Goal: Task Accomplishment & Management: Manage account settings

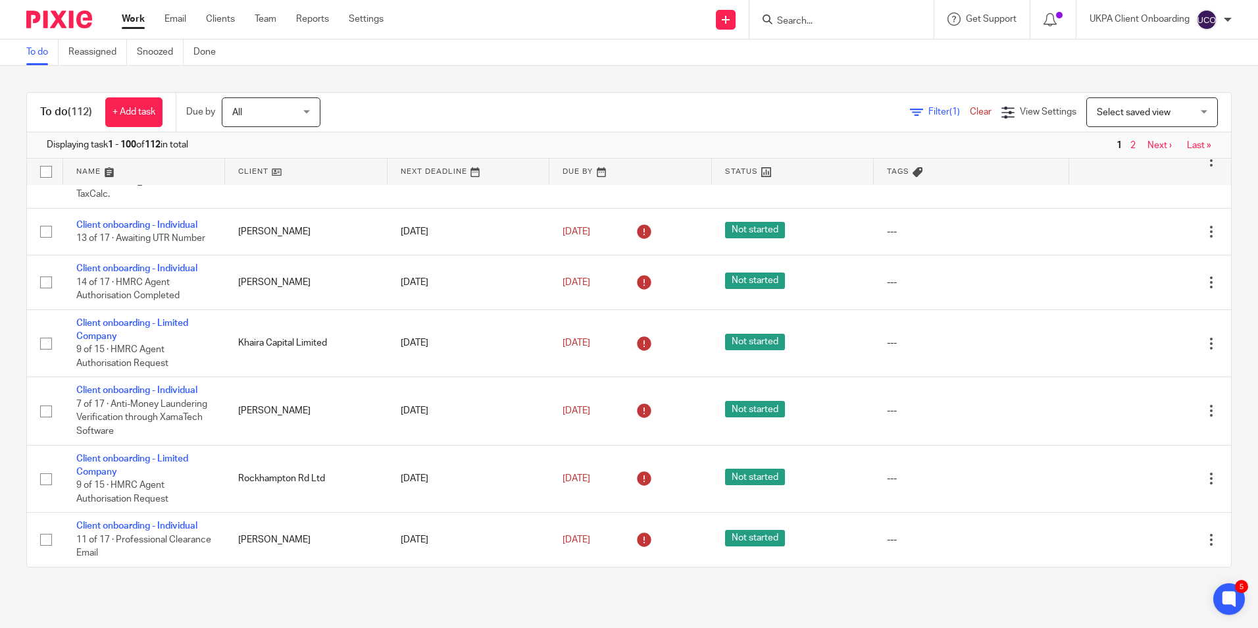
scroll to position [329, 0]
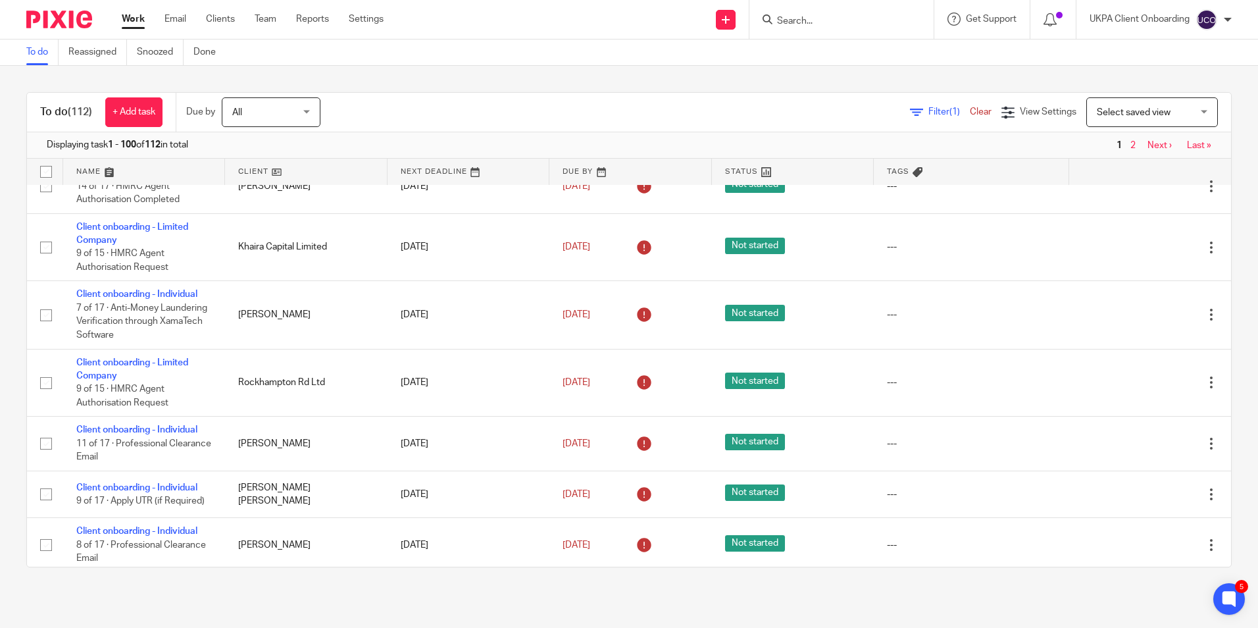
drag, startPoint x: 1176, startPoint y: 143, endPoint x: 1166, endPoint y: 145, distance: 10.6
click at [1187, 143] on link "Last »" at bounding box center [1199, 145] width 24 height 9
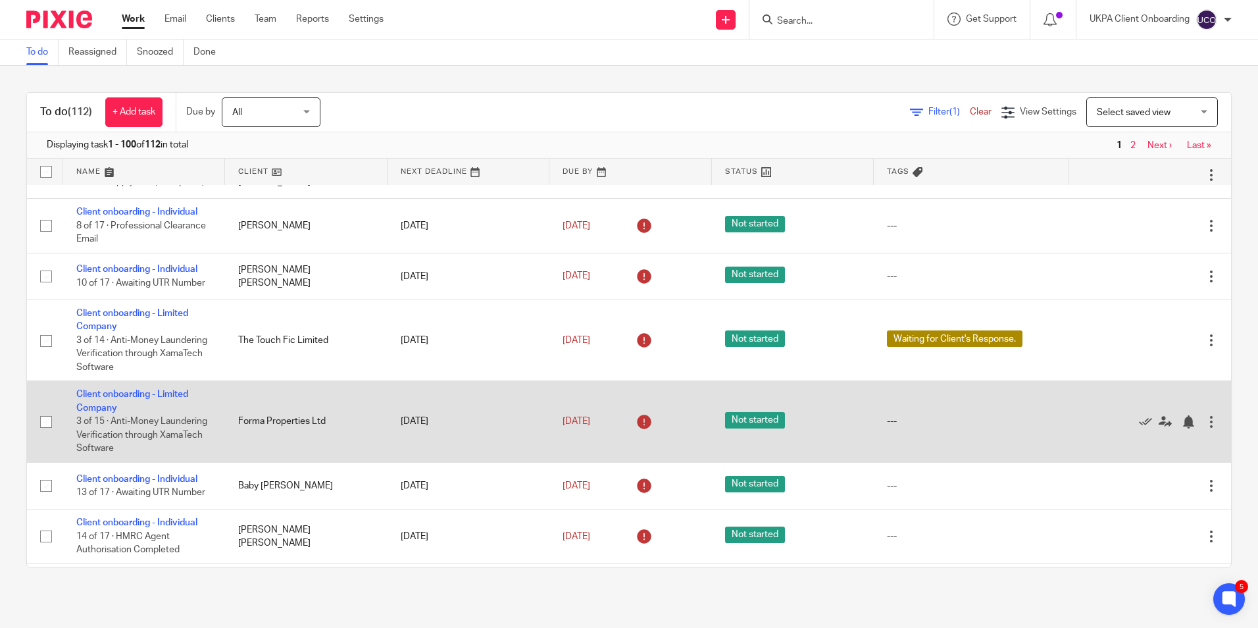
scroll to position [658, 0]
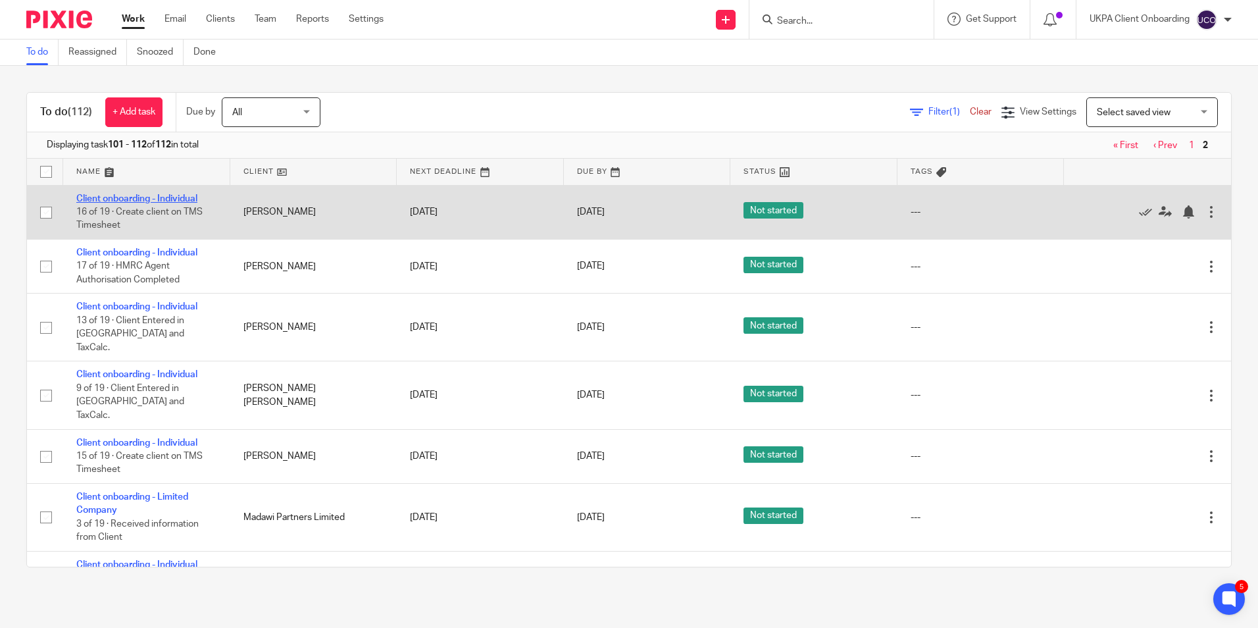
click at [184, 197] on link "Client onboarding - Individual" at bounding box center [136, 198] width 121 height 9
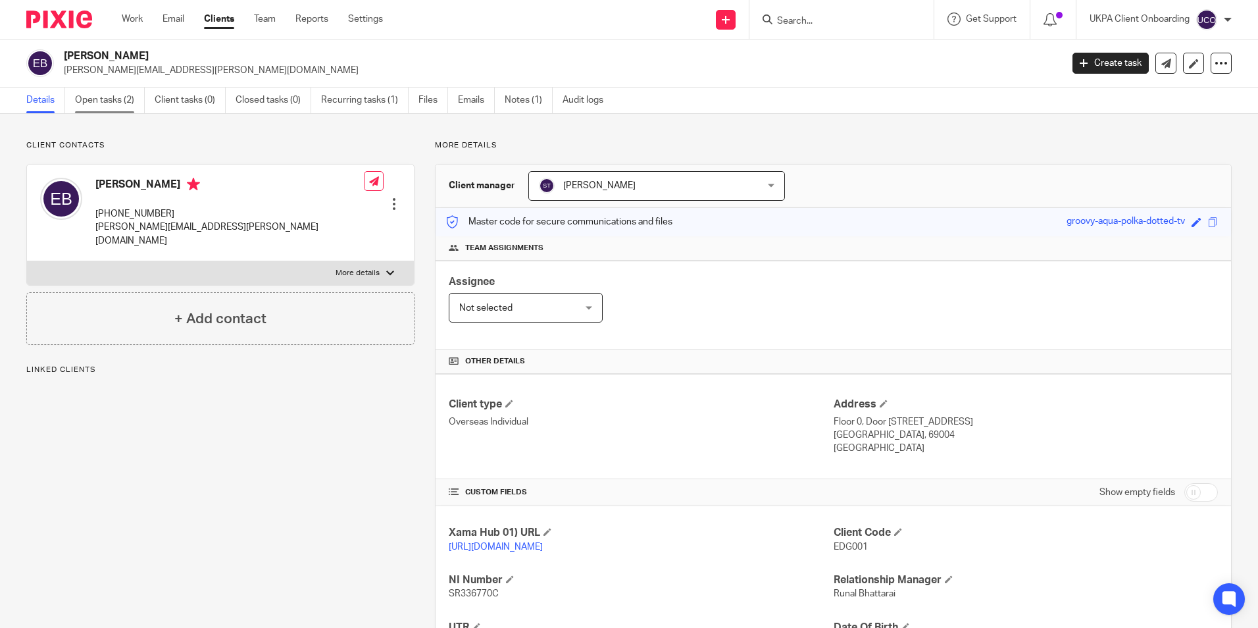
click at [135, 95] on link "Open tasks (2)" at bounding box center [110, 100] width 70 height 26
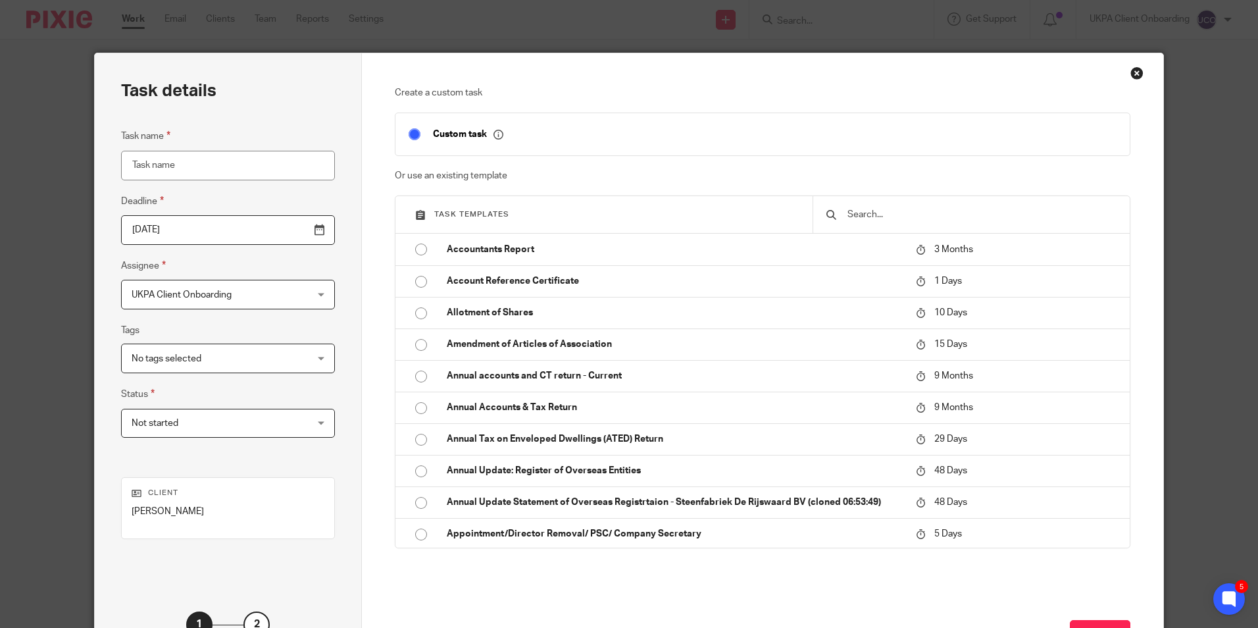
click at [1130, 75] on div "Close this dialog window" at bounding box center [1136, 72] width 13 height 13
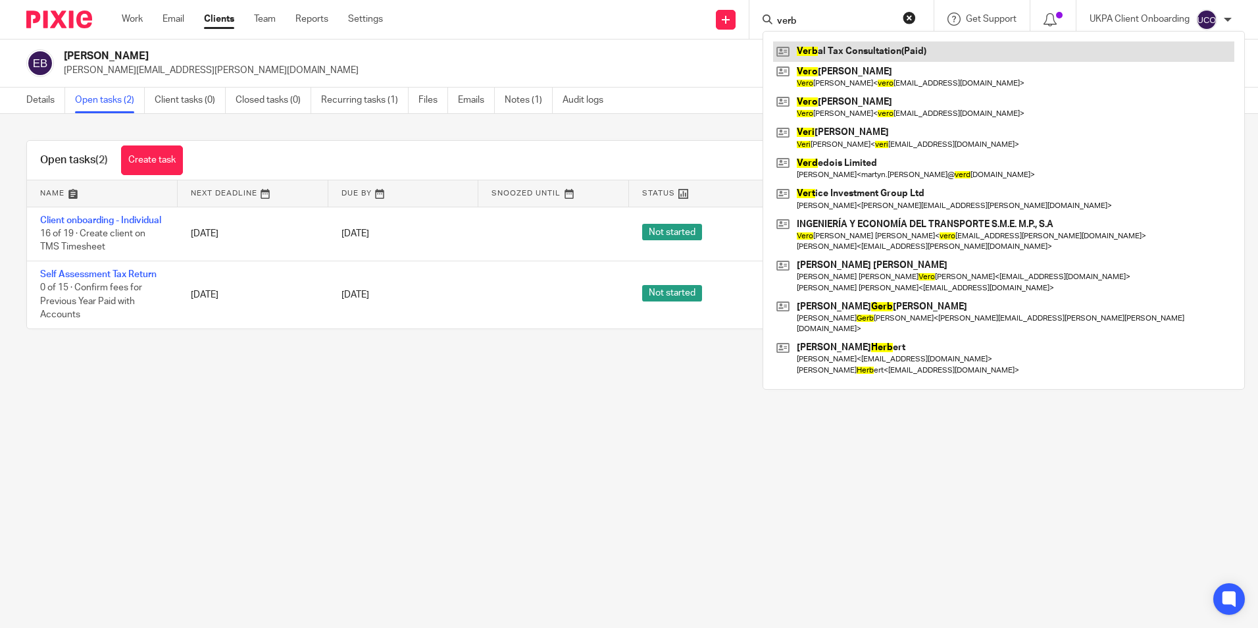
type input "verb"
click at [803, 46] on link at bounding box center [1003, 51] width 461 height 20
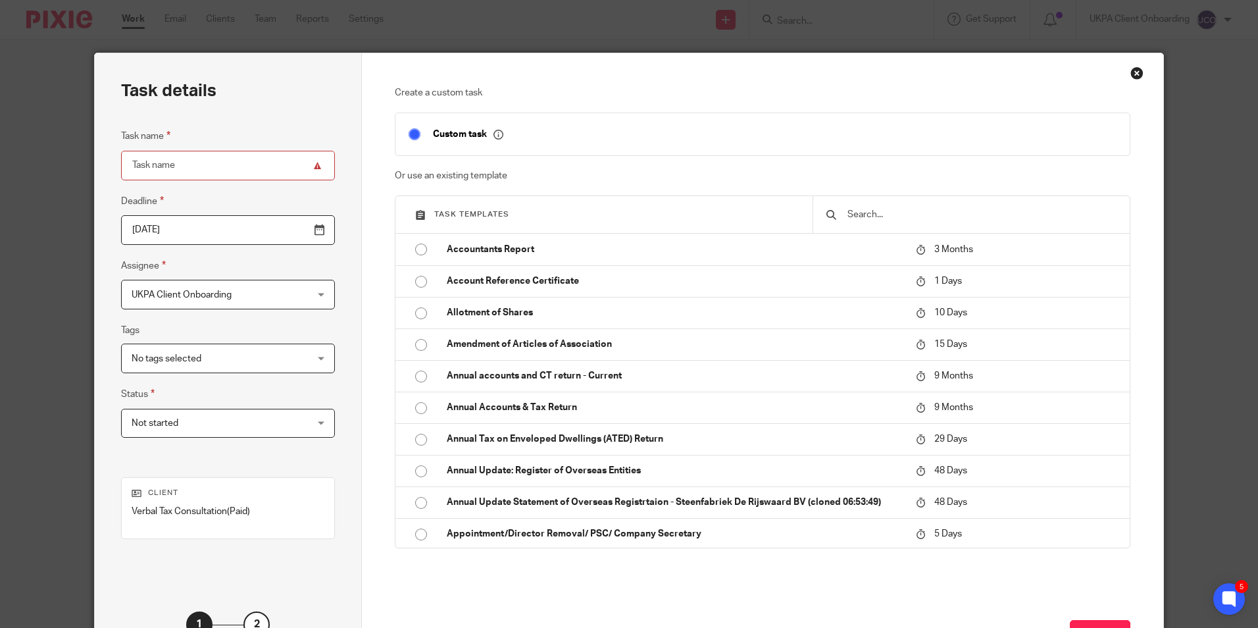
click at [1130, 75] on div "Close this dialog window" at bounding box center [1136, 72] width 13 height 13
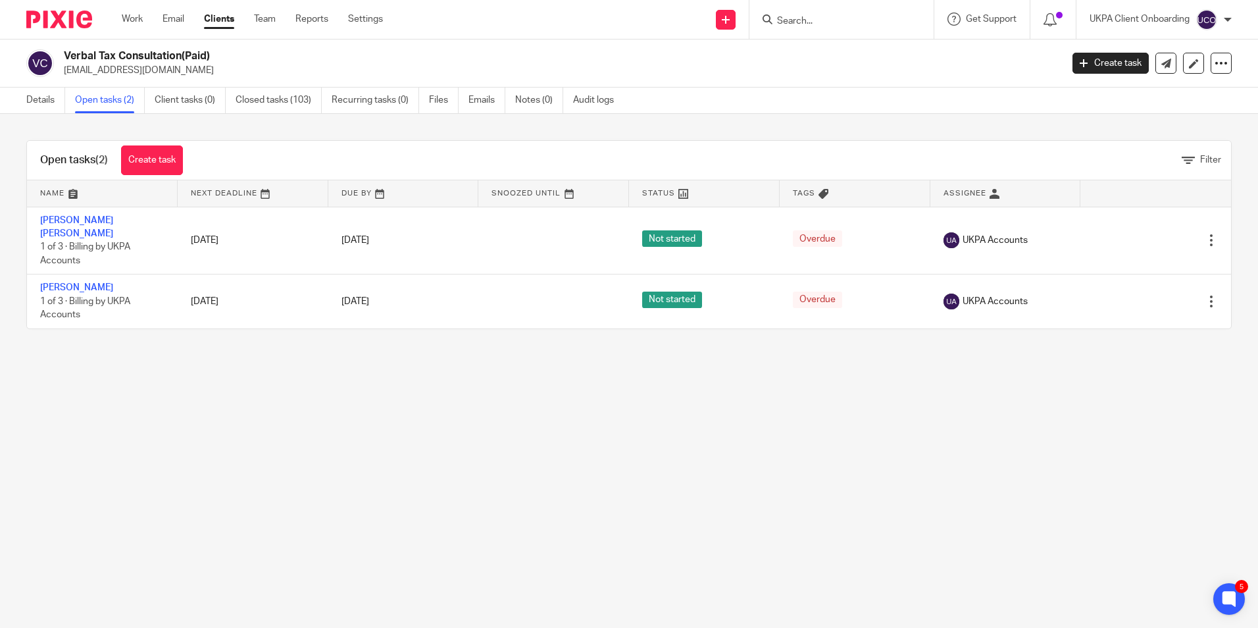
click at [849, 22] on input "Search" at bounding box center [835, 22] width 118 height 12
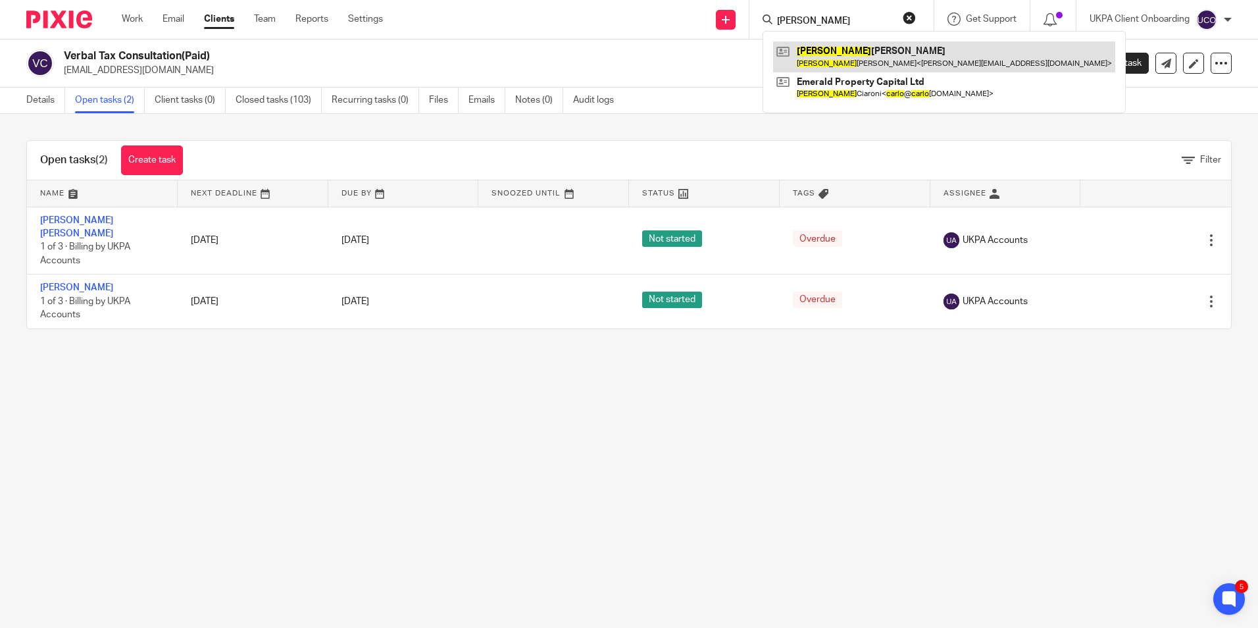
type input "carlos"
click at [855, 56] on link at bounding box center [944, 56] width 342 height 30
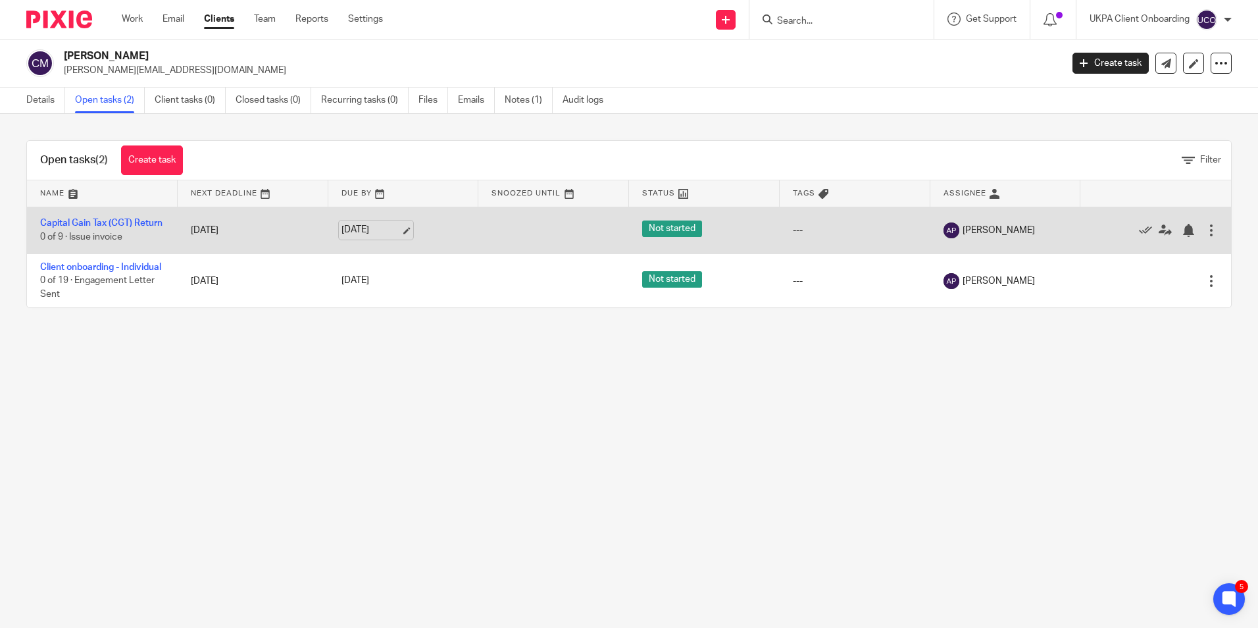
click at [401, 232] on link "14 Oct 2025" at bounding box center [370, 230] width 59 height 14
click at [1158, 236] on icon at bounding box center [1164, 230] width 13 height 13
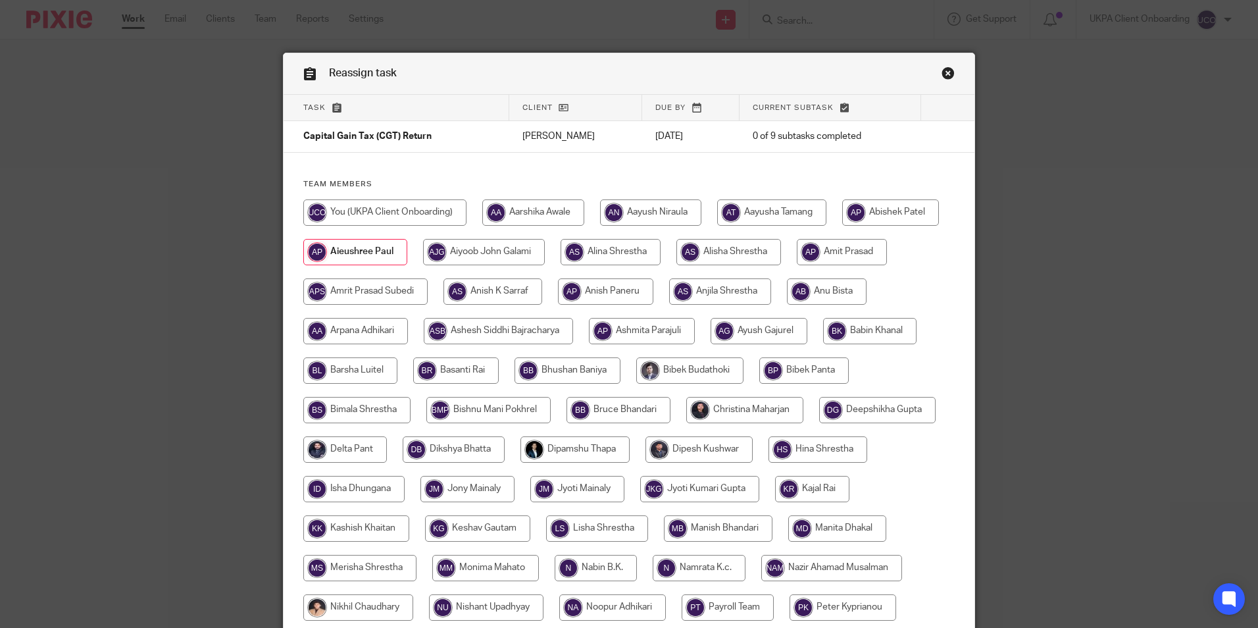
scroll to position [329, 0]
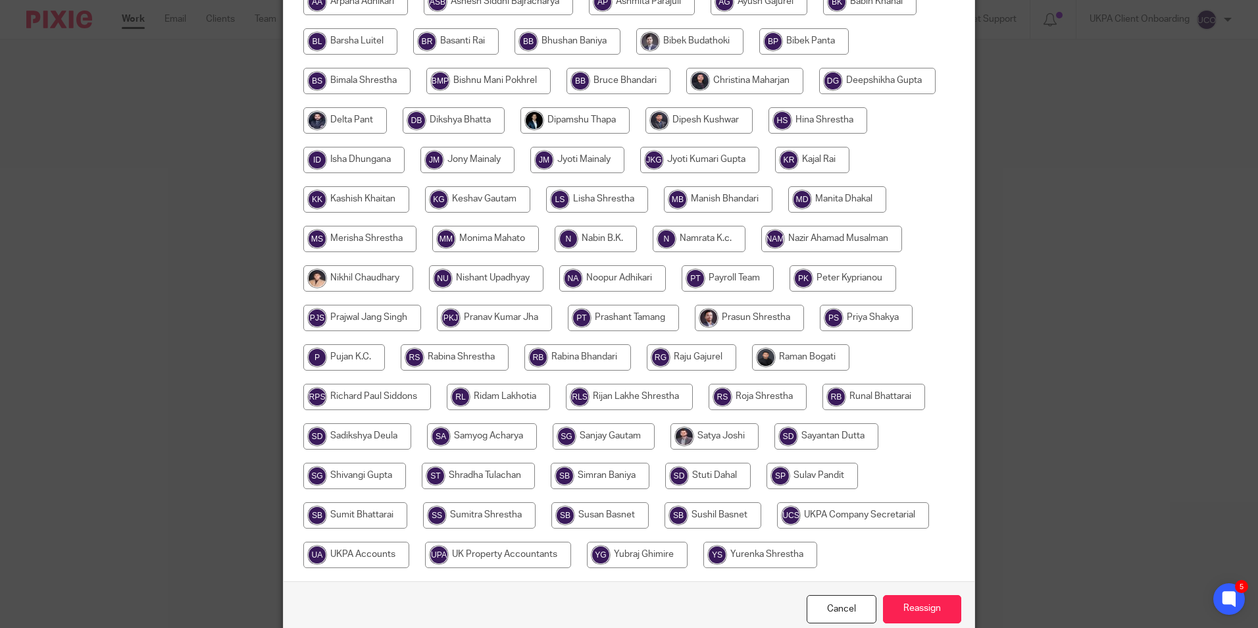
click at [649, 518] on input "radio" at bounding box center [599, 515] width 97 height 26
radio input "true"
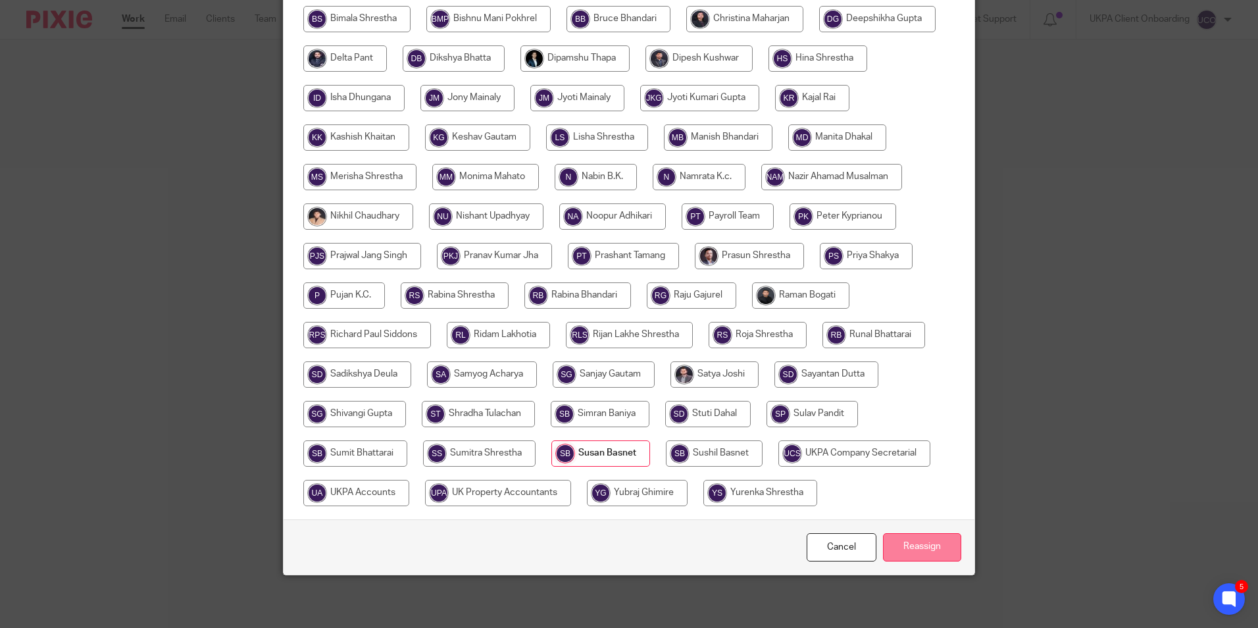
scroll to position [430, 0]
click at [905, 543] on input "Reassign" at bounding box center [922, 547] width 78 height 28
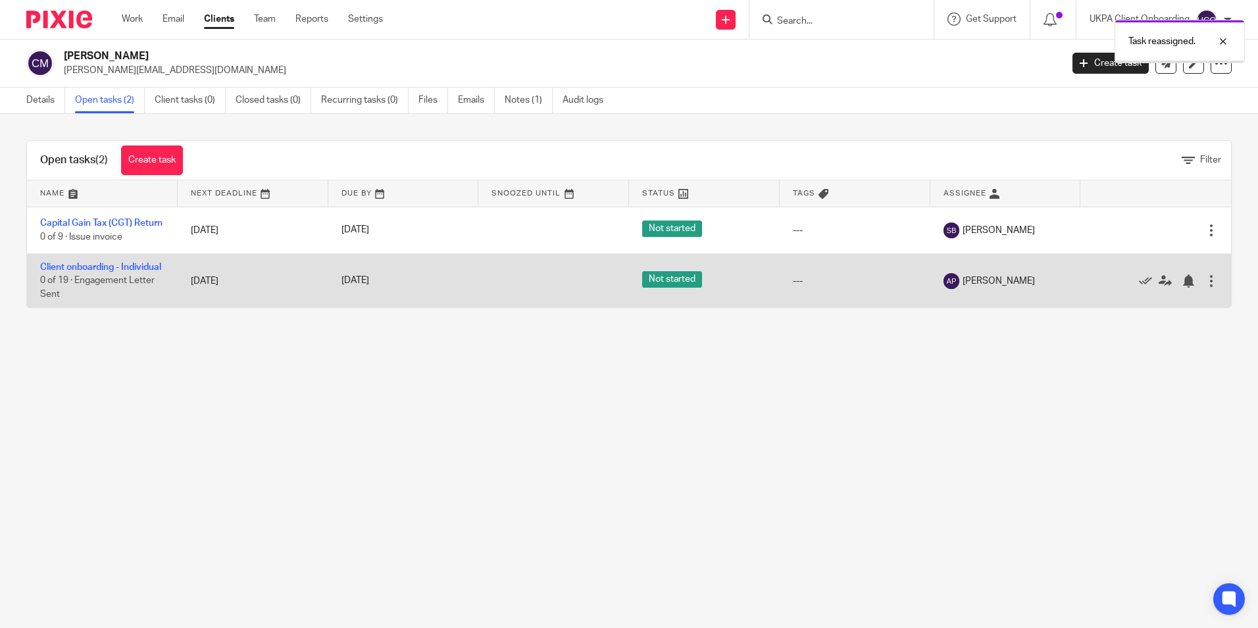
click at [1205, 287] on div at bounding box center [1211, 280] width 13 height 13
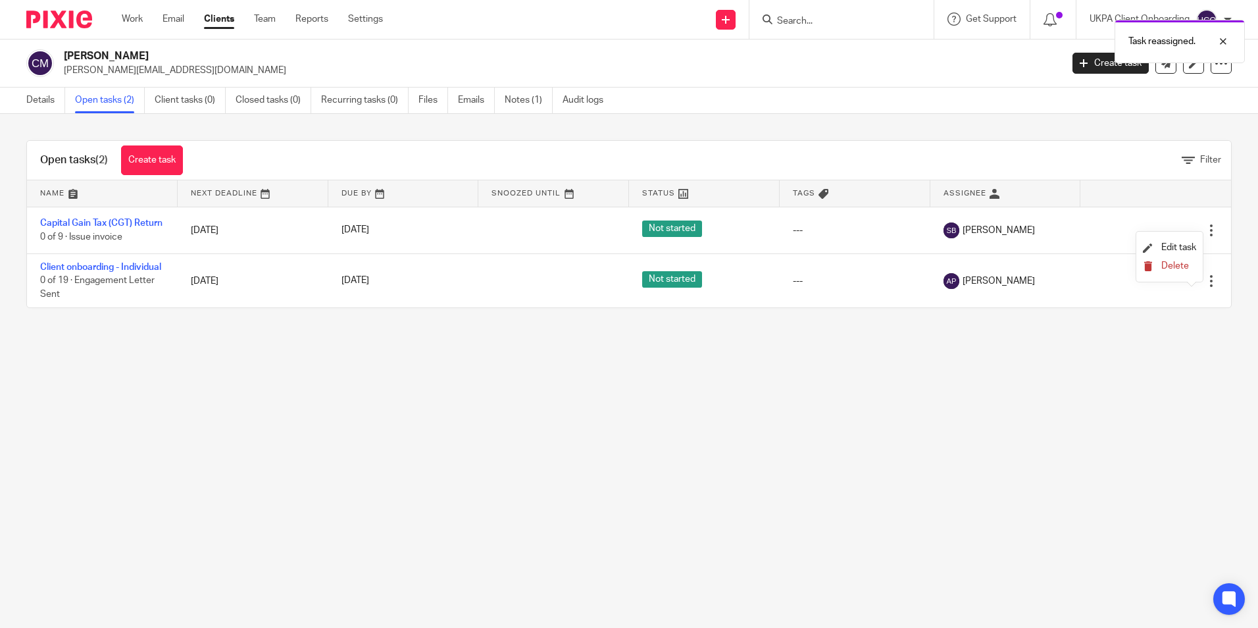
click at [1179, 268] on span "Delete" at bounding box center [1175, 265] width 28 height 9
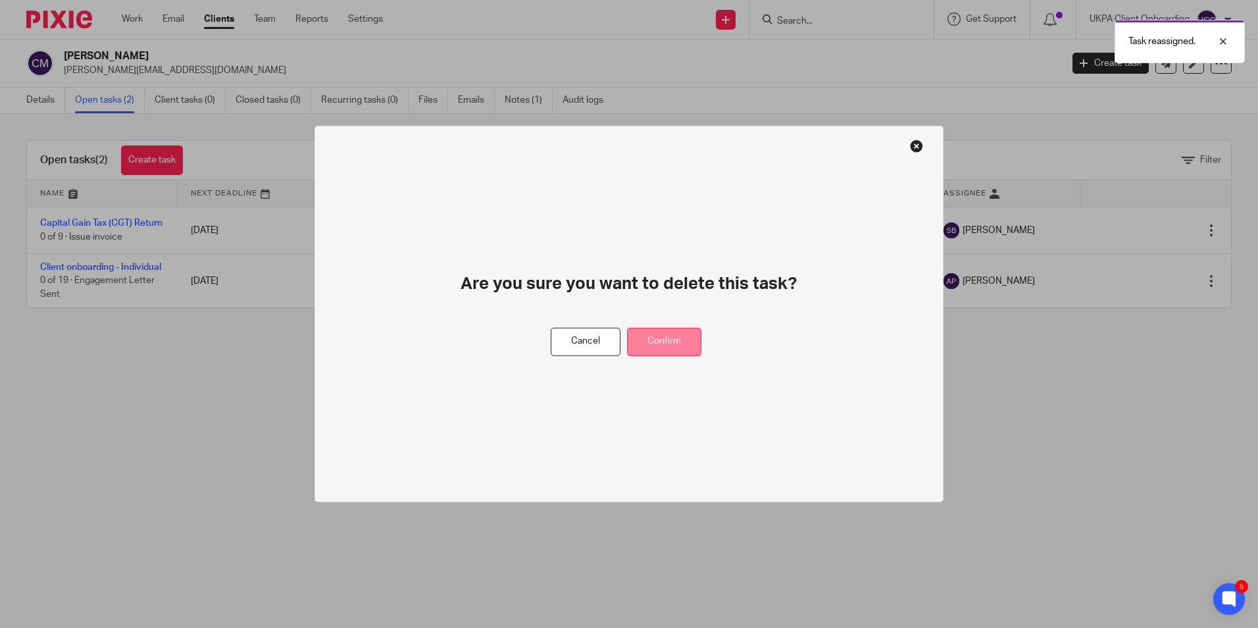
click at [696, 341] on button "Confirm" at bounding box center [664, 342] width 74 height 28
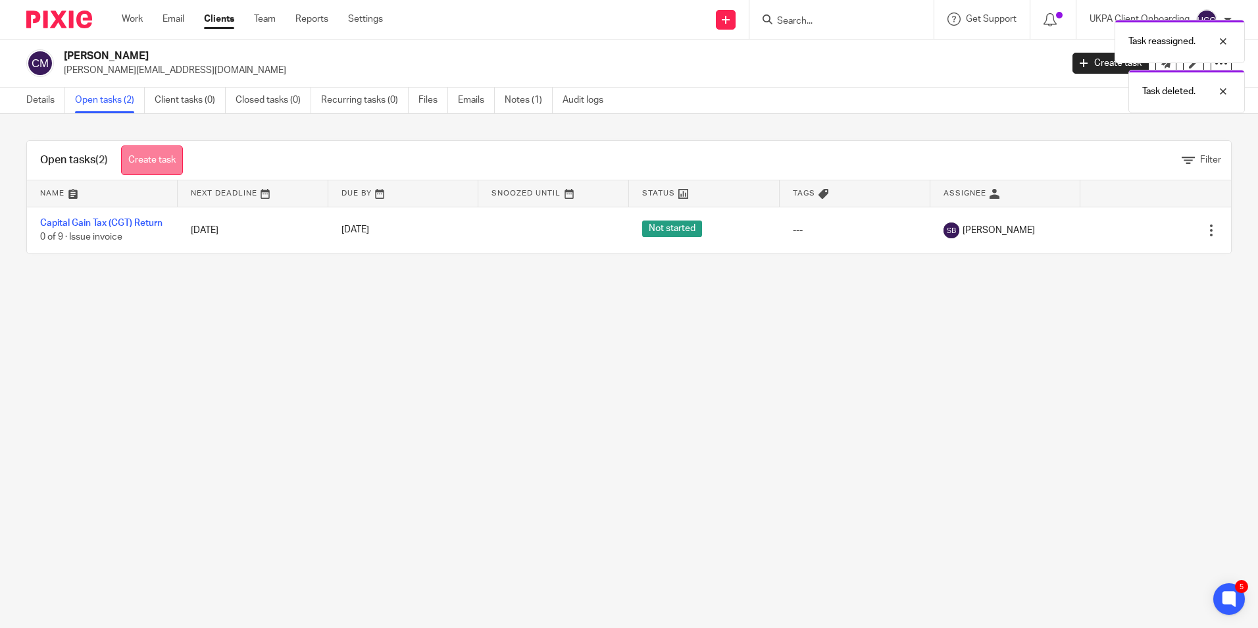
click at [176, 164] on link "Create task" at bounding box center [152, 160] width 62 height 30
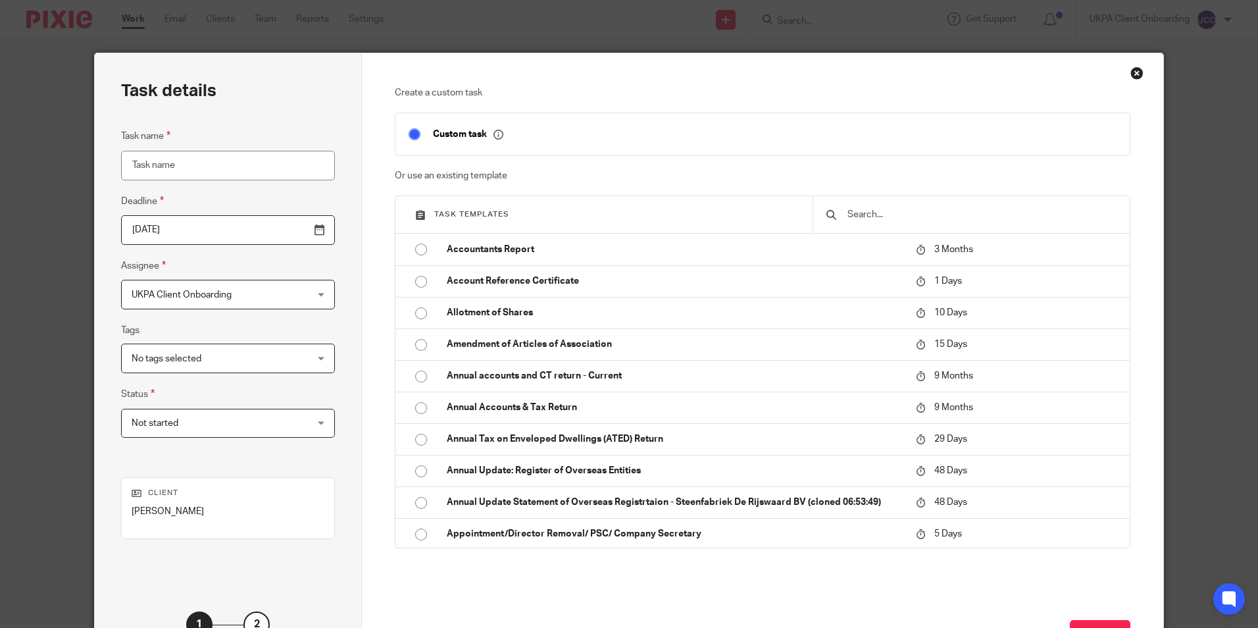
click at [864, 208] on input "text" at bounding box center [981, 214] width 270 height 14
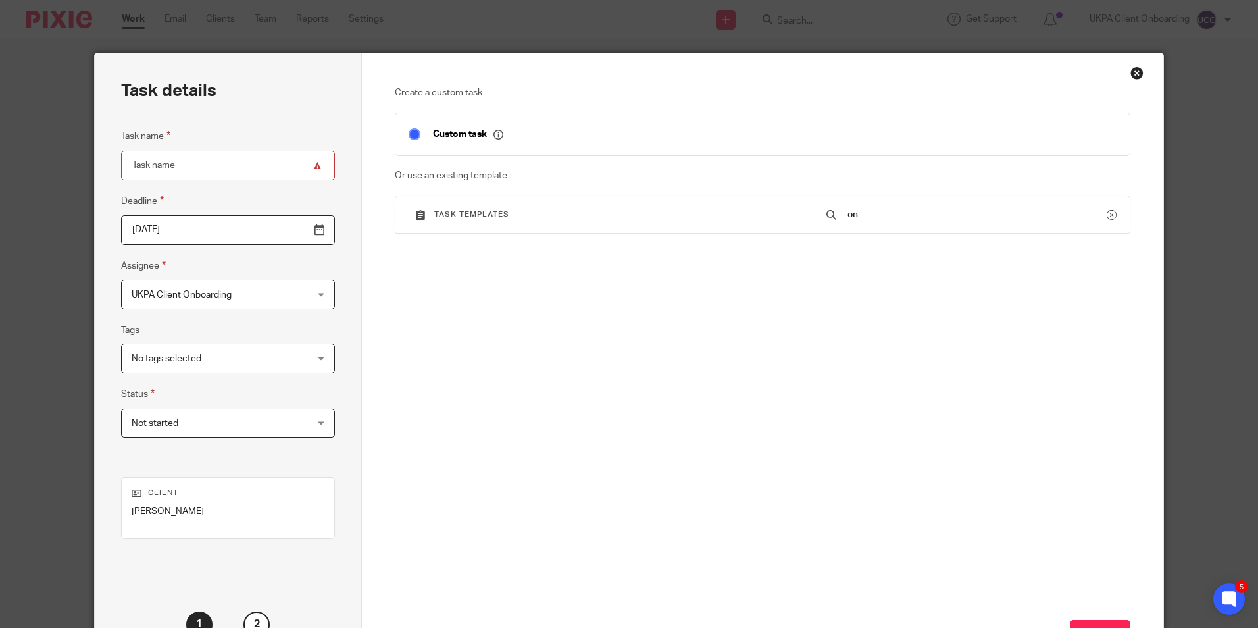
type input "o"
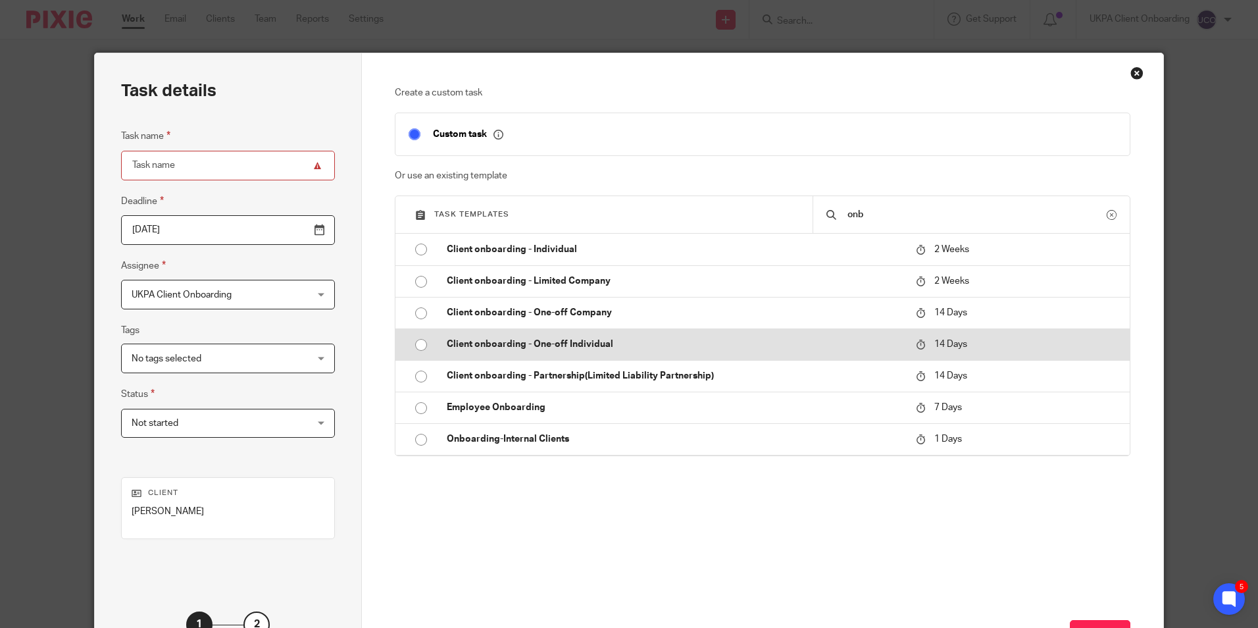
type input "onb"
click at [553, 339] on p "Client onboarding - One-off Individual" at bounding box center [675, 343] width 456 height 13
type input "2025-10-28"
type input "Client onboarding - One-off Individual"
checkbox input "false"
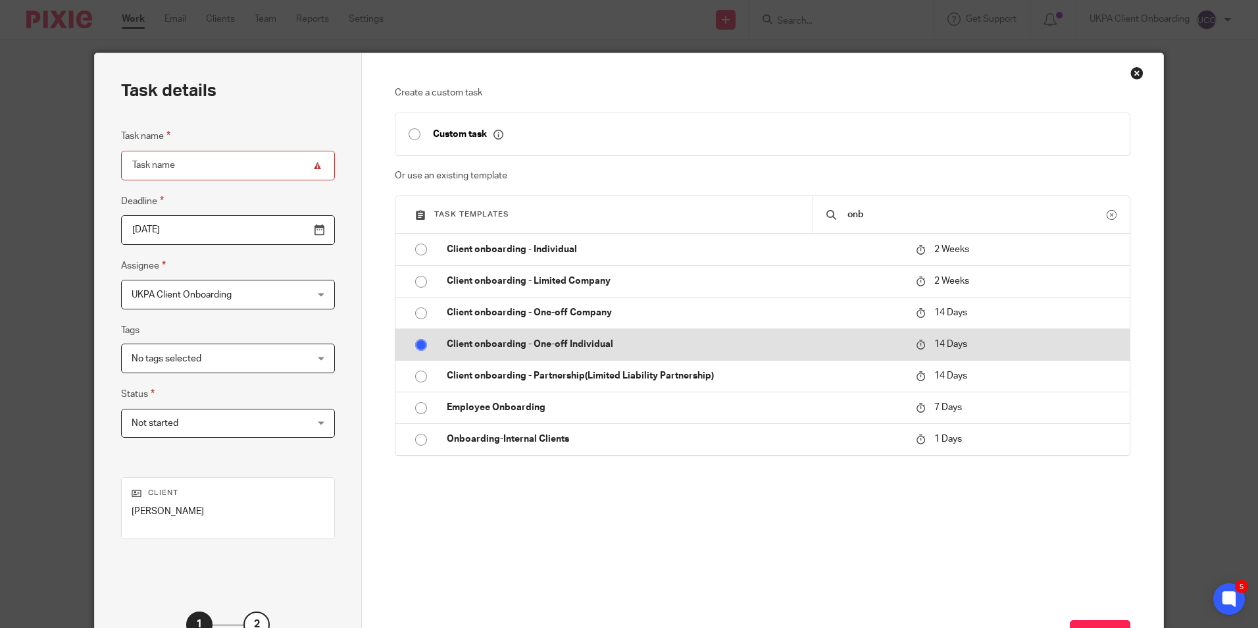
radio input "true"
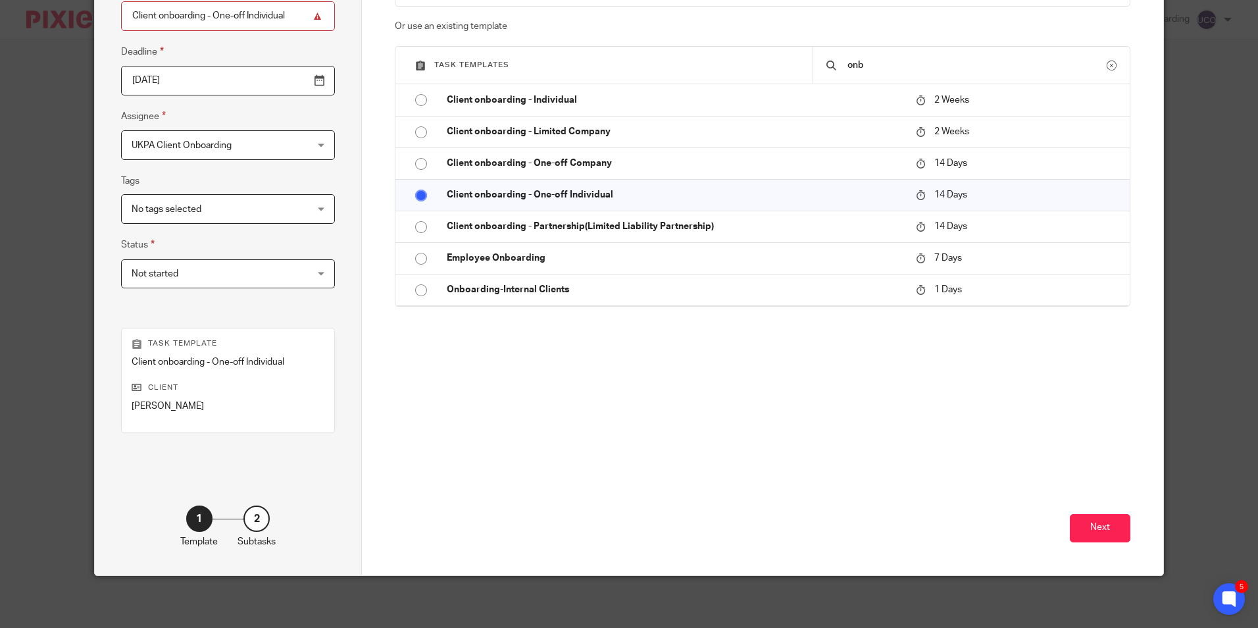
scroll to position [150, 0]
click at [1099, 517] on button "Next" at bounding box center [1100, 527] width 61 height 28
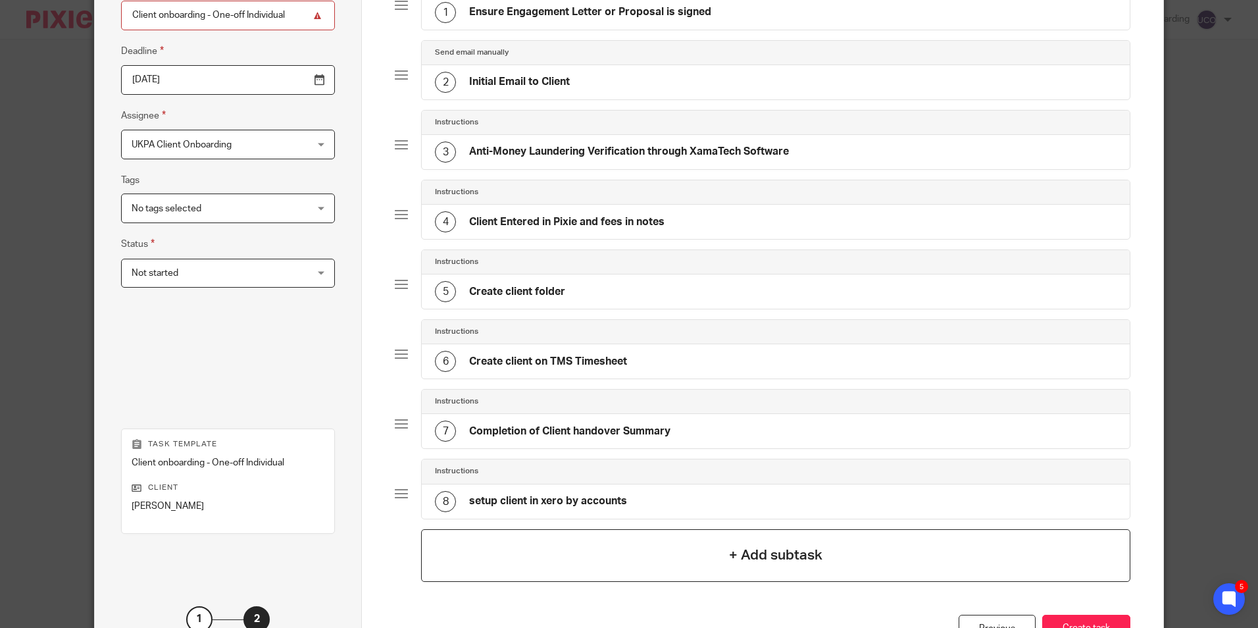
scroll to position [251, 0]
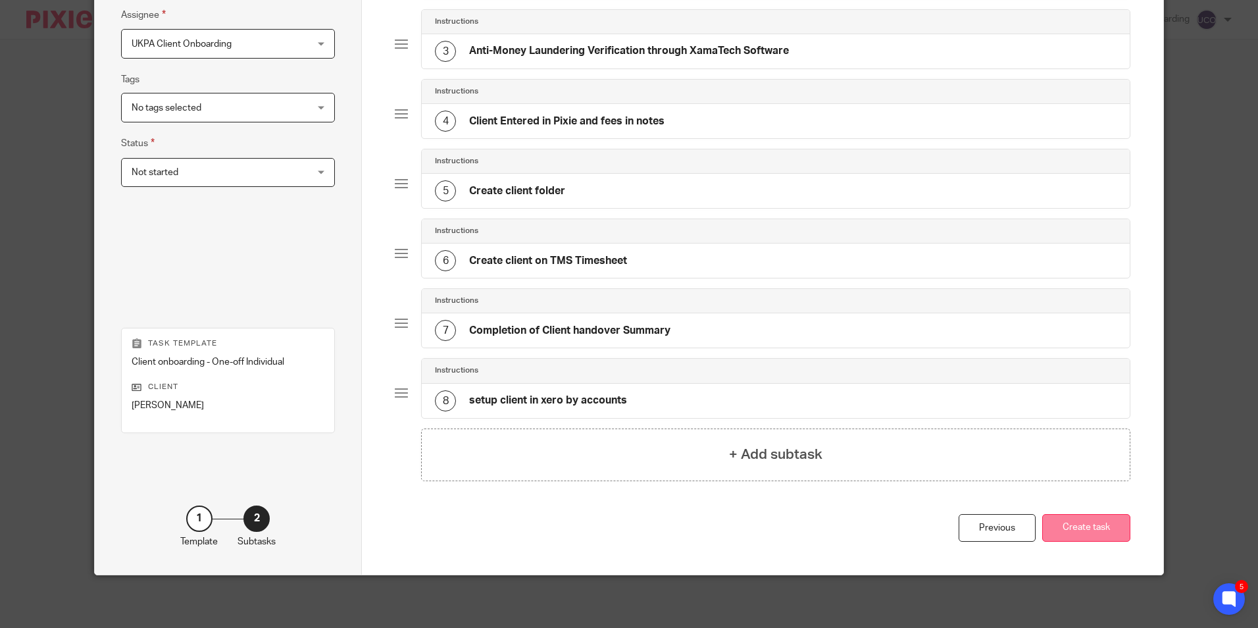
click at [1107, 506] on div "Total 8 Instructions 1 Ensure Engagement Letter or Proposal is signed Send emai…" at bounding box center [762, 175] width 735 height 678
click at [1098, 518] on button "Create task" at bounding box center [1086, 528] width 88 height 28
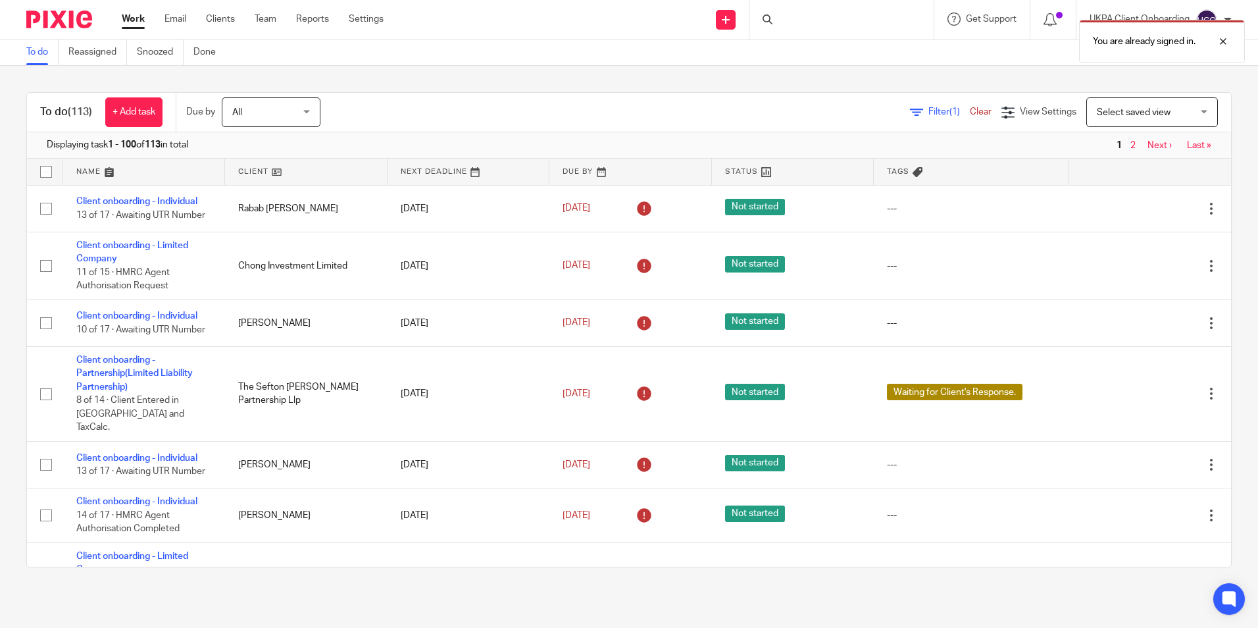
scroll to position [329, 0]
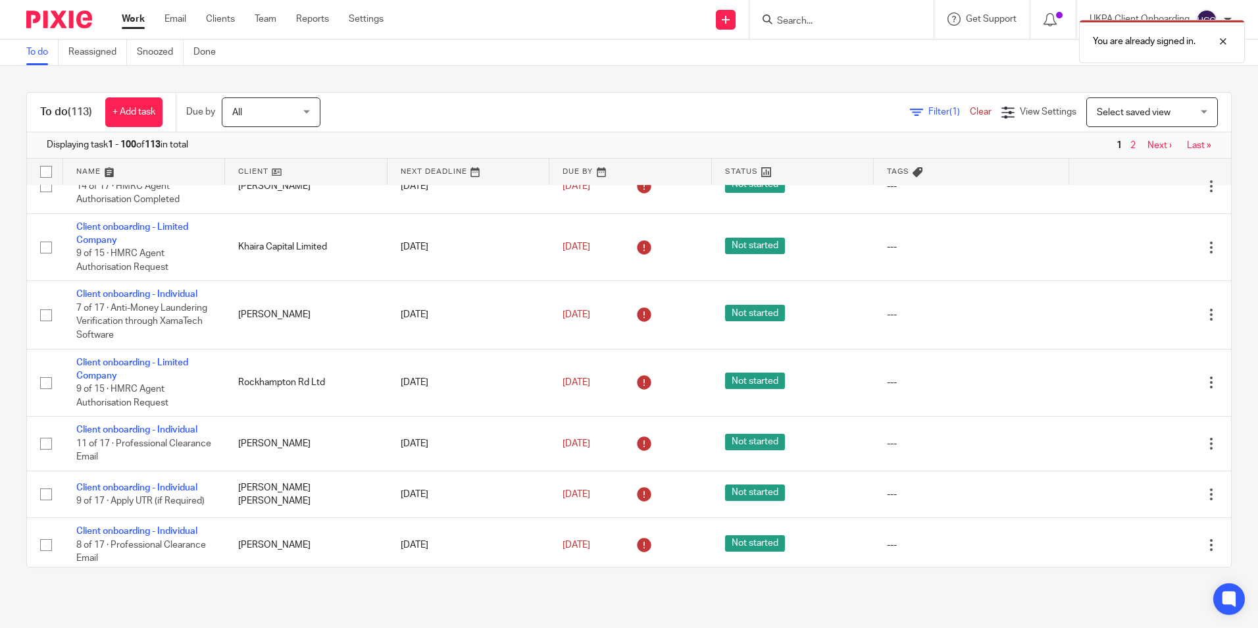
click at [1187, 141] on link "Last »" at bounding box center [1199, 145] width 24 height 9
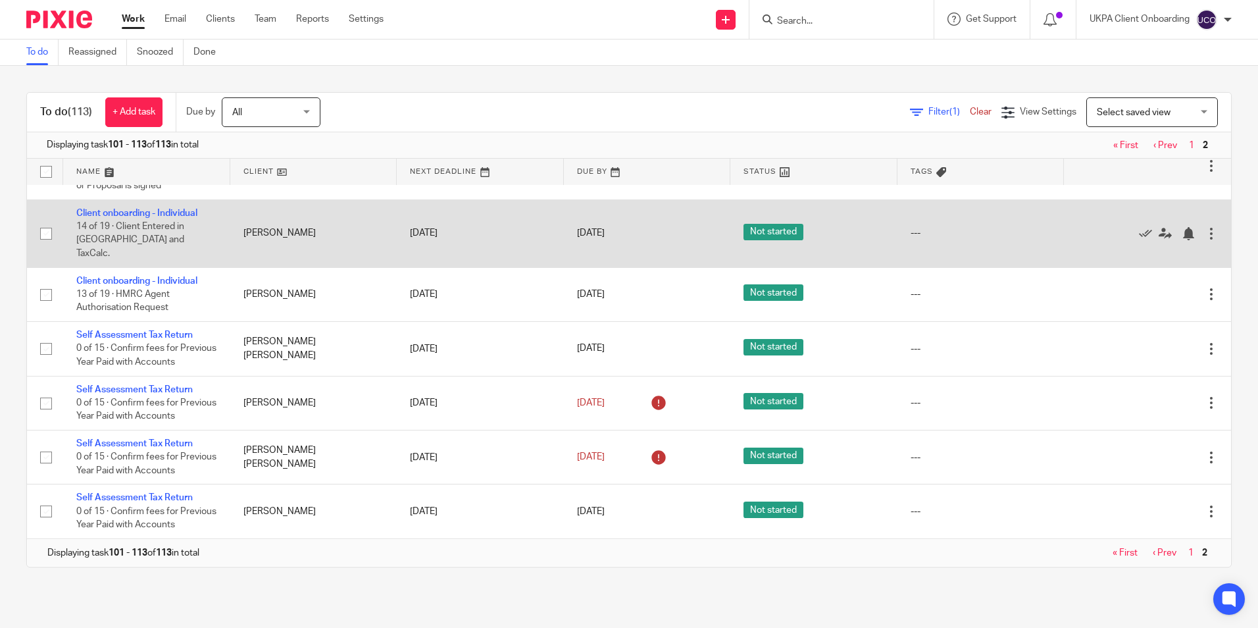
scroll to position [426, 0]
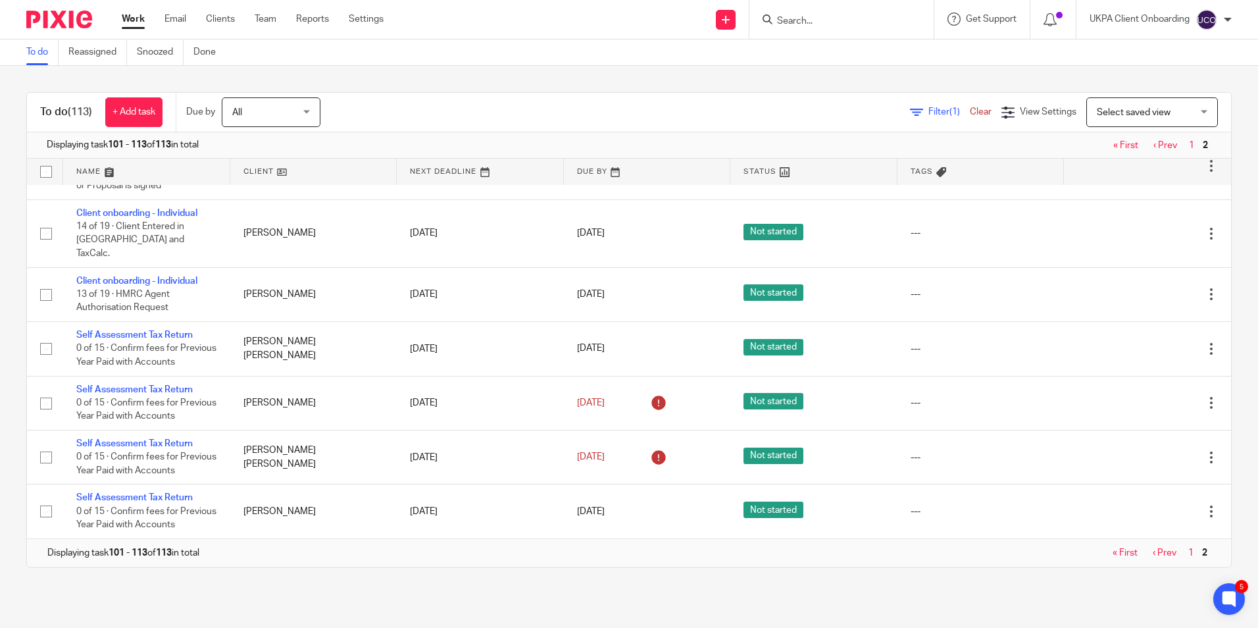
click at [139, 19] on link "Work" at bounding box center [133, 18] width 23 height 13
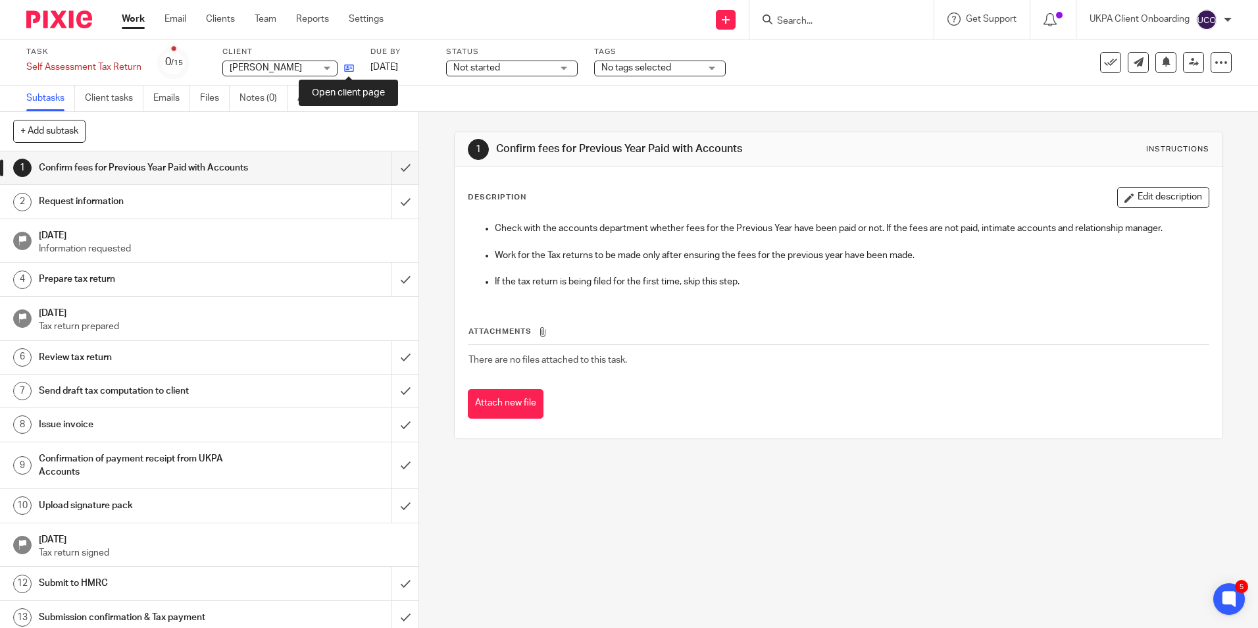
click at [347, 67] on icon at bounding box center [349, 68] width 10 height 10
click at [349, 65] on icon at bounding box center [349, 68] width 10 height 10
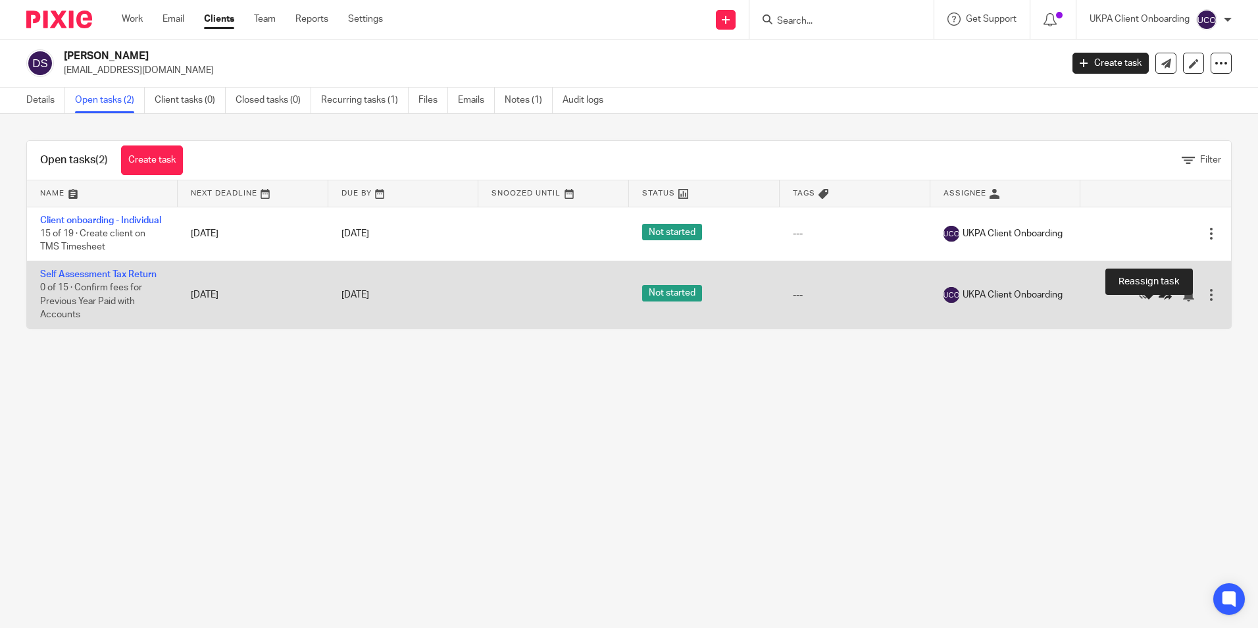
click at [1158, 301] on icon at bounding box center [1164, 294] width 13 height 13
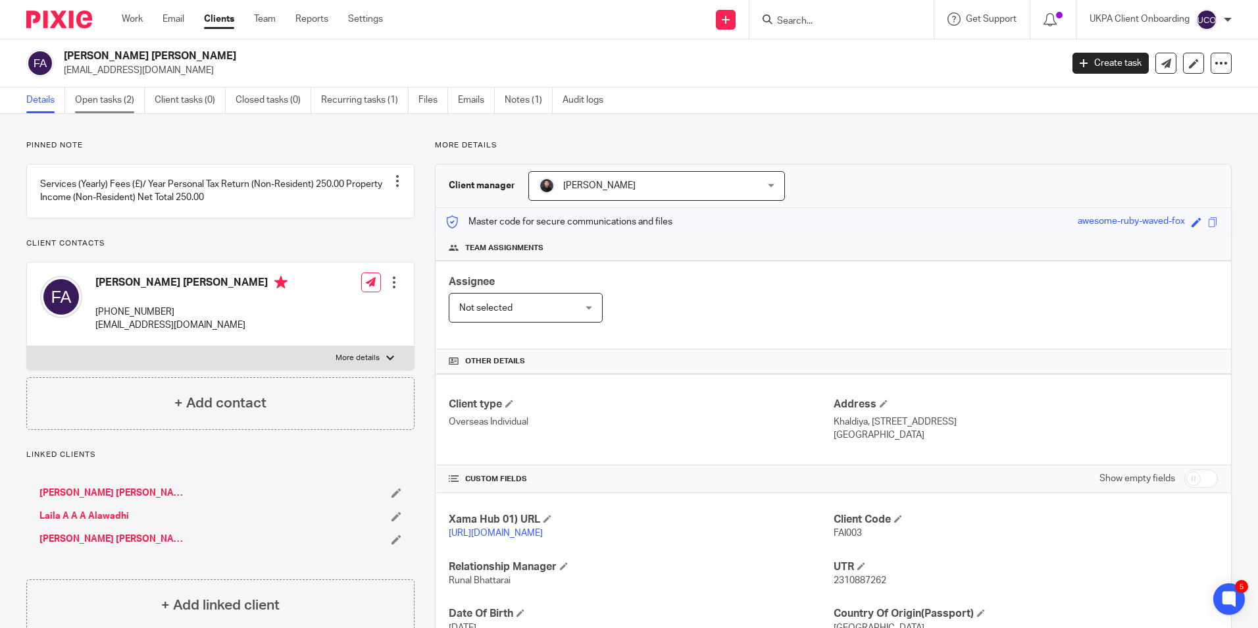
click at [114, 109] on link "Open tasks (2)" at bounding box center [110, 100] width 70 height 26
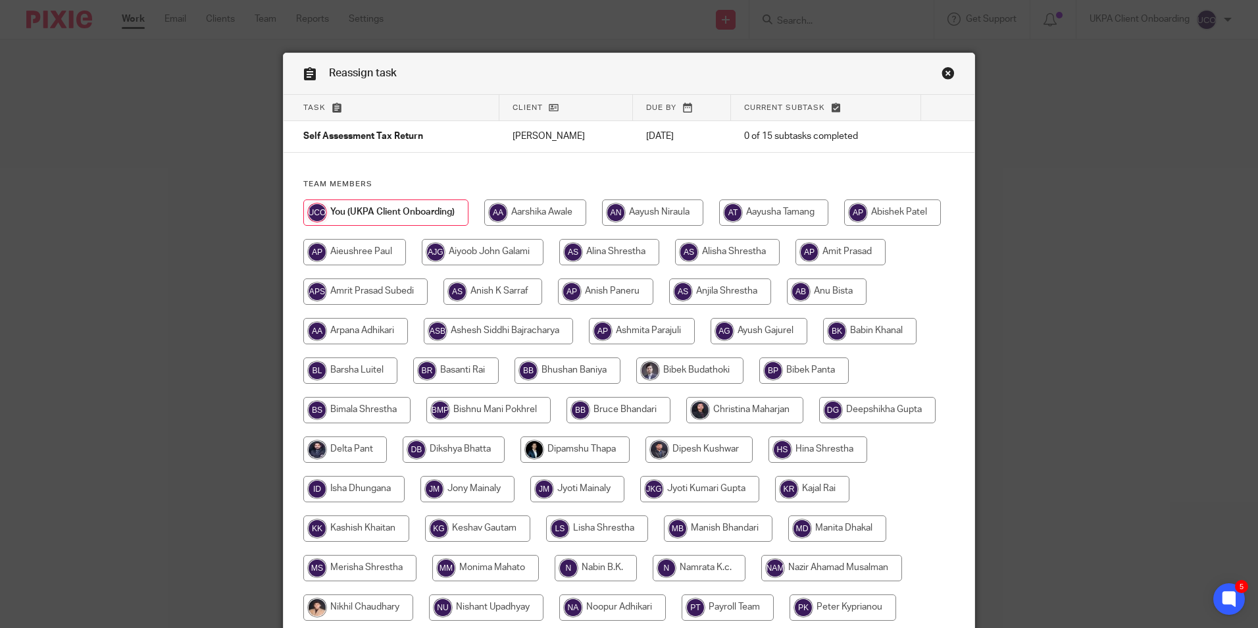
click at [780, 254] on input "radio" at bounding box center [727, 252] width 105 height 26
radio input "true"
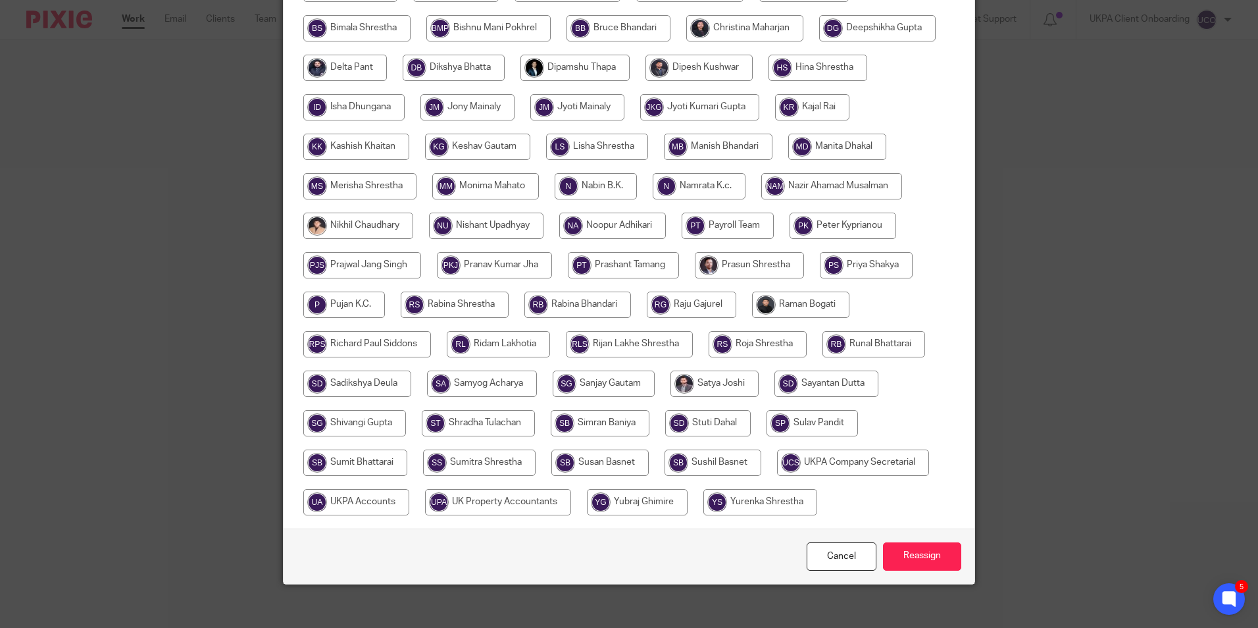
scroll to position [395, 0]
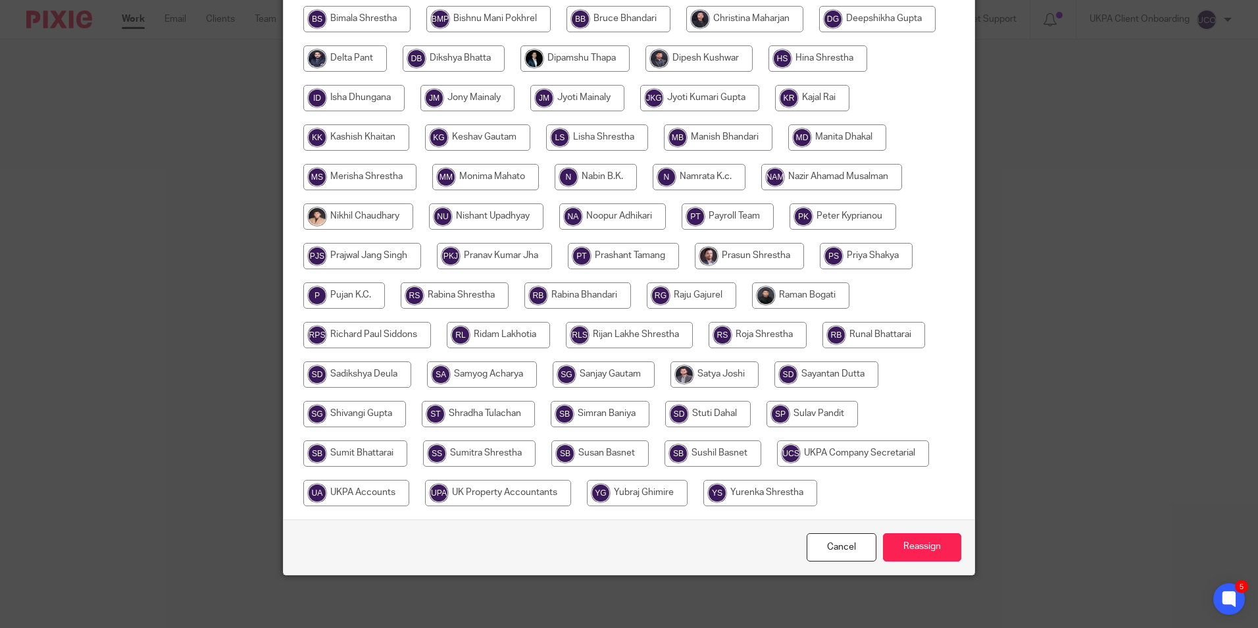
drag, startPoint x: 911, startPoint y: 578, endPoint x: 729, endPoint y: 125, distance: 488.5
click at [912, 561] on input "Reassign" at bounding box center [922, 547] width 78 height 28
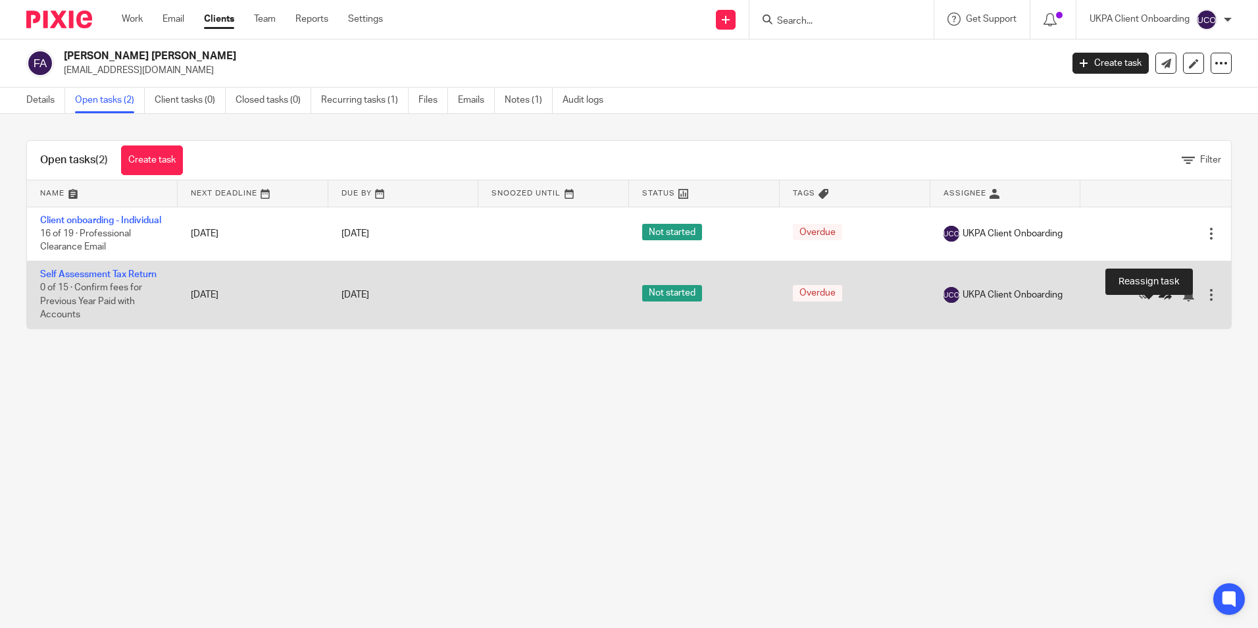
click at [1158, 301] on icon at bounding box center [1164, 294] width 13 height 13
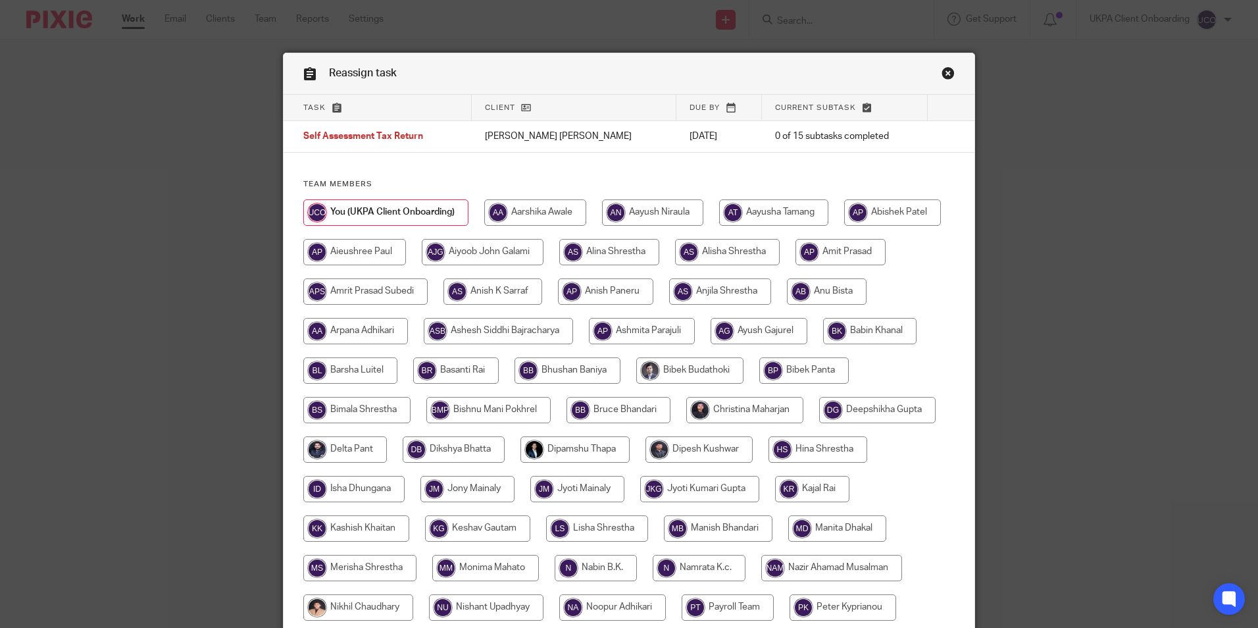
scroll to position [395, 0]
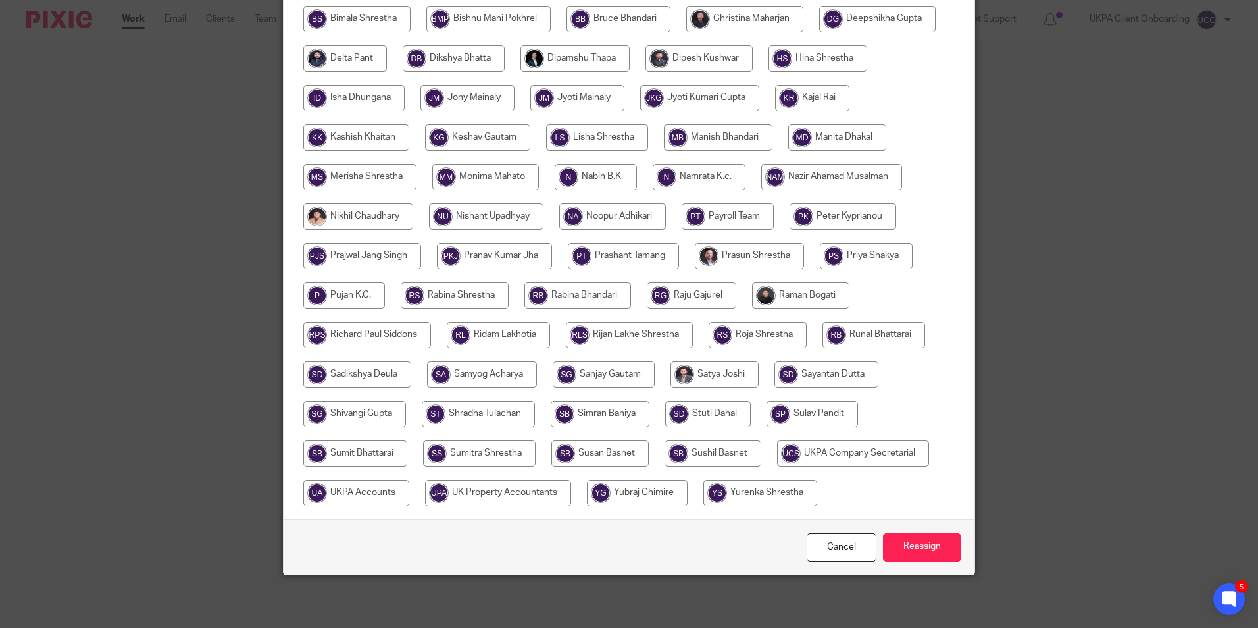
click at [752, 309] on input "radio" at bounding box center [800, 295] width 97 height 26
radio input "true"
click at [908, 561] on input "Reassign" at bounding box center [922, 547] width 78 height 28
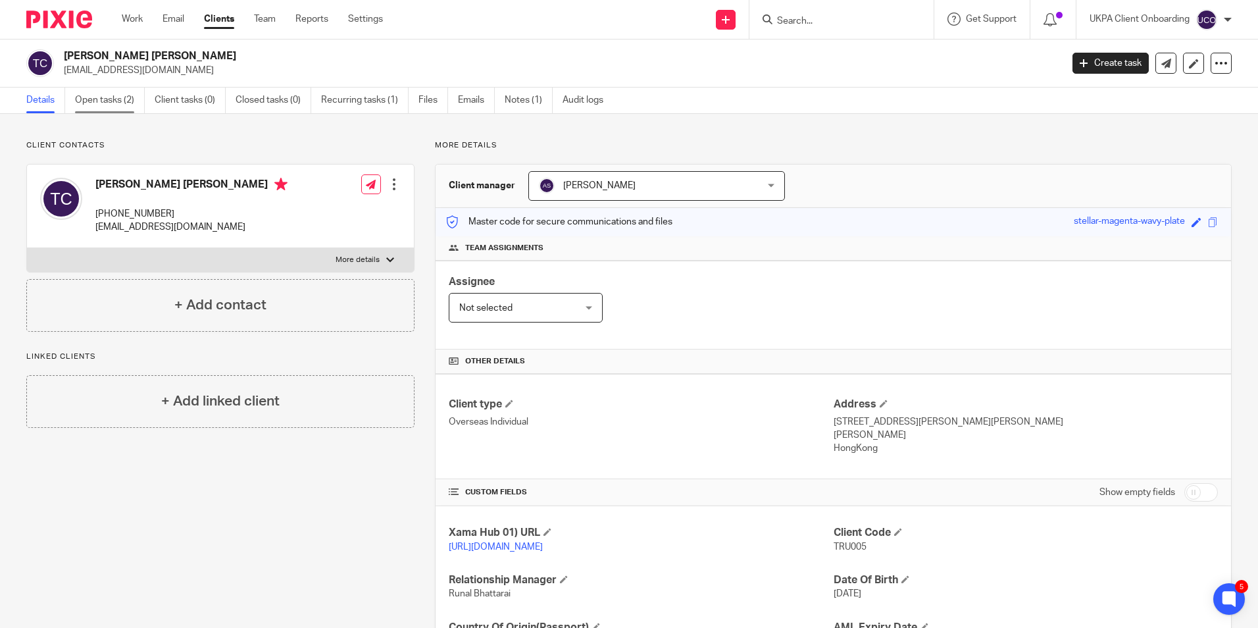
click at [103, 105] on link "Open tasks (2)" at bounding box center [110, 100] width 70 height 26
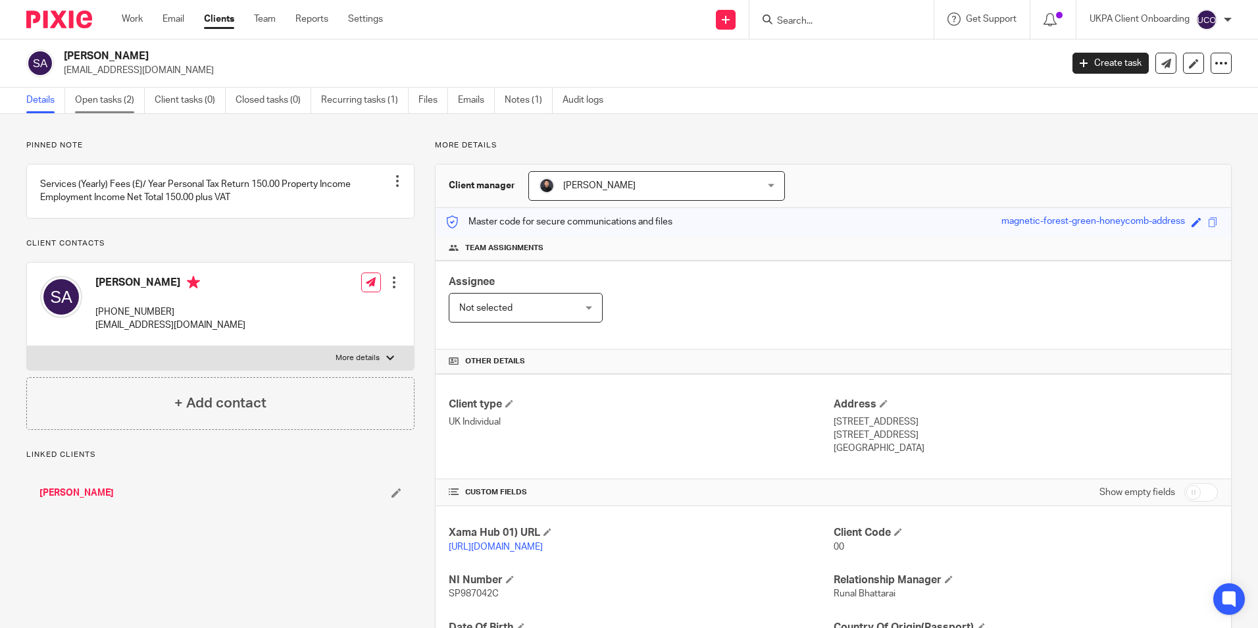
click at [126, 108] on link "Open tasks (2)" at bounding box center [110, 100] width 70 height 26
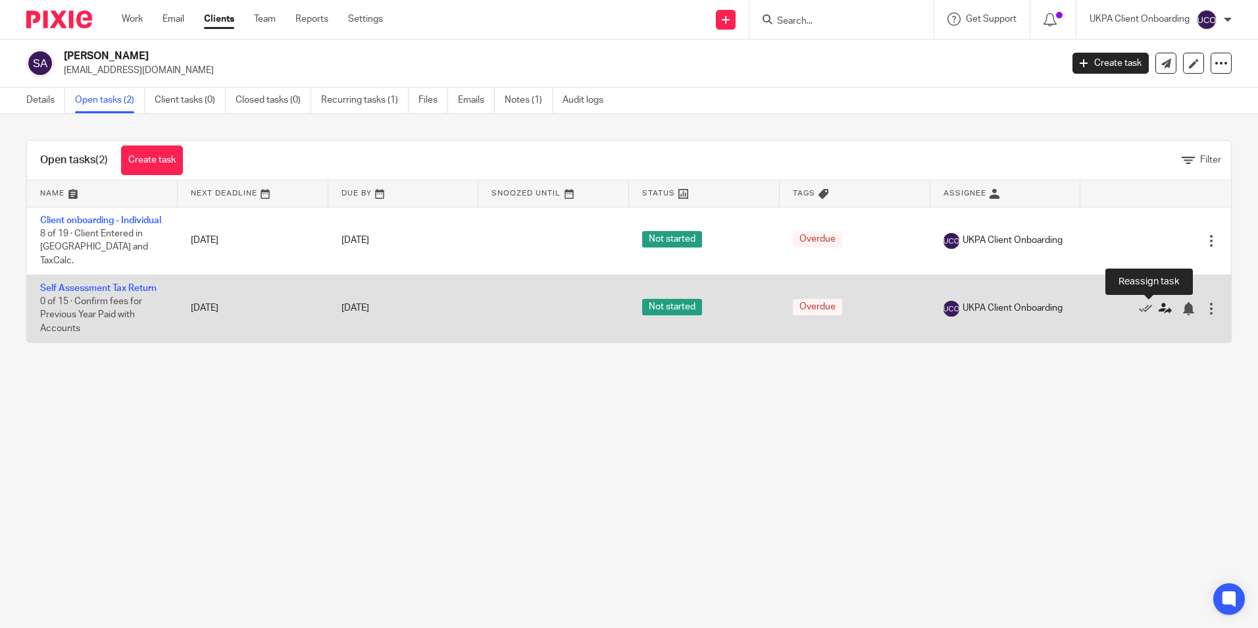
click at [1158, 306] on icon at bounding box center [1164, 308] width 13 height 13
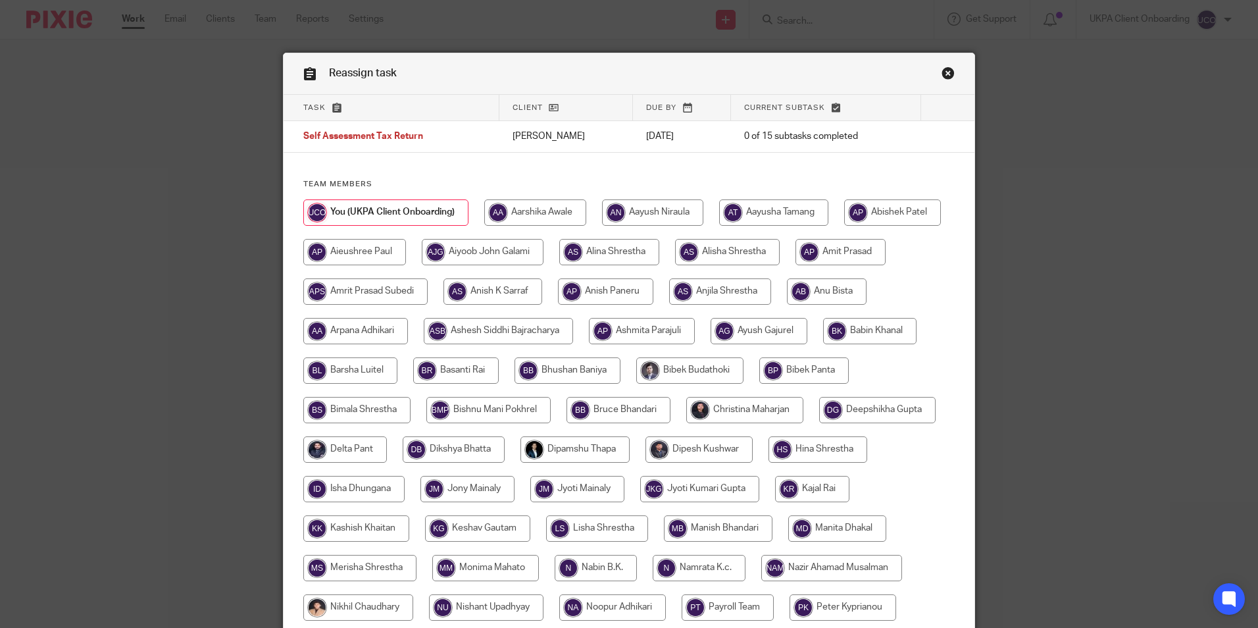
scroll to position [263, 0]
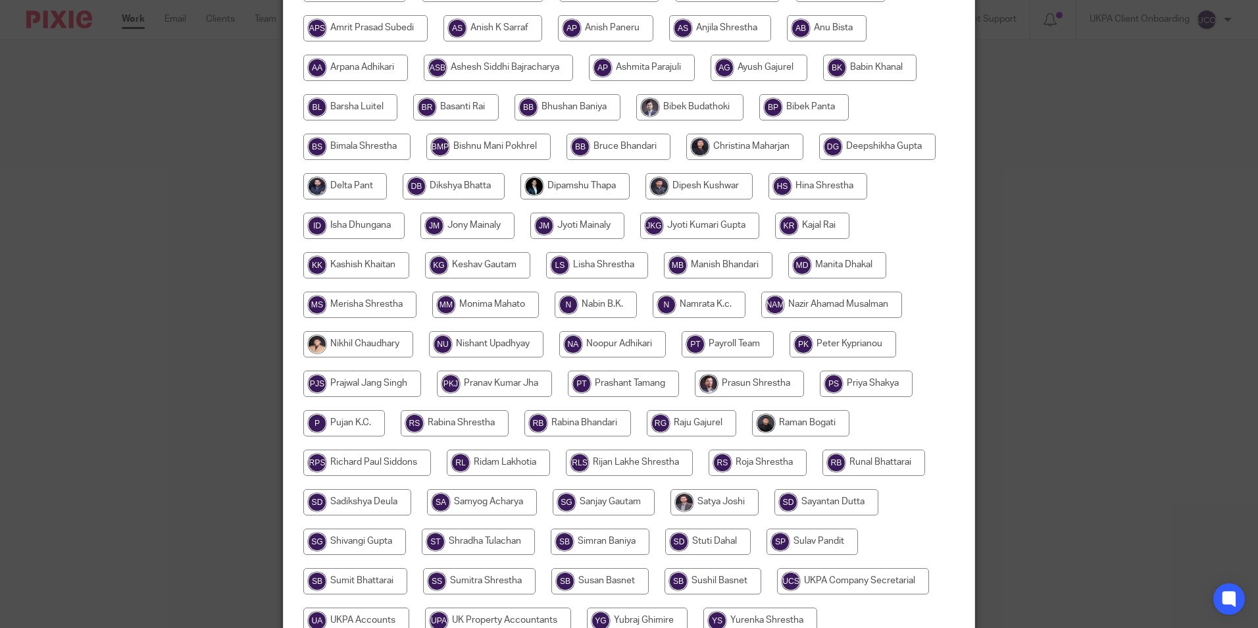
click at [752, 436] on input "radio" at bounding box center [800, 423] width 97 height 26
radio input "true"
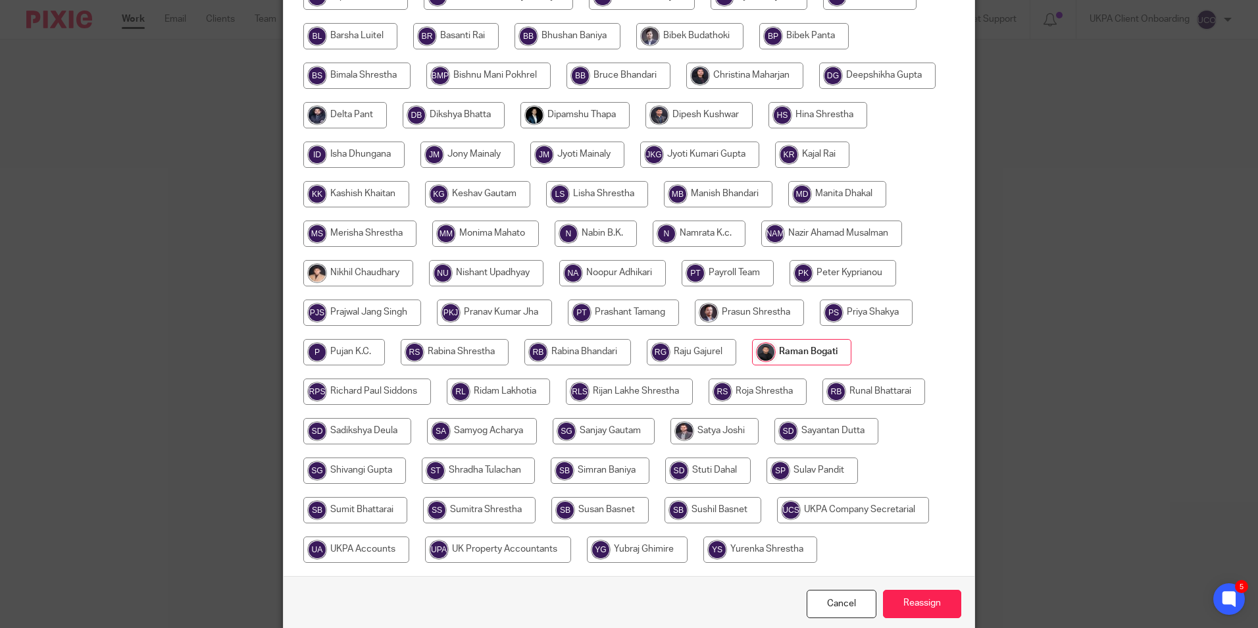
scroll to position [430, 0]
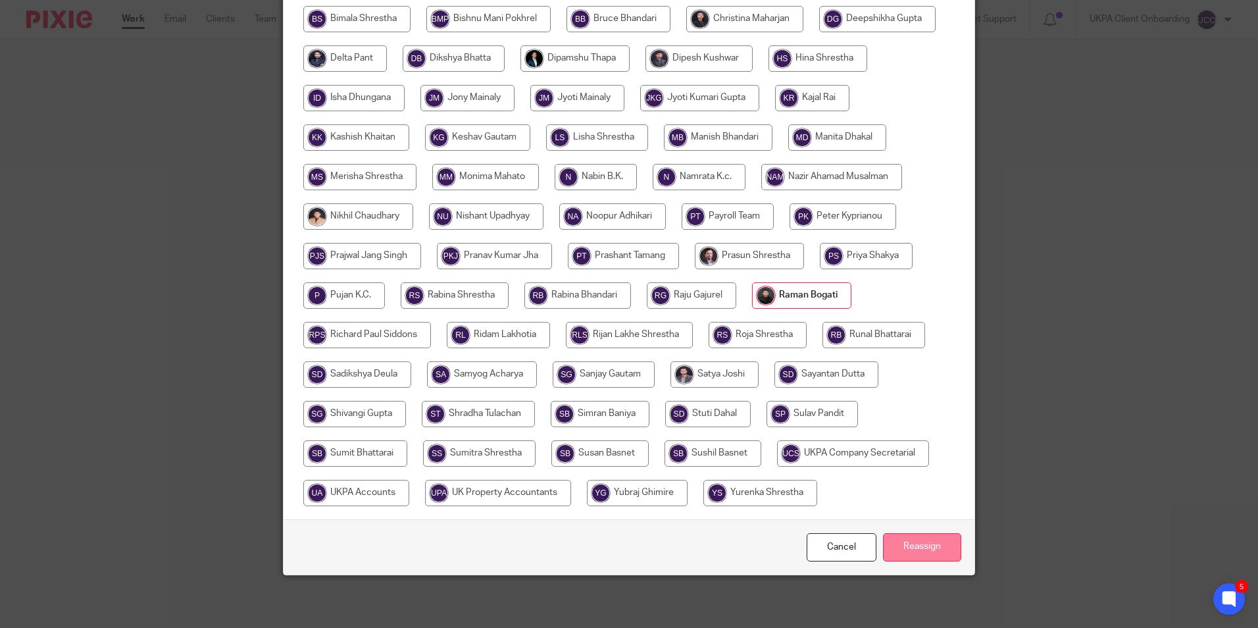
click at [901, 540] on input "Reassign" at bounding box center [922, 547] width 78 height 28
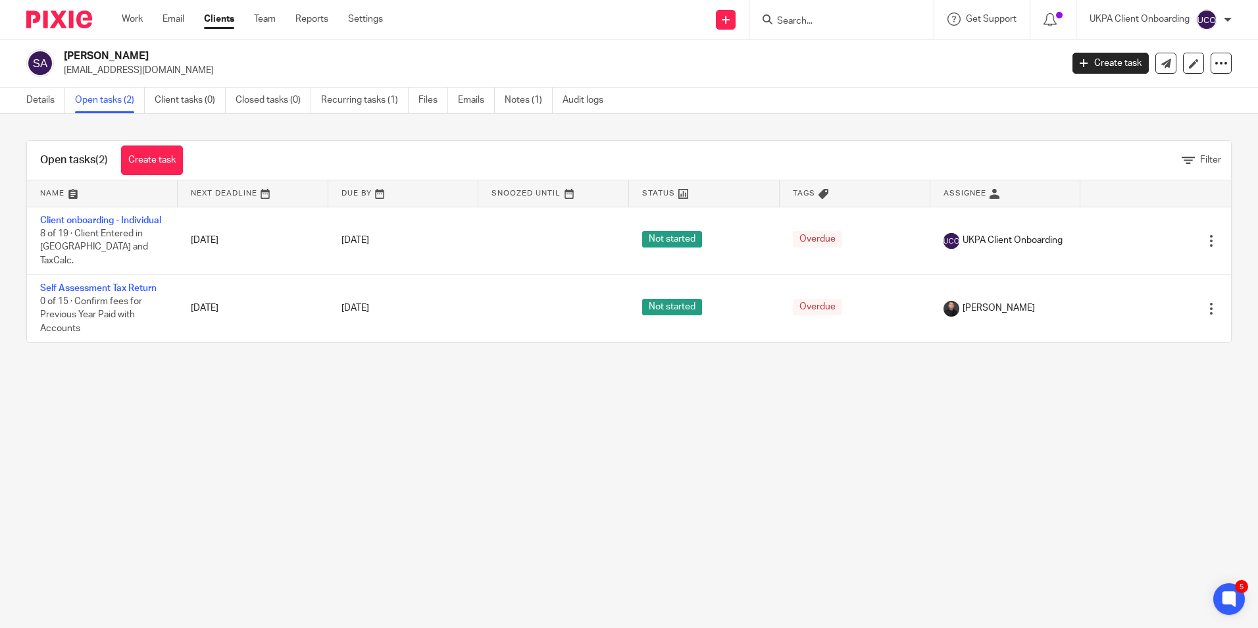
click at [796, 22] on input "Search" at bounding box center [835, 22] width 118 height 12
paste input "pottercafe@googlemail.com)"
type input "pottercafe@googlemail.com"
click at [724, 24] on link at bounding box center [726, 20] width 20 height 20
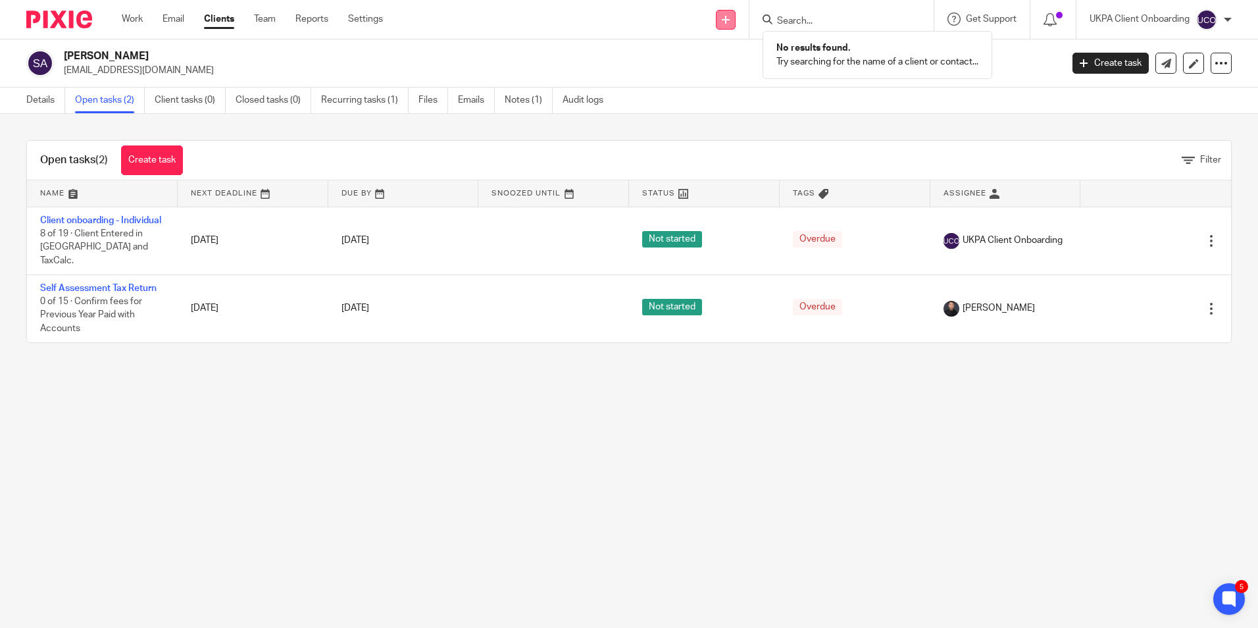
scroll to position [0, 0]
click at [716, 98] on link "Add client" at bounding box center [724, 100] width 81 height 19
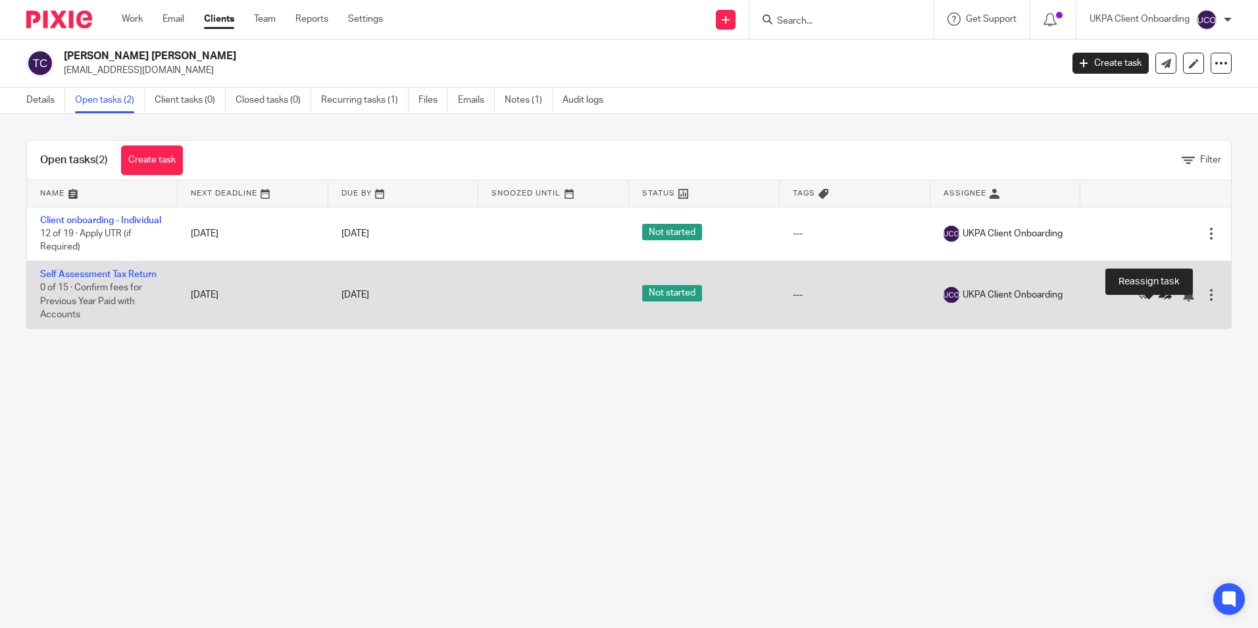
click at [1158, 301] on icon at bounding box center [1164, 294] width 13 height 13
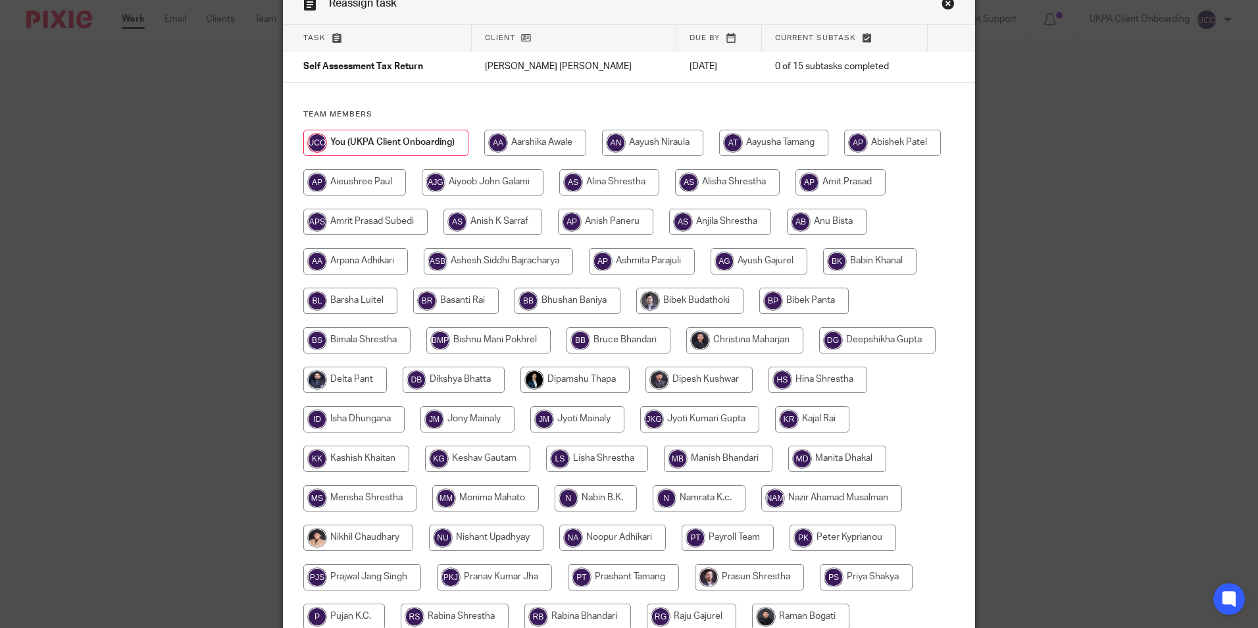
scroll to position [66, 0]
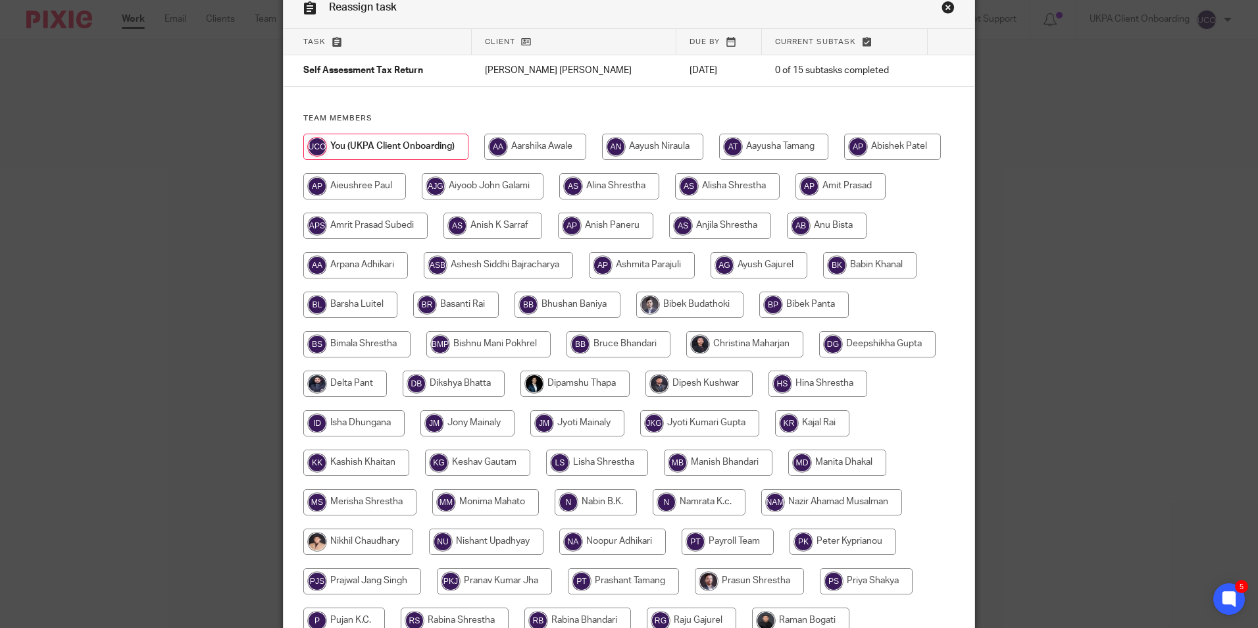
click at [780, 188] on input "radio" at bounding box center [727, 186] width 105 height 26
radio input "true"
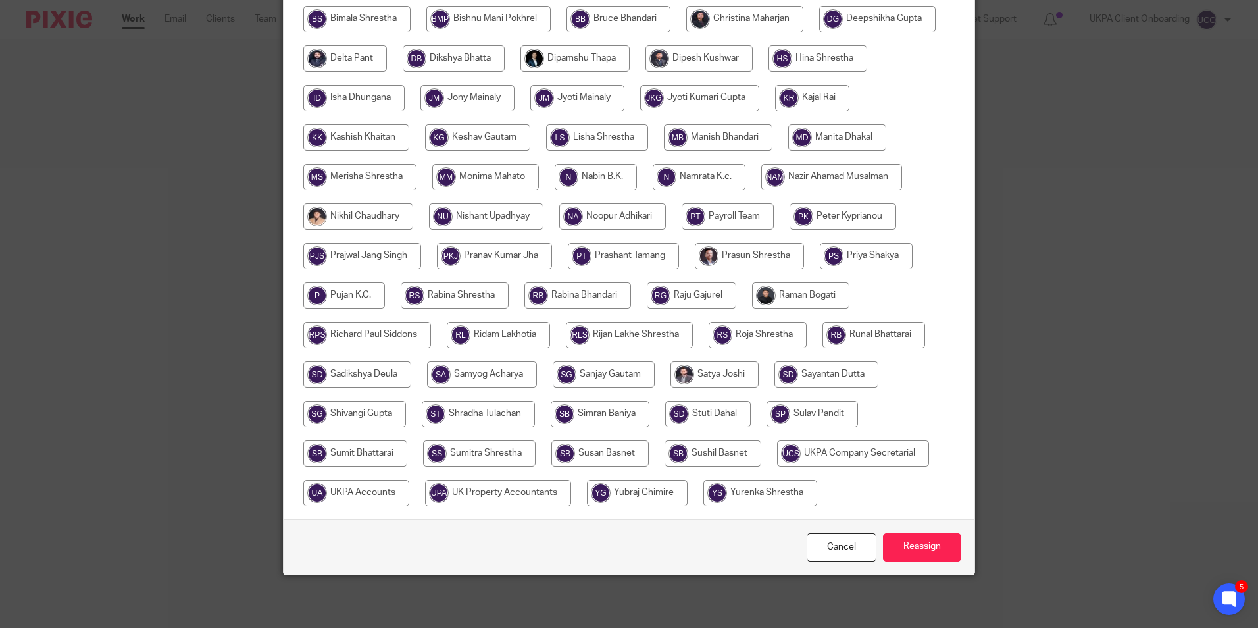
scroll to position [430, 0]
click at [918, 541] on input "Reassign" at bounding box center [922, 547] width 78 height 28
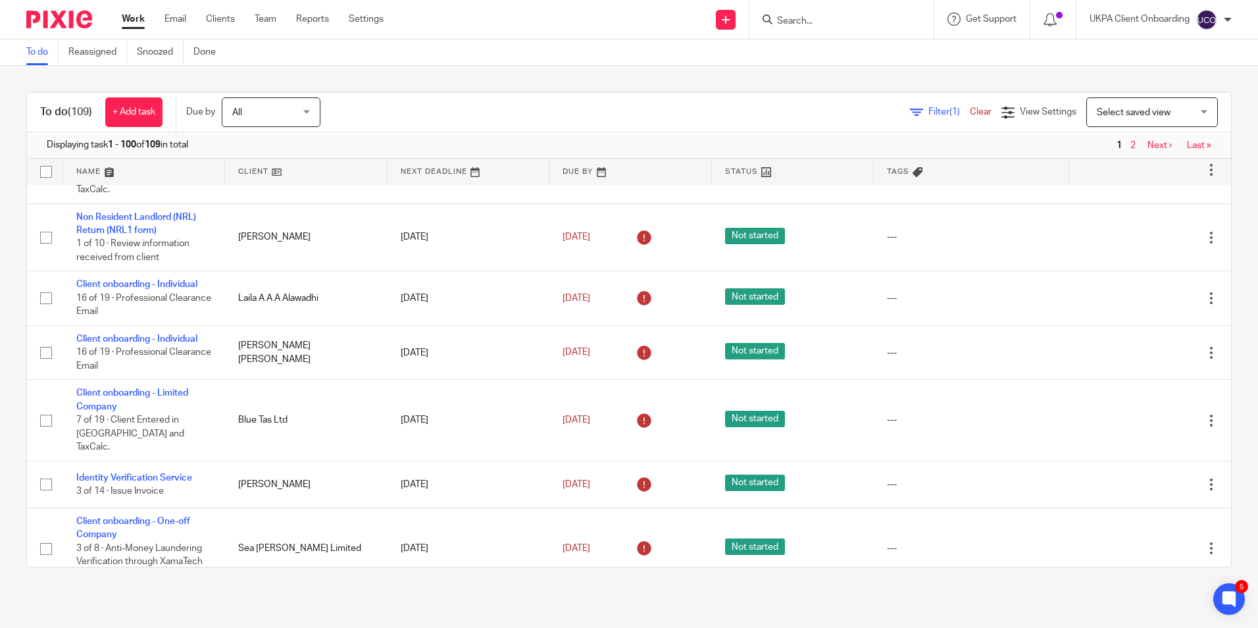
scroll to position [5329, 0]
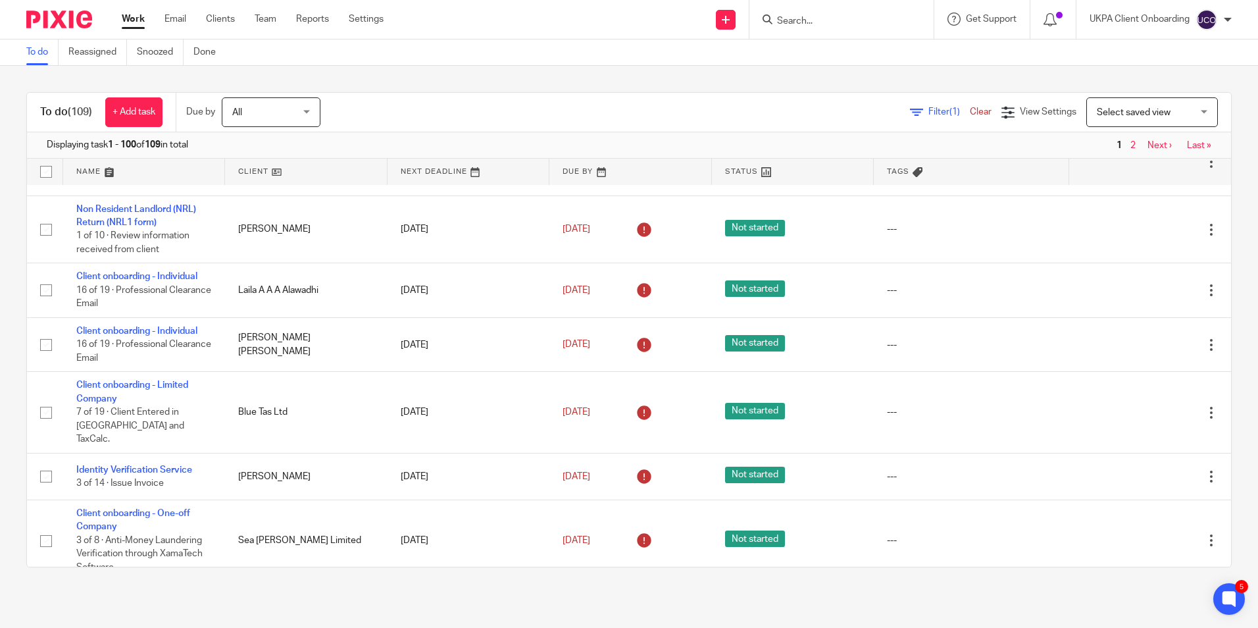
click at [132, 17] on link "Work" at bounding box center [133, 18] width 23 height 13
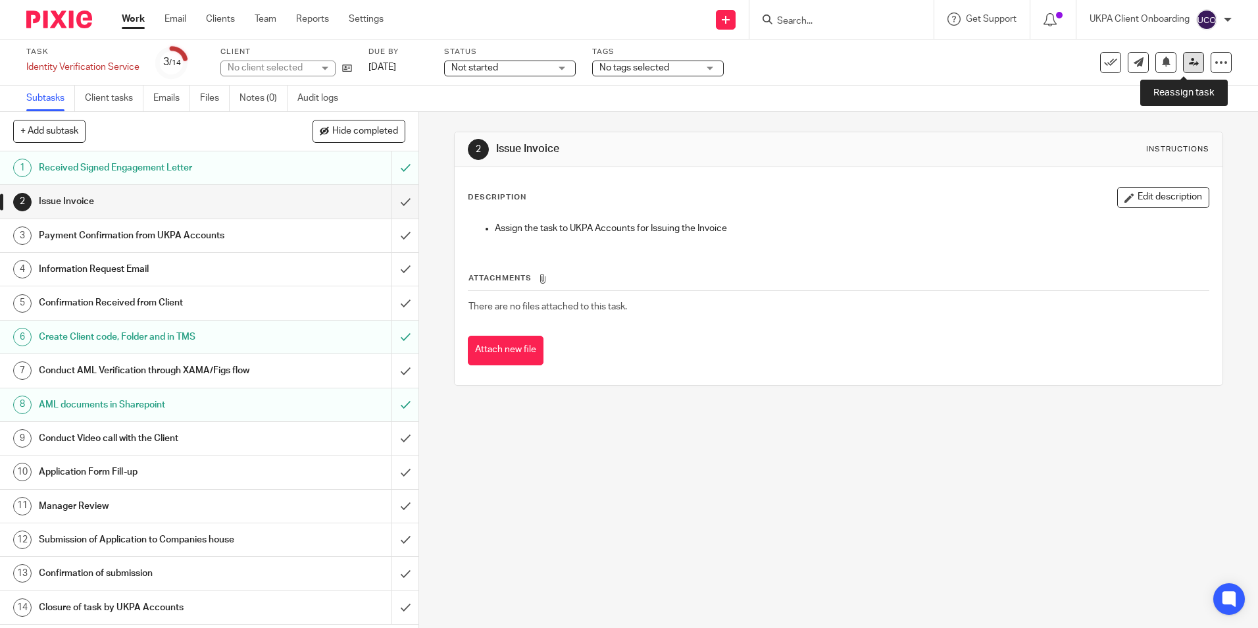
click at [1189, 66] on icon at bounding box center [1194, 62] width 10 height 10
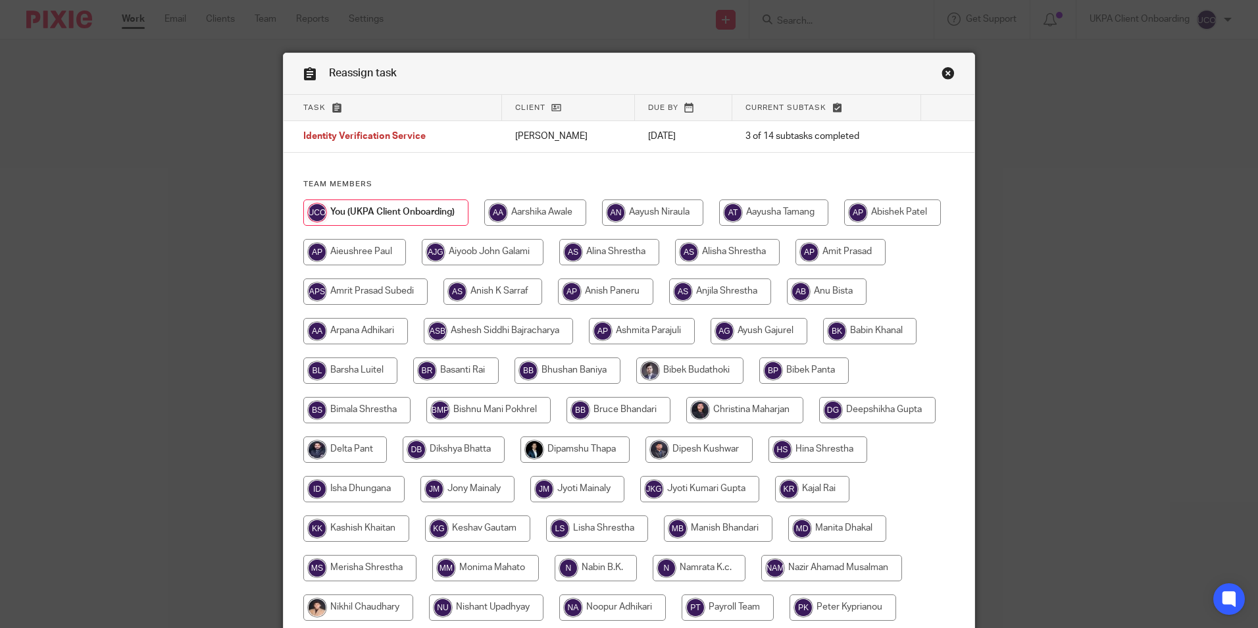
scroll to position [329, 0]
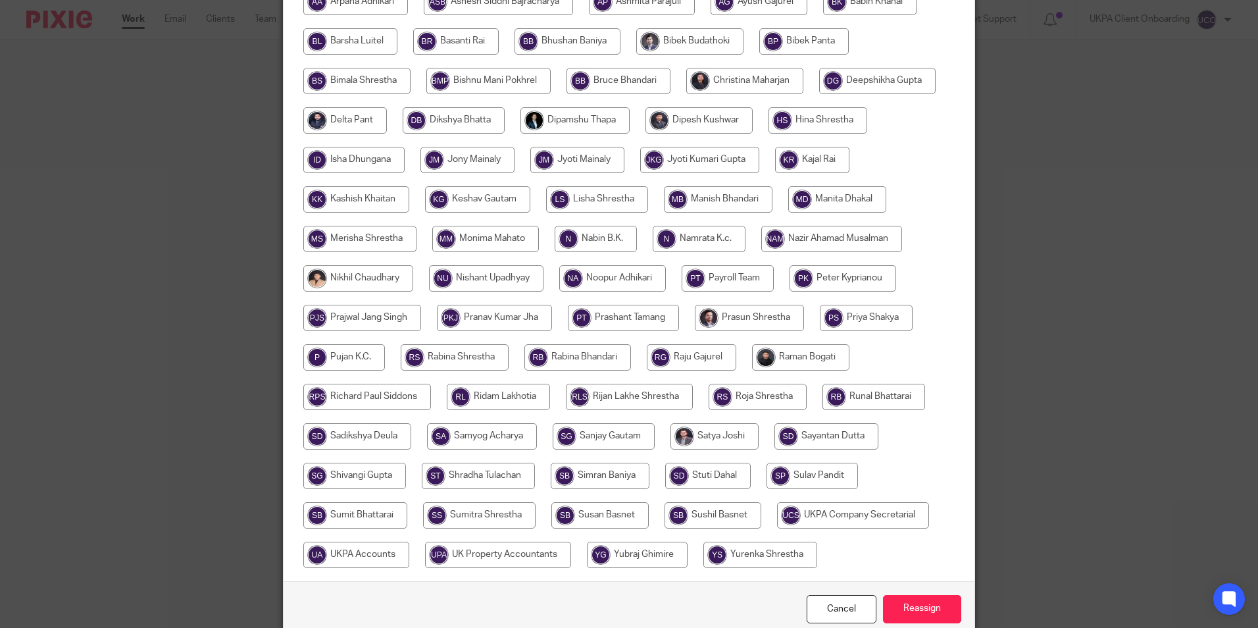
click at [777, 528] on input "radio" at bounding box center [853, 515] width 152 height 26
radio input "true"
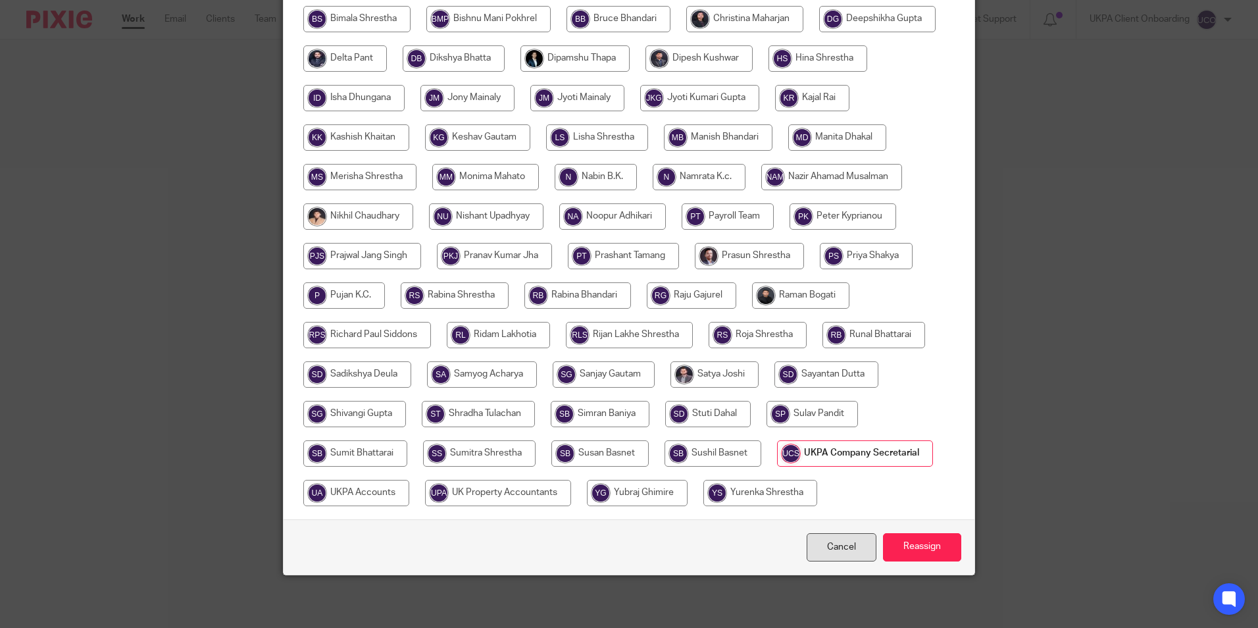
scroll to position [430, 0]
click at [931, 559] on input "Reassign" at bounding box center [922, 547] width 78 height 28
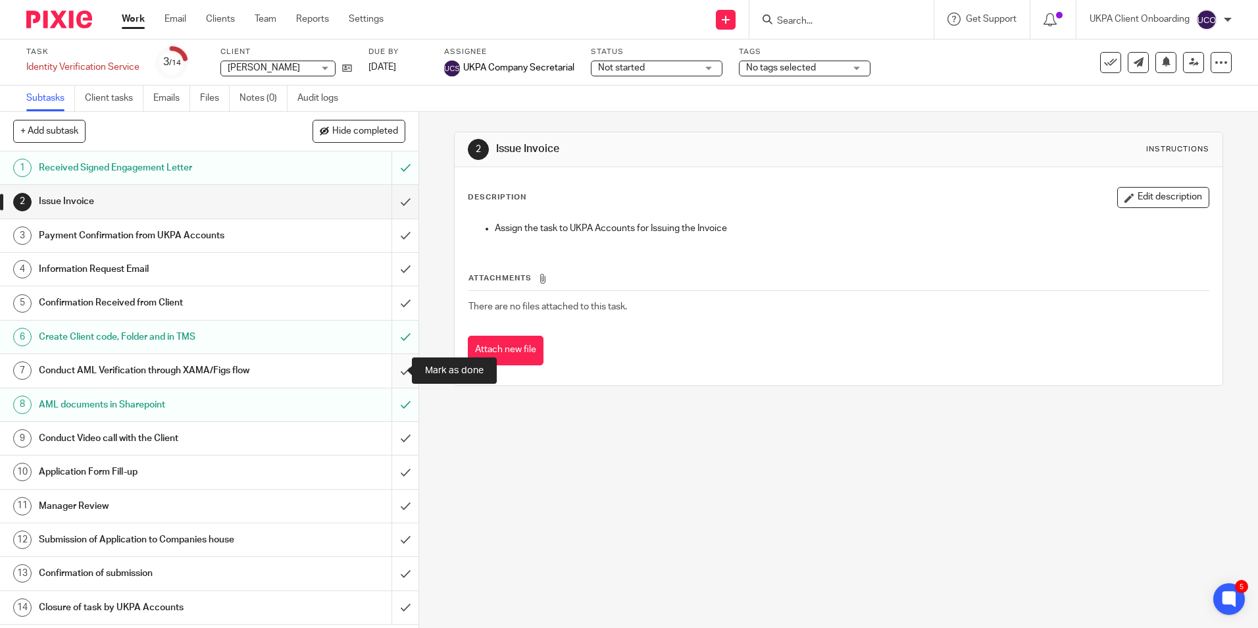
click at [392, 366] on input "submit" at bounding box center [209, 370] width 418 height 33
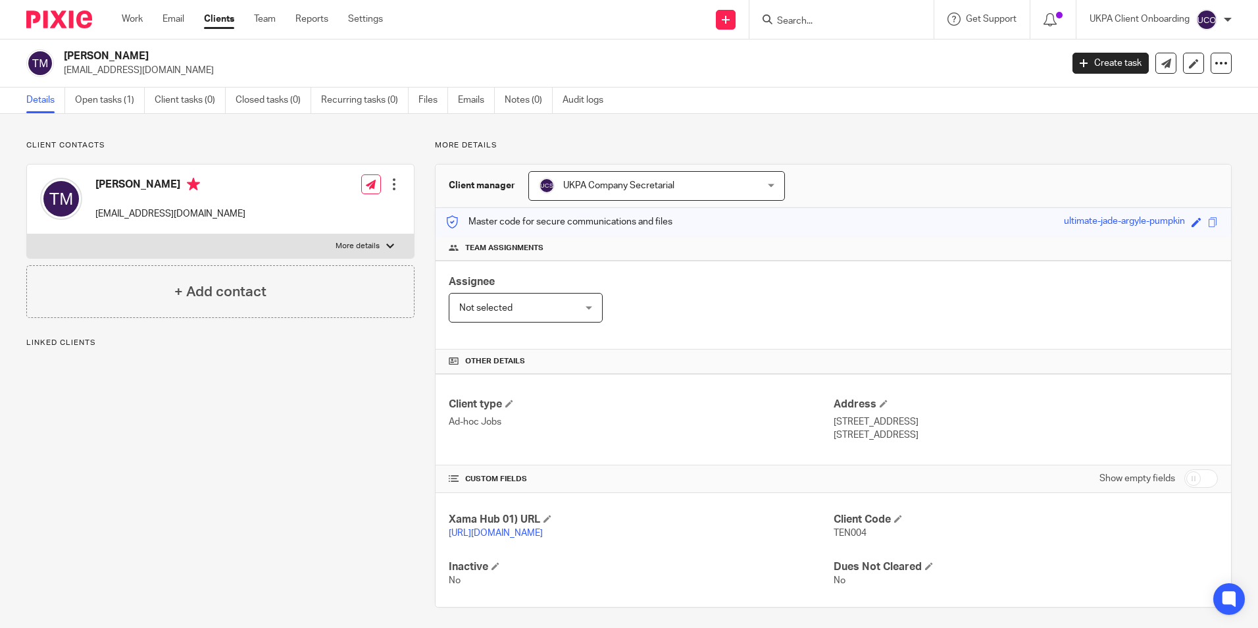
click at [855, 24] on input "Search" at bounding box center [835, 22] width 118 height 12
paste input "[EMAIL_ADDRESS][DOMAIN_NAME]"
type input "nizamtengku@outlook.com"
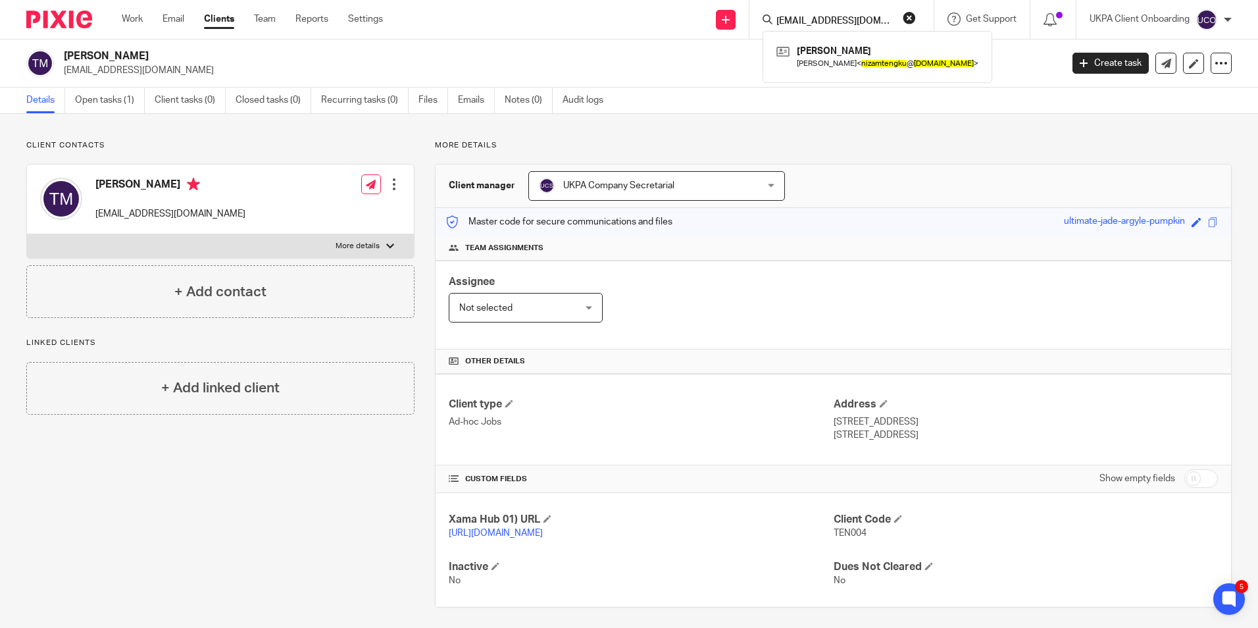
scroll to position [0, 0]
click at [911, 16] on button "reset" at bounding box center [909, 17] width 13 height 13
click at [849, 29] on div "Tengku Nizam Bin Tengku Maruan Tengku Nizam Bin Tengku Maruan < nizamtengku @ o…" at bounding box center [841, 19] width 184 height 39
click at [844, 24] on input "Search" at bounding box center [835, 22] width 118 height 12
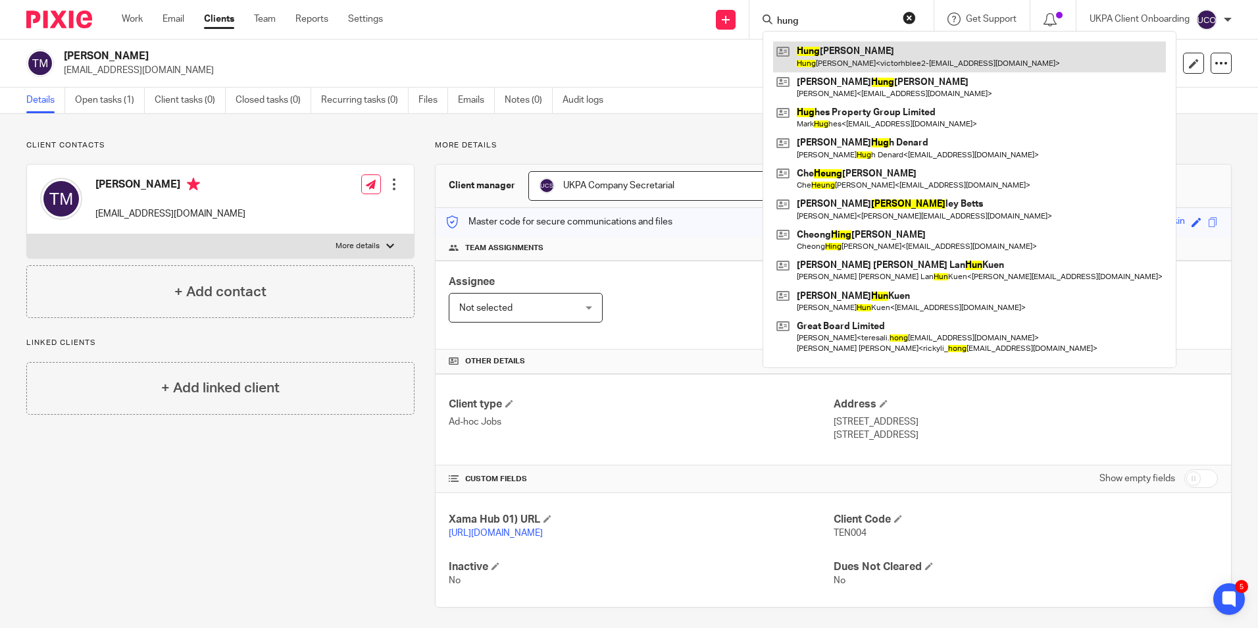
type input "hung"
click at [838, 56] on link at bounding box center [969, 56] width 393 height 30
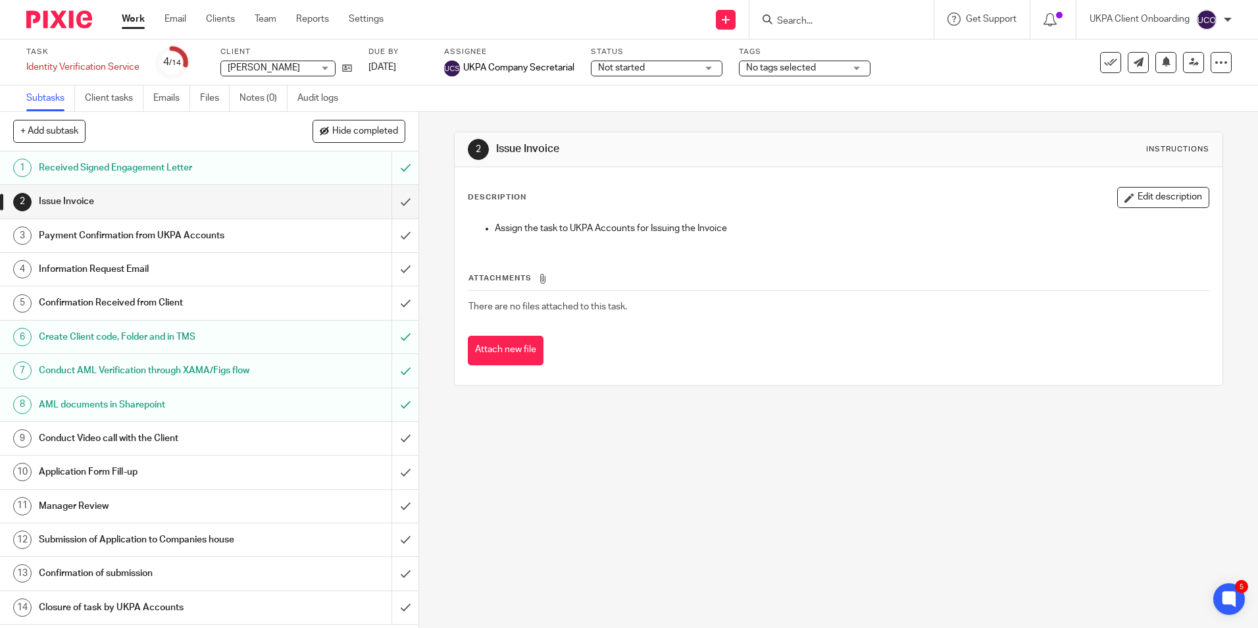
click at [847, 20] on input "Search" at bounding box center [835, 22] width 118 height 12
paste input "[EMAIL_ADDRESS][DOMAIN_NAME]>"
type input "[EMAIL_ADDRESS][DOMAIN_NAME]>"
click at [835, 57] on link at bounding box center [870, 56] width 195 height 30
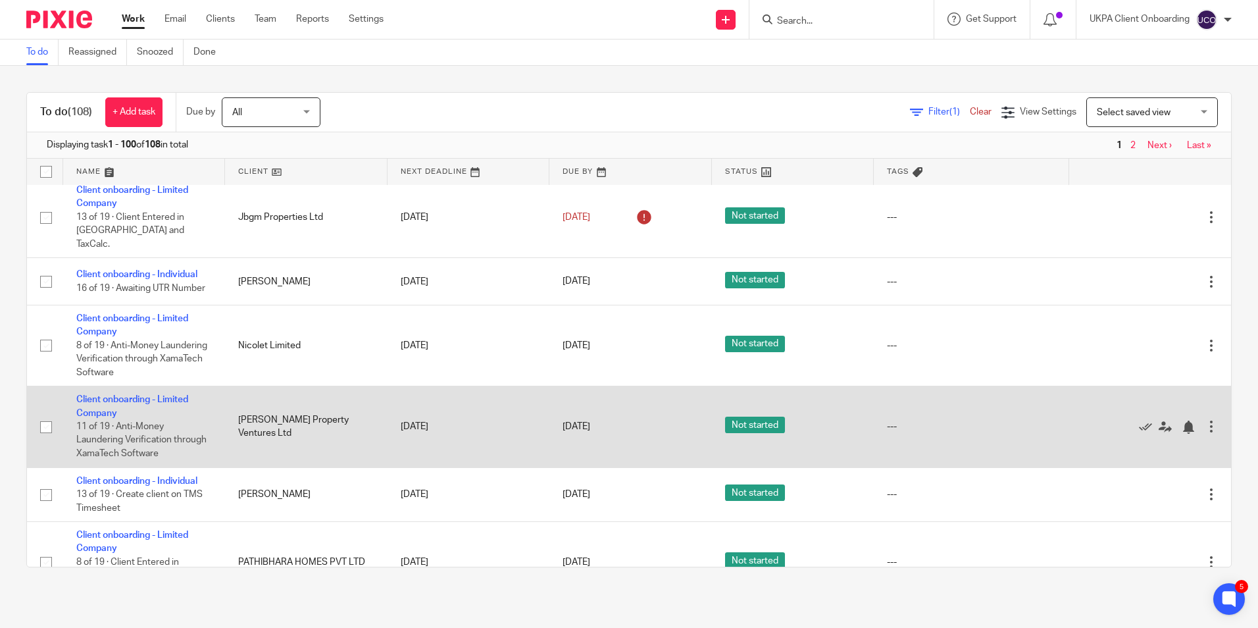
scroll to position [5690, 0]
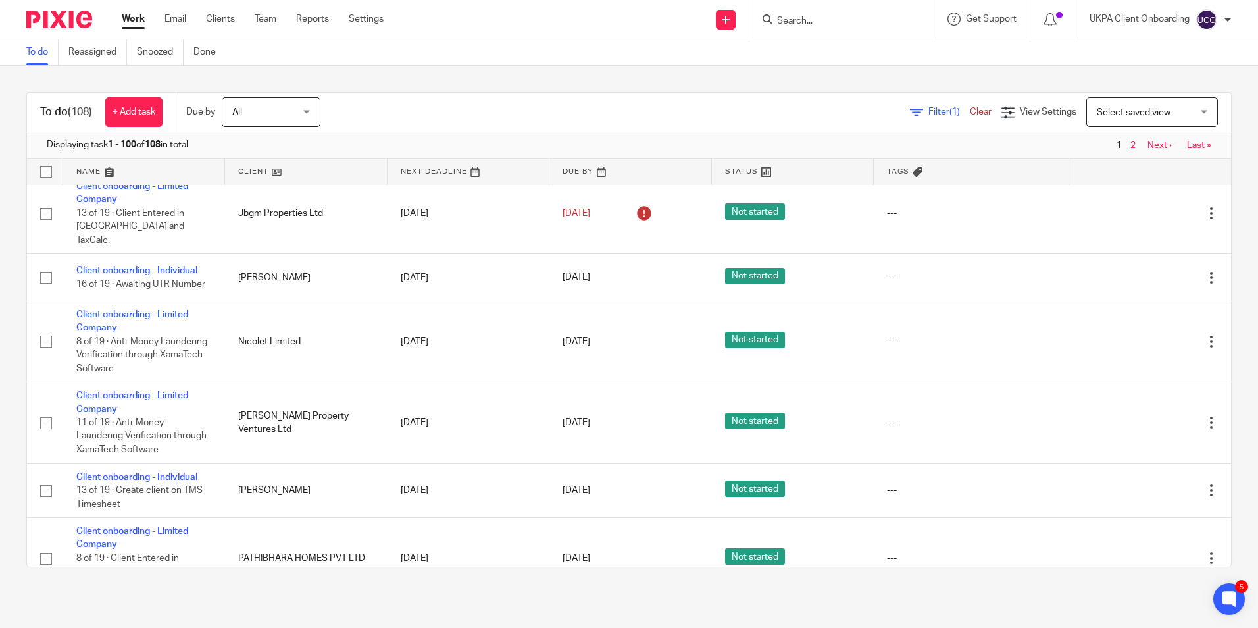
click at [1127, 146] on span "2" at bounding box center [1133, 145] width 12 height 16
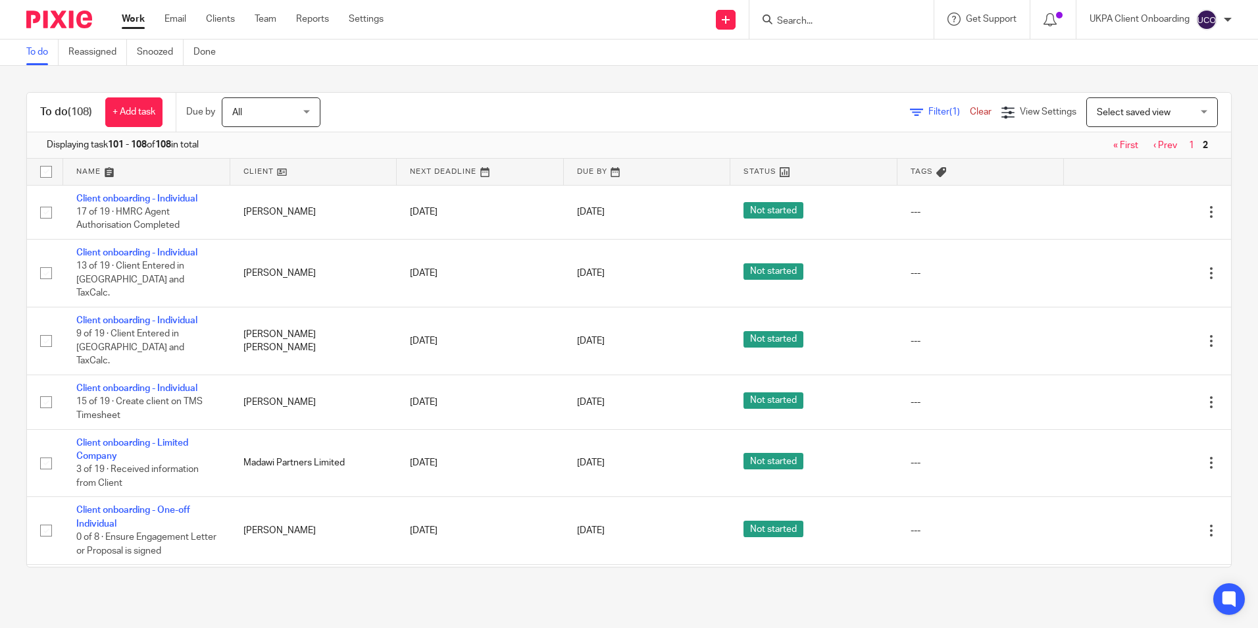
scroll to position [107, 0]
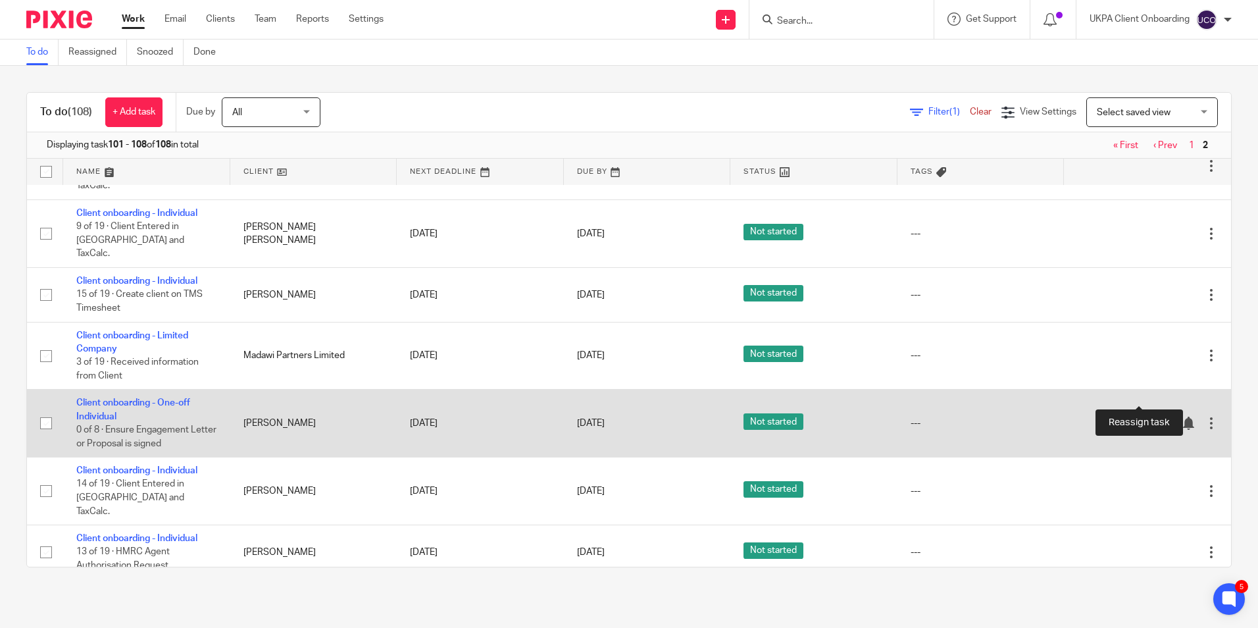
click at [1158, 416] on icon at bounding box center [1164, 422] width 13 height 13
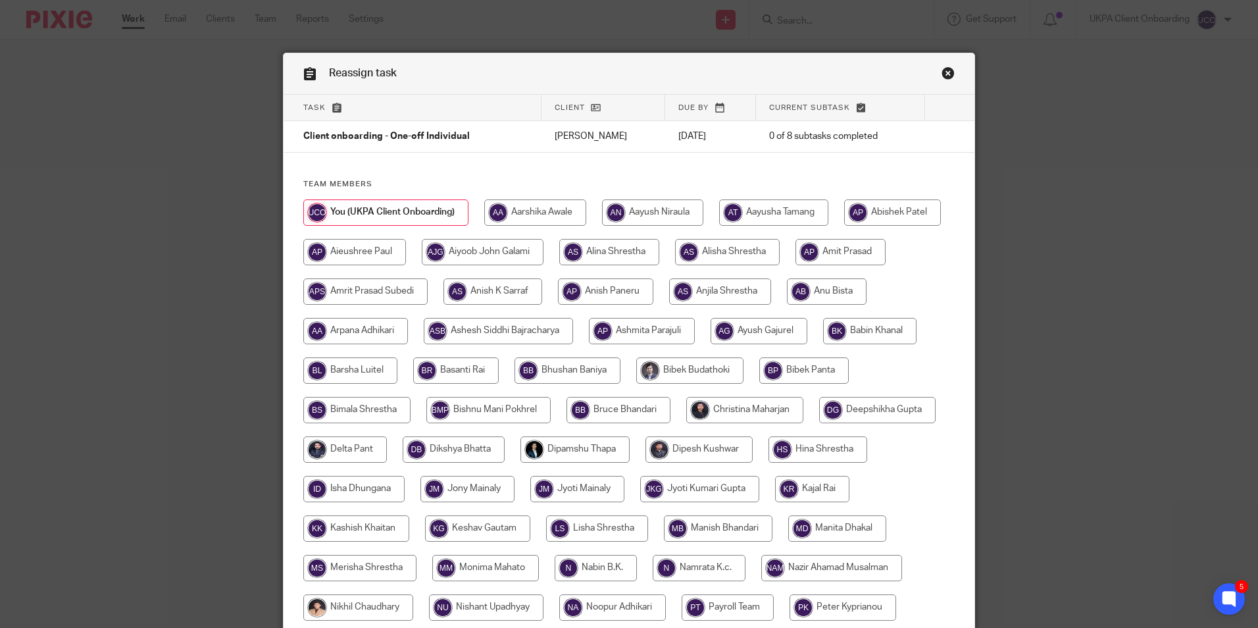
click at [406, 247] on input "radio" at bounding box center [354, 252] width 103 height 26
radio input "true"
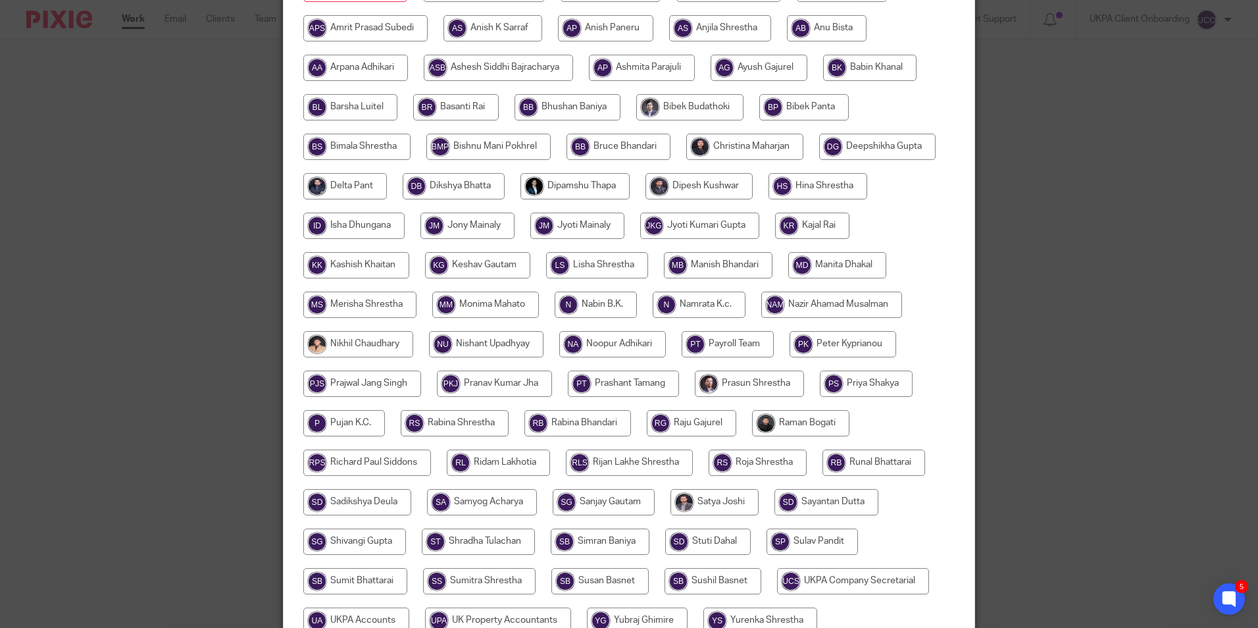
scroll to position [430, 0]
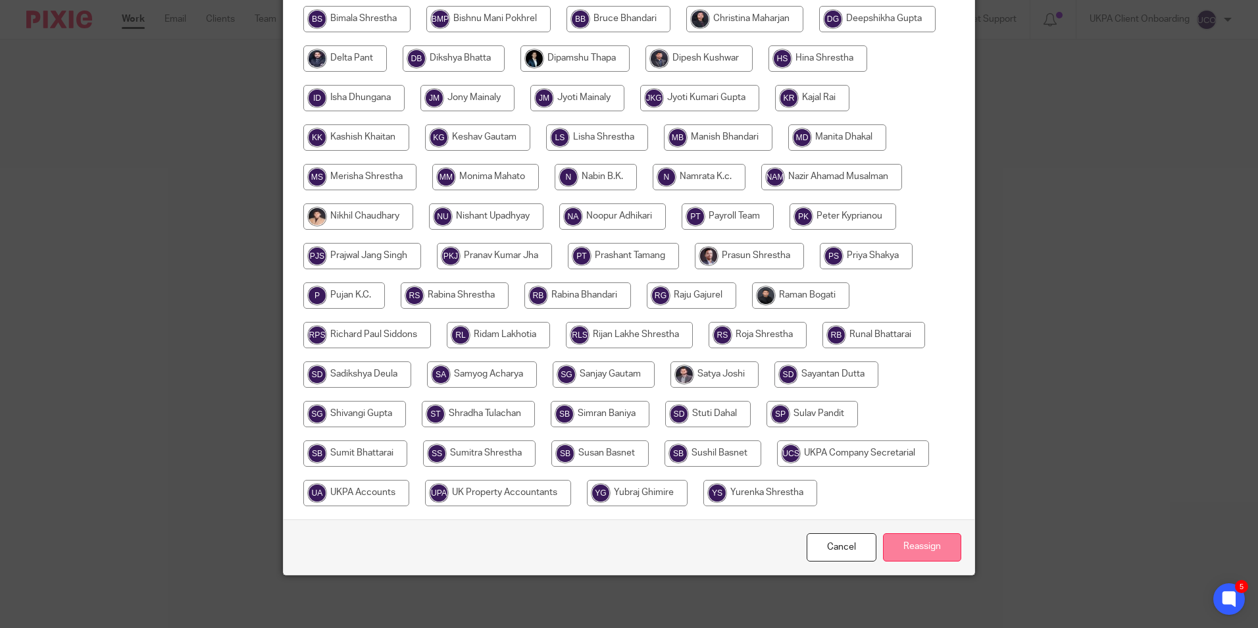
click at [929, 542] on input "Reassign" at bounding box center [922, 547] width 78 height 28
click at [214, 132] on div "Reassign task Task Client Due by Current subtask Client onboarding - One-off In…" at bounding box center [629, 314] width 1258 height 628
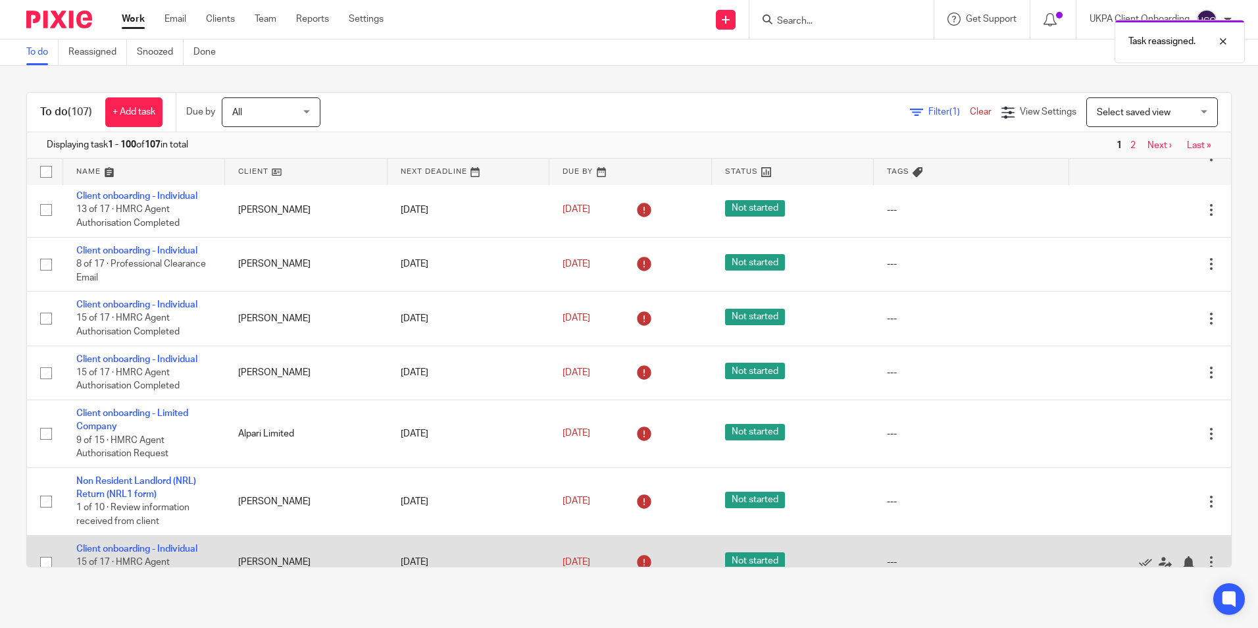
scroll to position [1579, 0]
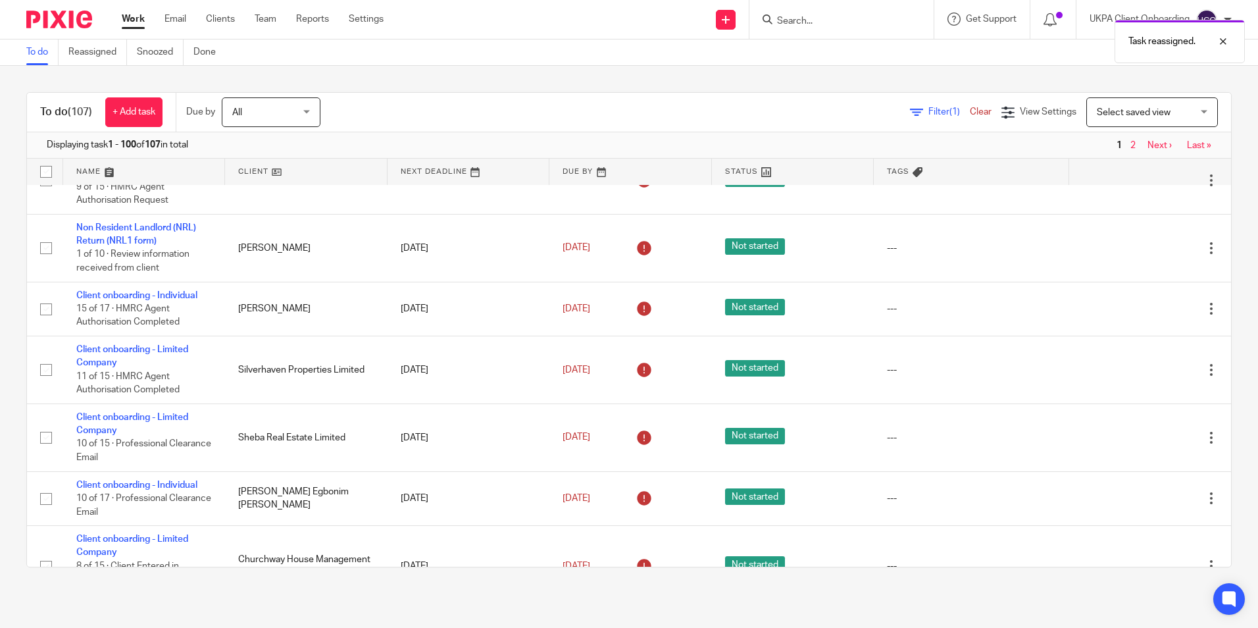
click at [808, 21] on div "Task reassigned." at bounding box center [937, 38] width 616 height 50
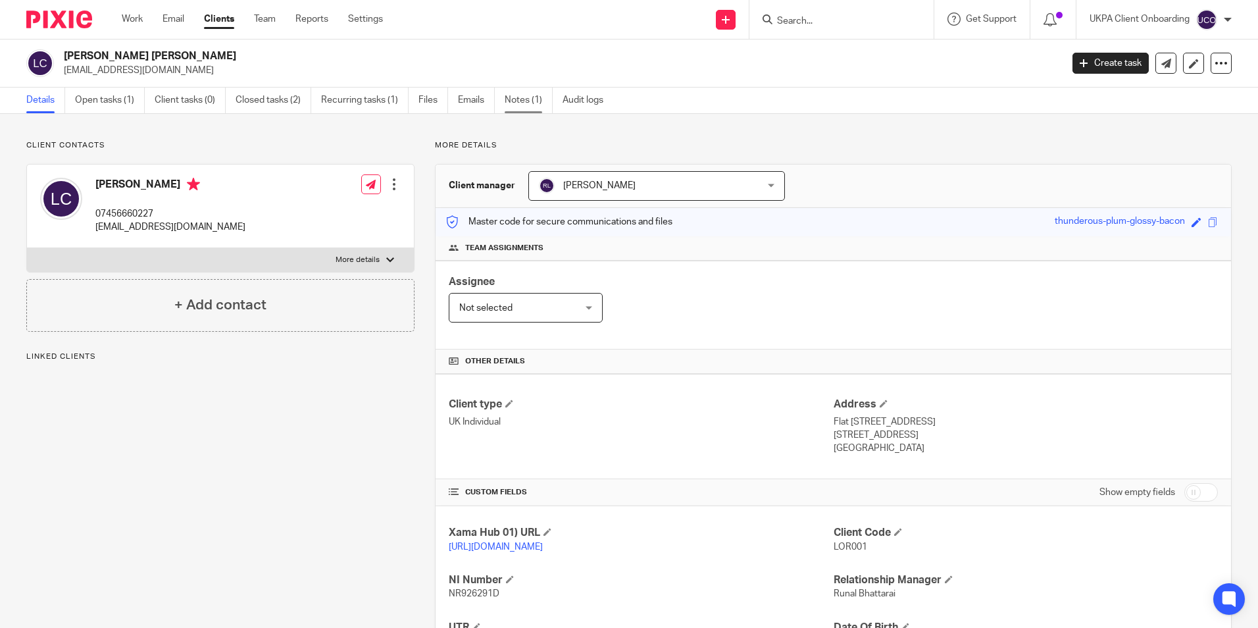
click at [539, 111] on link "Notes (1)" at bounding box center [529, 100] width 48 height 26
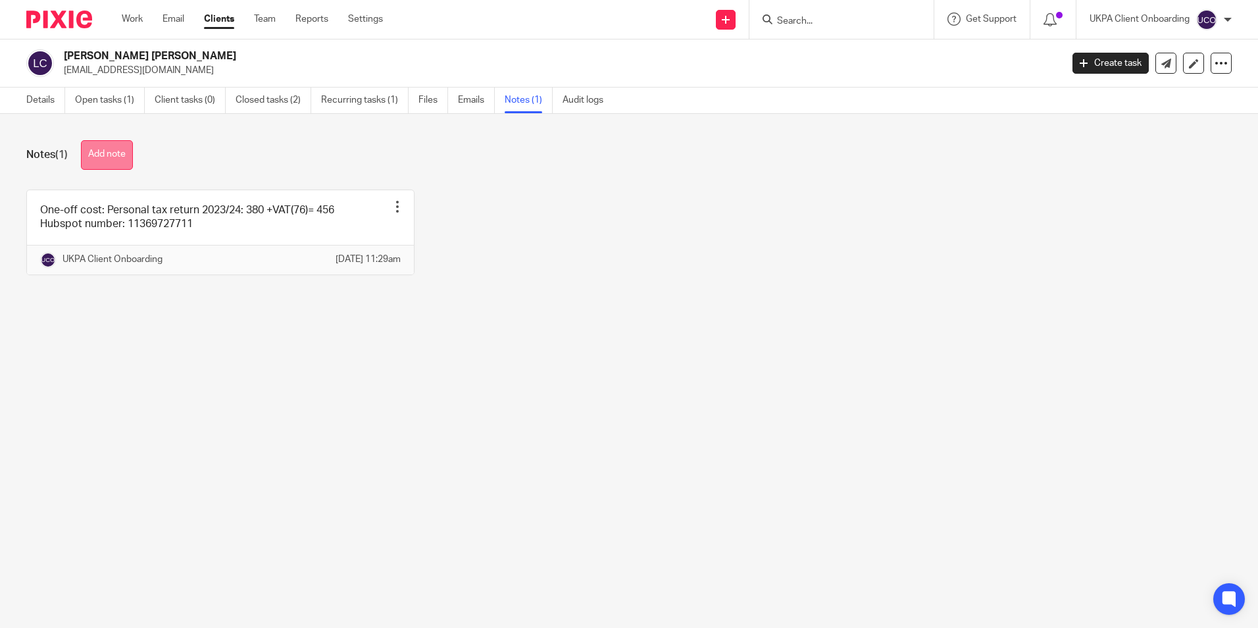
click at [122, 152] on button "Add note" at bounding box center [107, 155] width 52 height 30
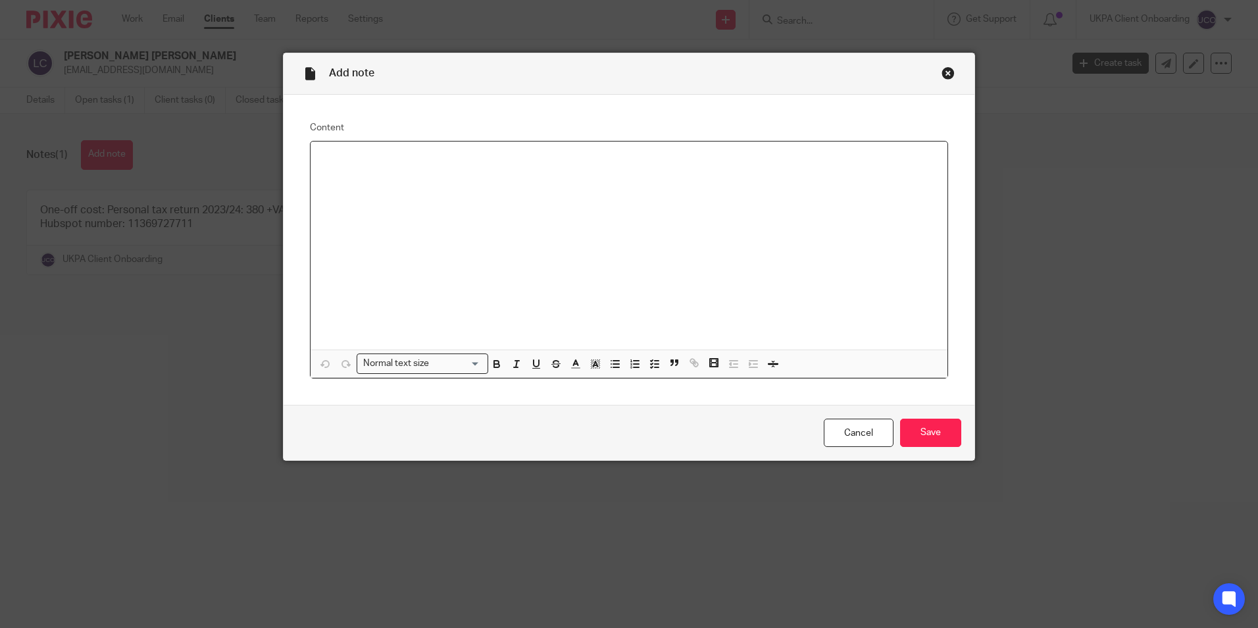
click at [336, 179] on div at bounding box center [629, 245] width 637 height 208
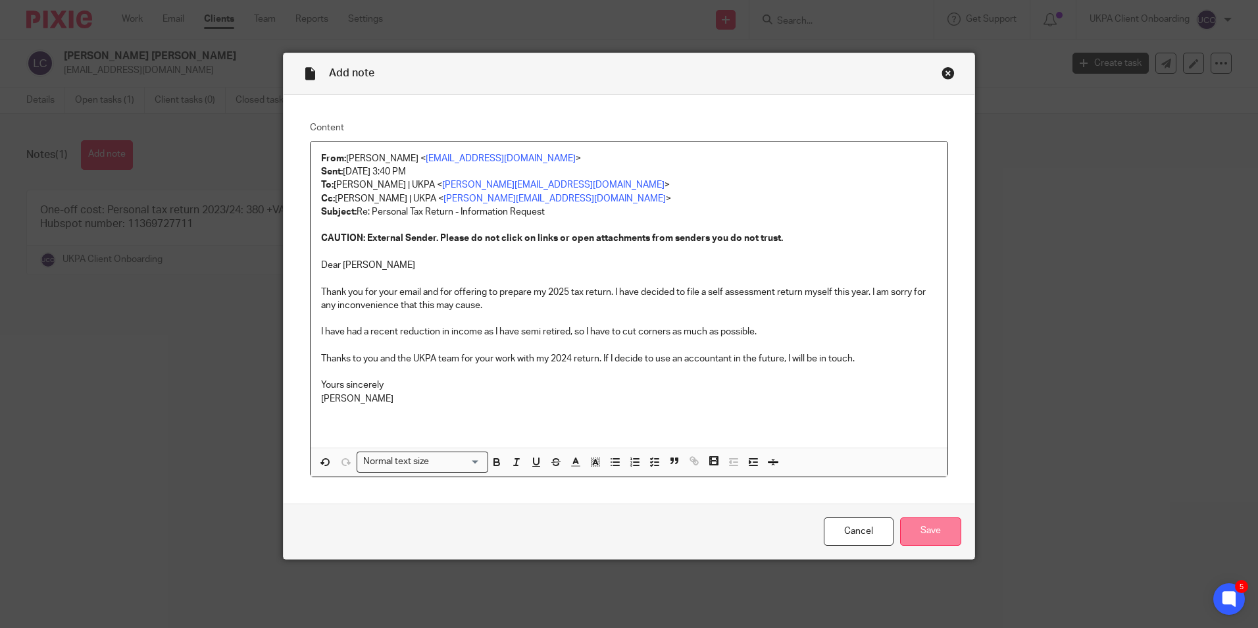
click at [919, 518] on input "Save" at bounding box center [930, 531] width 61 height 28
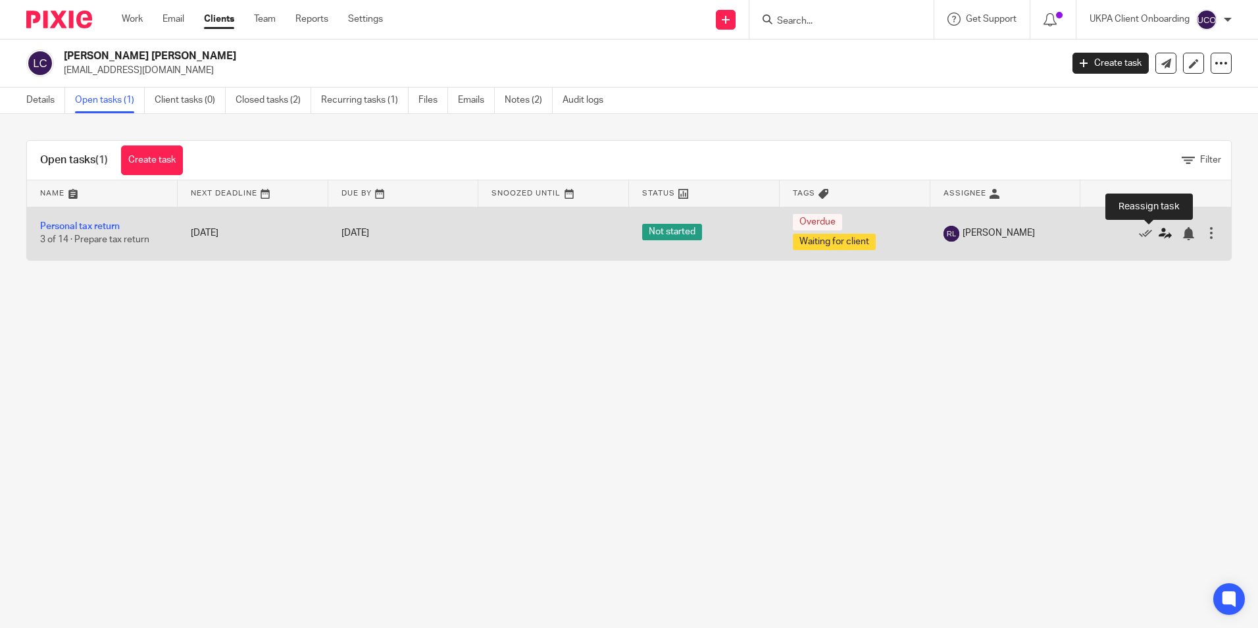
click at [1158, 237] on icon at bounding box center [1164, 233] width 13 height 13
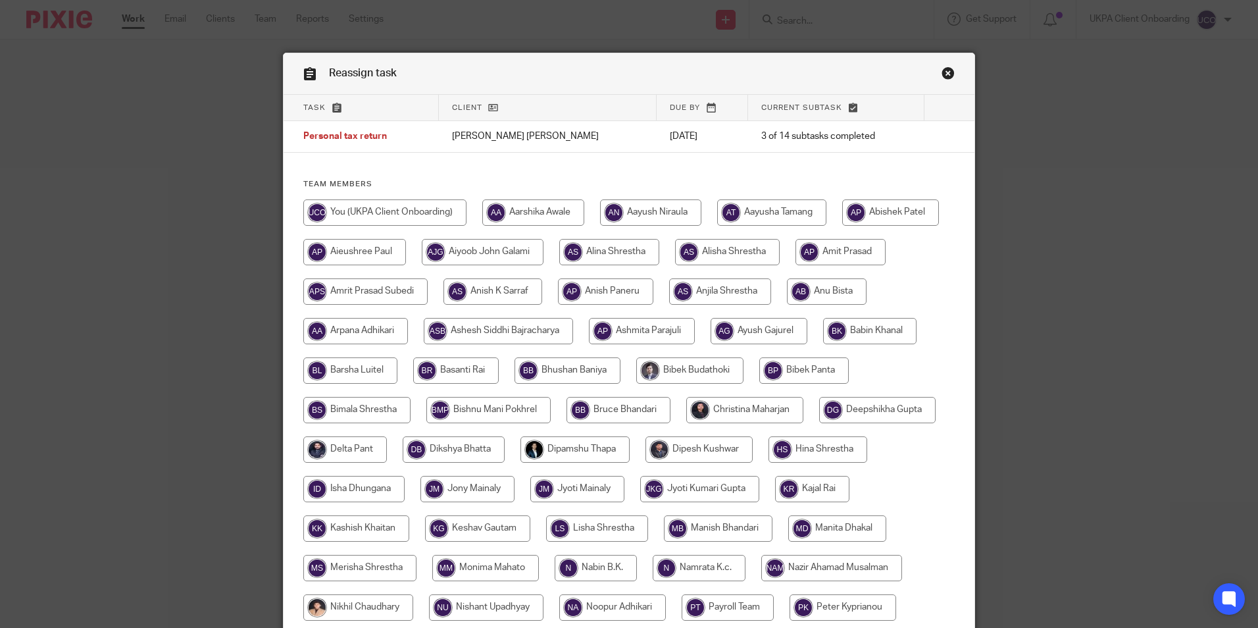
scroll to position [329, 0]
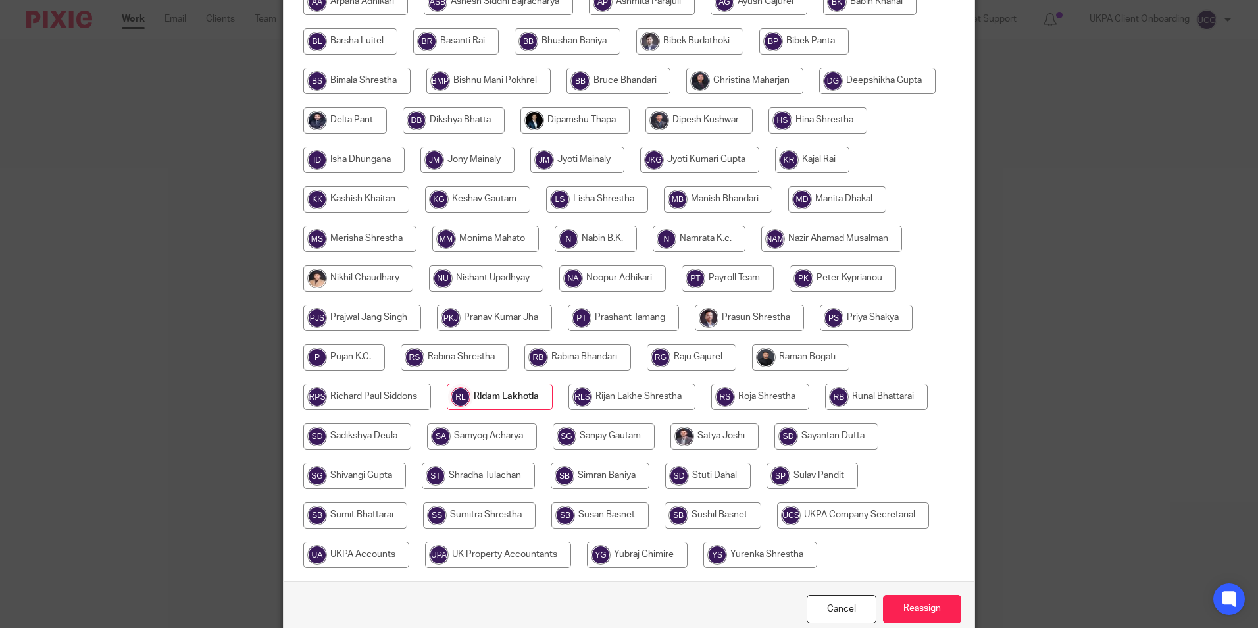
click at [409, 561] on input "radio" at bounding box center [356, 554] width 106 height 26
radio input "true"
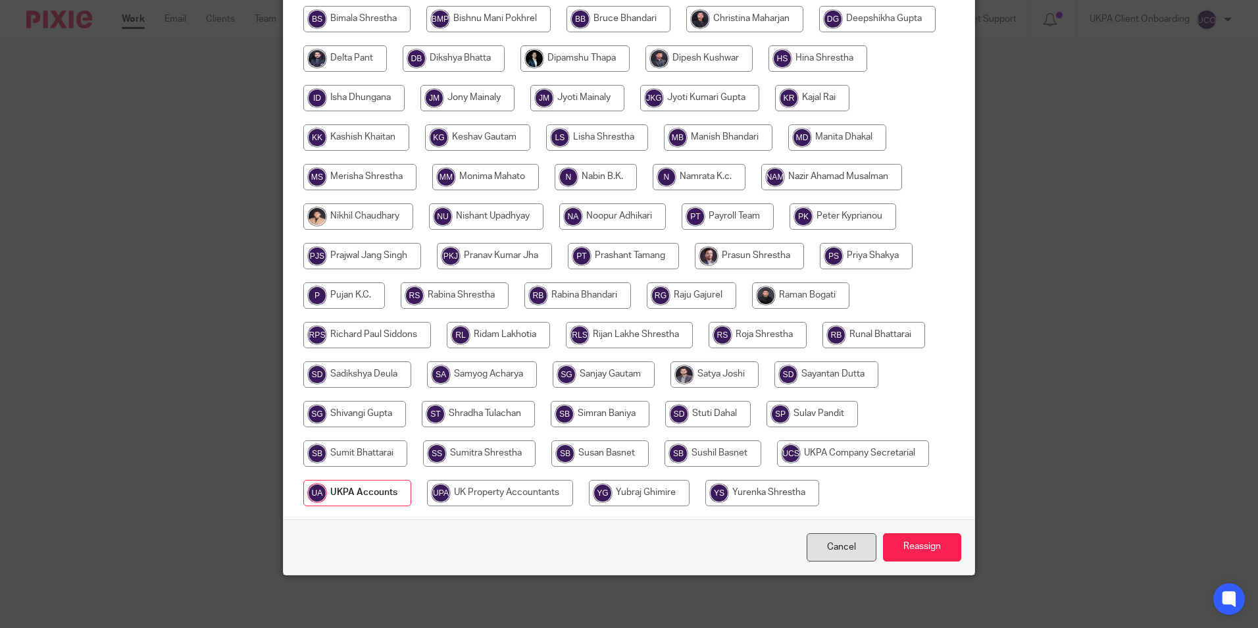
scroll to position [430, 0]
click at [922, 546] on input "Reassign" at bounding box center [922, 547] width 78 height 28
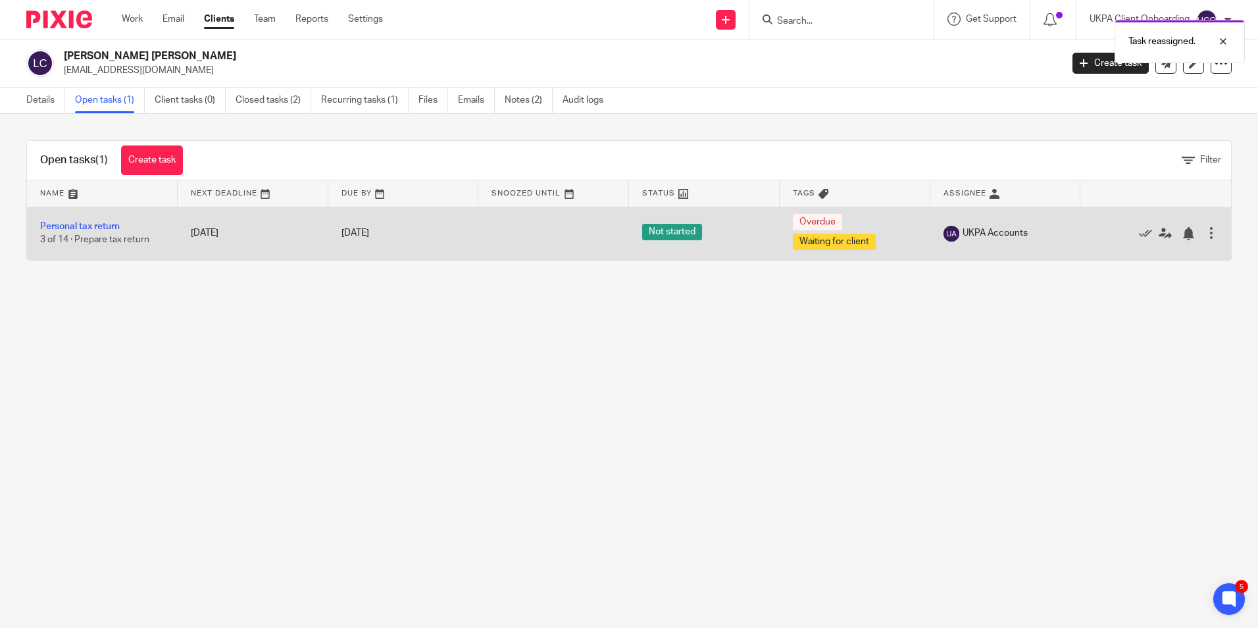
drag, startPoint x: 95, startPoint y: 222, endPoint x: 114, endPoint y: 217, distance: 20.4
click at [95, 222] on link "Personal tax return" at bounding box center [80, 226] width 80 height 9
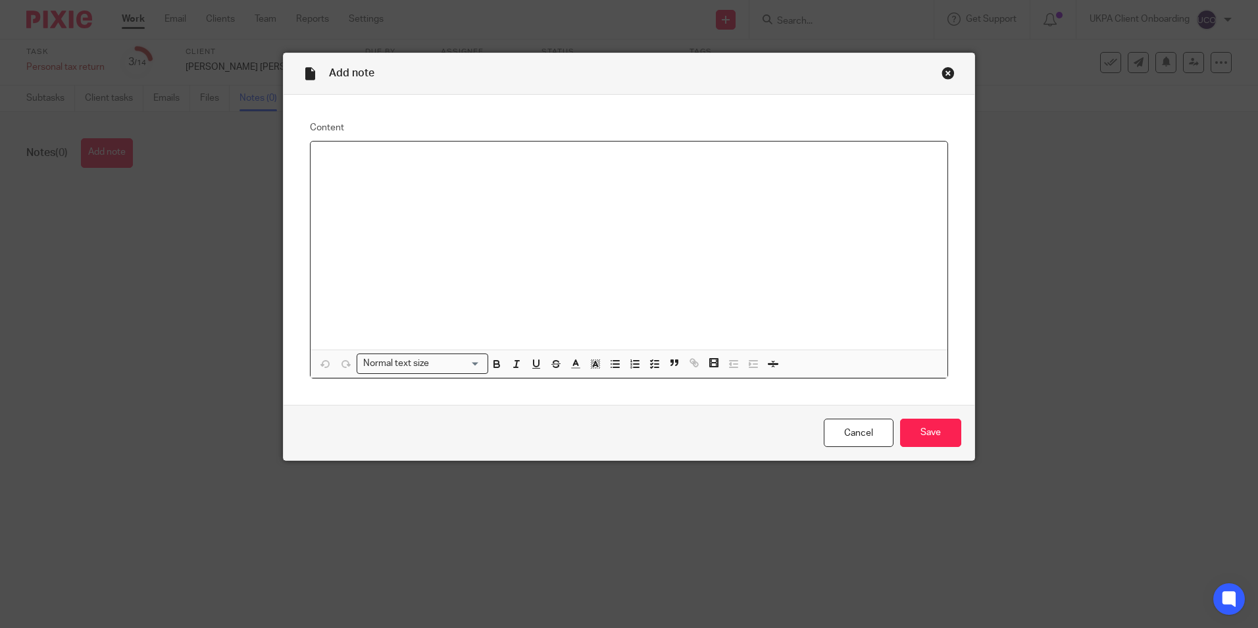
click at [378, 170] on div at bounding box center [629, 245] width 637 height 208
click at [574, 159] on link "year.please" at bounding box center [553, 158] width 46 height 9
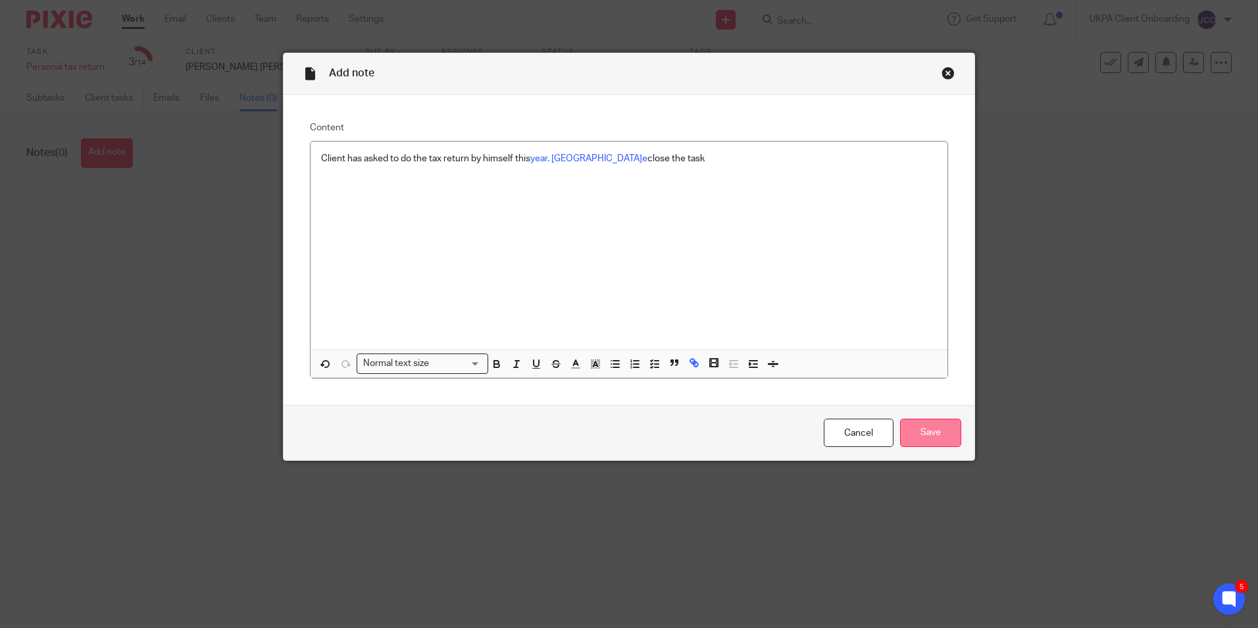
click at [935, 429] on input "Save" at bounding box center [930, 432] width 61 height 28
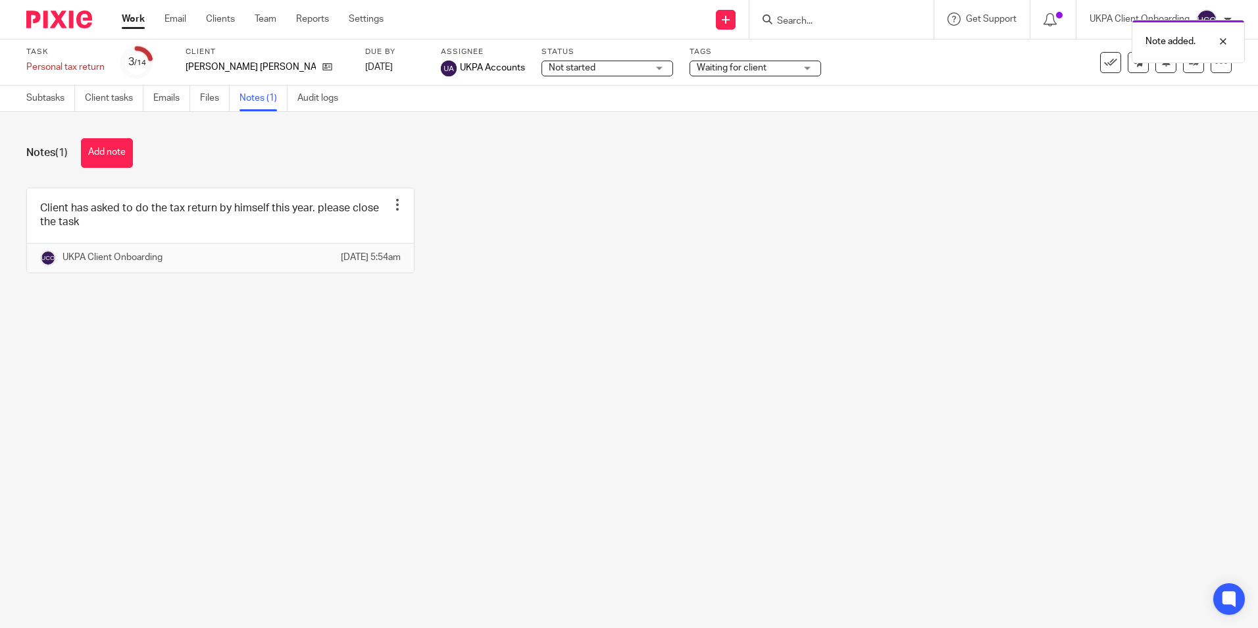
click at [136, 18] on link "Work" at bounding box center [133, 18] width 23 height 13
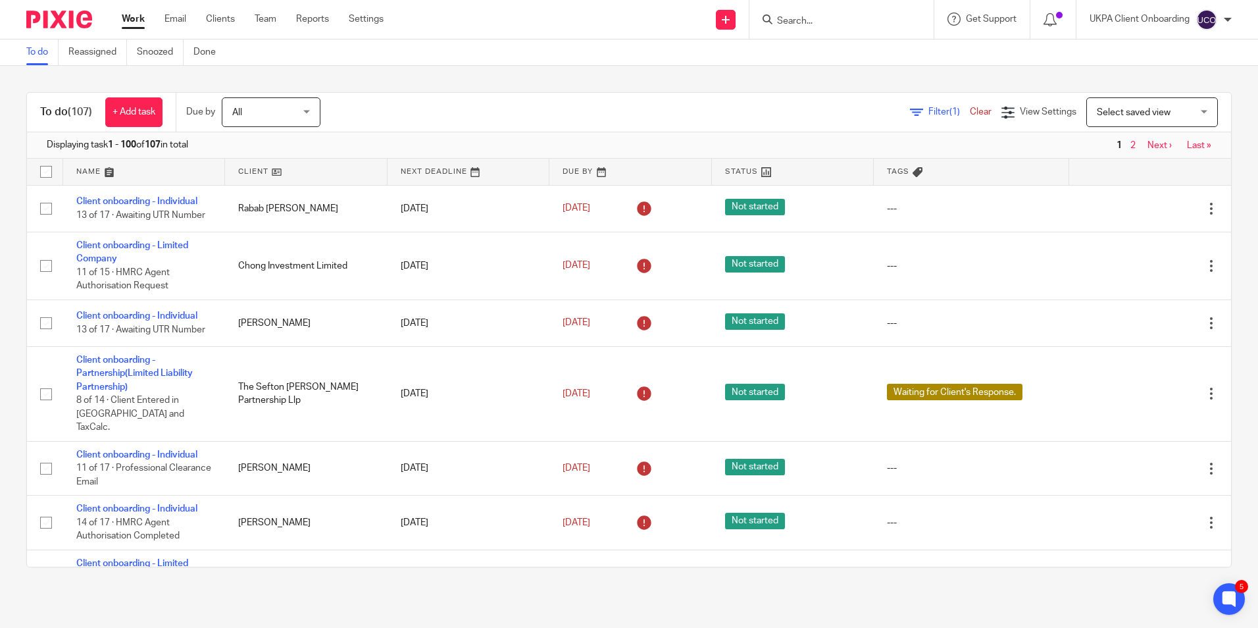
click at [804, 26] on input "Search" at bounding box center [835, 22] width 118 height 12
paste input "katielouisemccord@gmail.com"
type input "katielouisemccord@gmail.com"
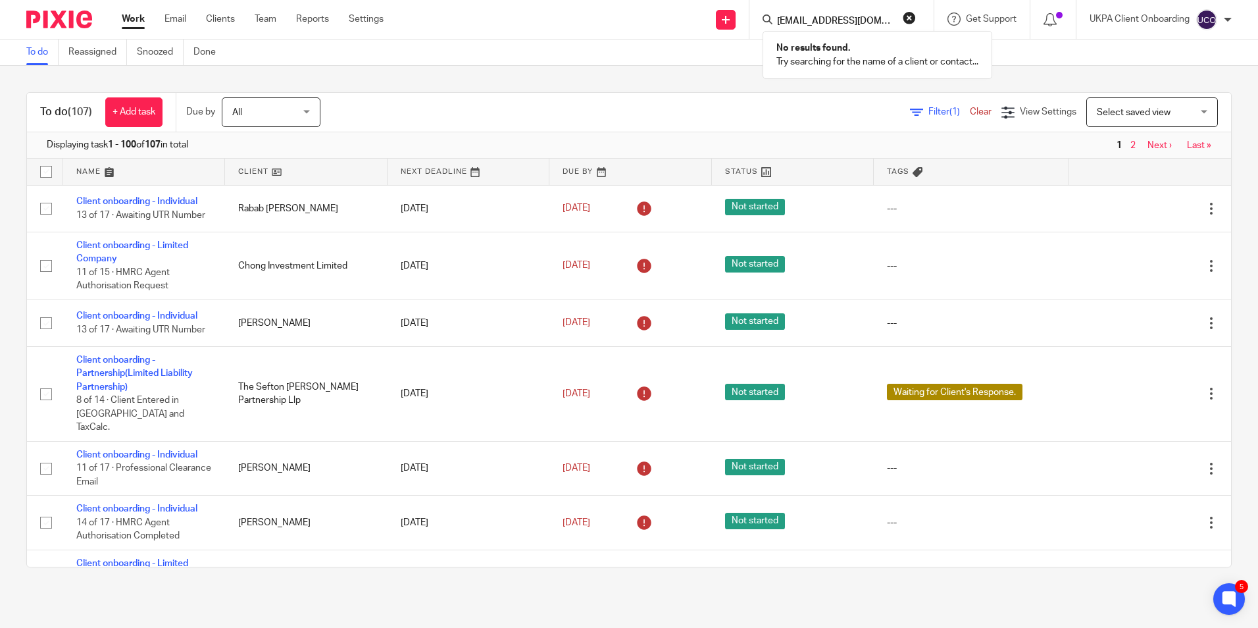
drag, startPoint x: 907, startPoint y: 14, endPoint x: 895, endPoint y: 18, distance: 12.5
click at [907, 14] on button "reset" at bounding box center [909, 17] width 13 height 13
click at [820, 24] on input "Search" at bounding box center [835, 22] width 118 height 12
paste input "pottercafe@googlemail.com)"
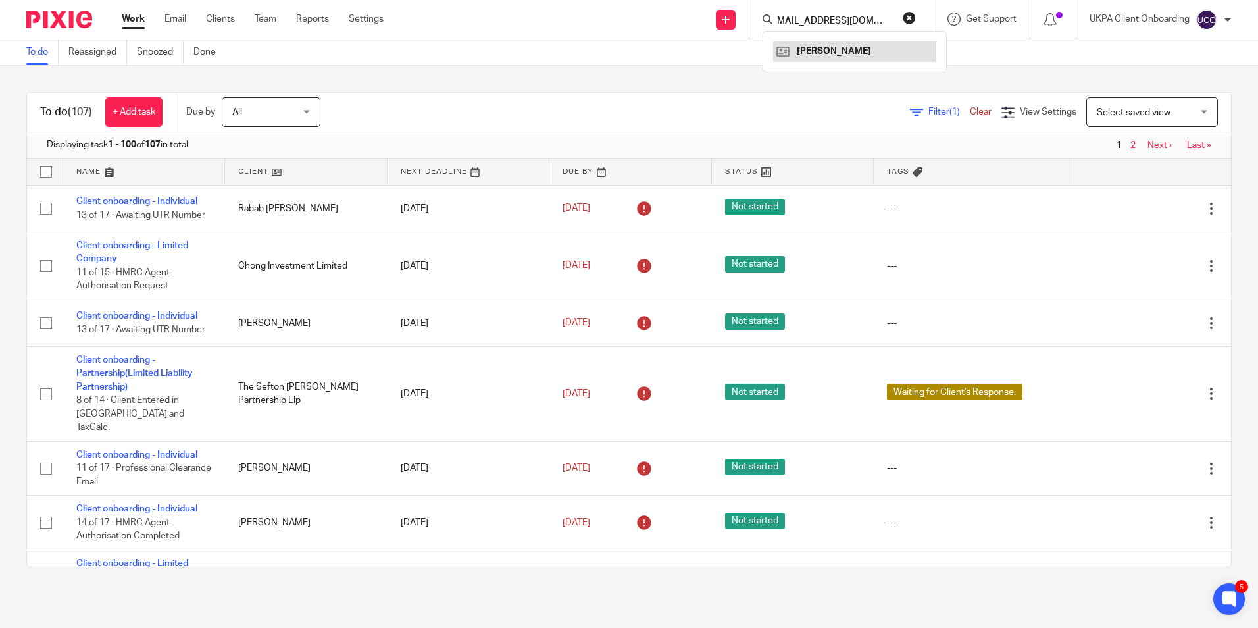
type input "pottercafe@googlemail.com)"
click at [869, 44] on link at bounding box center [854, 51] width 163 height 20
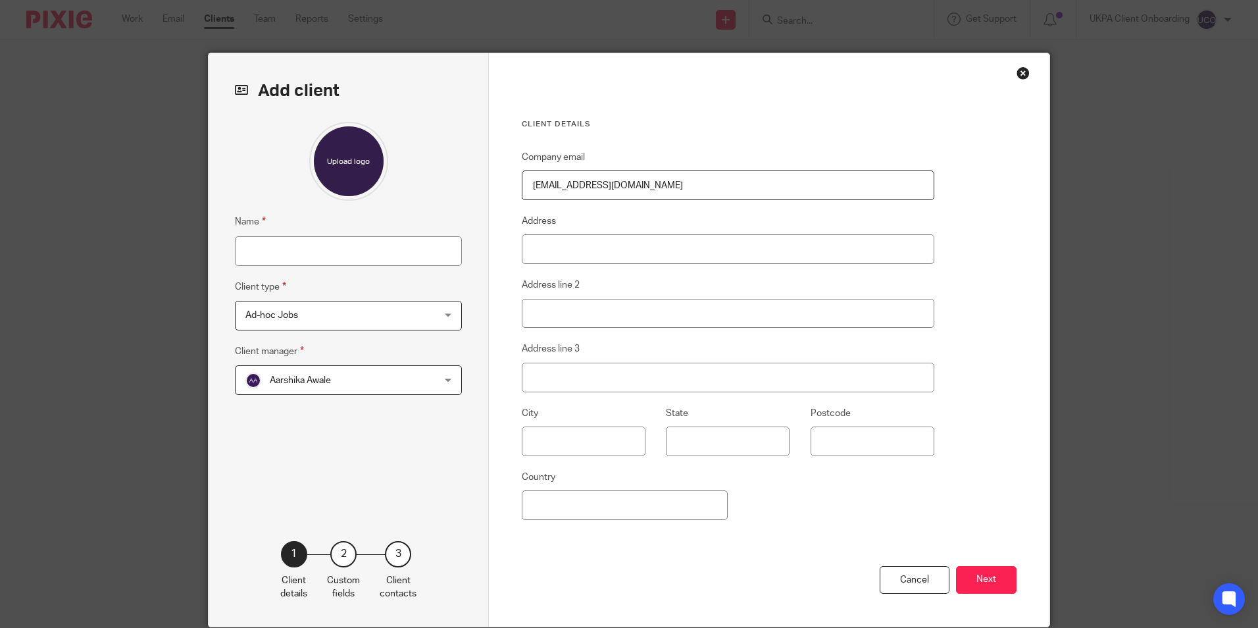
type input "[EMAIL_ADDRESS][DOMAIN_NAME]"
click at [261, 253] on input "Name" at bounding box center [348, 251] width 227 height 30
paste input "Corrina Potter"
type input "Corrina Potter"
click at [970, 578] on button "Next" at bounding box center [986, 580] width 61 height 28
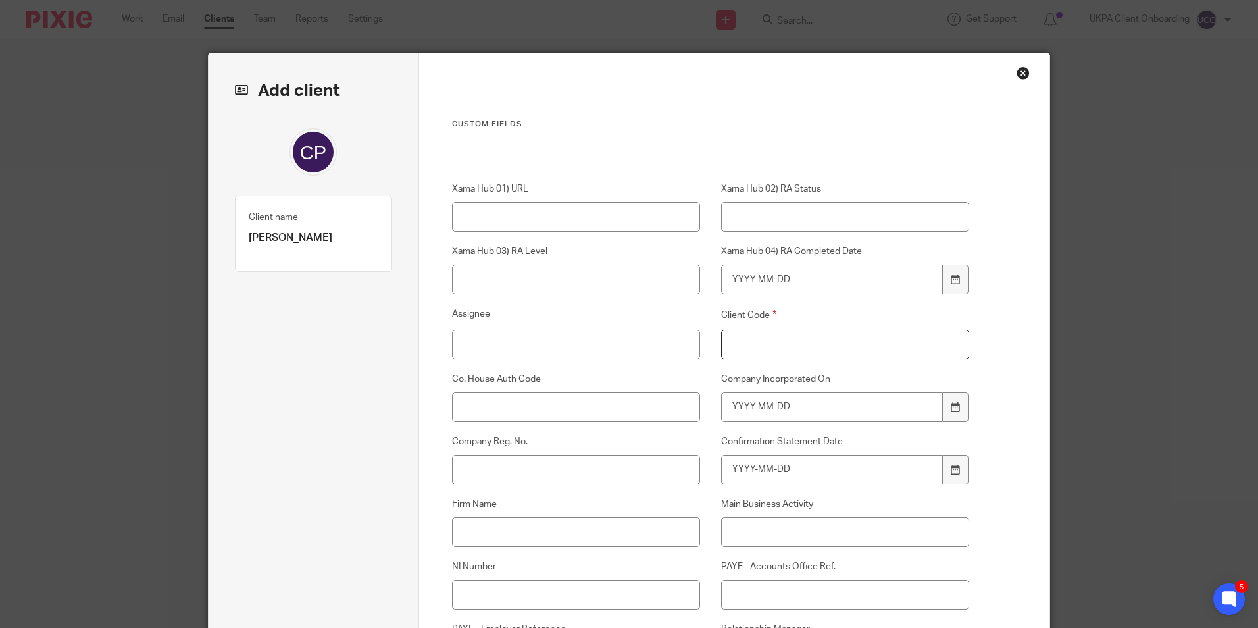
click at [762, 338] on input "Client Code" at bounding box center [845, 345] width 249 height 30
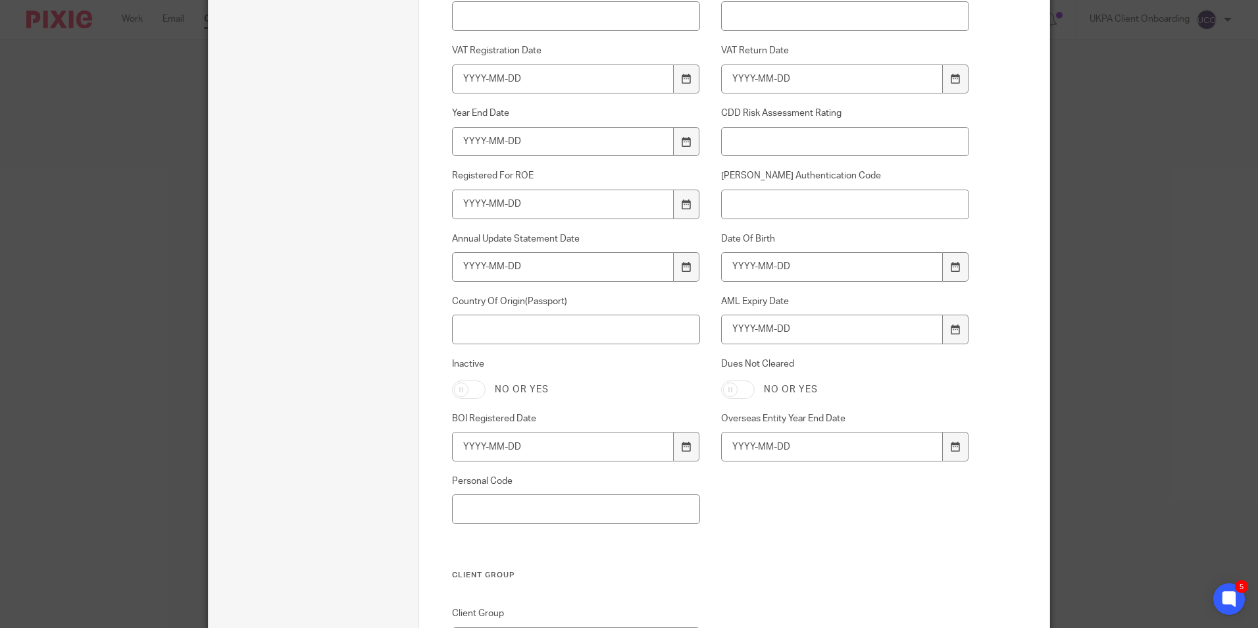
scroll to position [892, 0]
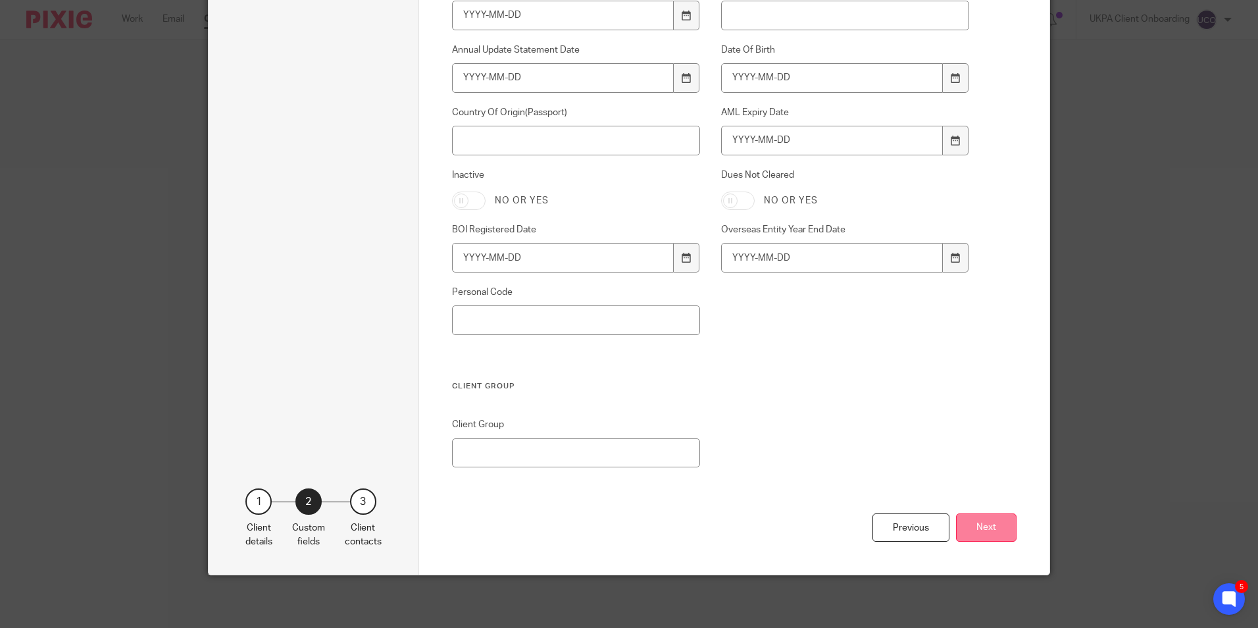
type input "00"
click at [991, 519] on button "Next" at bounding box center [986, 527] width 61 height 28
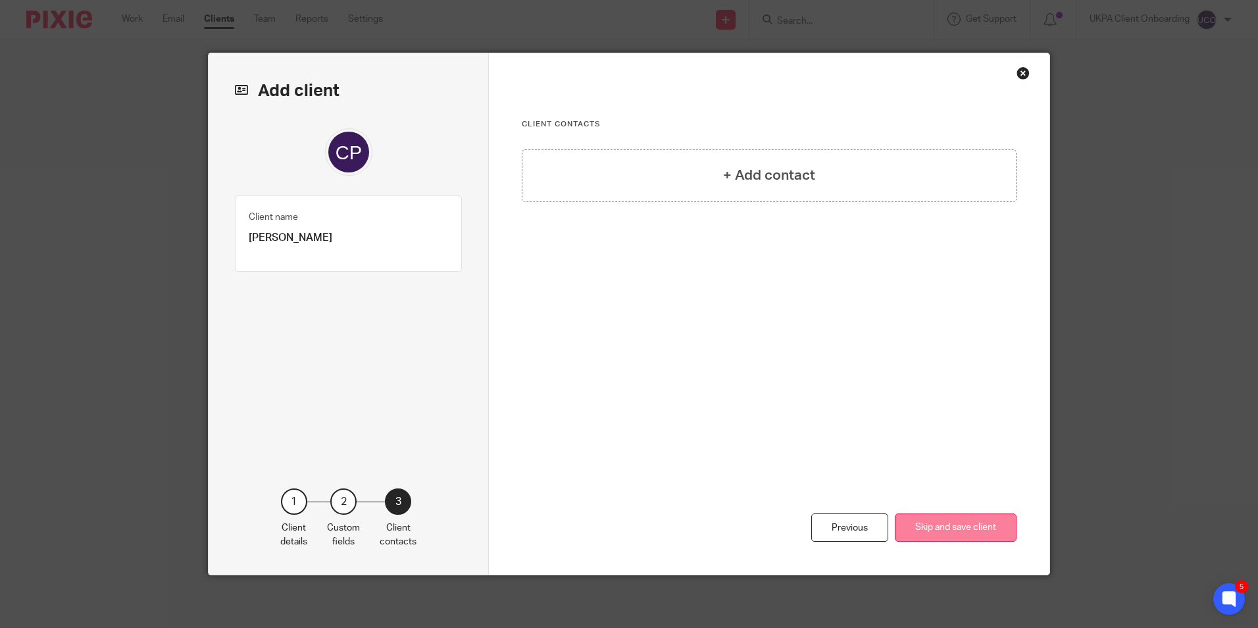
click at [939, 522] on button "Skip and save client" at bounding box center [956, 527] width 122 height 28
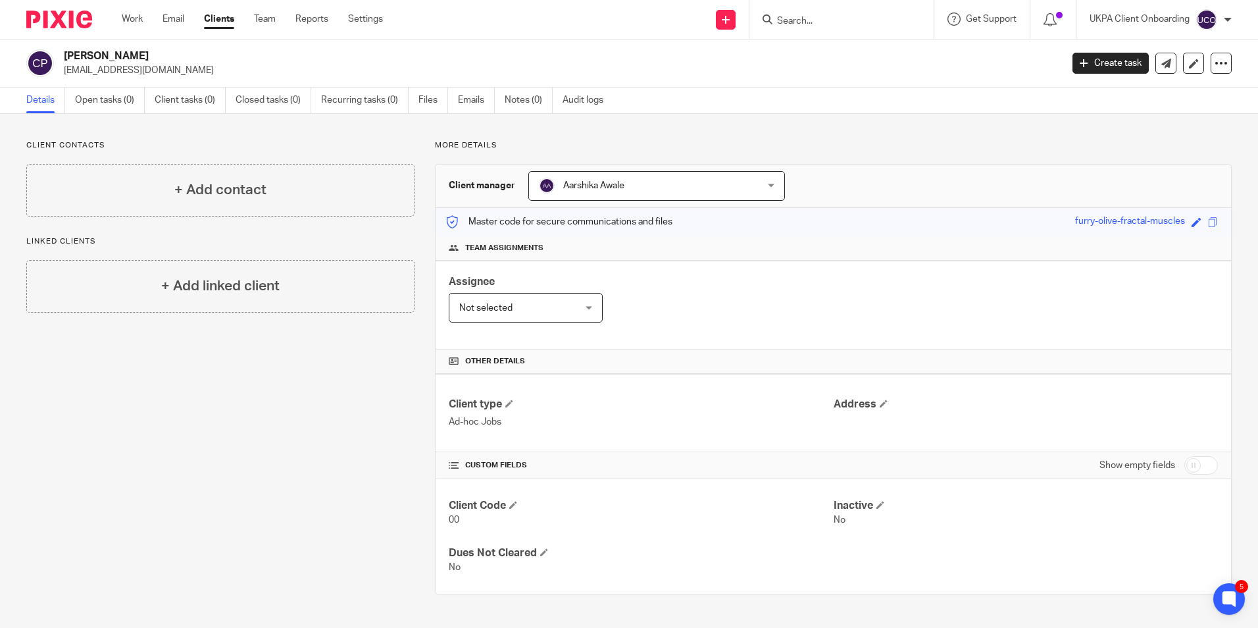
click at [816, 25] on input "Search" at bounding box center [835, 22] width 118 height 12
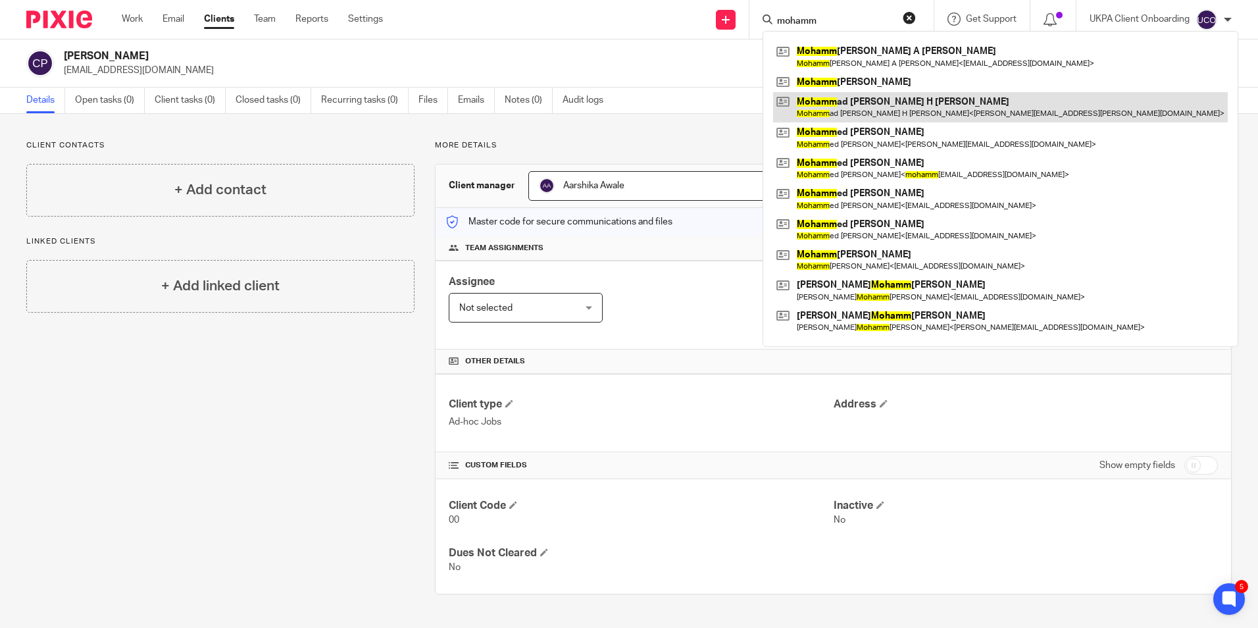
type input "mohamm"
click at [833, 101] on link at bounding box center [1000, 107] width 455 height 30
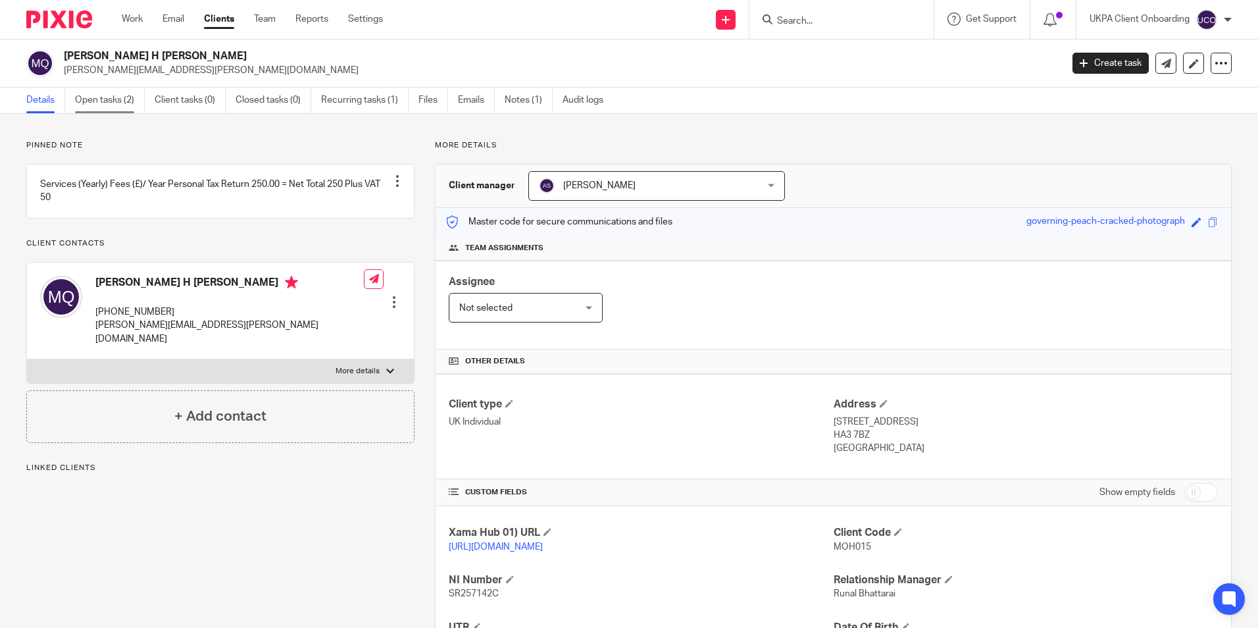
click at [128, 101] on link "Open tasks (2)" at bounding box center [110, 100] width 70 height 26
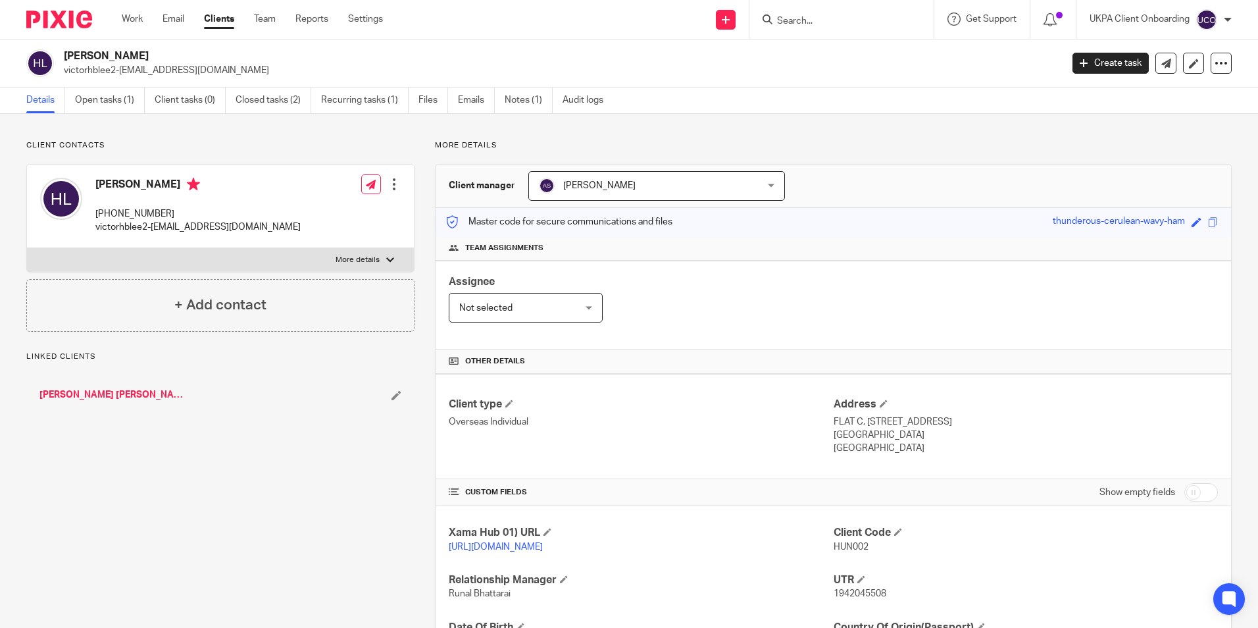
scroll to position [161, 0]
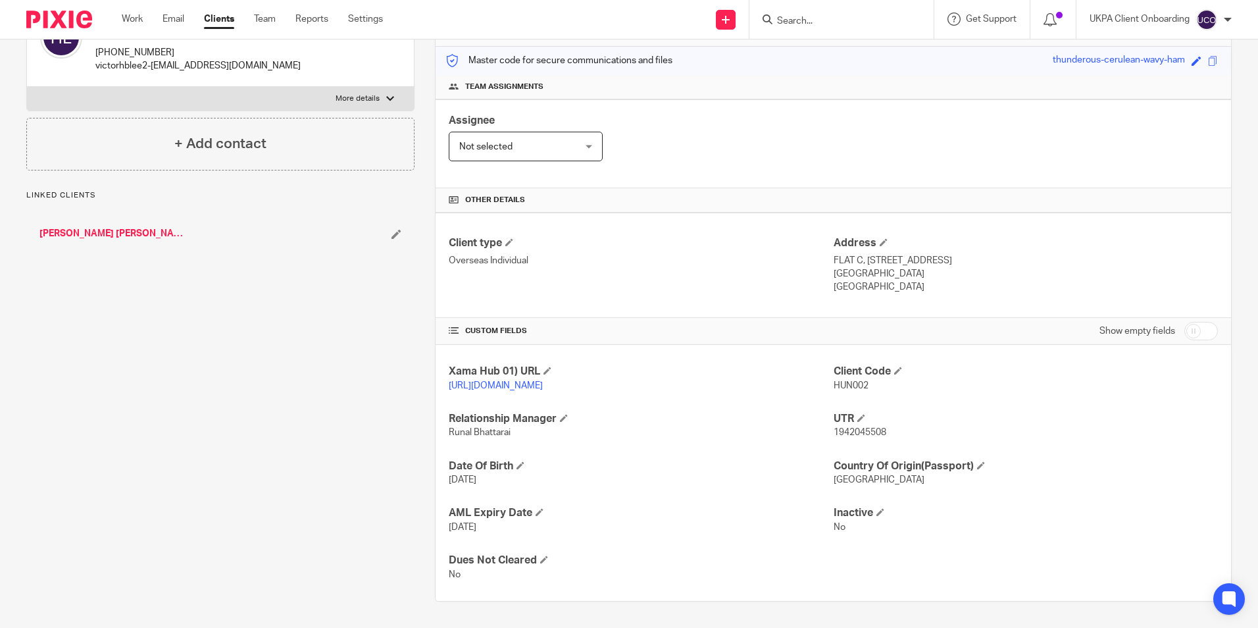
click at [854, 428] on span "1942045508" at bounding box center [859, 432] width 53 height 9
copy span "1942045508"
click at [800, 24] on input "Search" at bounding box center [835, 22] width 118 height 12
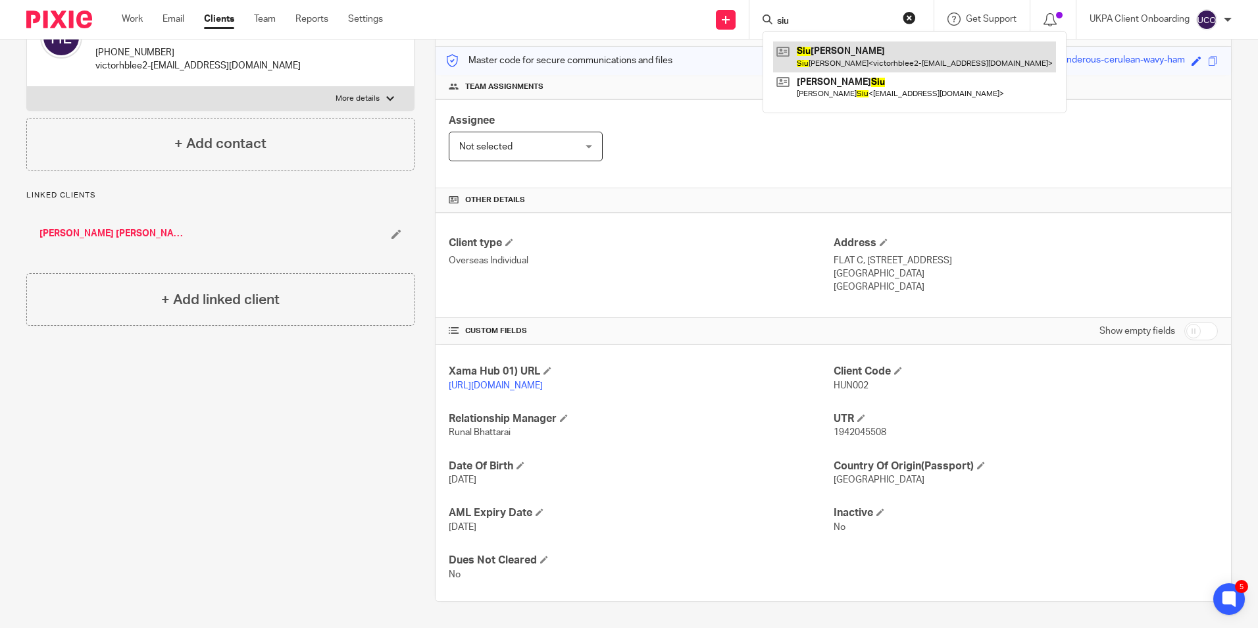
type input "siu"
click at [806, 48] on link at bounding box center [914, 56] width 283 height 30
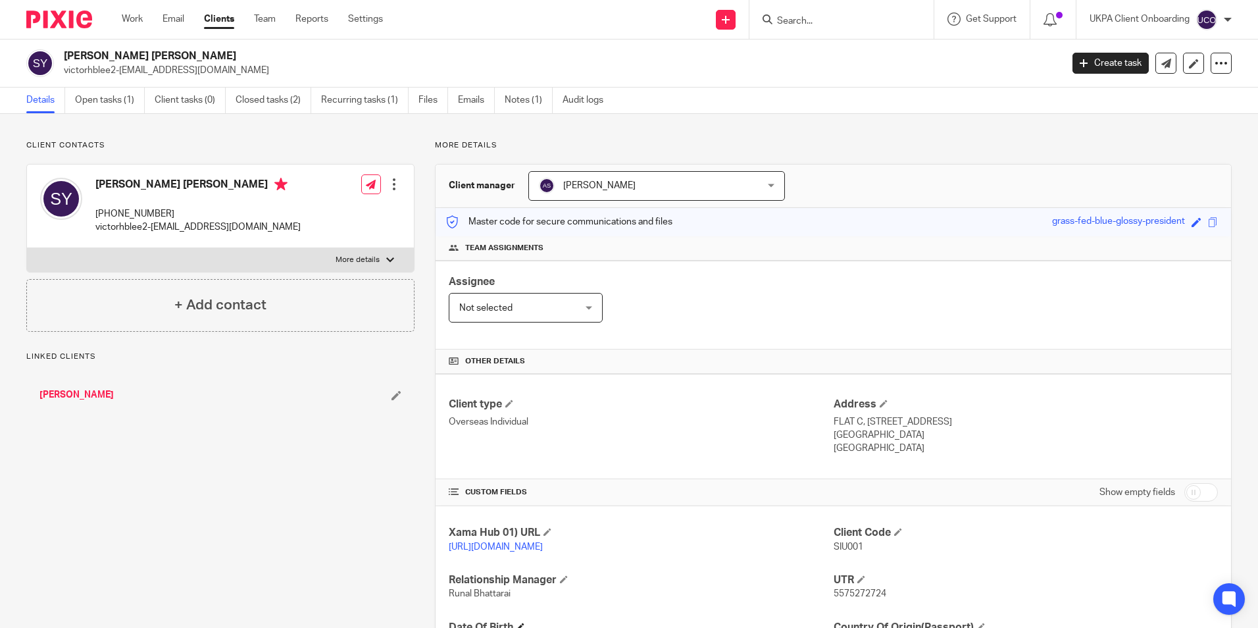
scroll to position [161, 0]
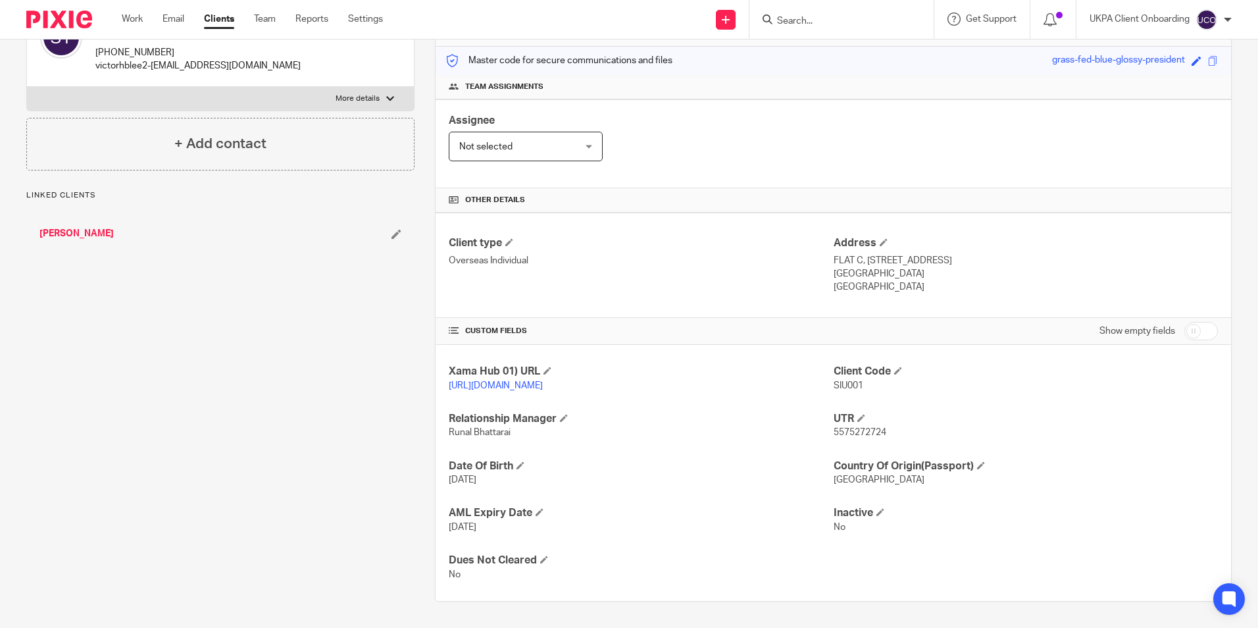
click at [846, 434] on span "5575272724" at bounding box center [859, 432] width 53 height 9
copy span "5575272724"
click at [824, 18] on input "Search" at bounding box center [835, 22] width 118 height 12
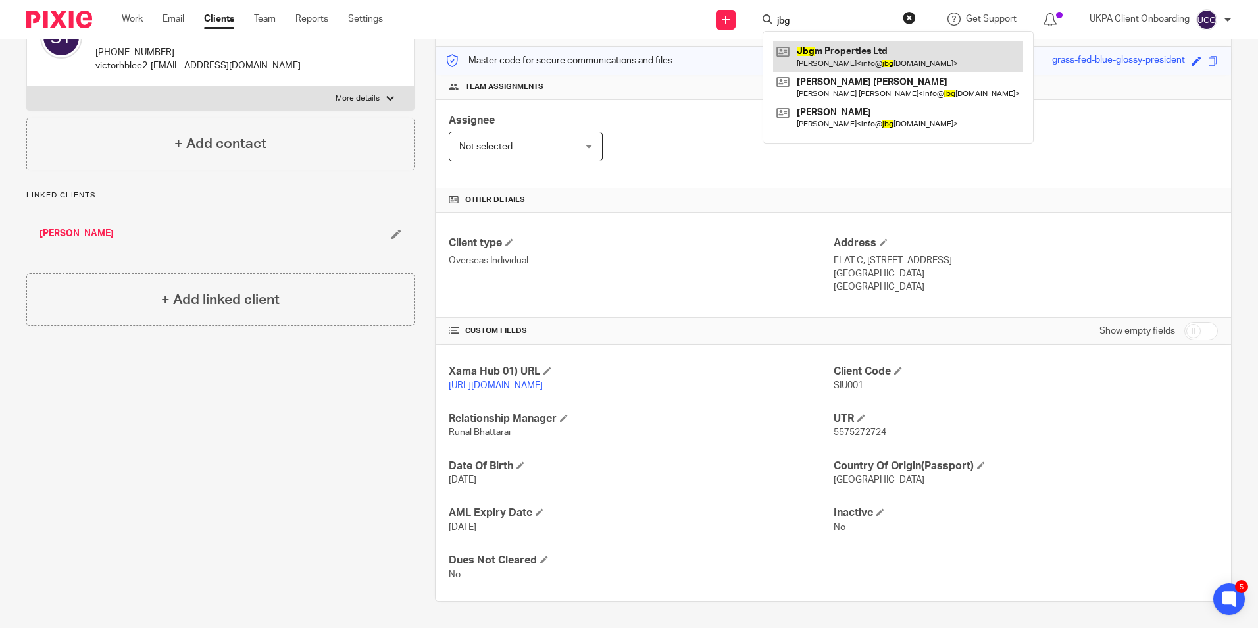
type input "jbg"
click at [818, 59] on link at bounding box center [898, 56] width 250 height 30
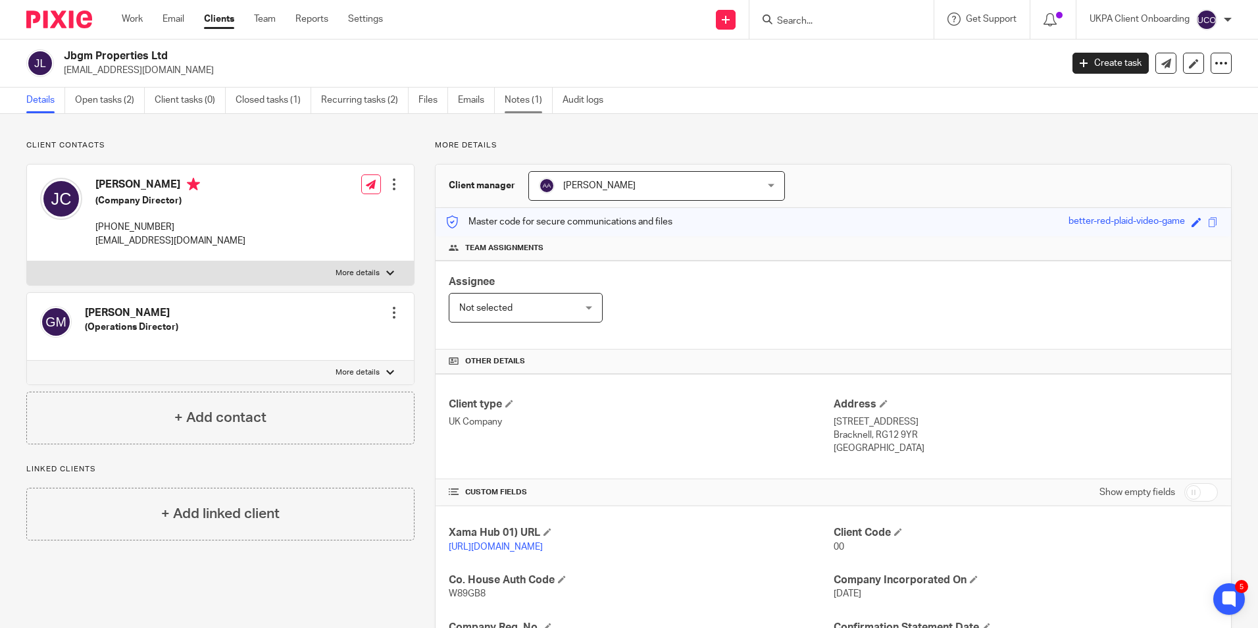
click at [544, 103] on link "Notes (1)" at bounding box center [529, 100] width 48 height 26
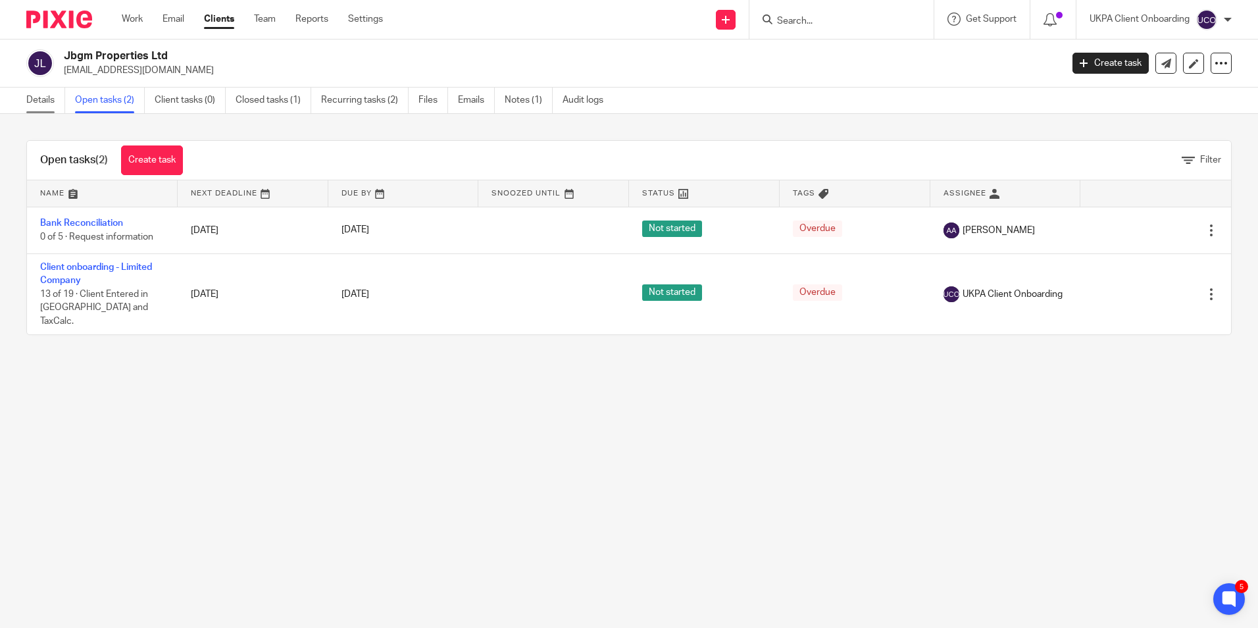
click at [49, 105] on link "Details" at bounding box center [45, 100] width 39 height 26
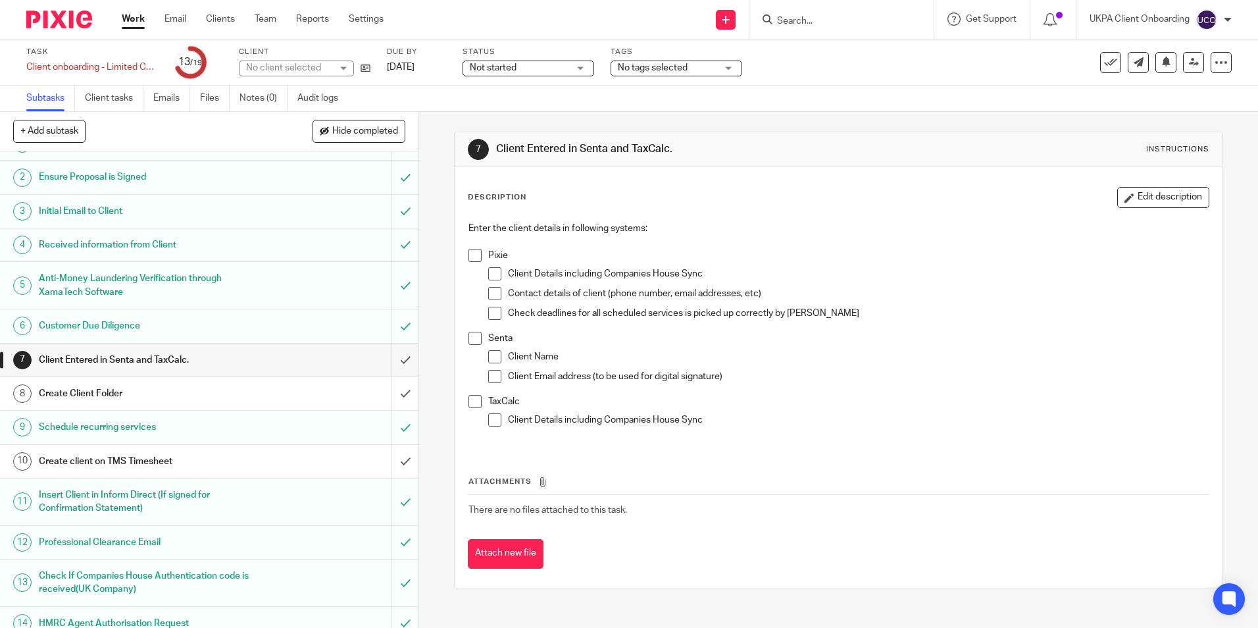
scroll to position [22, 0]
click at [393, 390] on input "submit" at bounding box center [209, 396] width 418 height 33
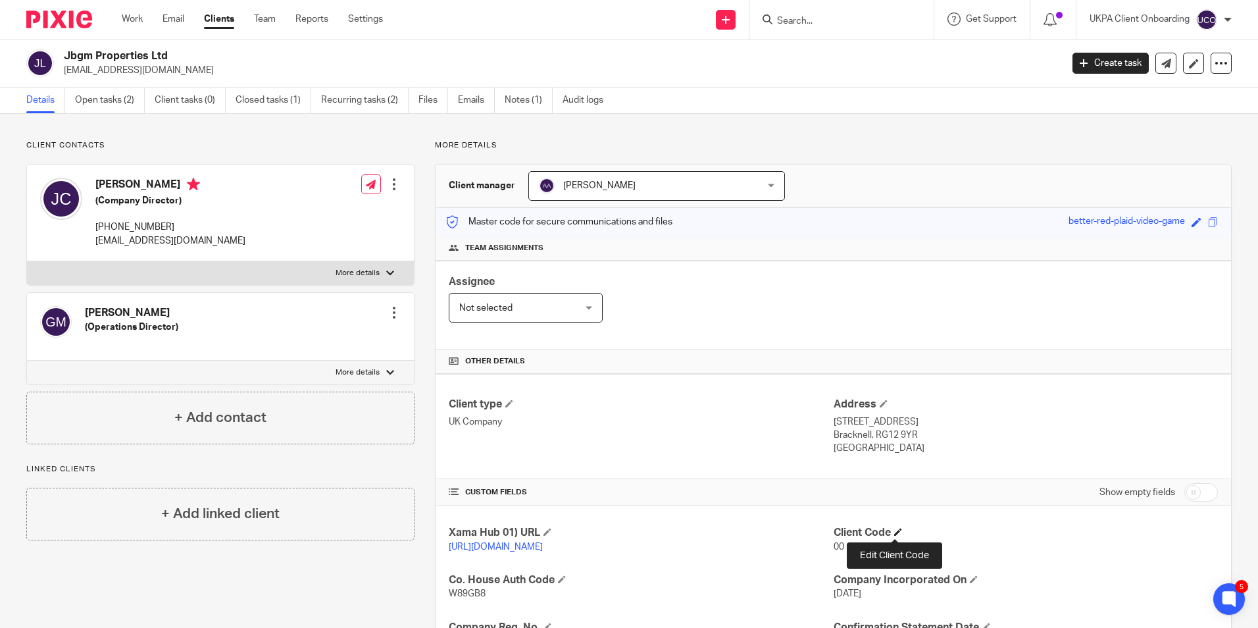
click at [894, 530] on span at bounding box center [898, 532] width 8 height 8
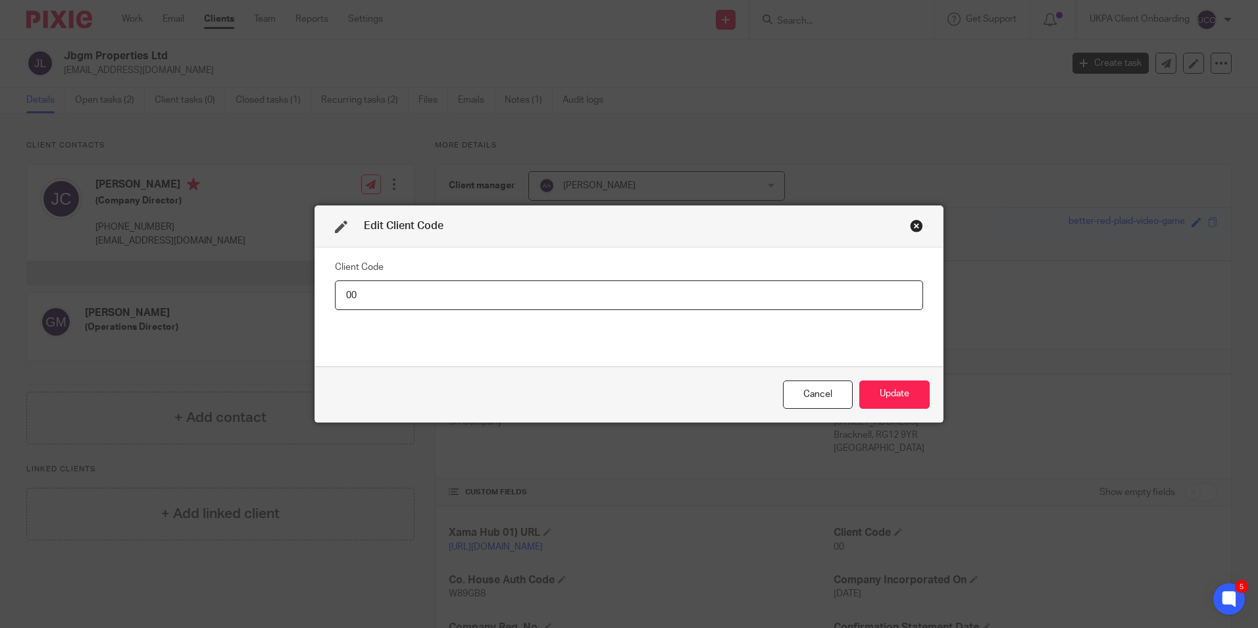
click at [507, 296] on input "00" at bounding box center [629, 295] width 588 height 30
type input "JBG001"
click at [916, 394] on button "Update" at bounding box center [894, 394] width 70 height 28
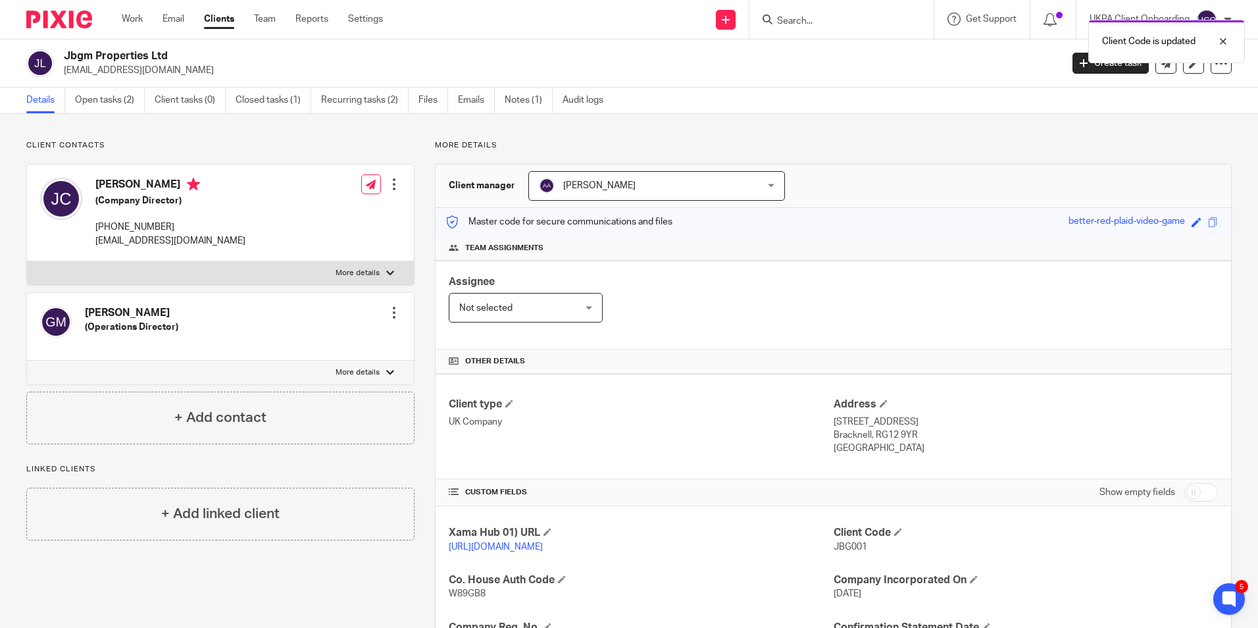
click at [107, 54] on h2 "Jbgm Properties Ltd" at bounding box center [459, 56] width 791 height 14
copy div "Jbgm Properties Ltd"
click at [149, 59] on h2 "Jbgm Properties Ltd" at bounding box center [459, 56] width 791 height 14
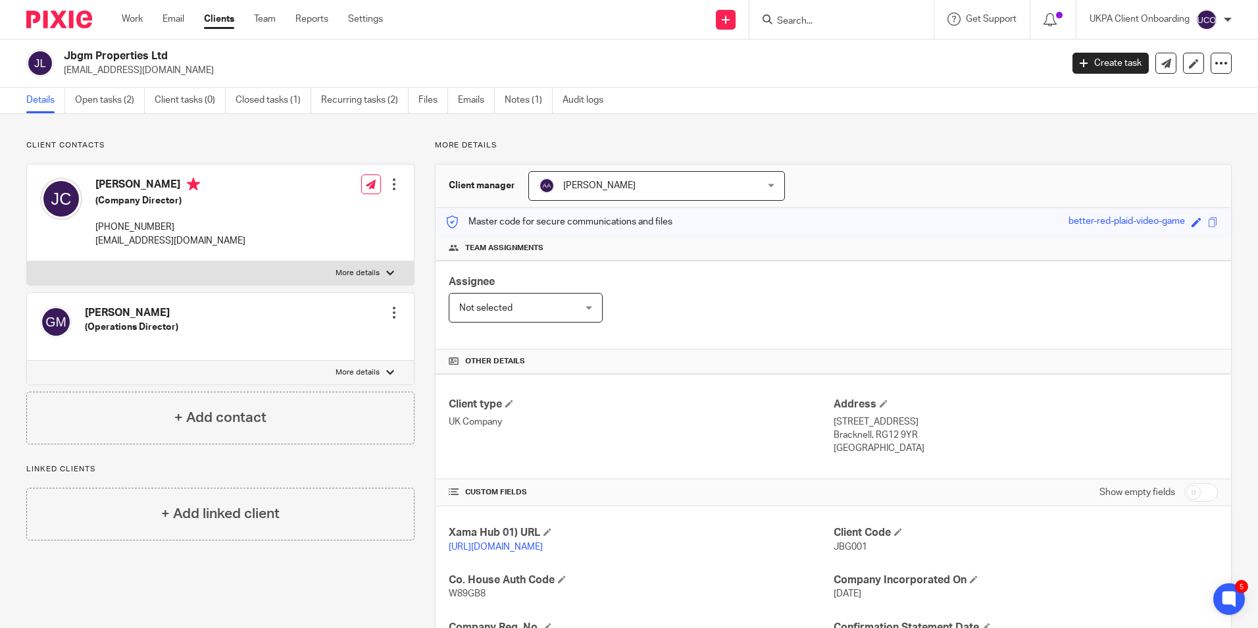
click at [149, 59] on h2 "Jbgm Properties Ltd" at bounding box center [459, 56] width 791 height 14
click at [355, 104] on link "Recurring tasks (2)" at bounding box center [364, 100] width 87 height 26
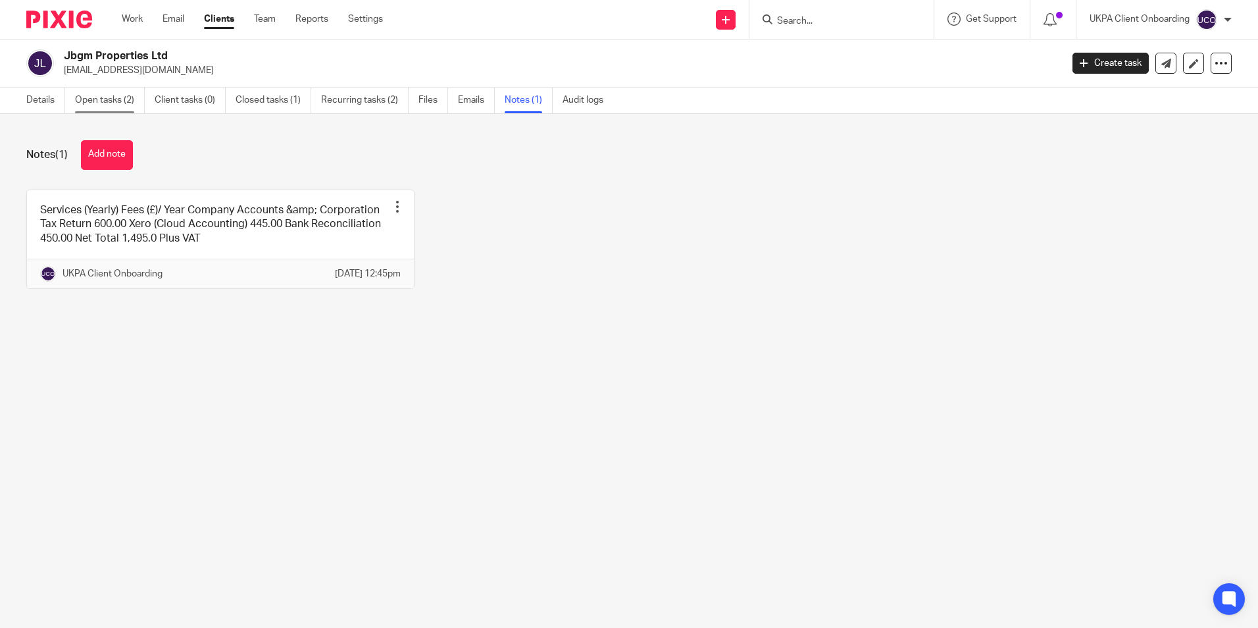
click at [107, 102] on link "Open tasks (2)" at bounding box center [110, 100] width 70 height 26
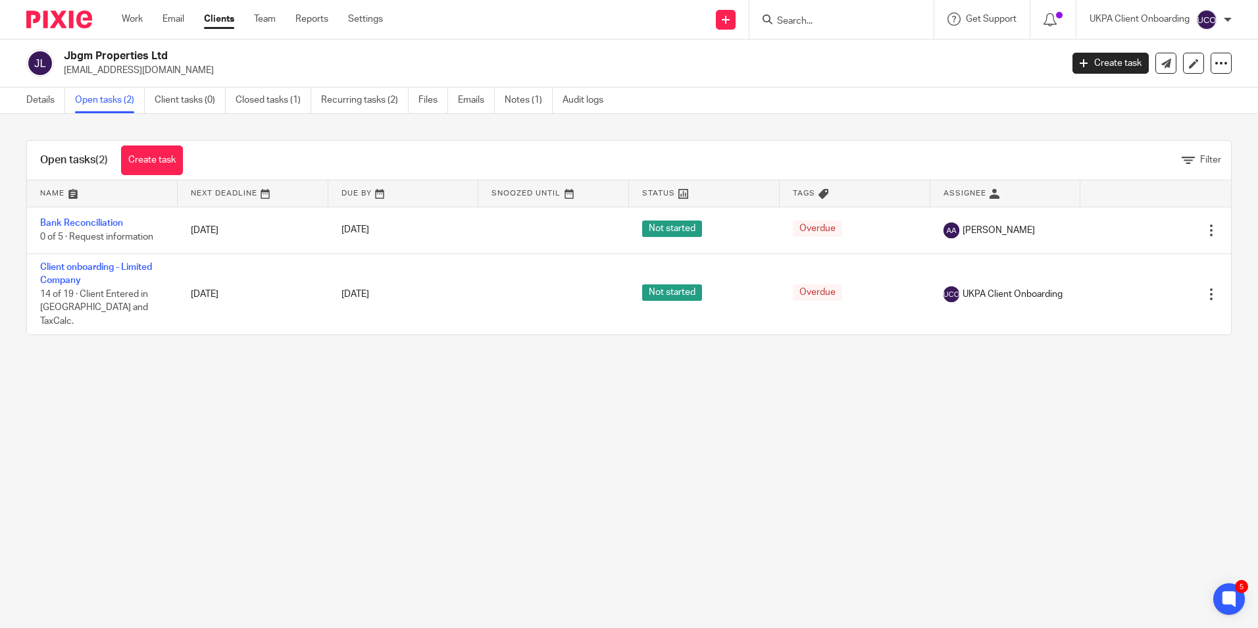
click at [787, 11] on form at bounding box center [846, 19] width 140 height 16
click at [789, 17] on input "Search" at bounding box center [835, 22] width 118 height 12
paste input "pottercafe@googlemail.com)"
type input "pottercafe@googlemail.com)"
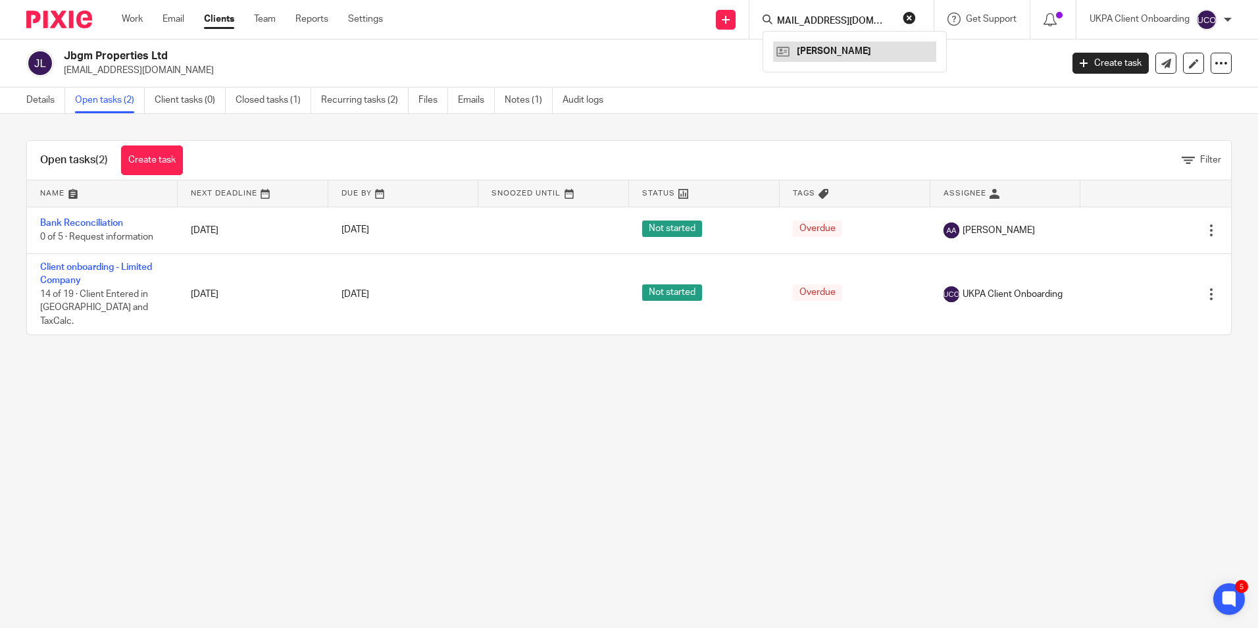
scroll to position [0, 0]
click at [839, 43] on link at bounding box center [854, 51] width 163 height 20
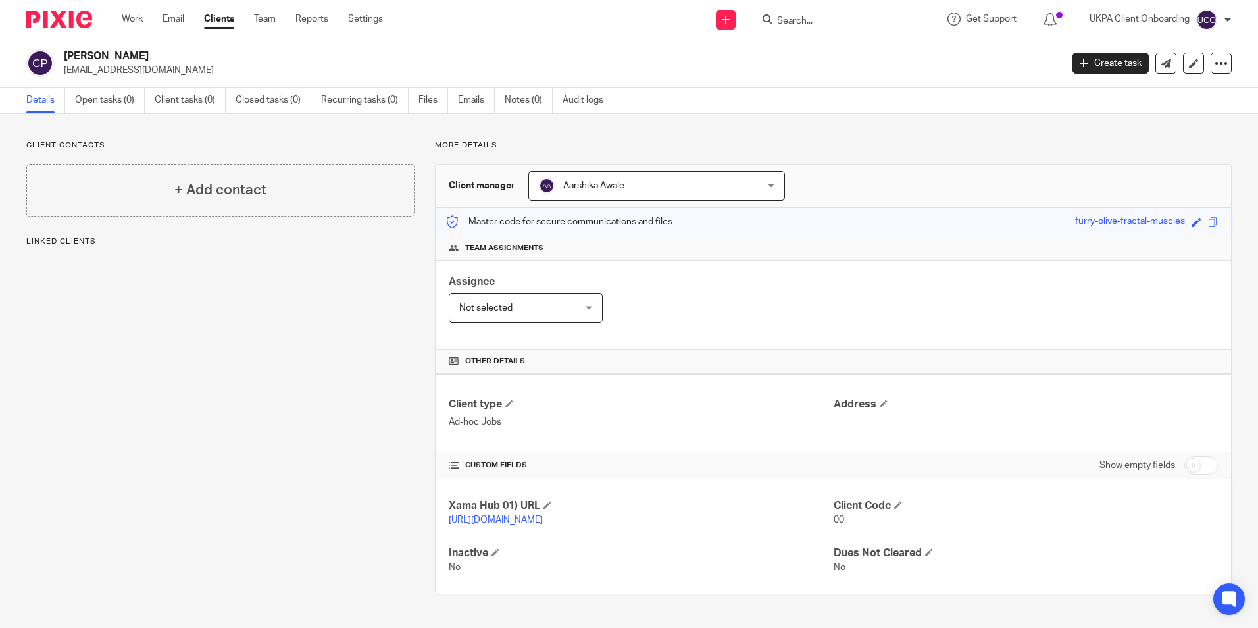
click at [760, 182] on div "[PERSON_NAME] [PERSON_NAME]" at bounding box center [656, 186] width 257 height 30
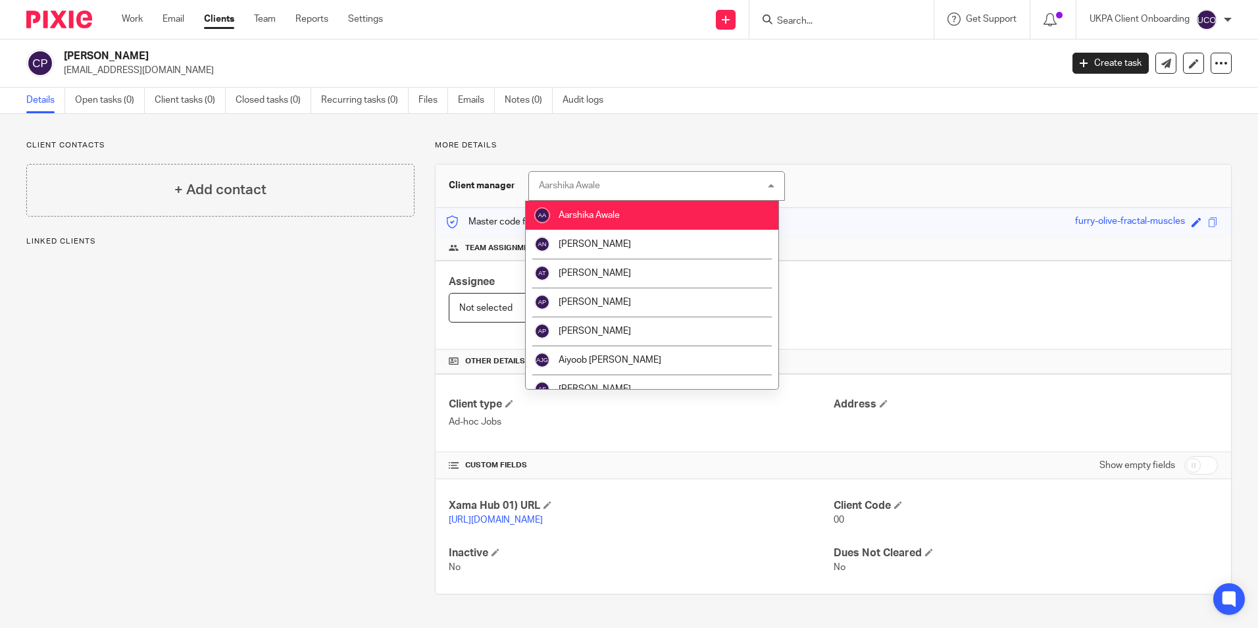
scroll to position [2388, 0]
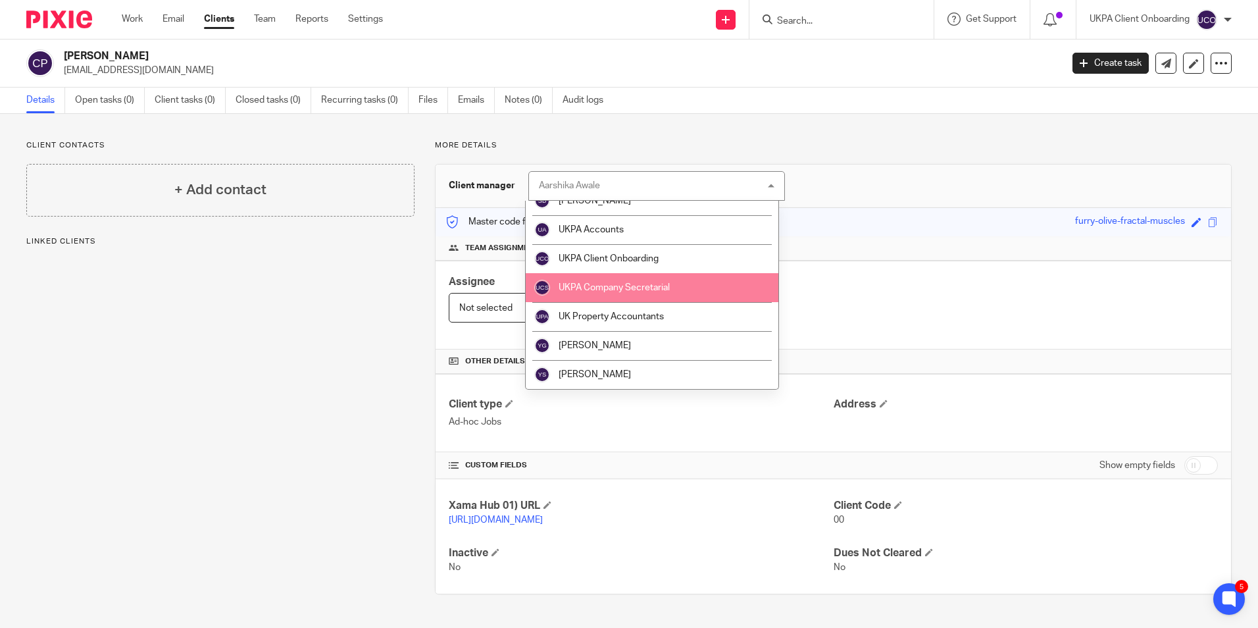
click at [664, 290] on span "UKPA Company Secretarial" at bounding box center [614, 287] width 111 height 9
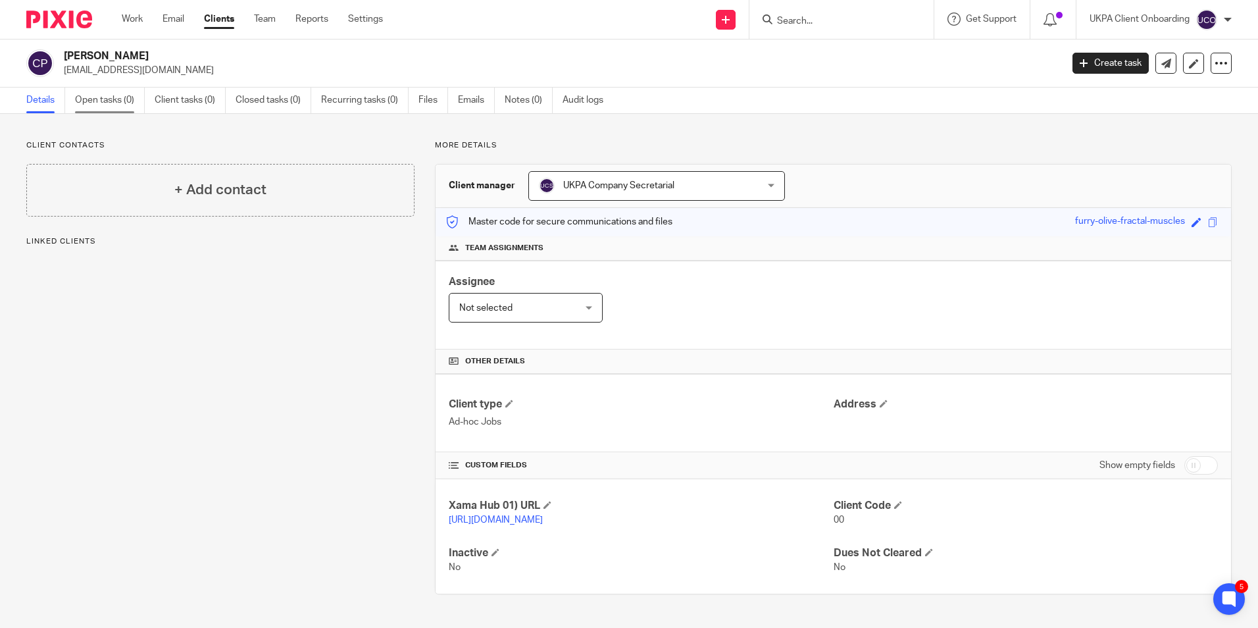
click at [124, 107] on link "Open tasks (0)" at bounding box center [110, 100] width 70 height 26
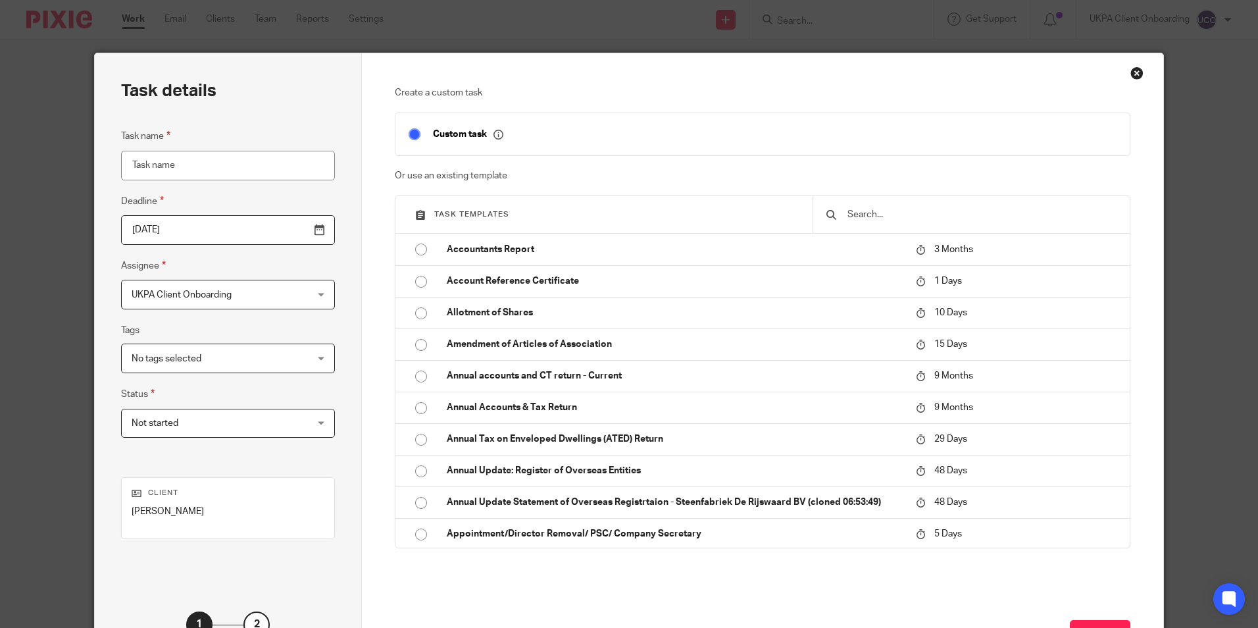
click at [890, 215] on input "text" at bounding box center [981, 214] width 270 height 14
type input "o"
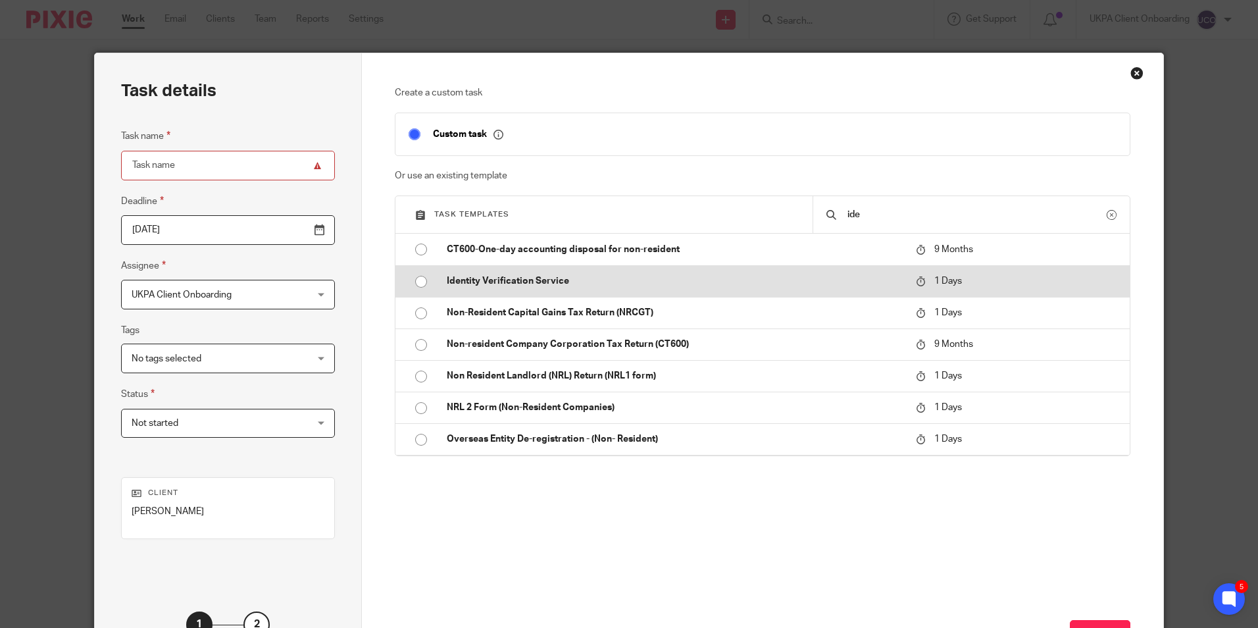
type input "ide"
click at [631, 281] on p "Identity Verification Service" at bounding box center [675, 280] width 456 height 13
type input "2025-10-15"
type input "Identity Verification Service"
checkbox input "false"
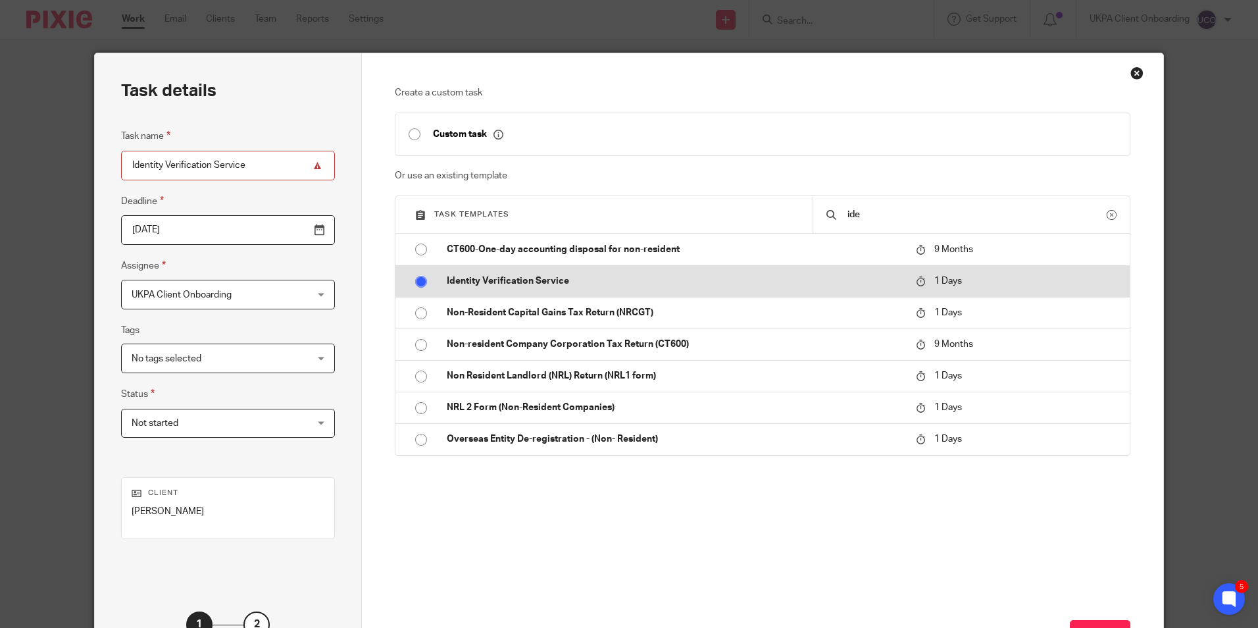
radio input "true"
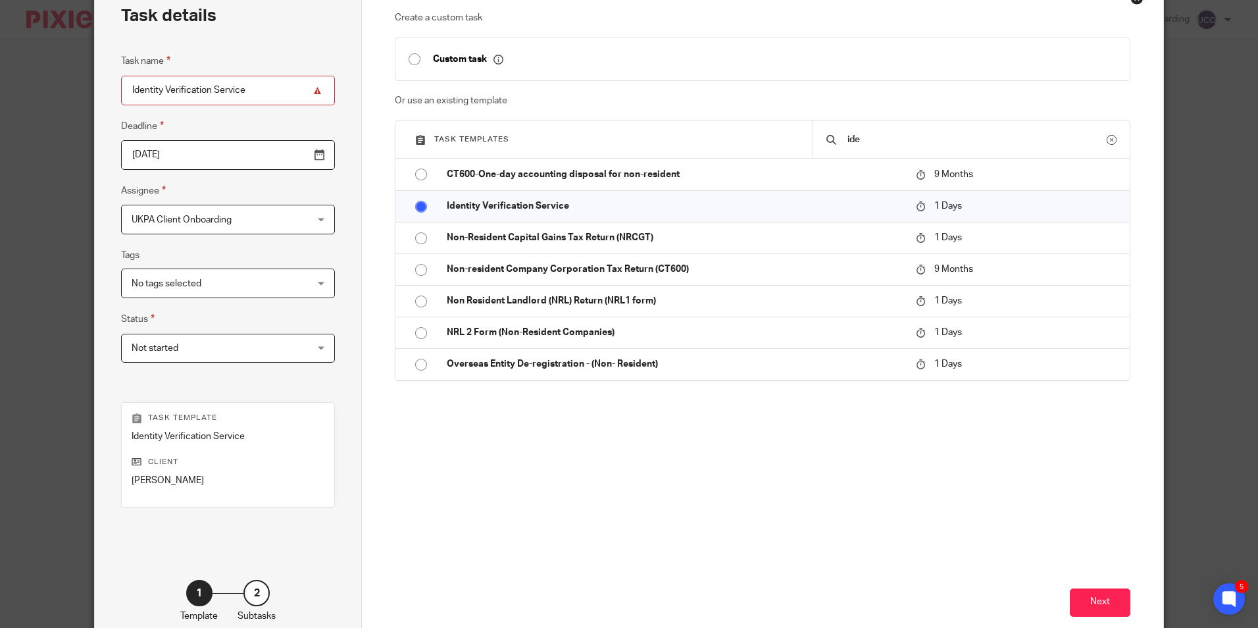
scroll to position [150, 0]
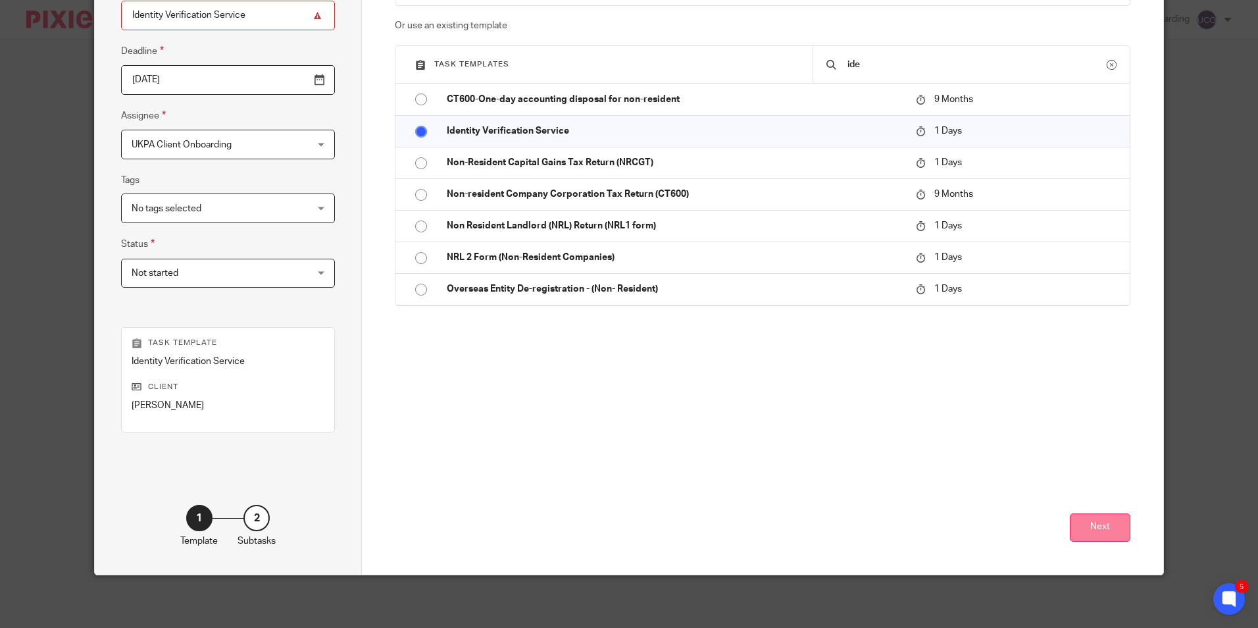
click at [1094, 513] on button "Next" at bounding box center [1100, 527] width 61 height 28
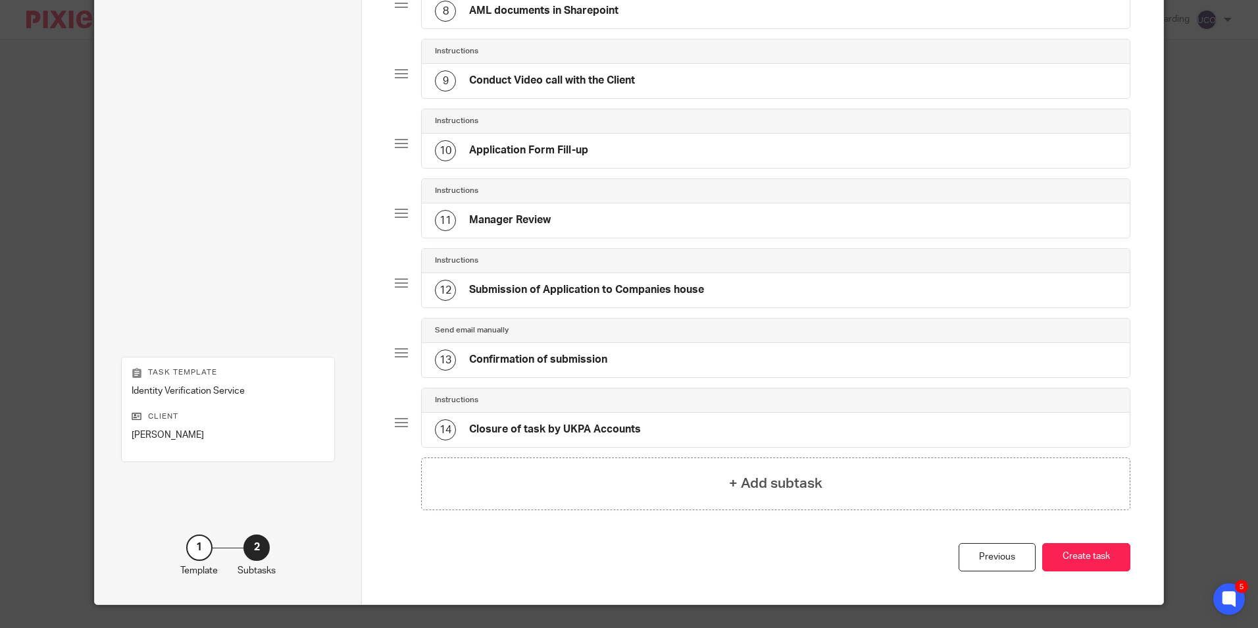
scroll to position [670, 0]
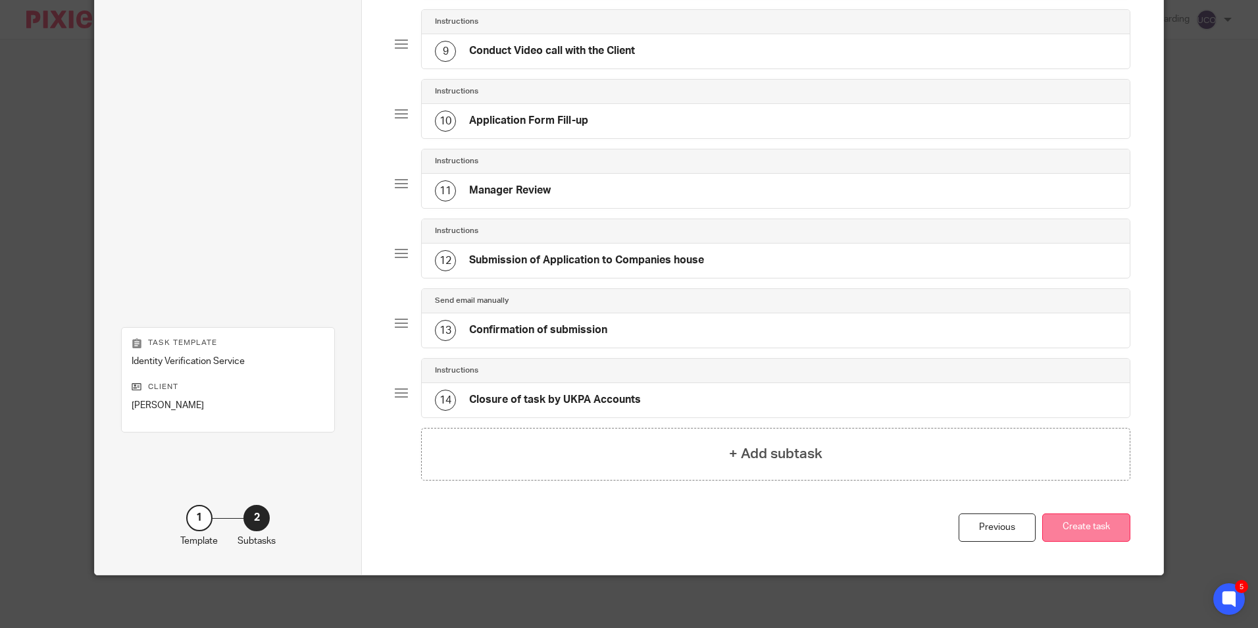
click at [1112, 532] on button "Create task" at bounding box center [1086, 527] width 88 height 28
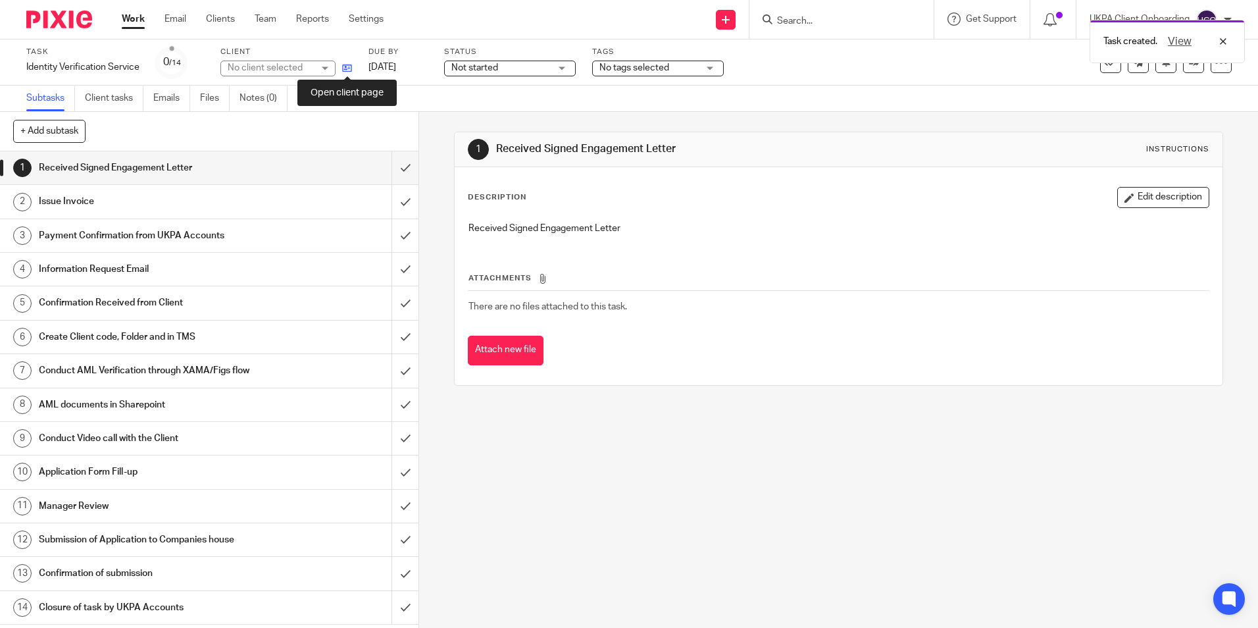
click at [345, 69] on icon at bounding box center [347, 68] width 10 height 10
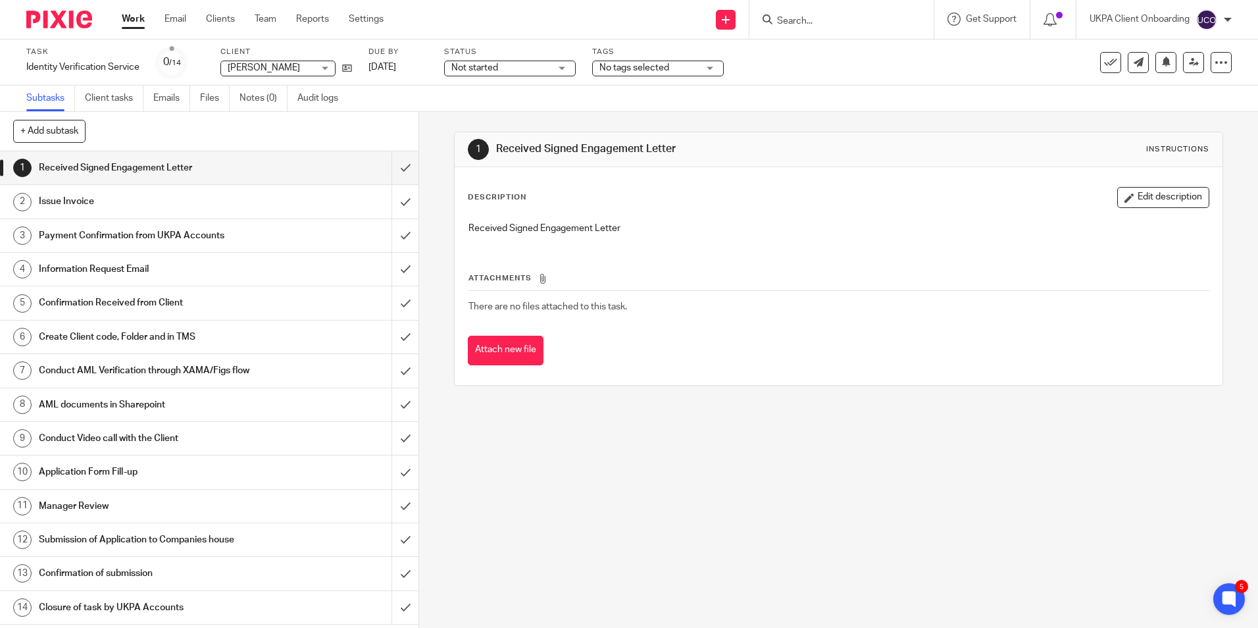
click at [868, 24] on input "Search" at bounding box center [835, 22] width 118 height 12
paste input "marysharman@hotmail.co.uk)"
type input "marysharman@hotmail.co.uk"
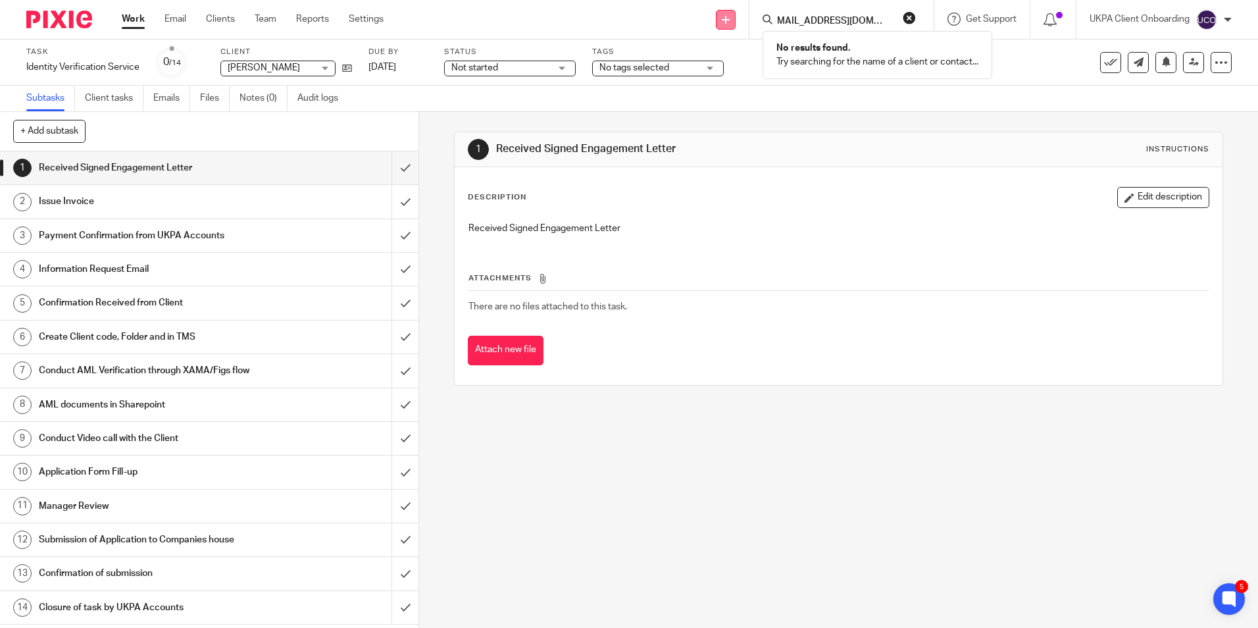
click at [722, 22] on icon at bounding box center [726, 20] width 8 height 8
click at [712, 95] on link "Add client" at bounding box center [724, 100] width 81 height 19
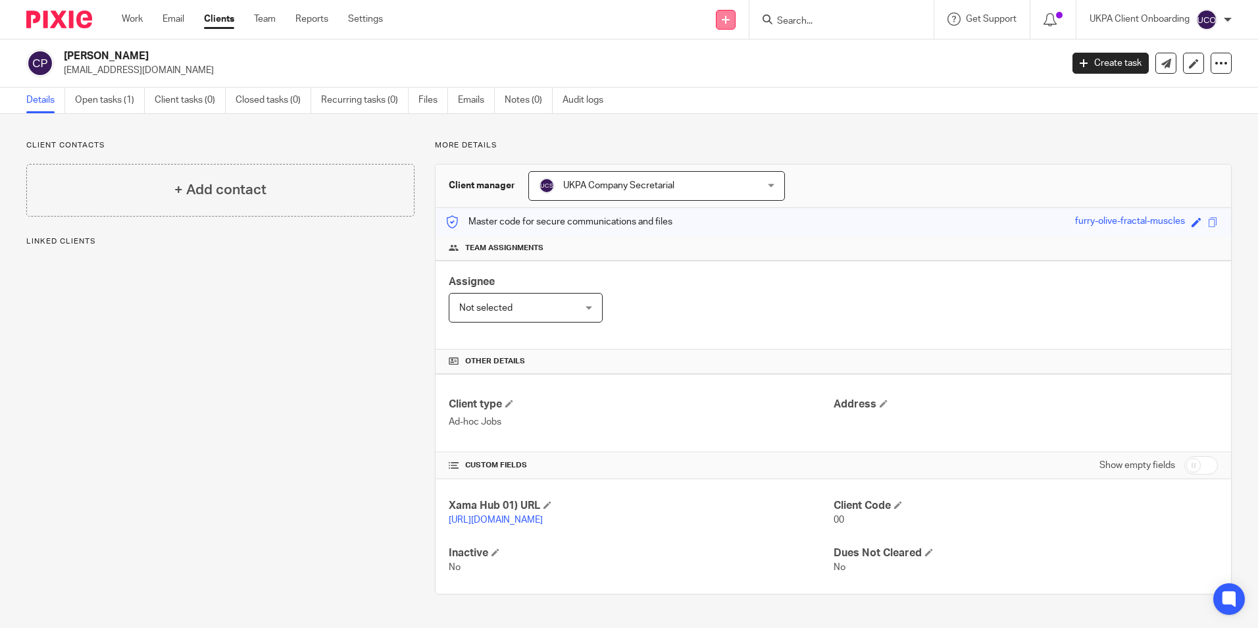
click at [732, 24] on link at bounding box center [726, 20] width 20 height 20
click at [718, 99] on link "Add client" at bounding box center [724, 100] width 81 height 19
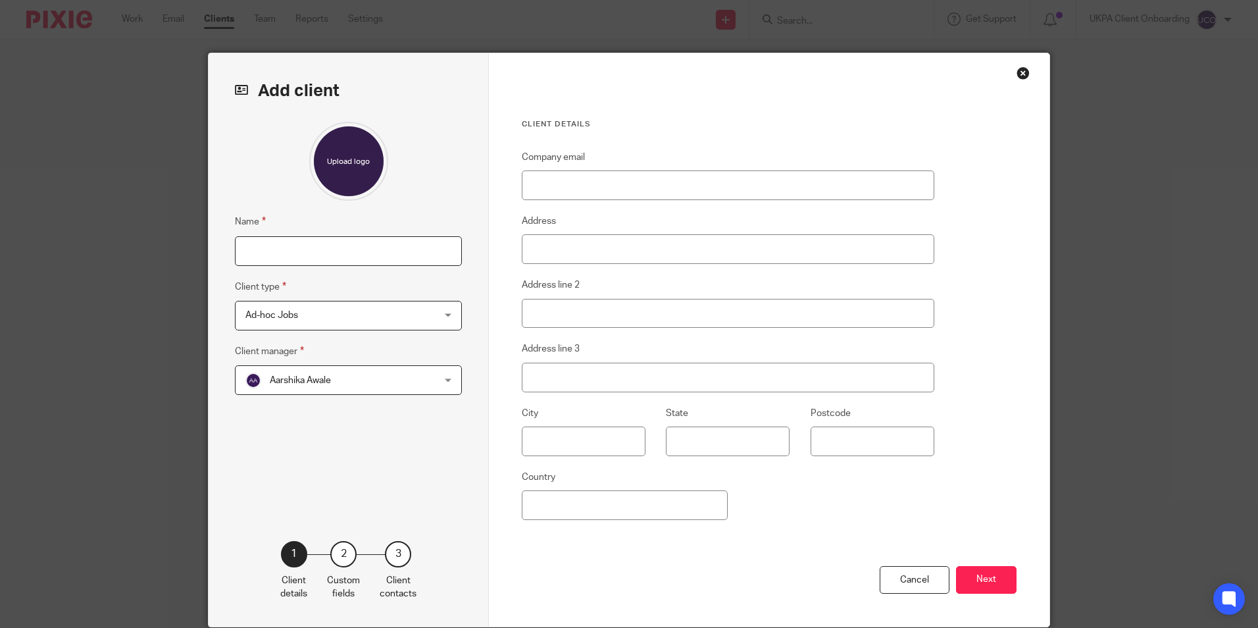
click at [335, 255] on input "Name" at bounding box center [348, 251] width 227 height 30
paste input "[EMAIL_ADDRESS][DOMAIN_NAME])"
drag, startPoint x: 341, startPoint y: 253, endPoint x: 101, endPoint y: 253, distance: 240.1
click at [312, 253] on input "[EMAIL_ADDRESS][DOMAIN_NAME])" at bounding box center [348, 251] width 227 height 30
click at [165, 253] on div "Add client Name [EMAIL_ADDRESS][DOMAIN_NAME]) Client type Ad-hoc Jobs Ad-hoc Jo…" at bounding box center [629, 314] width 1258 height 628
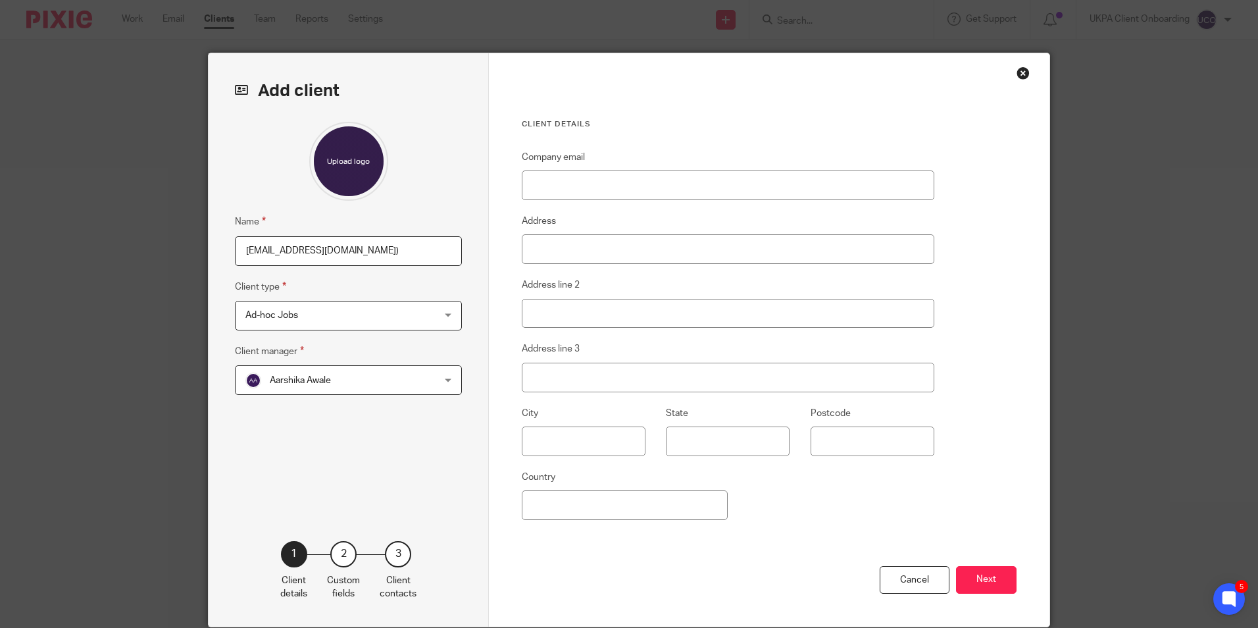
type input "[EMAIL_ADDRESS][DOMAIN_NAME])"
click at [544, 194] on input "Company email" at bounding box center [728, 185] width 412 height 30
paste input "[EMAIL_ADDRESS][DOMAIN_NAME])"
type input "[EMAIL_ADDRESS][DOMAIN_NAME]"
click at [370, 247] on input "dwitko@miccant.com)" at bounding box center [348, 251] width 227 height 30
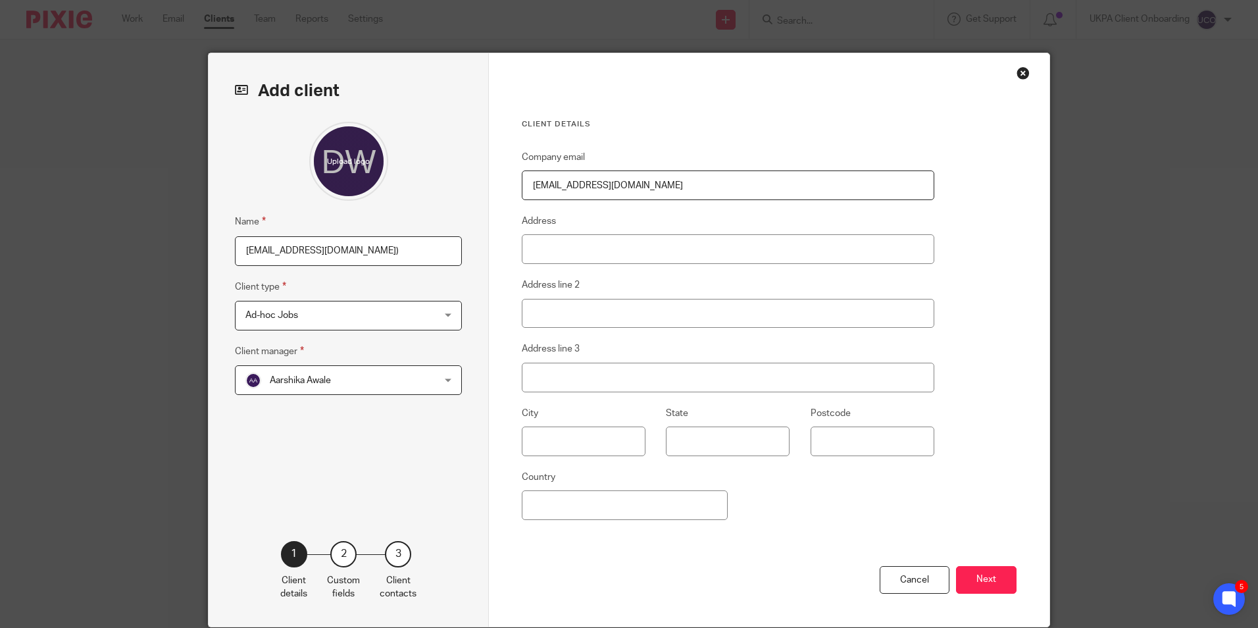
click at [369, 247] on input "dwitko@miccant.com)" at bounding box center [348, 251] width 227 height 30
click at [368, 247] on input "dwitko@miccant.com)" at bounding box center [348, 251] width 227 height 30
paste input "[PERSON_NAME]"
type input "[PERSON_NAME]"
click at [439, 378] on div "Aarshika Awale Aarshika Awale" at bounding box center [348, 380] width 227 height 30
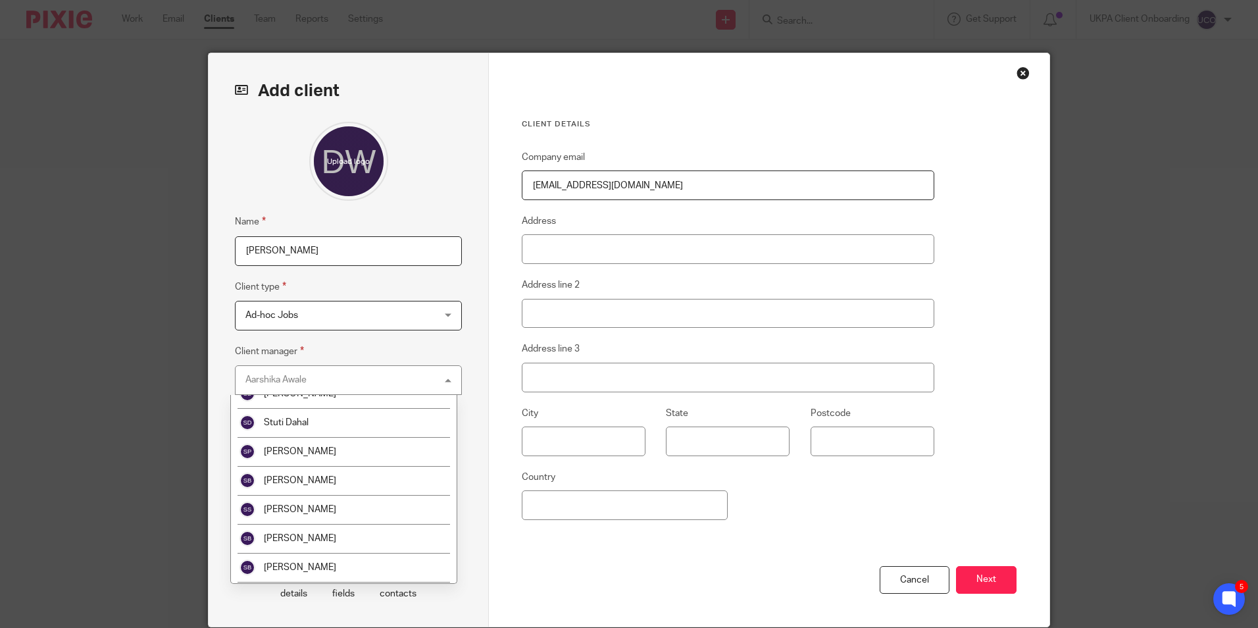
scroll to position [2388, 0]
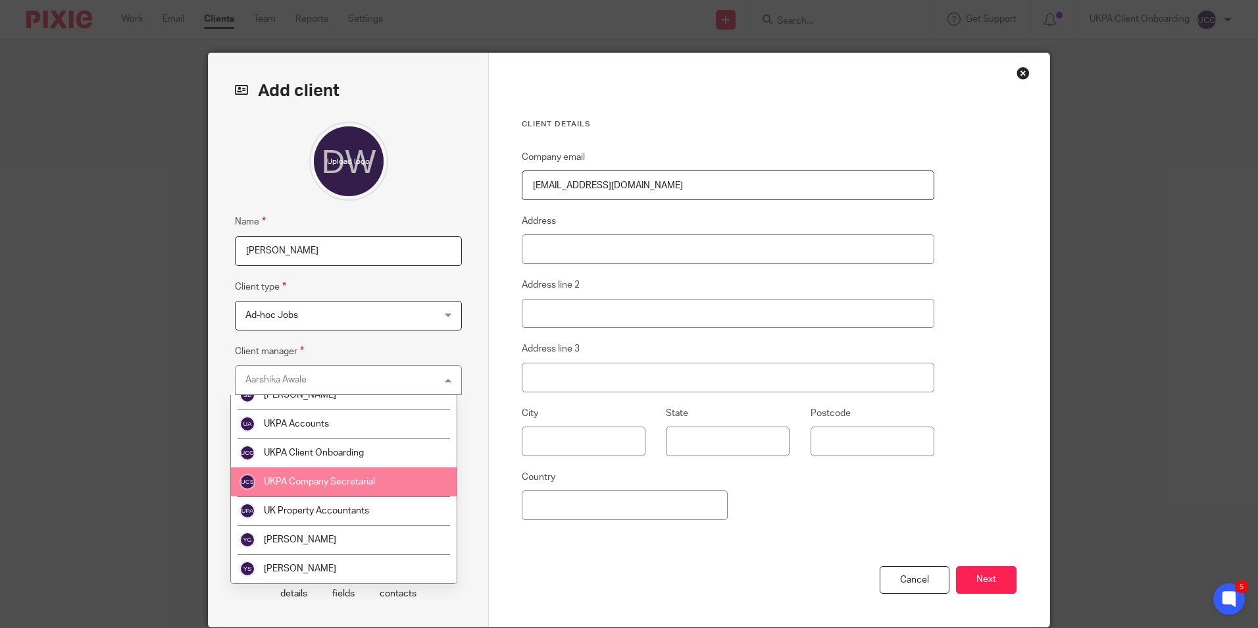
click at [367, 488] on li "UKPA Company Secretarial" at bounding box center [344, 481] width 226 height 29
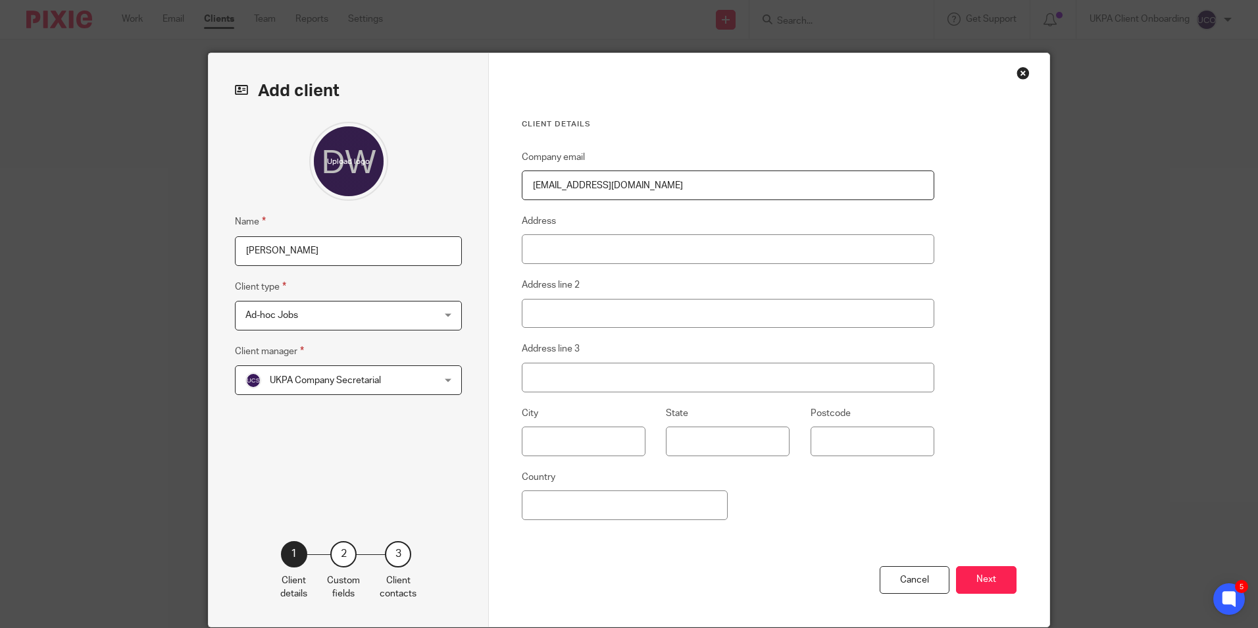
click at [1008, 573] on button "Next" at bounding box center [986, 580] width 61 height 28
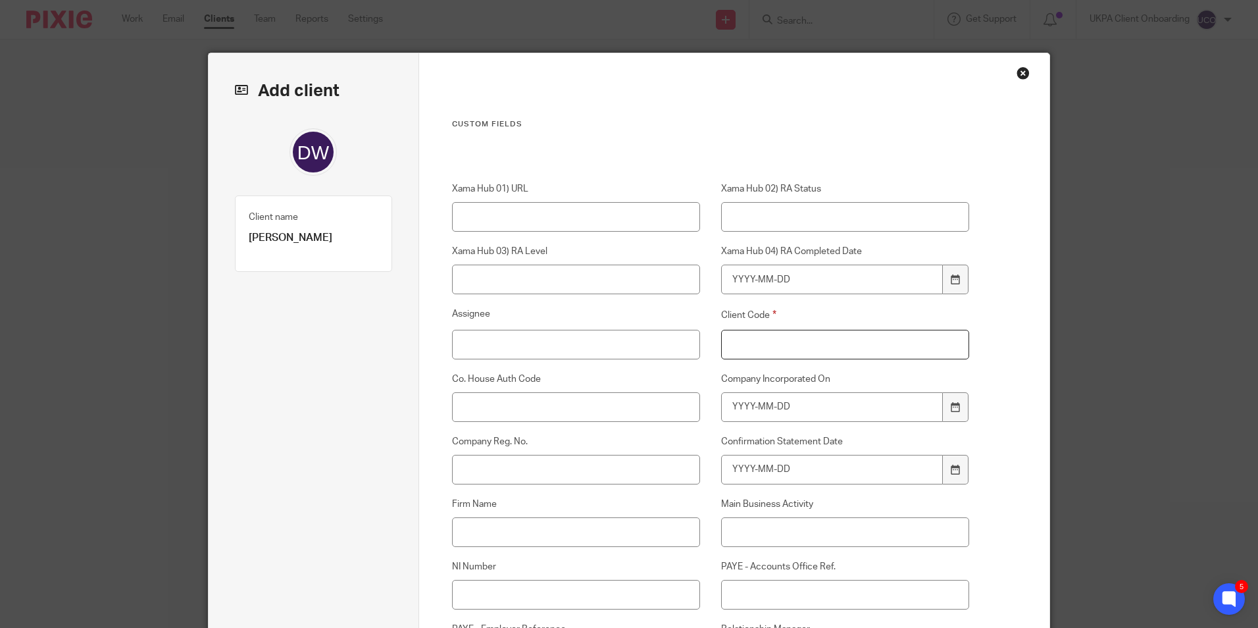
click at [789, 351] on input "Client Code" at bounding box center [845, 345] width 249 height 30
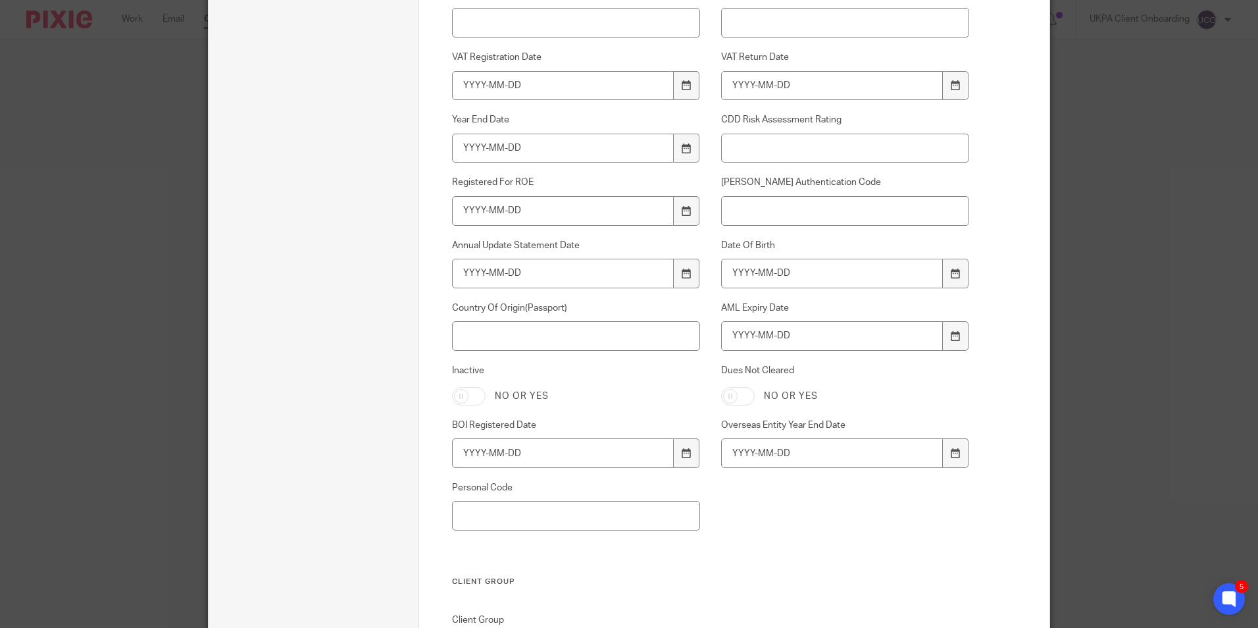
scroll to position [892, 0]
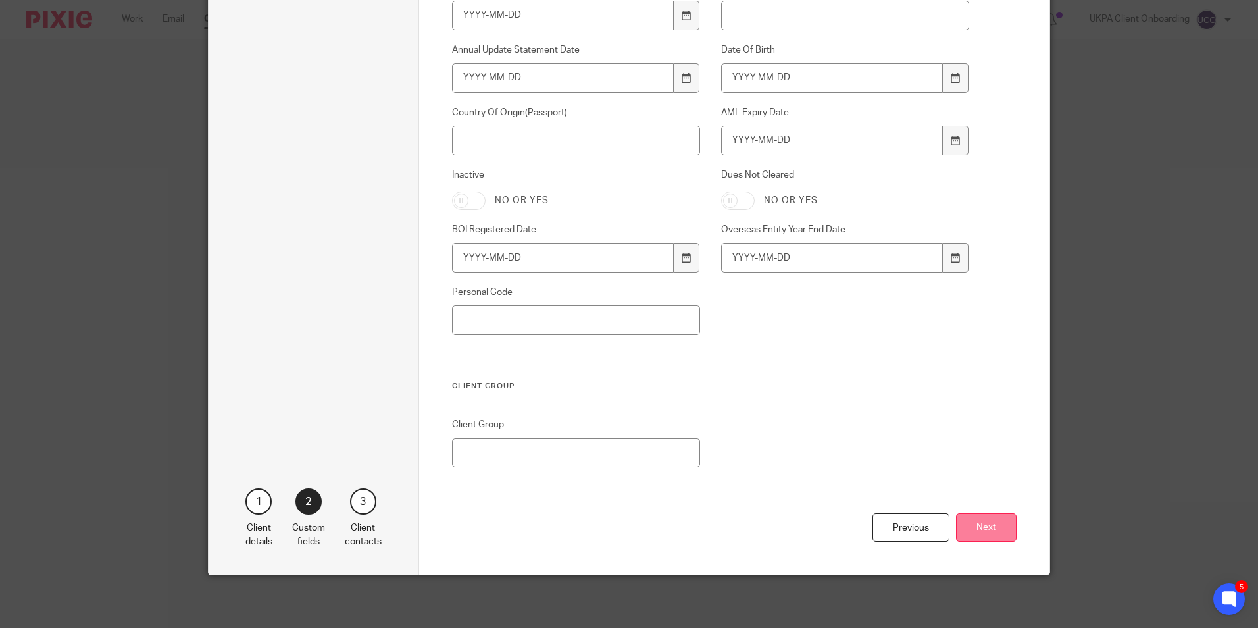
type input "00"
click at [980, 518] on button "Next" at bounding box center [986, 527] width 61 height 28
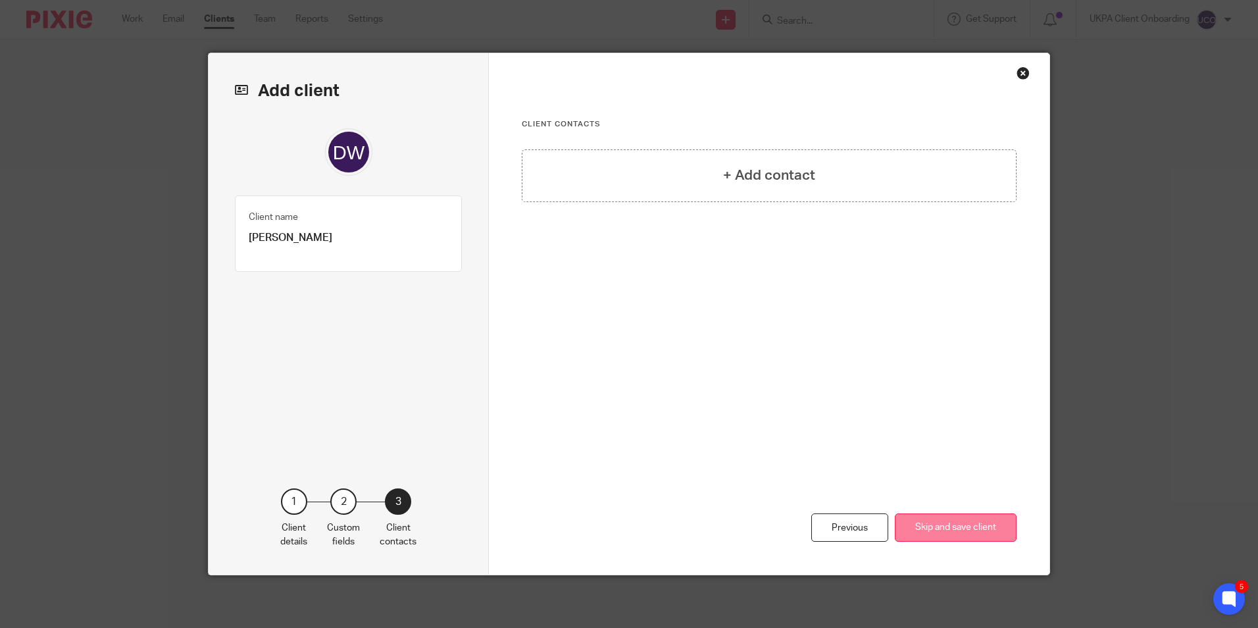
click at [964, 535] on button "Skip and save client" at bounding box center [956, 527] width 122 height 28
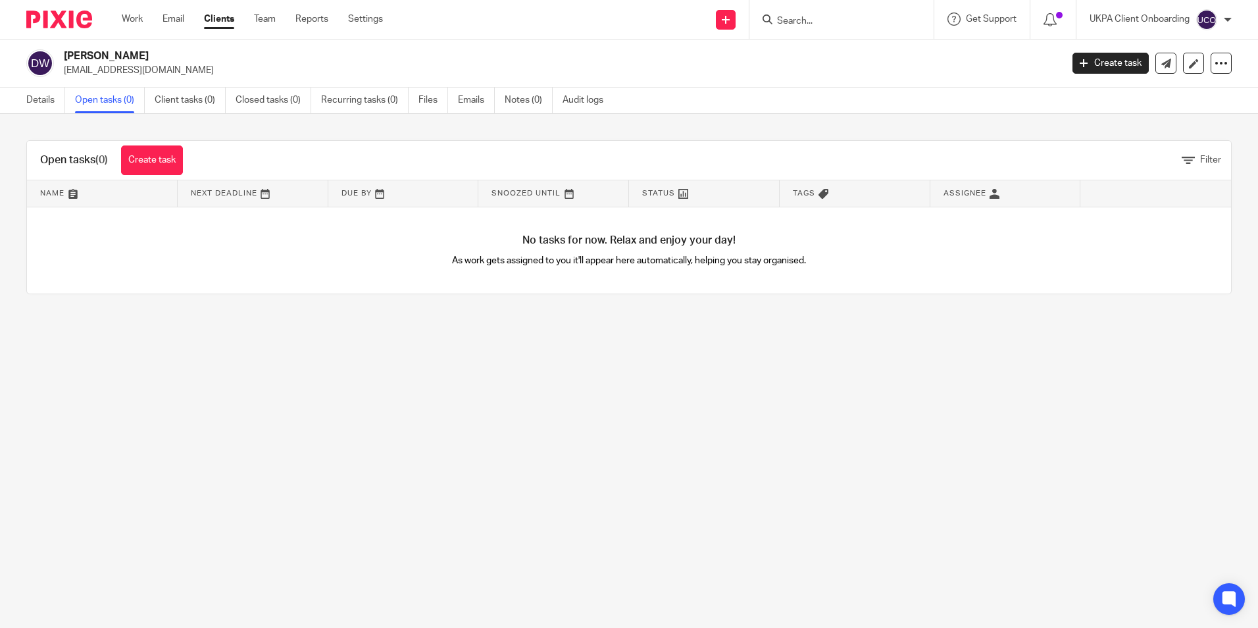
click at [187, 159] on div "Open tasks (0) Create task" at bounding box center [111, 160] width 169 height 39
click at [173, 159] on link "Create task" at bounding box center [152, 160] width 62 height 30
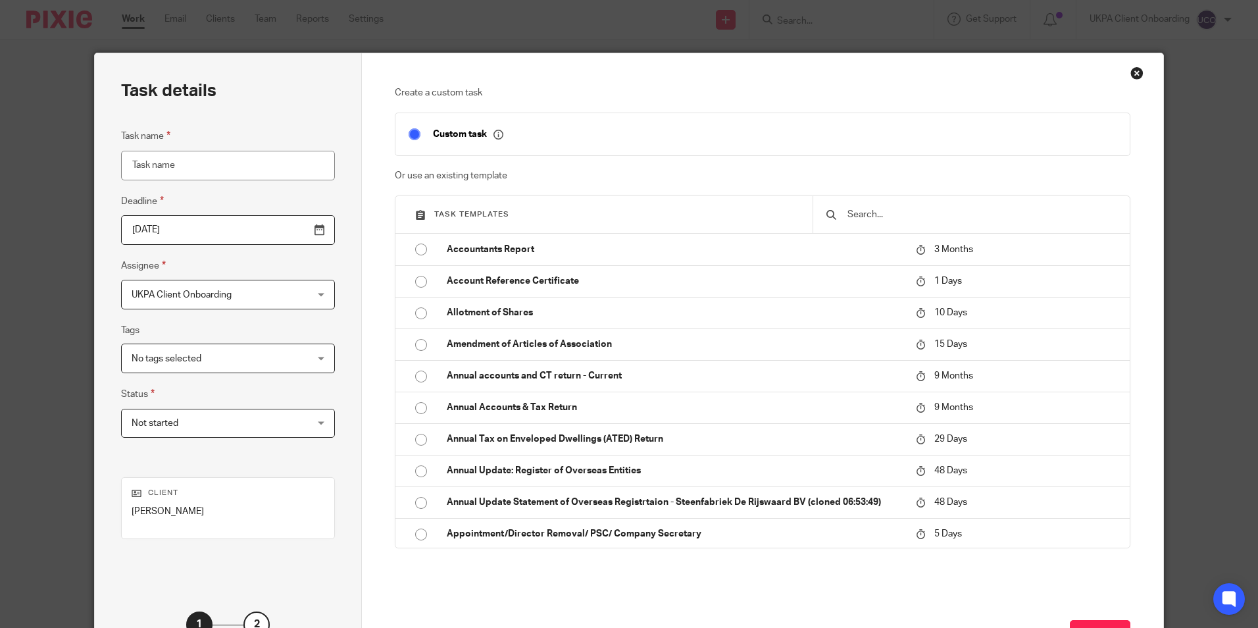
click at [881, 217] on input "text" at bounding box center [981, 214] width 270 height 14
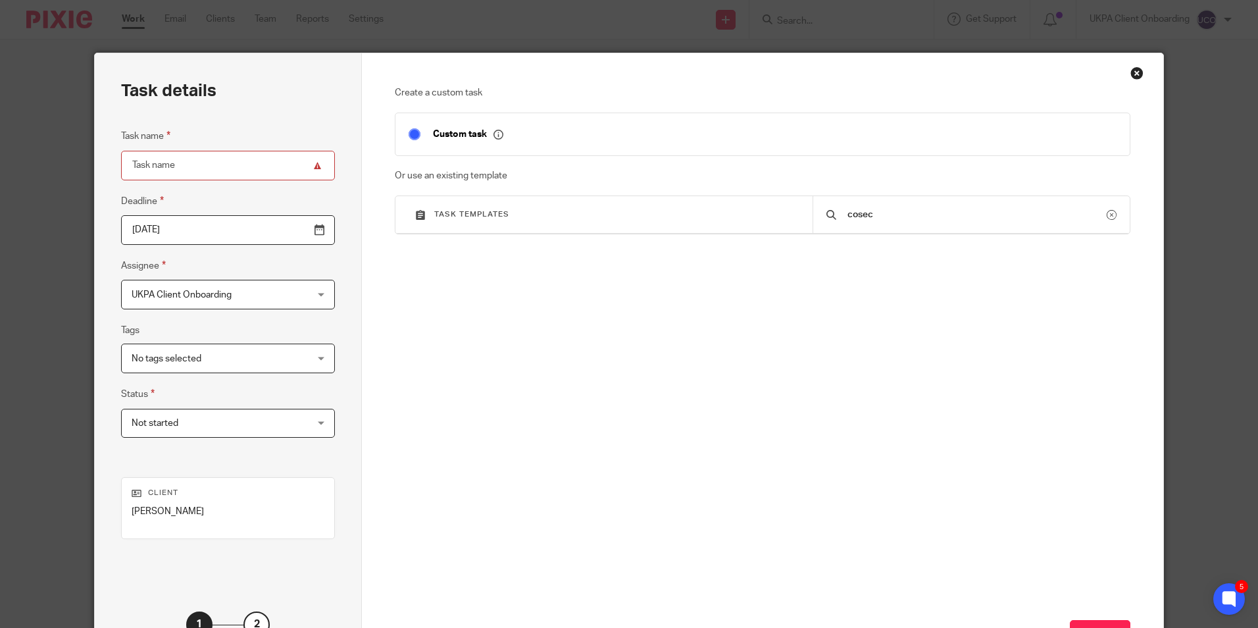
click at [882, 218] on input "cosec" at bounding box center [976, 214] width 261 height 14
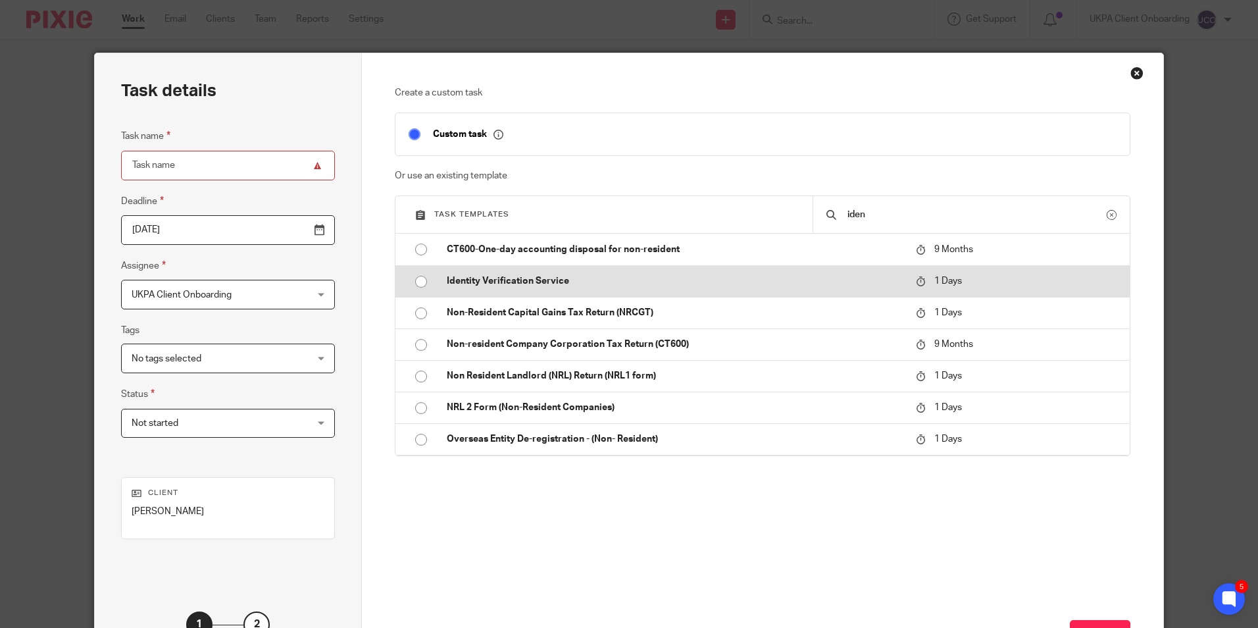
type input "iden"
click at [579, 287] on p "Identity Verification Service" at bounding box center [675, 280] width 456 height 13
type input "2025-10-15"
type input "Identity Verification Service"
checkbox input "false"
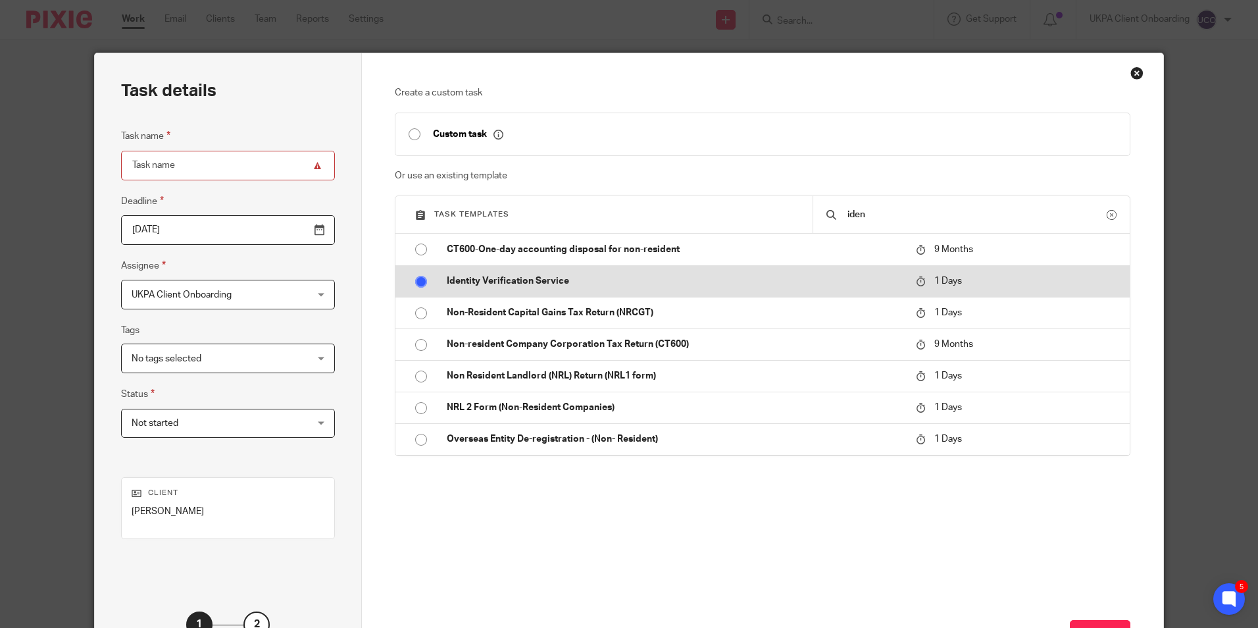
radio input "true"
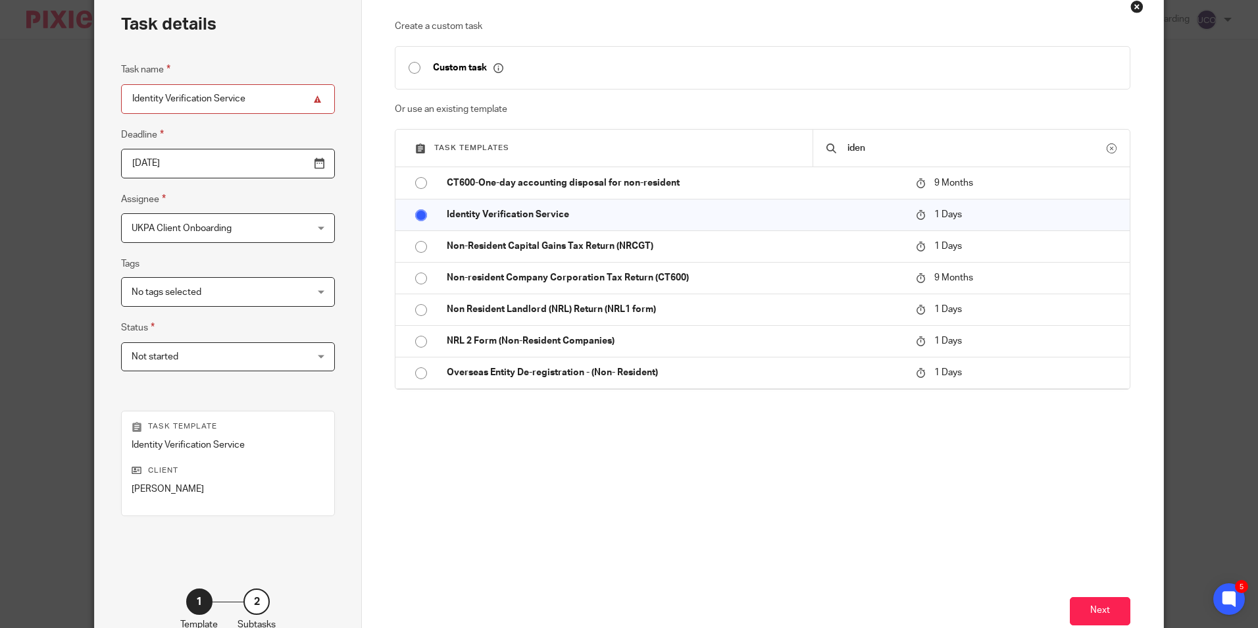
scroll to position [150, 0]
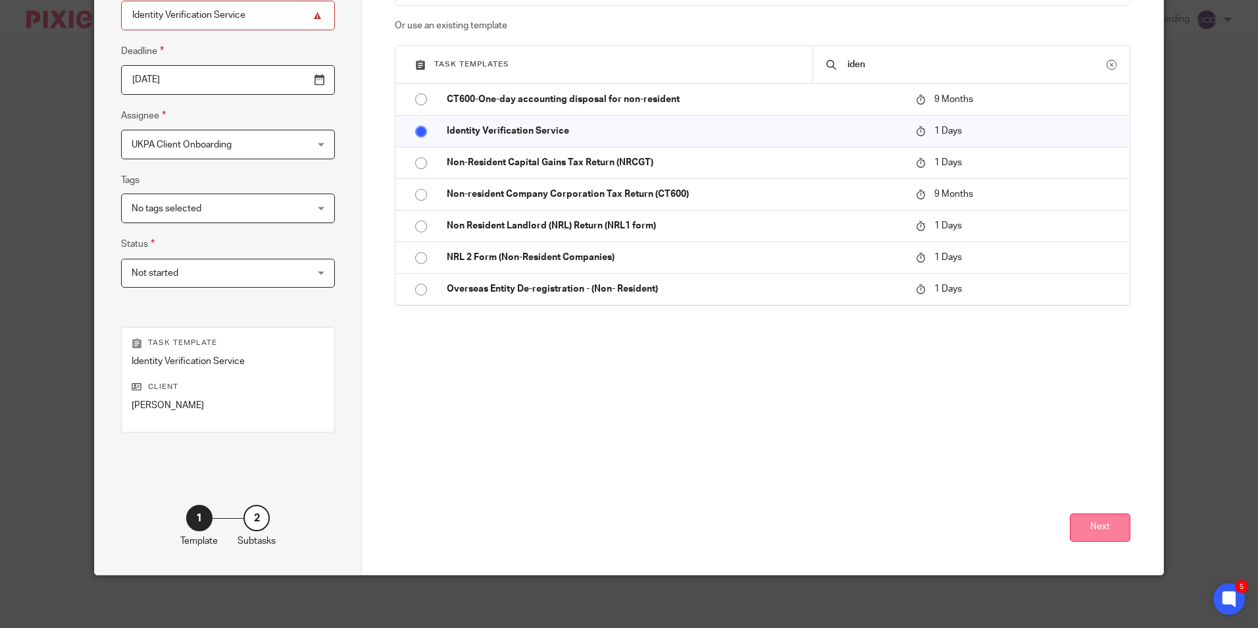
click at [1091, 526] on button "Next" at bounding box center [1100, 527] width 61 height 28
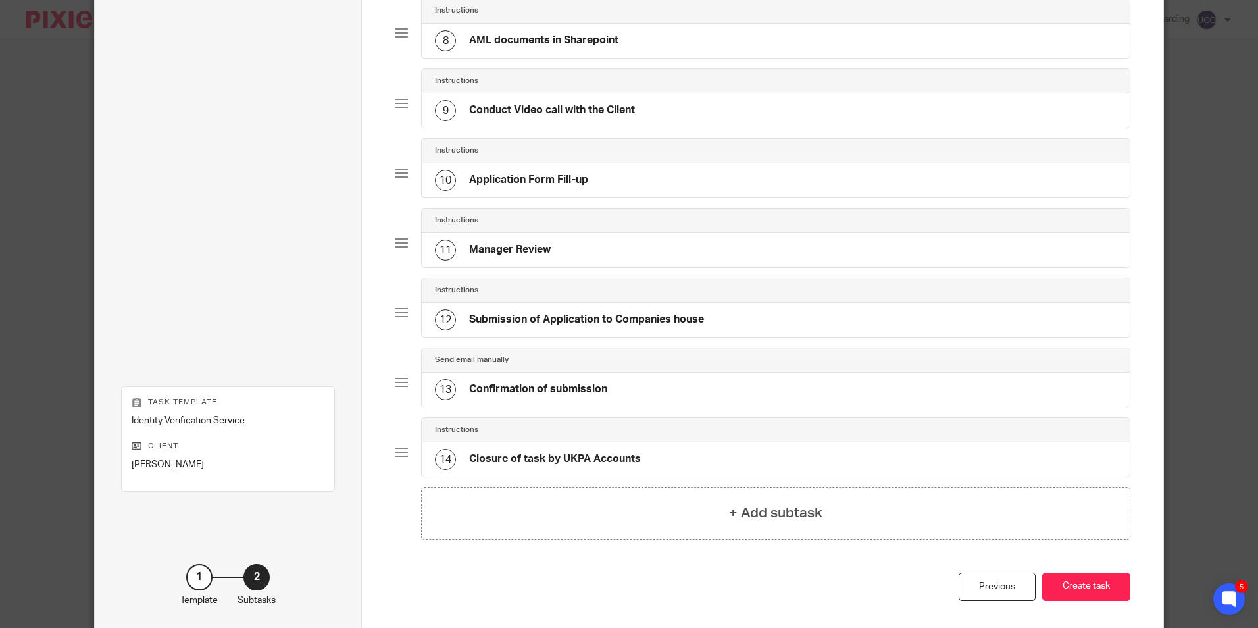
scroll to position [670, 0]
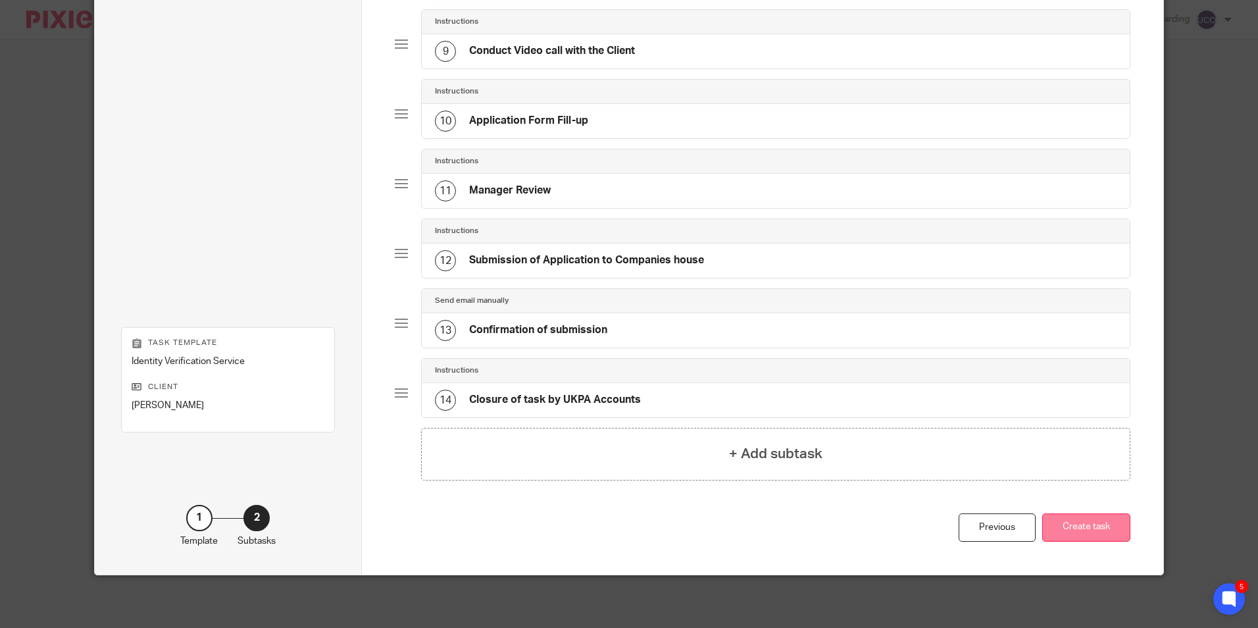
click at [1074, 513] on button "Create task" at bounding box center [1086, 527] width 88 height 28
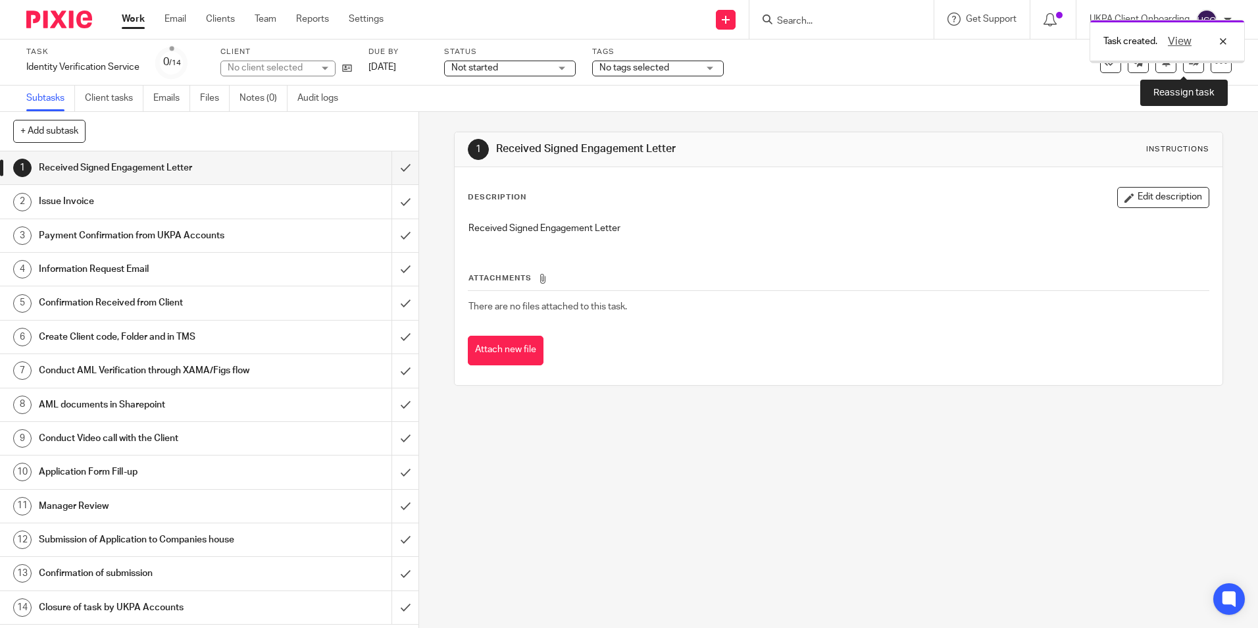
click at [1186, 70] on link at bounding box center [1193, 62] width 21 height 21
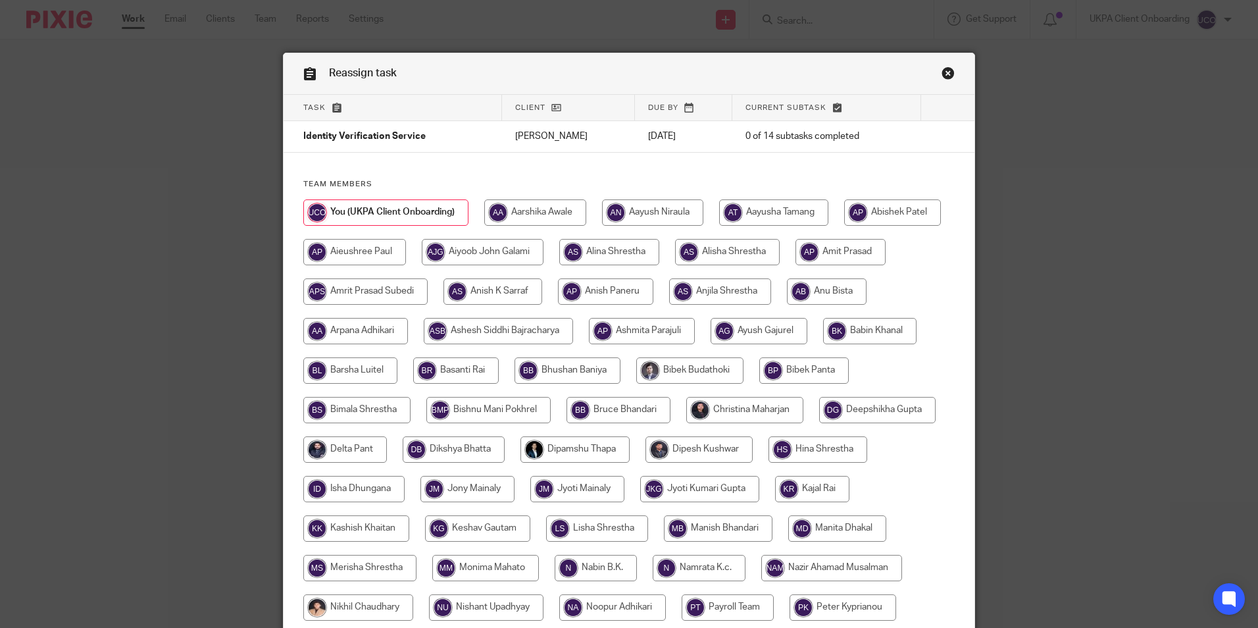
scroll to position [430, 0]
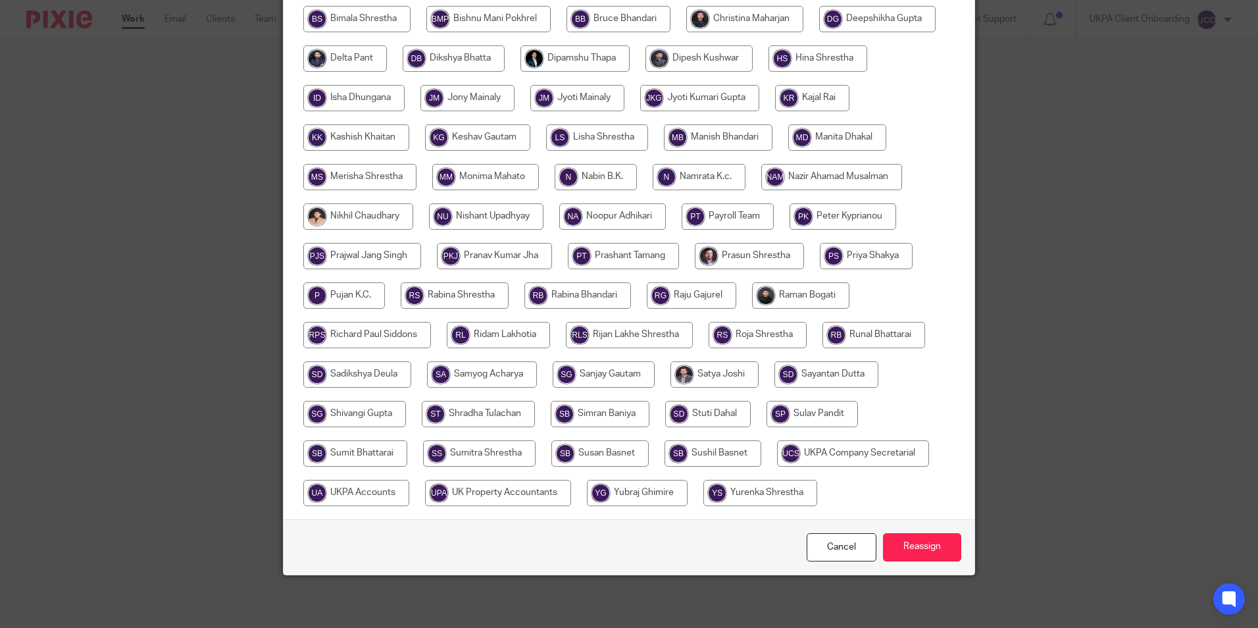
click at [777, 449] on input "radio" at bounding box center [853, 453] width 152 height 26
radio input "true"
click at [947, 559] on input "Reassign" at bounding box center [922, 547] width 78 height 28
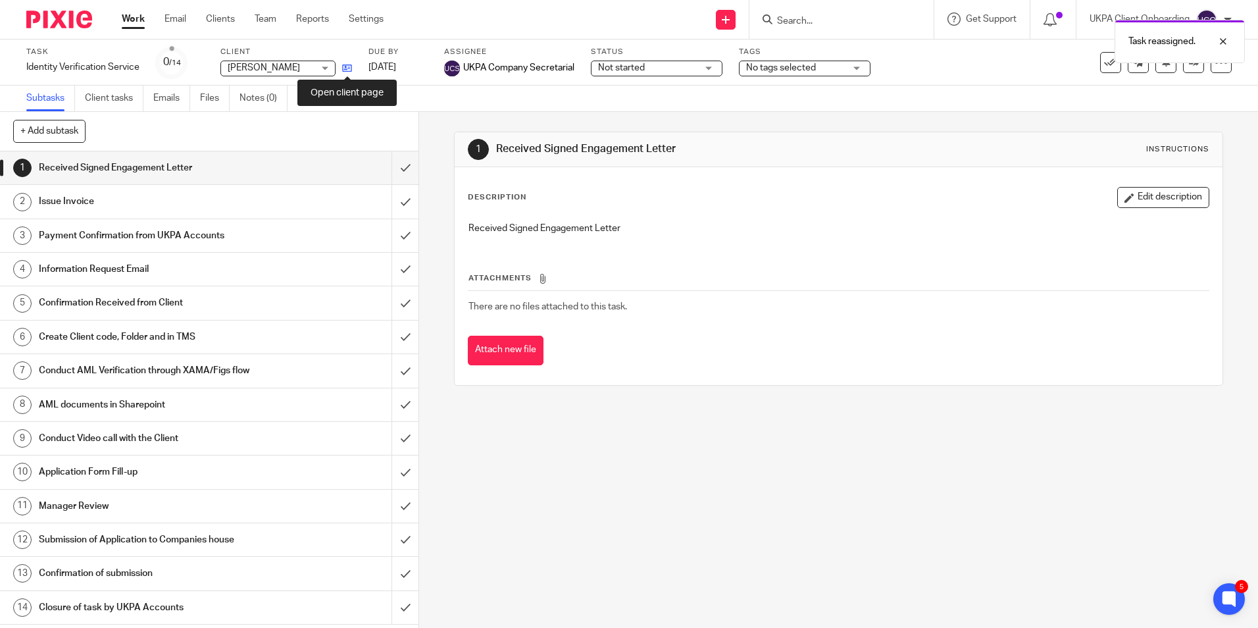
click at [349, 68] on icon at bounding box center [347, 68] width 10 height 10
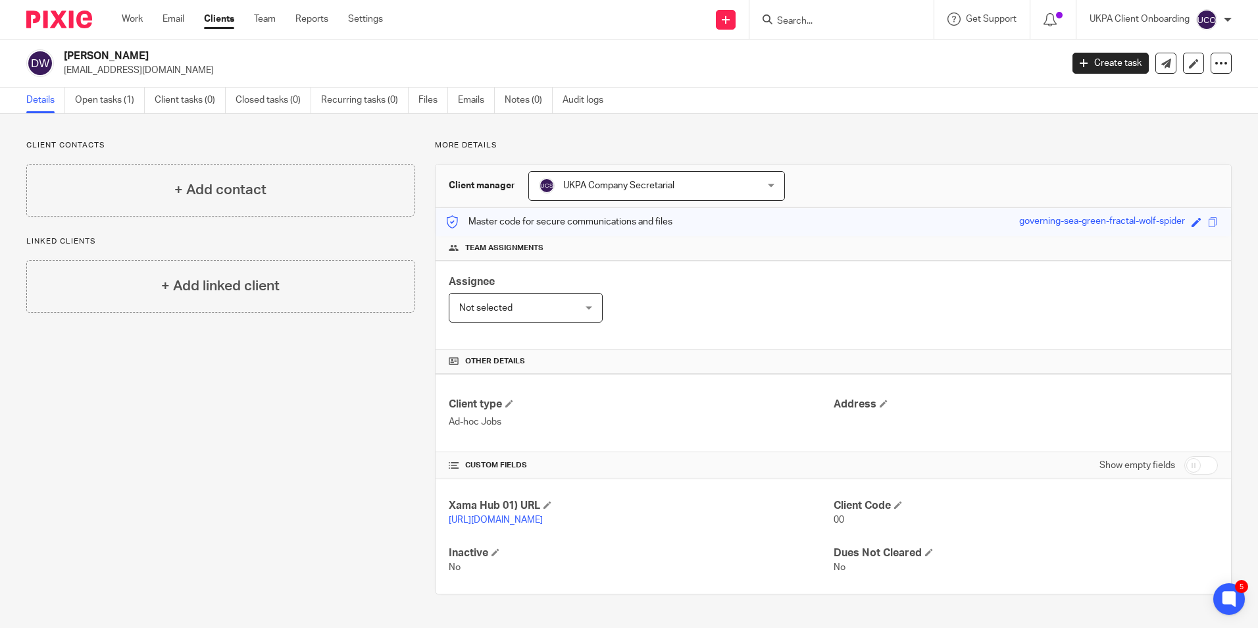
click at [815, 18] on input "Search" at bounding box center [835, 22] width 118 height 12
paste input "growingmetal@aol.com)"
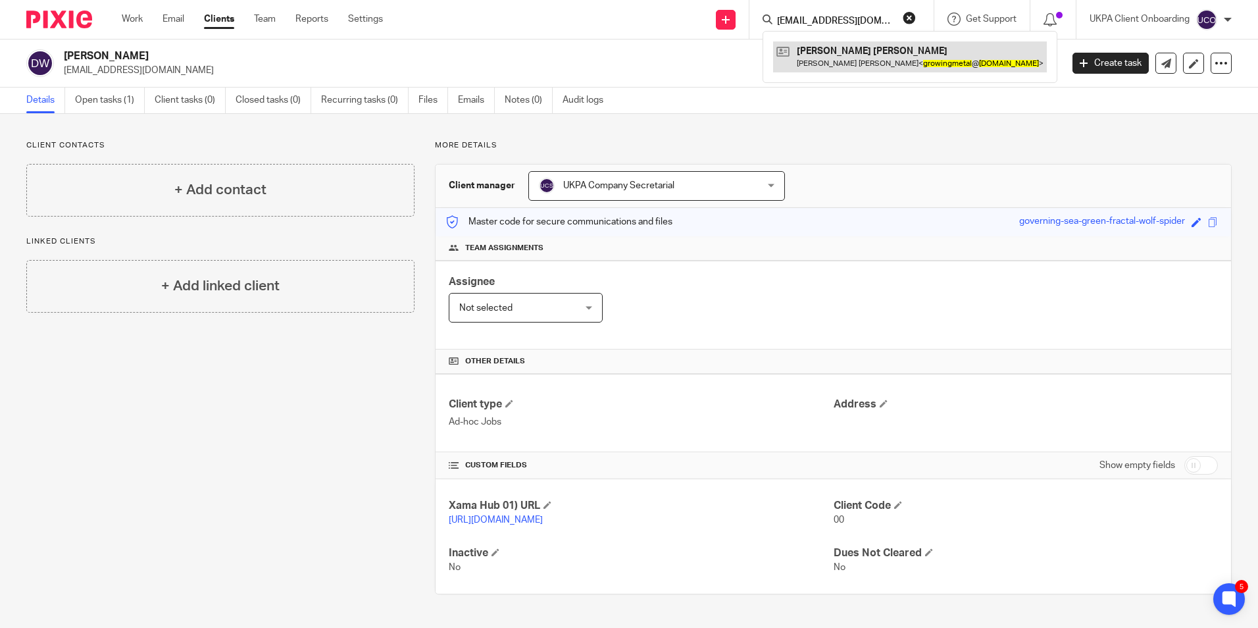
type input "growingmetal@aol.com)"
click at [850, 54] on link at bounding box center [910, 56] width 274 height 30
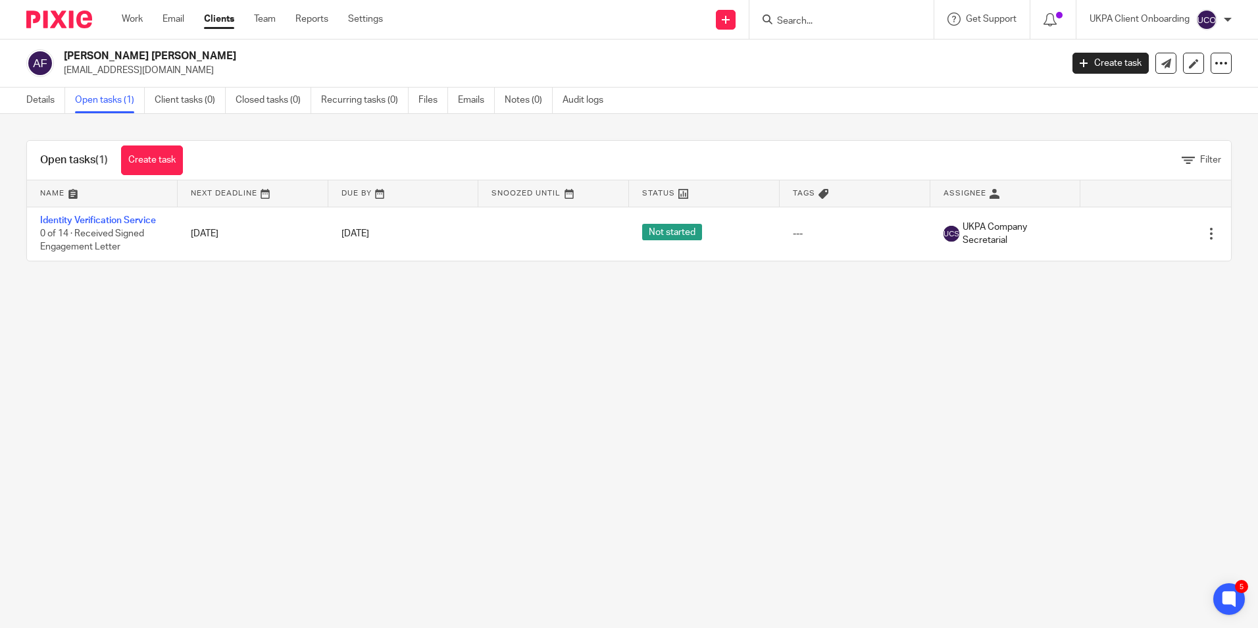
click at [801, 16] on input "Search" at bounding box center [835, 22] width 118 height 12
paste input "rebeccawisbey84@gmail.com)"
click at [813, 22] on input "[EMAIL_ADDRESS][DOMAIN_NAME]" at bounding box center [835, 22] width 118 height 12
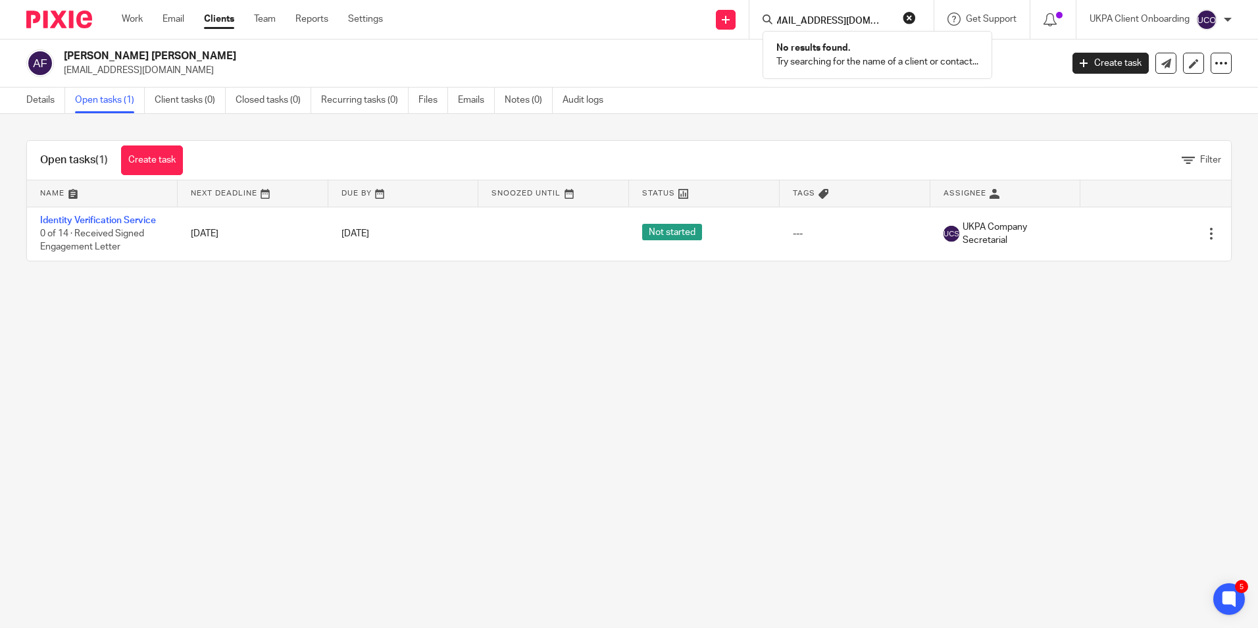
click at [813, 22] on input "[EMAIL_ADDRESS][DOMAIN_NAME]" at bounding box center [835, 22] width 118 height 12
type input "[EMAIL_ADDRESS][DOMAIN_NAME]"
click at [728, 22] on icon at bounding box center [726, 20] width 8 height 8
click at [712, 102] on link "Add client" at bounding box center [724, 100] width 81 height 19
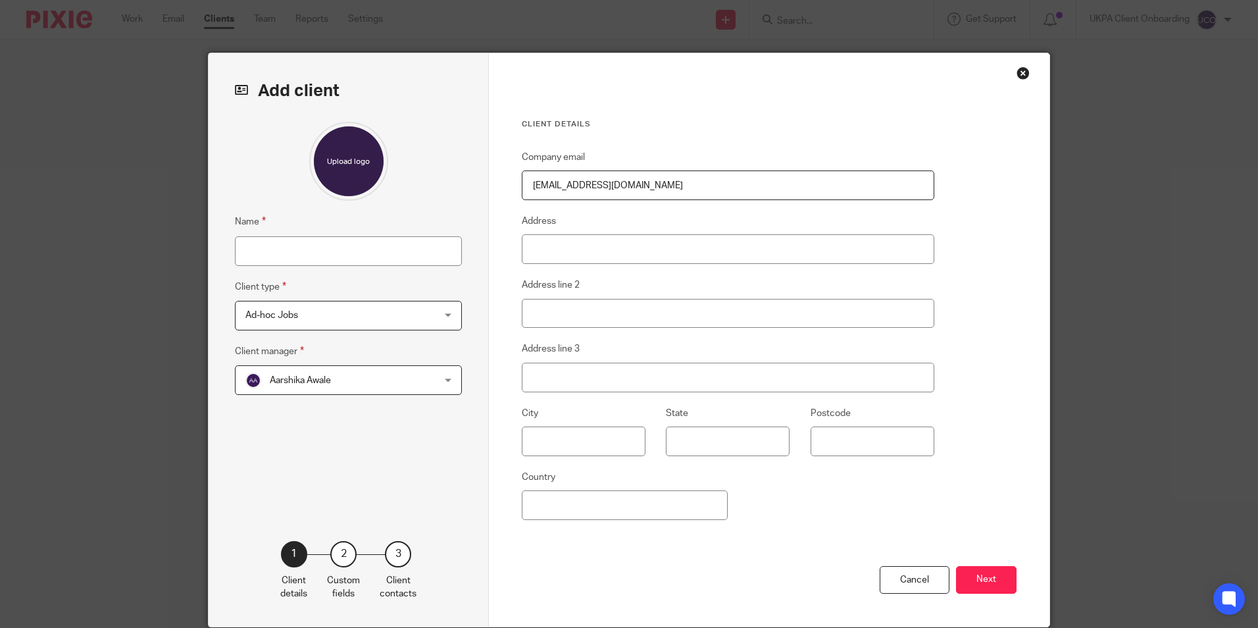
type input "[EMAIL_ADDRESS][DOMAIN_NAME]"
click at [344, 254] on input "Name" at bounding box center [348, 251] width 227 height 30
paste input "Rebecca Kate Wisbey"
type input "Rebecca Kate Wisbey"
click at [441, 384] on div "Aarshika Awale Aarshika Awale" at bounding box center [348, 380] width 227 height 30
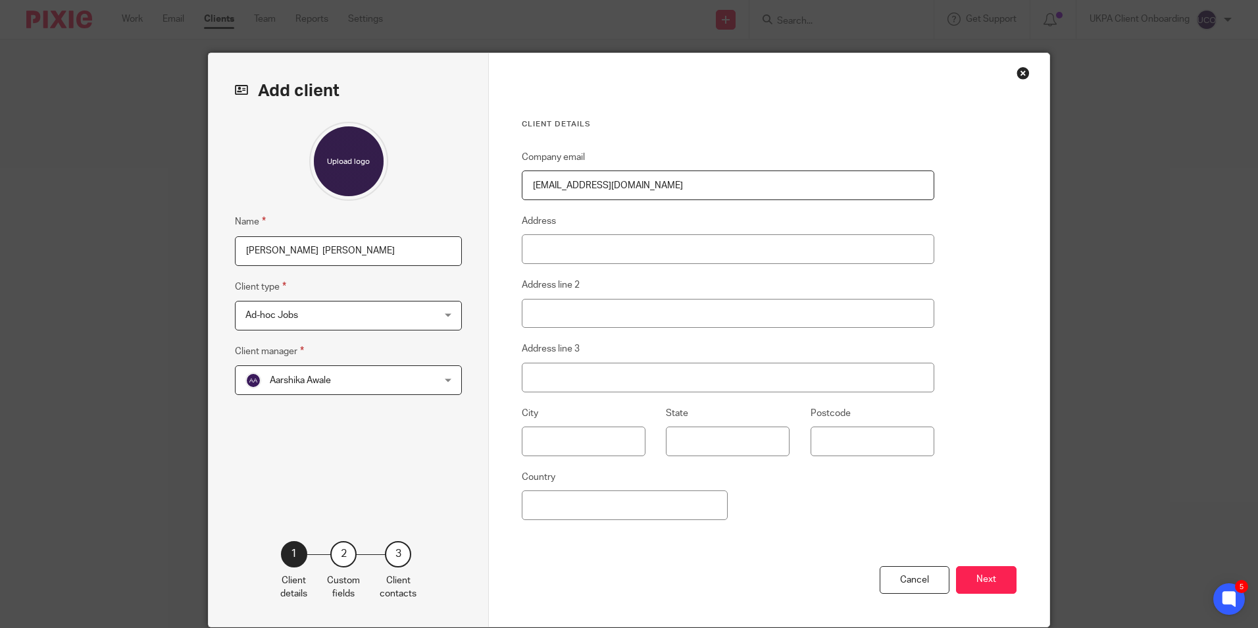
click at [441, 384] on div "Aarshika Awale Aarshika Awale" at bounding box center [348, 380] width 227 height 30
click at [446, 385] on div "Aarshika Awale Aarshika Awale" at bounding box center [348, 380] width 227 height 30
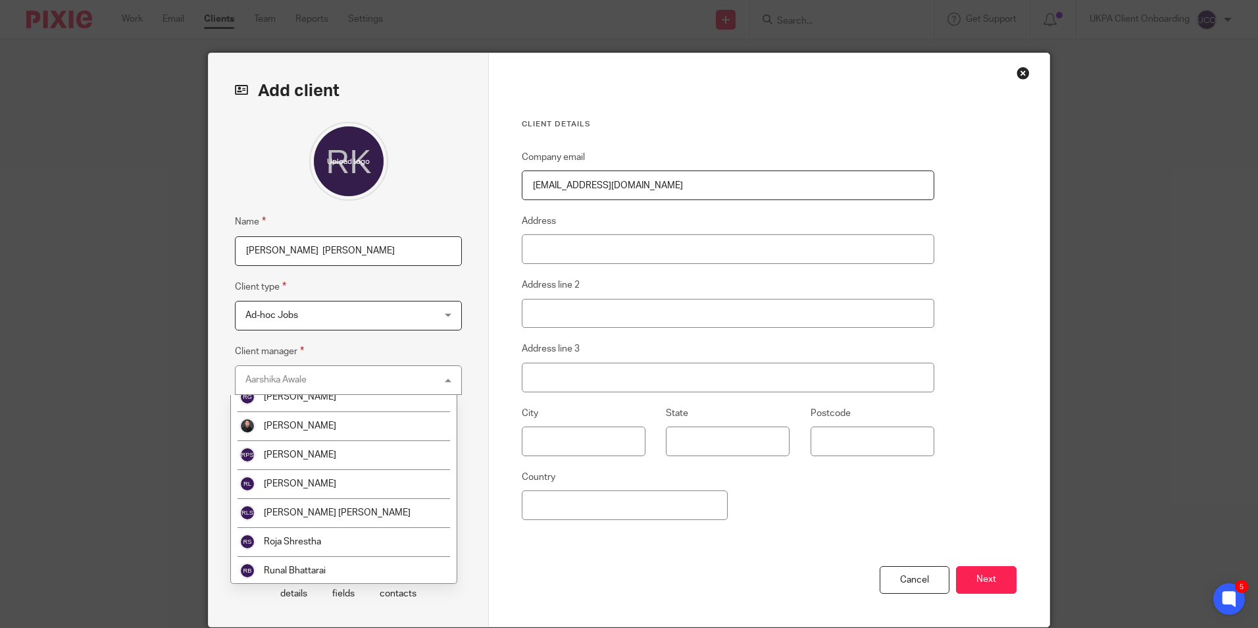
scroll to position [2388, 0]
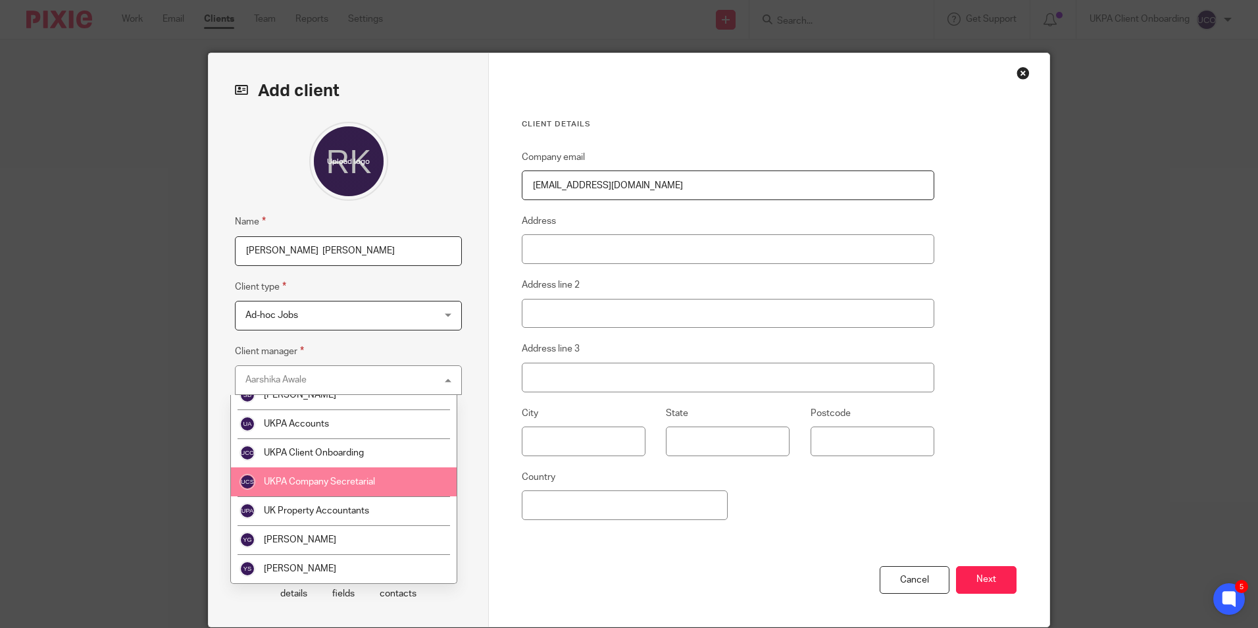
click at [353, 491] on li "UKPA Company Secretarial" at bounding box center [344, 481] width 226 height 29
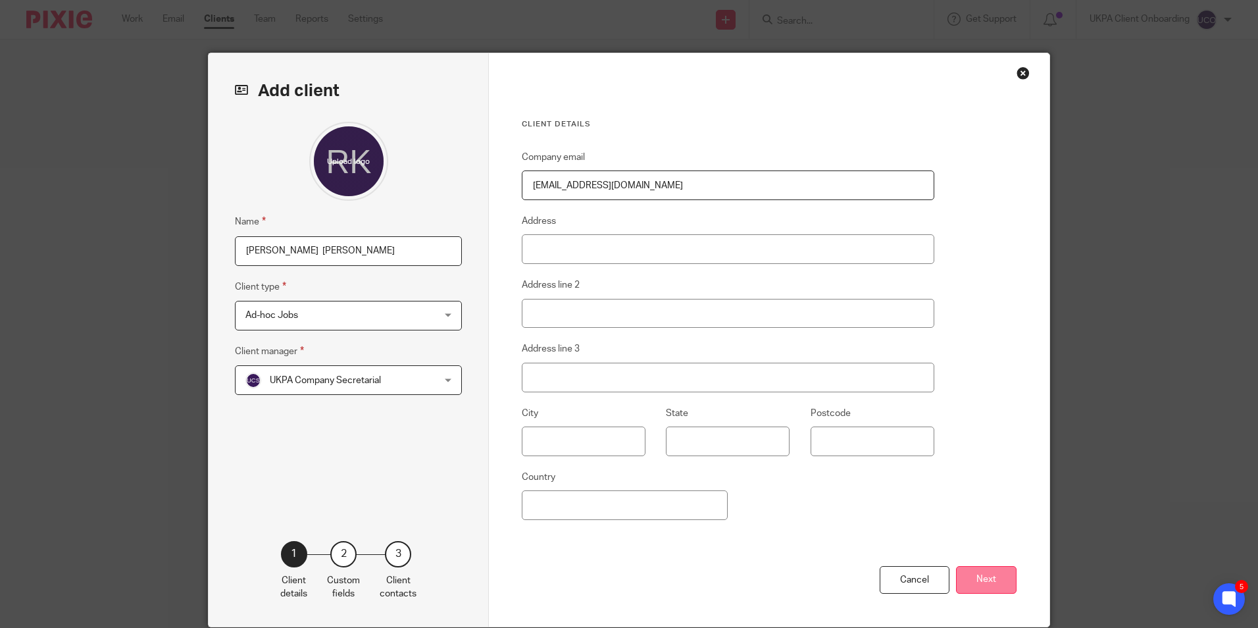
click at [969, 575] on button "Next" at bounding box center [986, 580] width 61 height 28
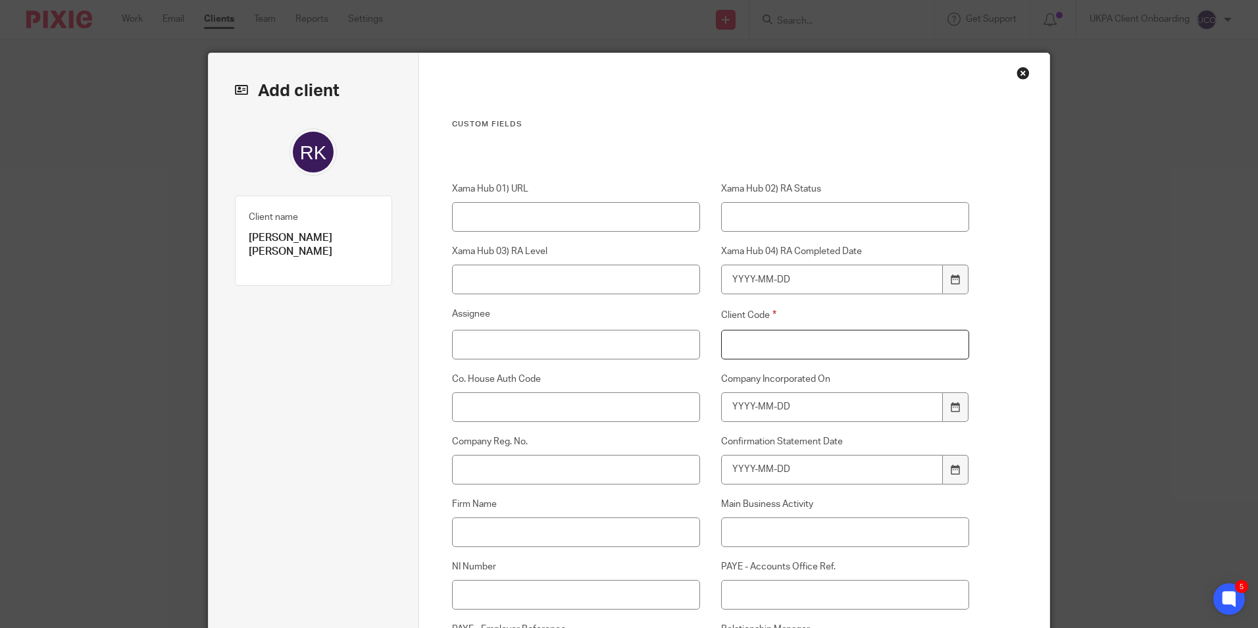
click at [759, 340] on input "Client Code" at bounding box center [845, 345] width 249 height 30
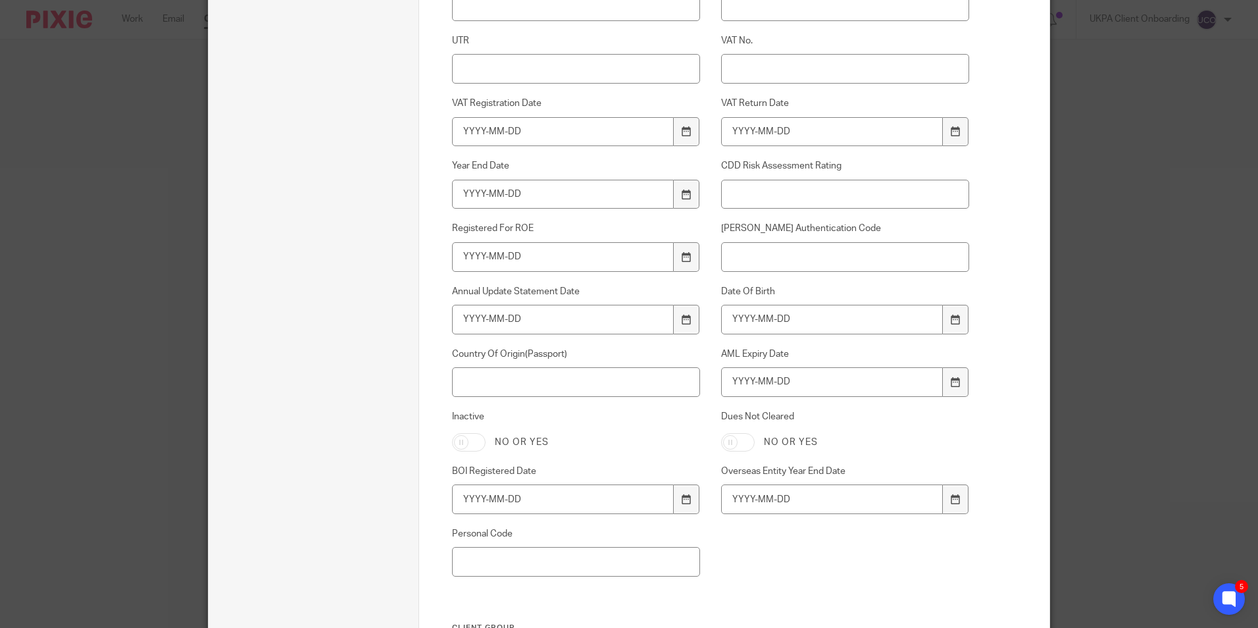
scroll to position [855, 0]
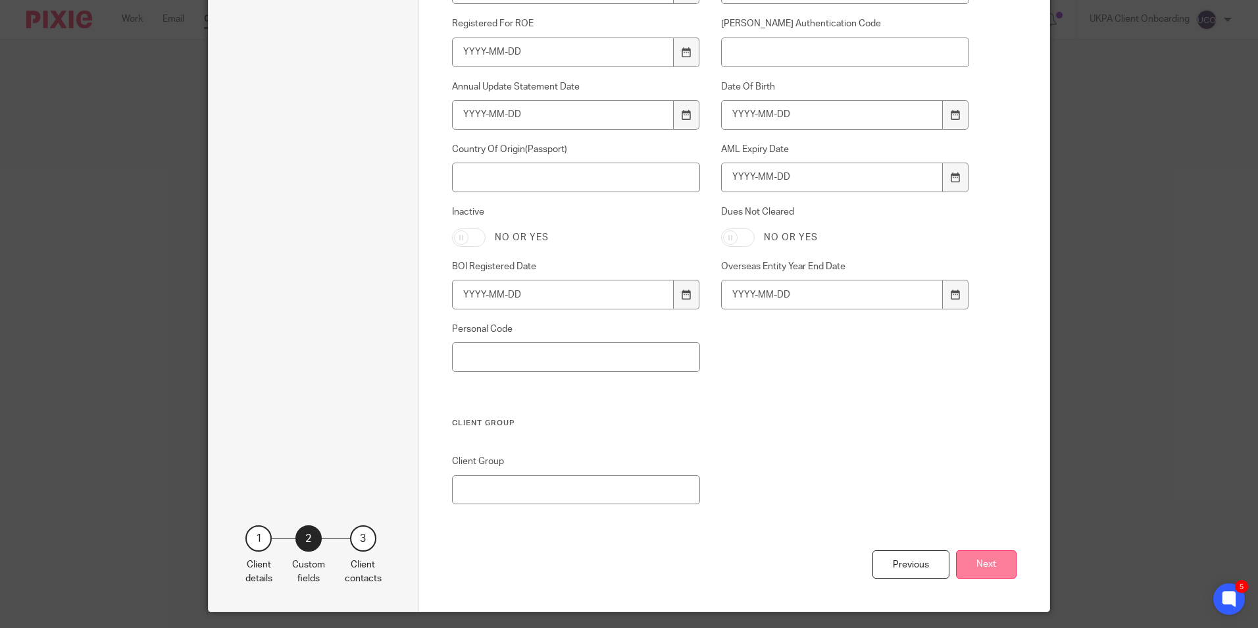
type input "00"
click at [967, 561] on button "Next" at bounding box center [986, 564] width 61 height 28
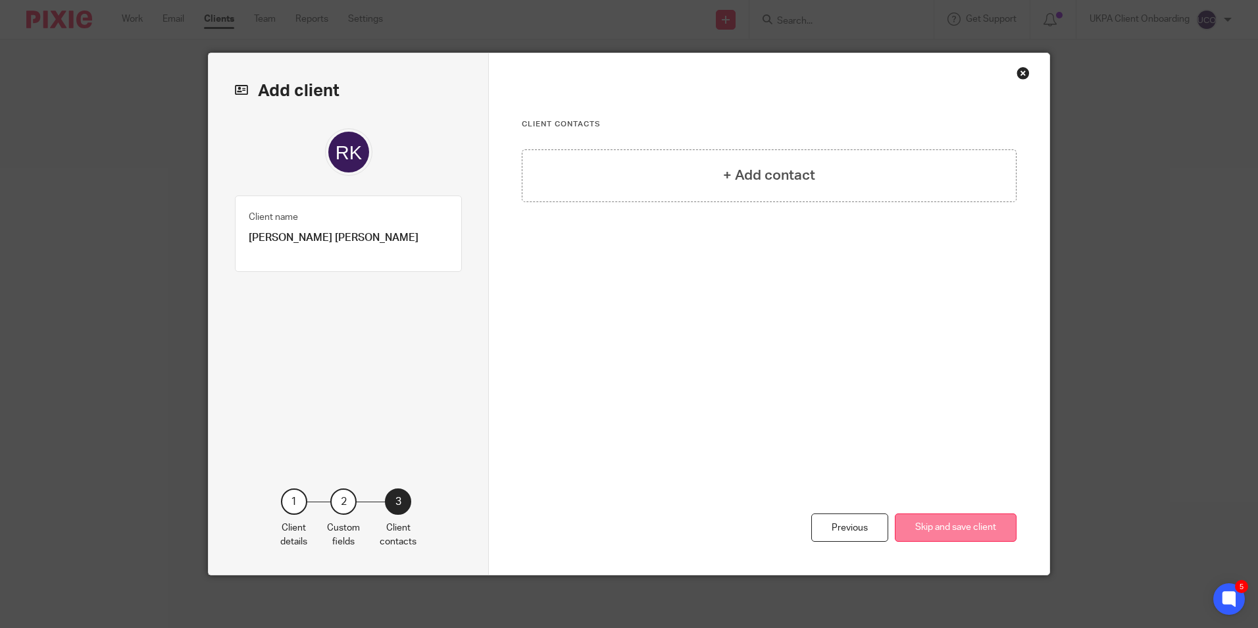
click at [930, 525] on button "Skip and save client" at bounding box center [956, 527] width 122 height 28
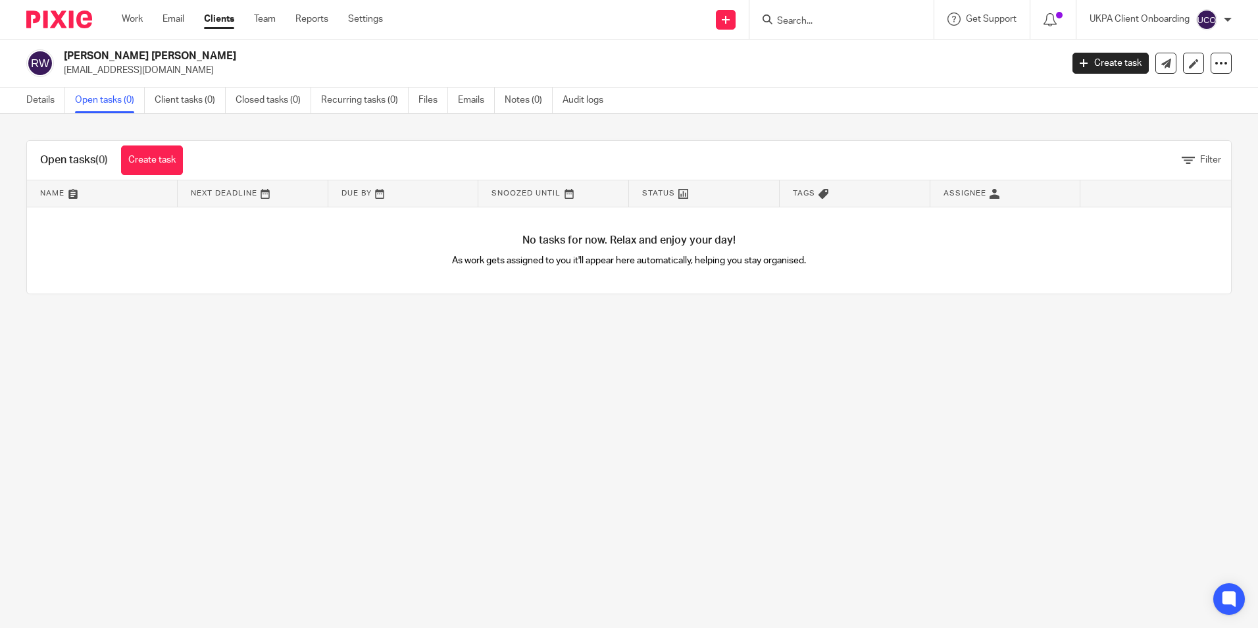
click at [137, 155] on link "Create task" at bounding box center [152, 160] width 62 height 30
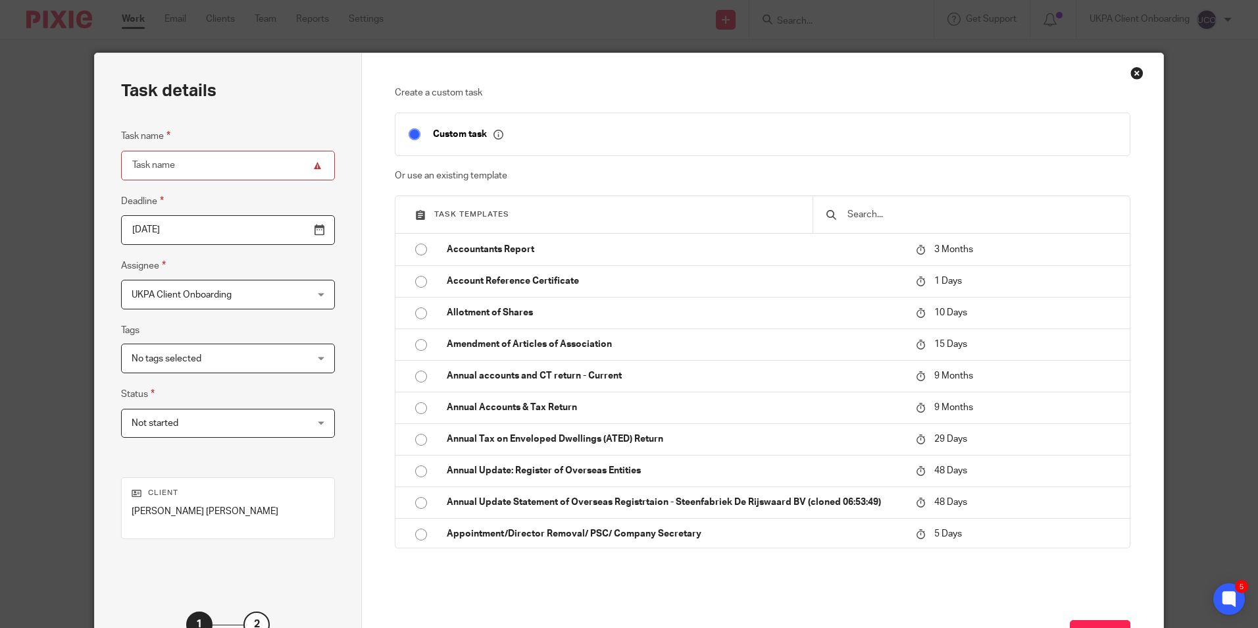
click at [895, 209] on input "text" at bounding box center [981, 214] width 270 height 14
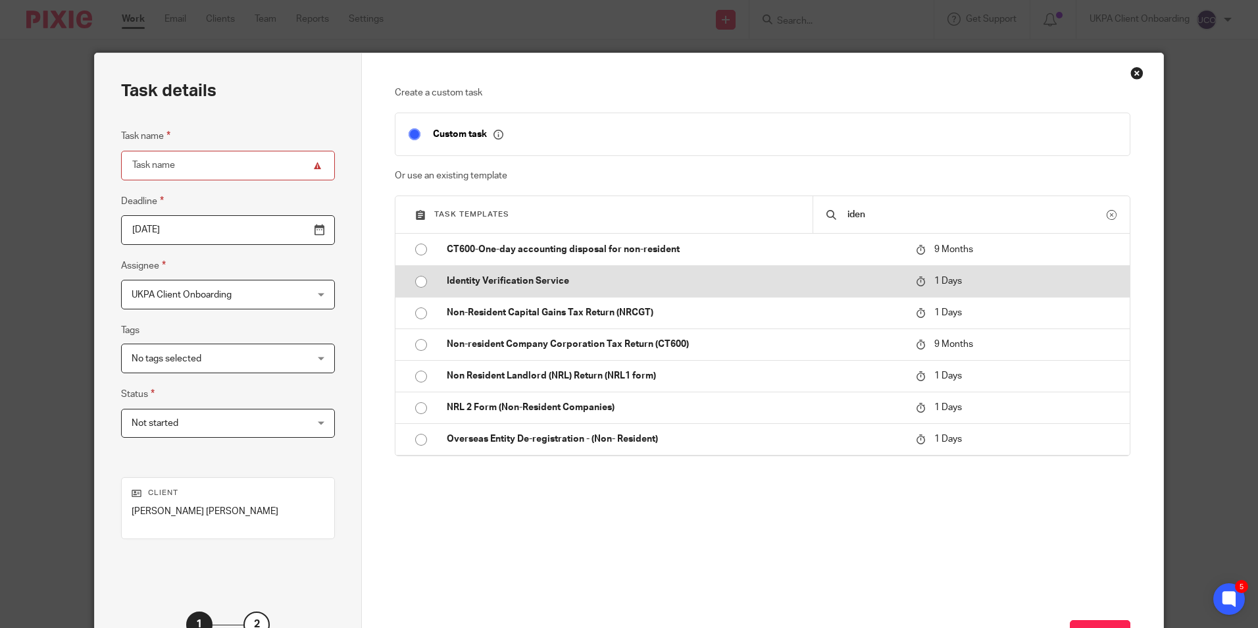
type input "iden"
click at [594, 289] on td "Identity Verification Service" at bounding box center [672, 281] width 476 height 32
type input "2025-10-15"
type input "Identity Verification Service"
checkbox input "false"
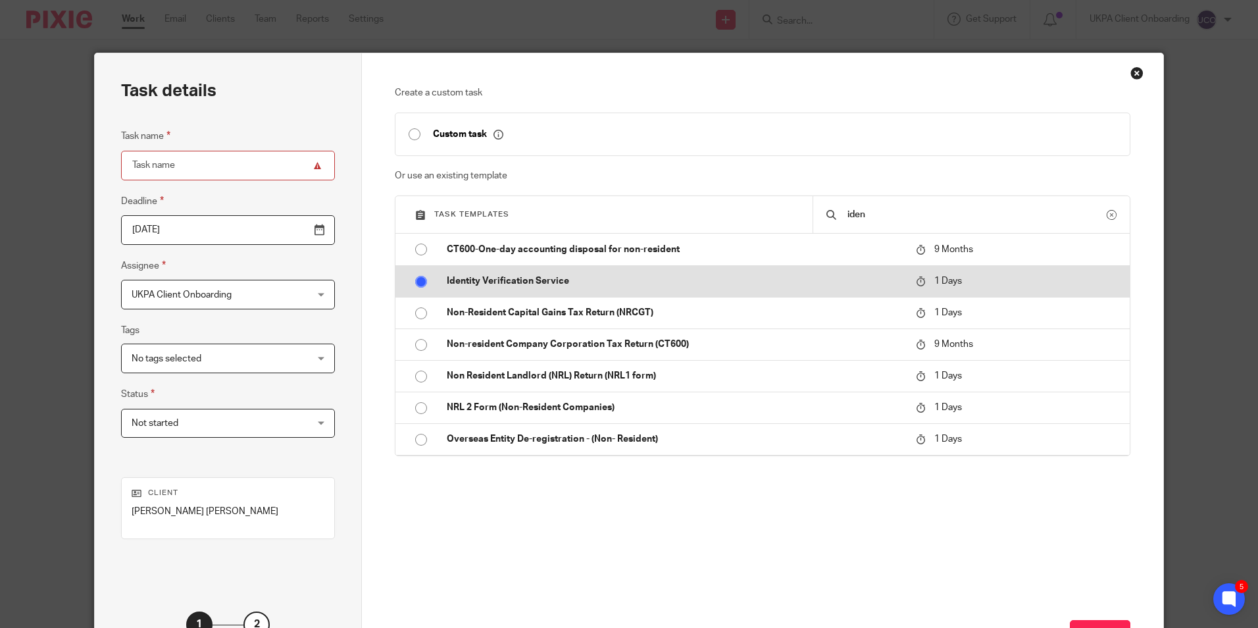
radio input "true"
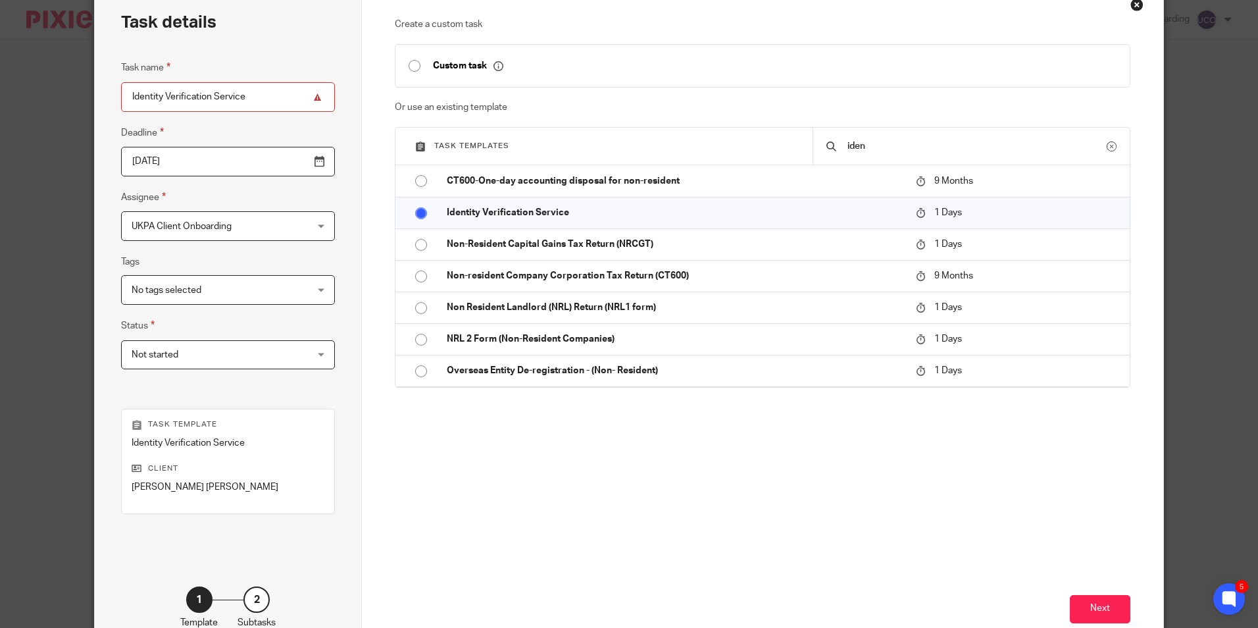
scroll to position [150, 0]
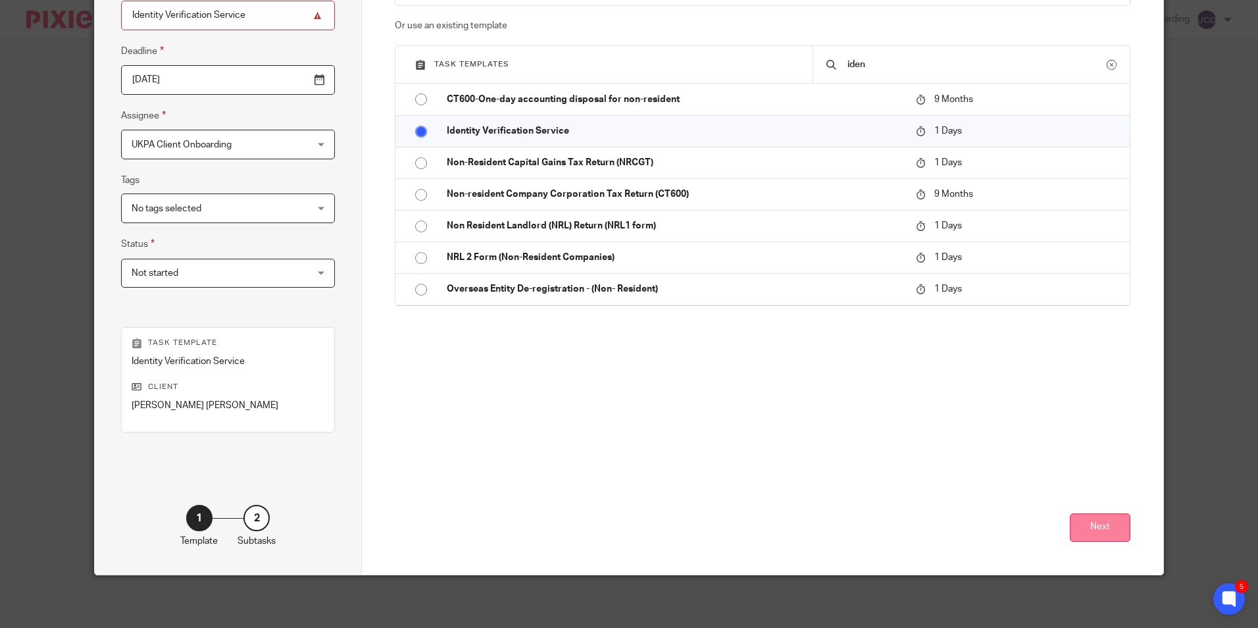
click at [1091, 527] on button "Next" at bounding box center [1100, 527] width 61 height 28
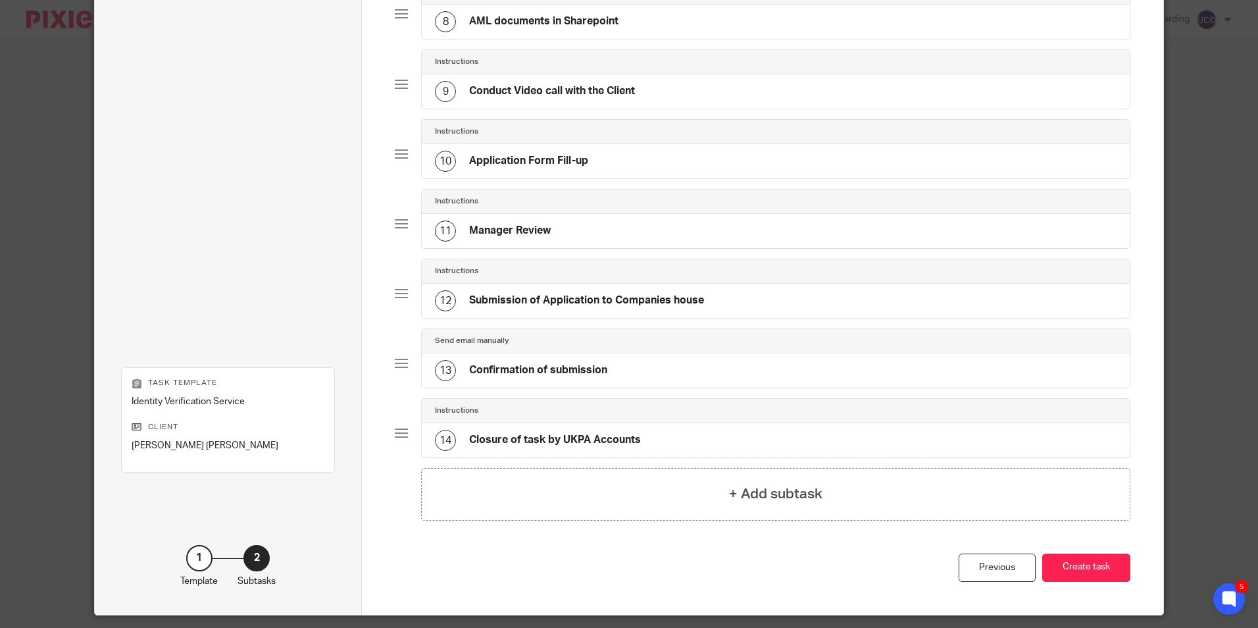
scroll to position [670, 0]
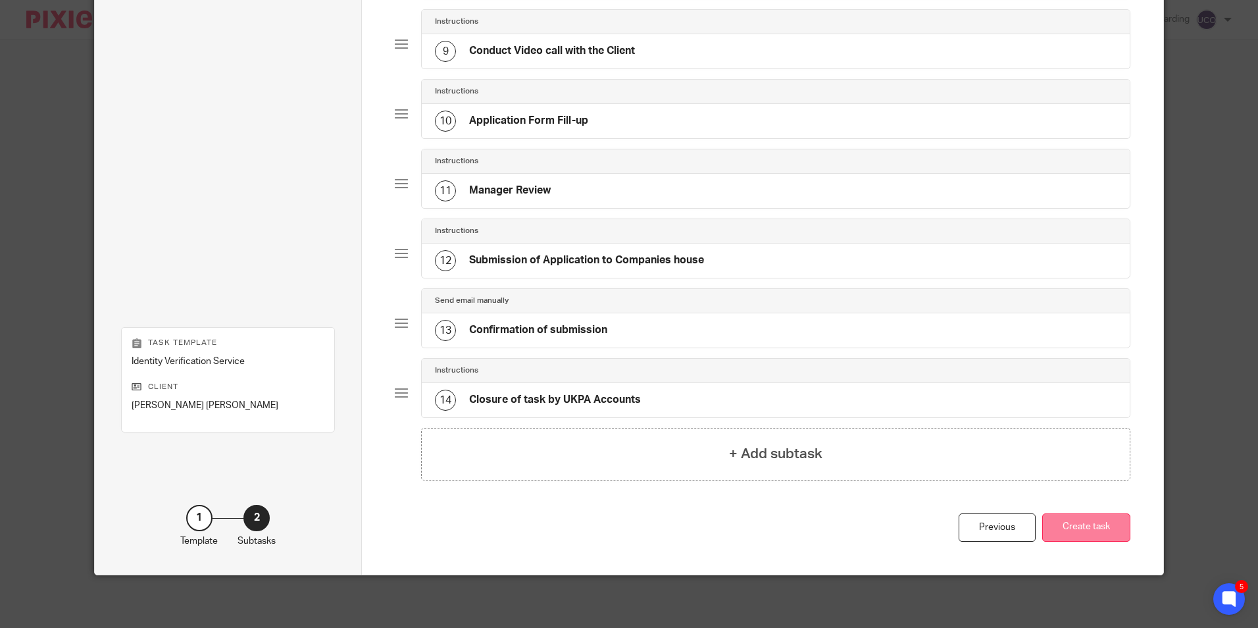
click at [1076, 532] on button "Create task" at bounding box center [1086, 527] width 88 height 28
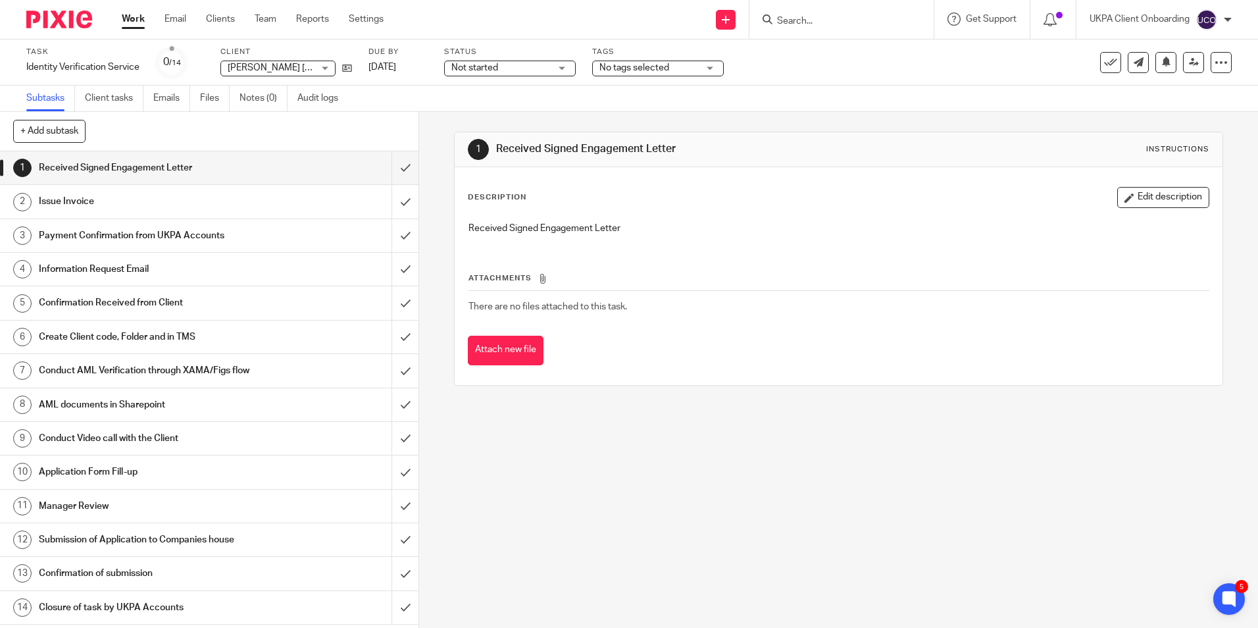
click at [853, 20] on input "Search" at bounding box center [835, 22] width 118 height 12
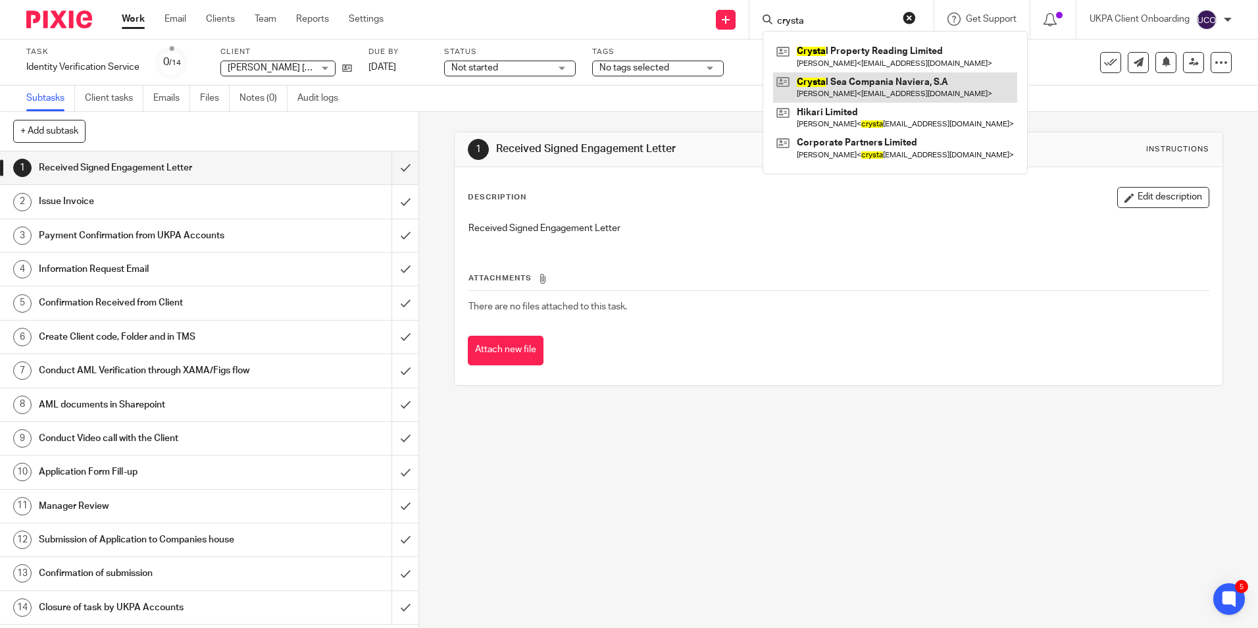
type input "crysta"
click at [868, 74] on link at bounding box center [895, 87] width 244 height 30
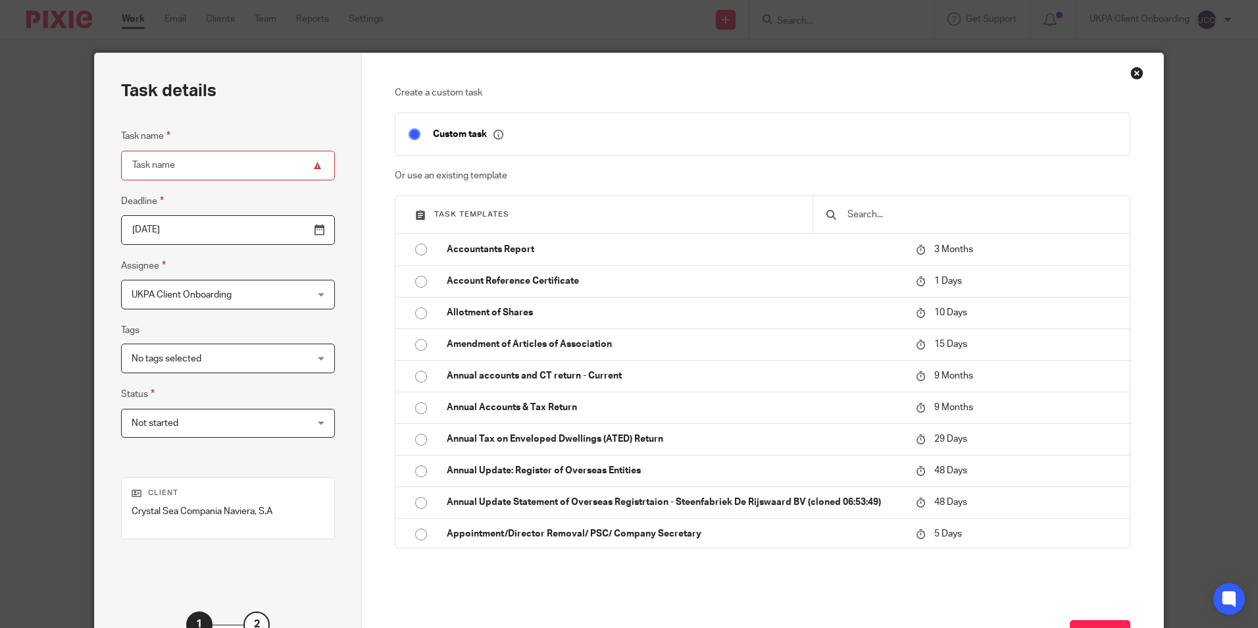
click at [858, 208] on input "text" at bounding box center [981, 214] width 270 height 14
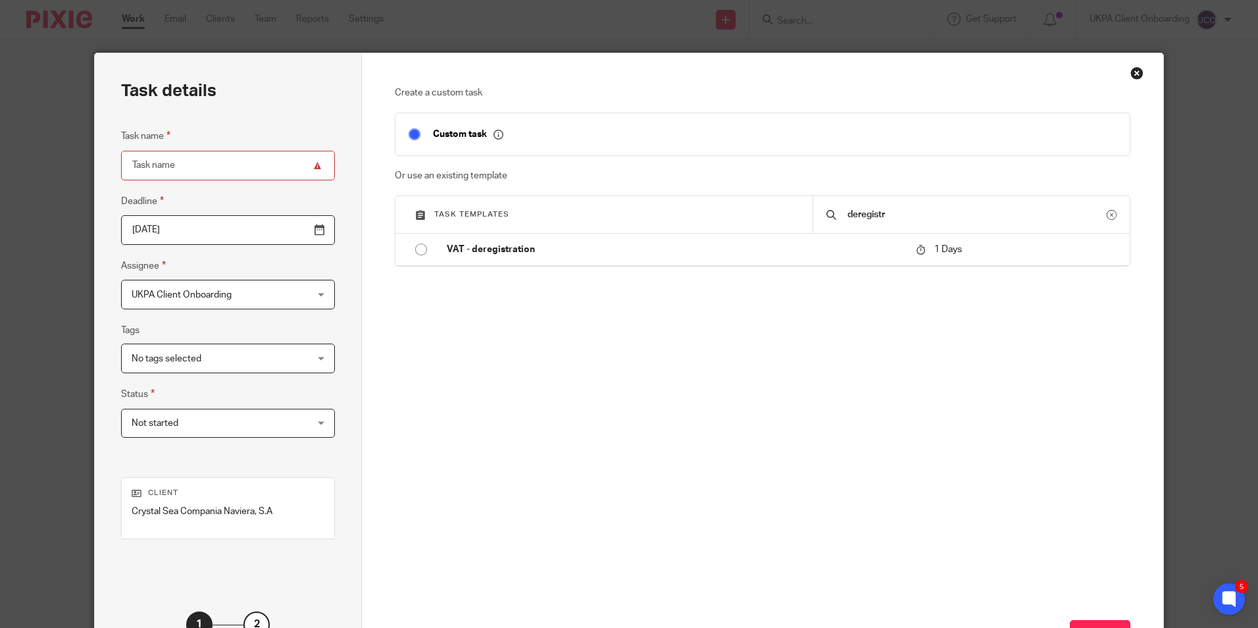
type input "deregistra"
drag, startPoint x: 864, startPoint y: 213, endPoint x: 821, endPoint y: 208, distance: 43.7
click at [864, 213] on input "deregistra" at bounding box center [976, 214] width 261 height 14
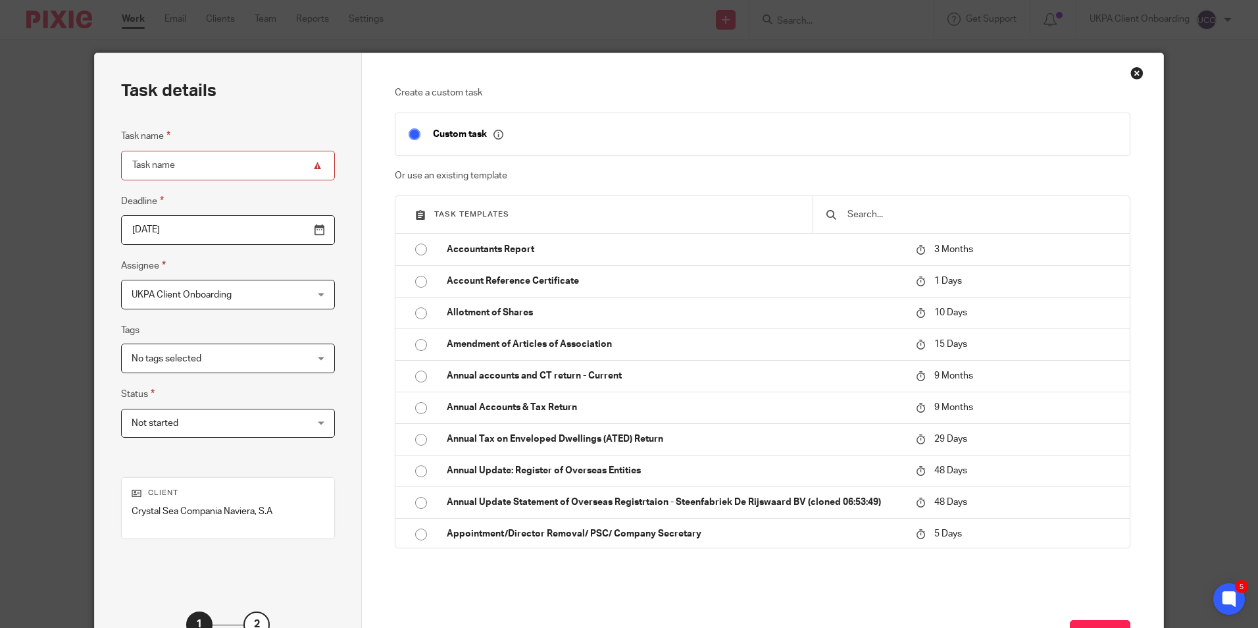
click at [857, 213] on input "text" at bounding box center [981, 214] width 270 height 14
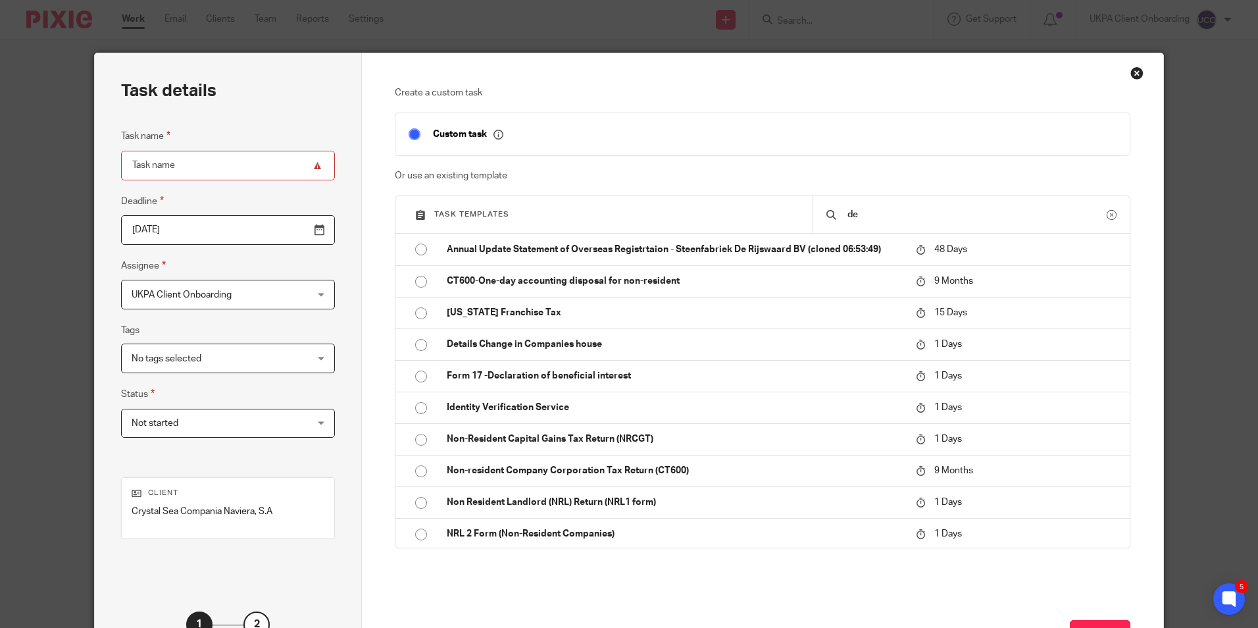
type input "d"
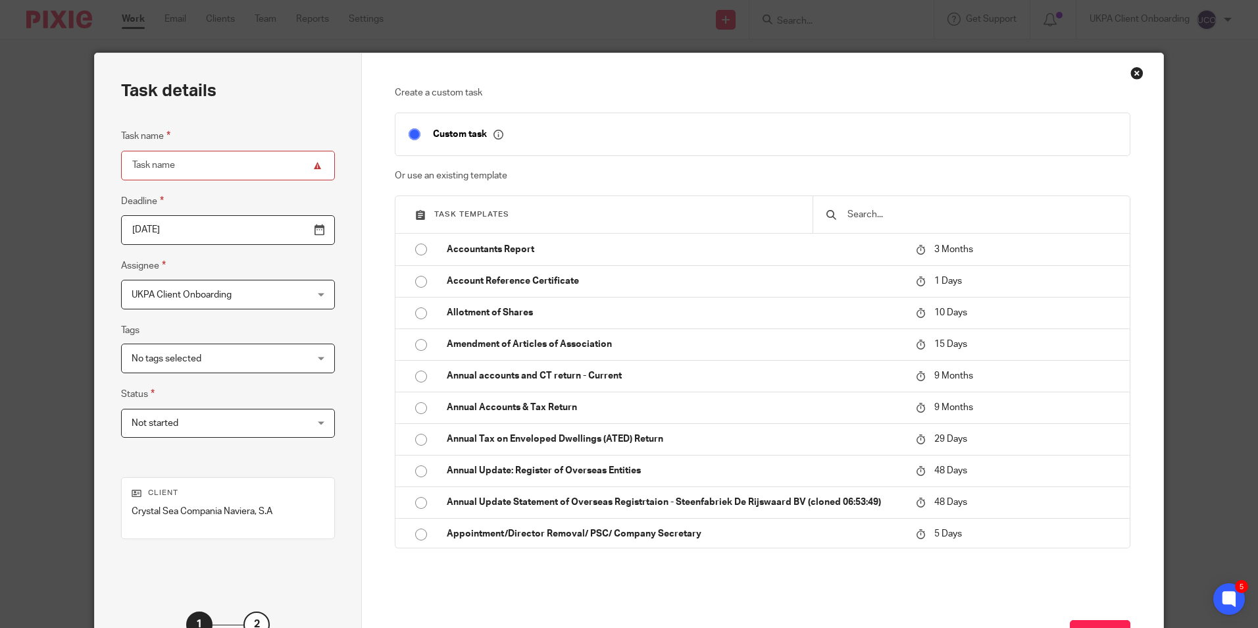
click at [164, 166] on input "Task name" at bounding box center [228, 166] width 214 height 30
type input "Deregistration of overseas entity"
click at [846, 213] on input "text" at bounding box center [981, 214] width 270 height 14
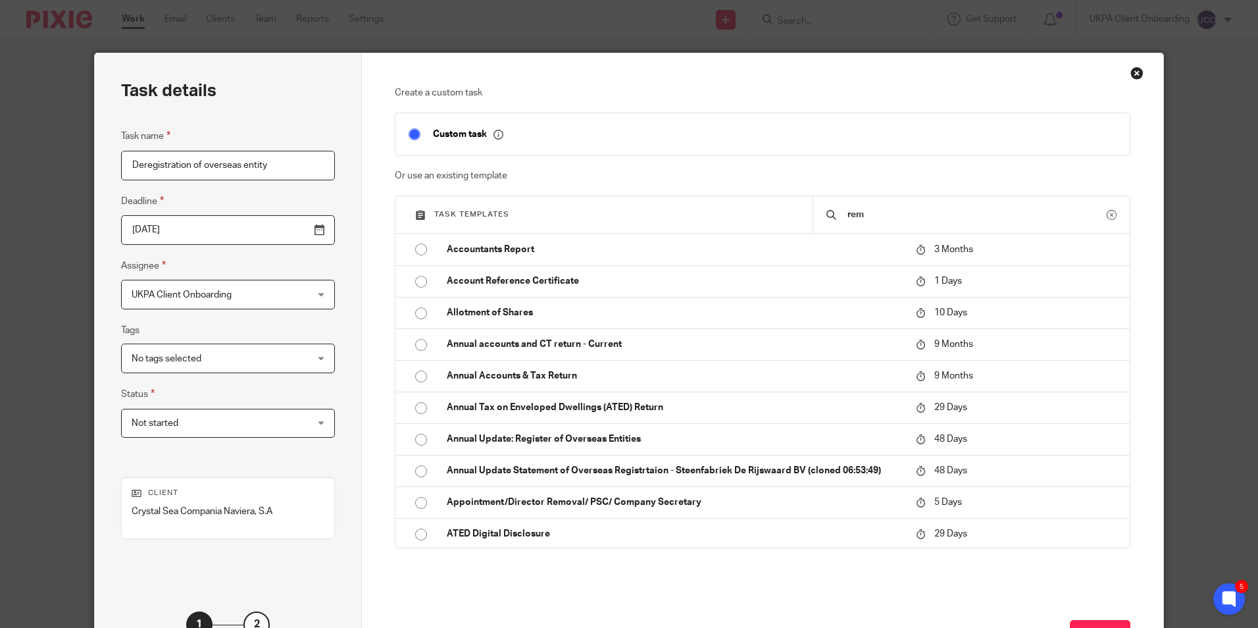
type input "remo"
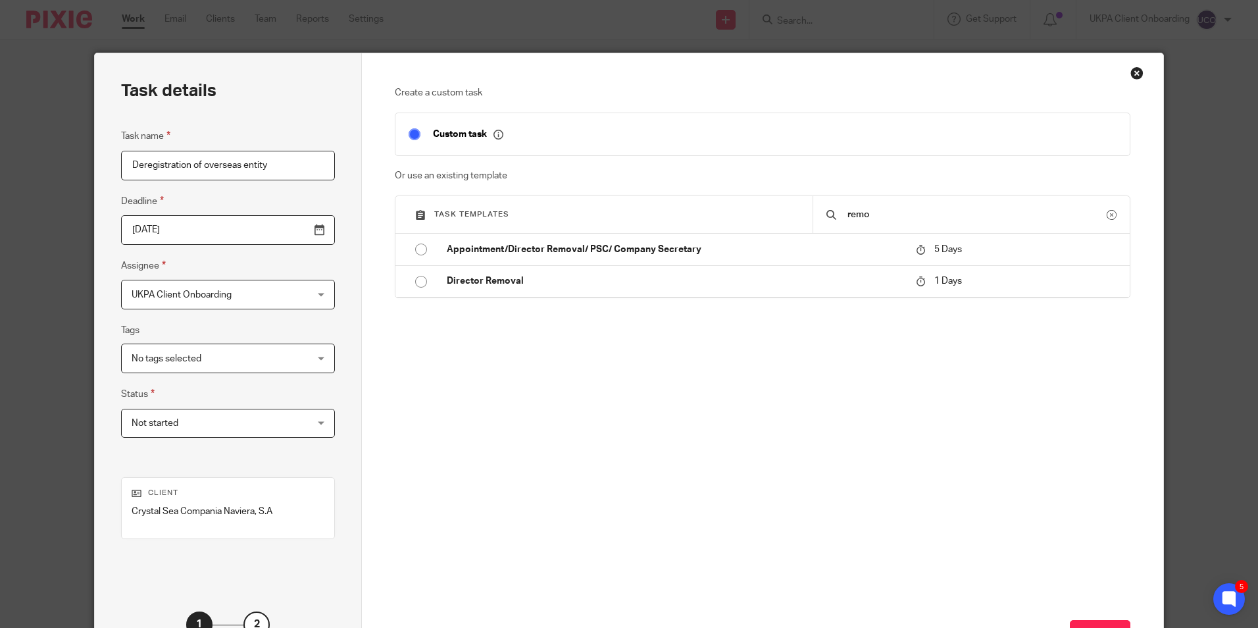
click at [846, 215] on input "remo" at bounding box center [976, 214] width 261 height 14
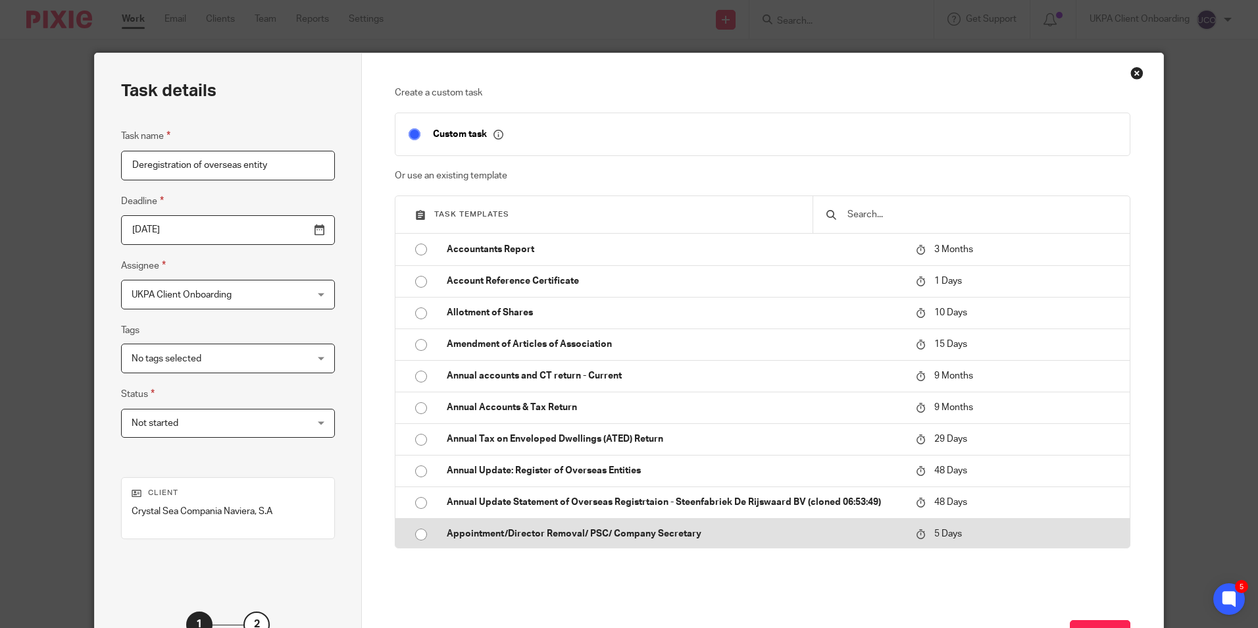
scroll to position [66, 0]
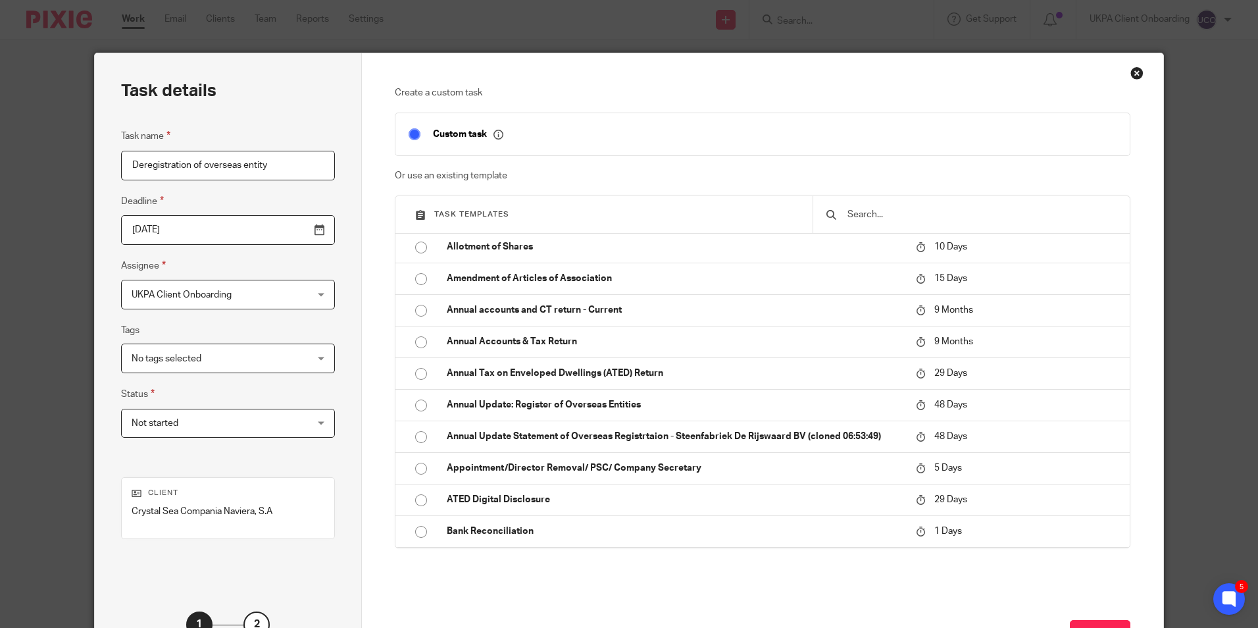
click at [872, 218] on input "text" at bounding box center [981, 214] width 270 height 14
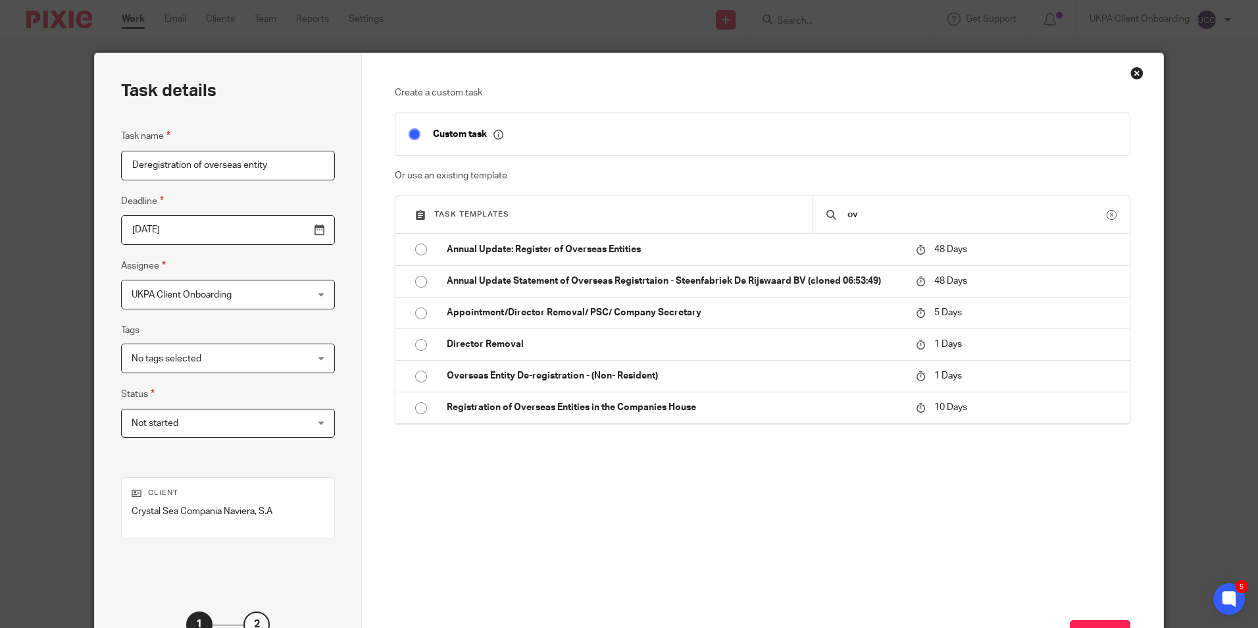
scroll to position [0, 0]
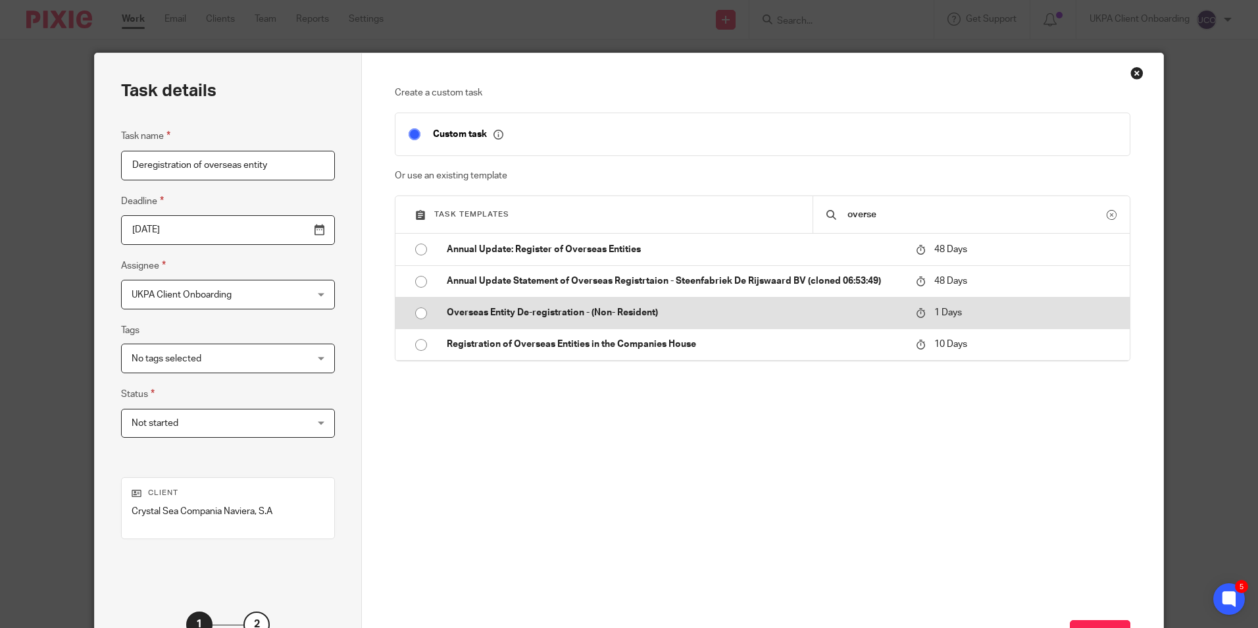
type input "overse"
click at [633, 309] on p "Overseas Entity De-registration - (Non- Resident)" at bounding box center [675, 312] width 456 height 13
type input "2025-10-15"
checkbox input "false"
radio input "true"
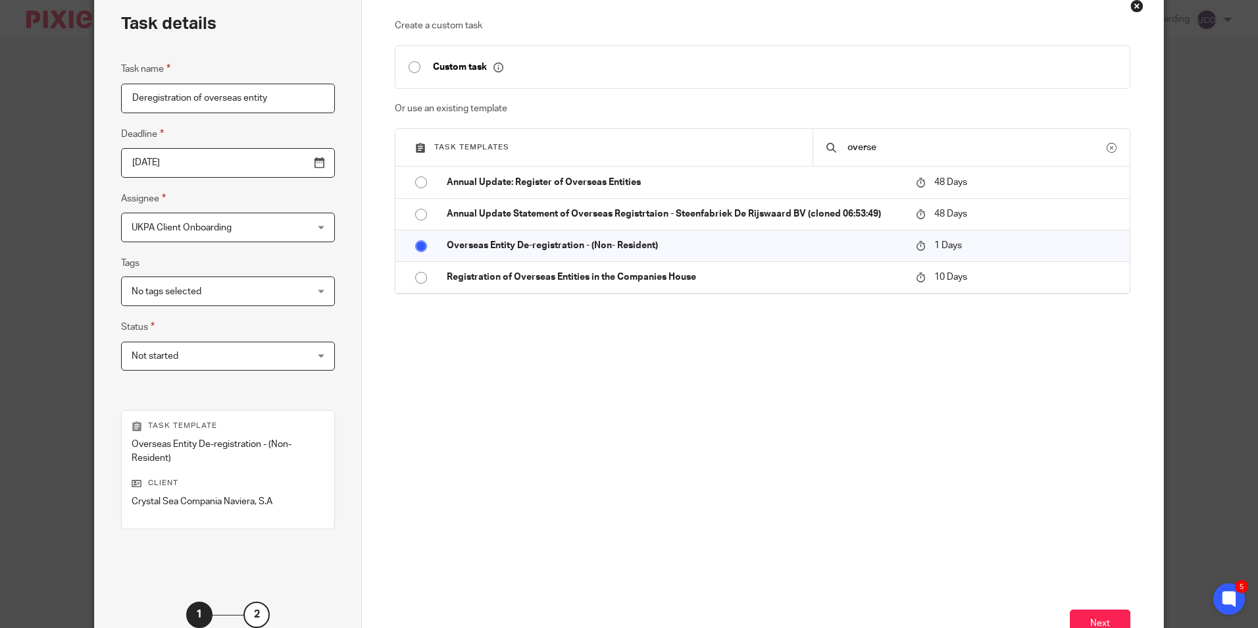
scroll to position [163, 0]
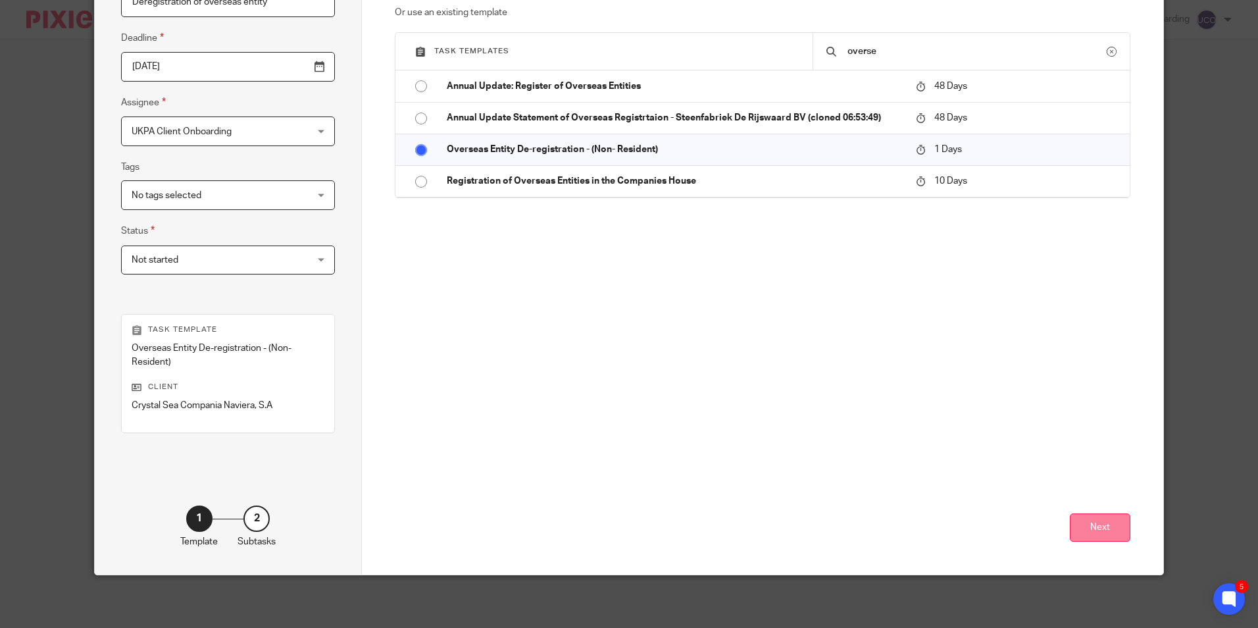
click at [1080, 535] on button "Next" at bounding box center [1100, 527] width 61 height 28
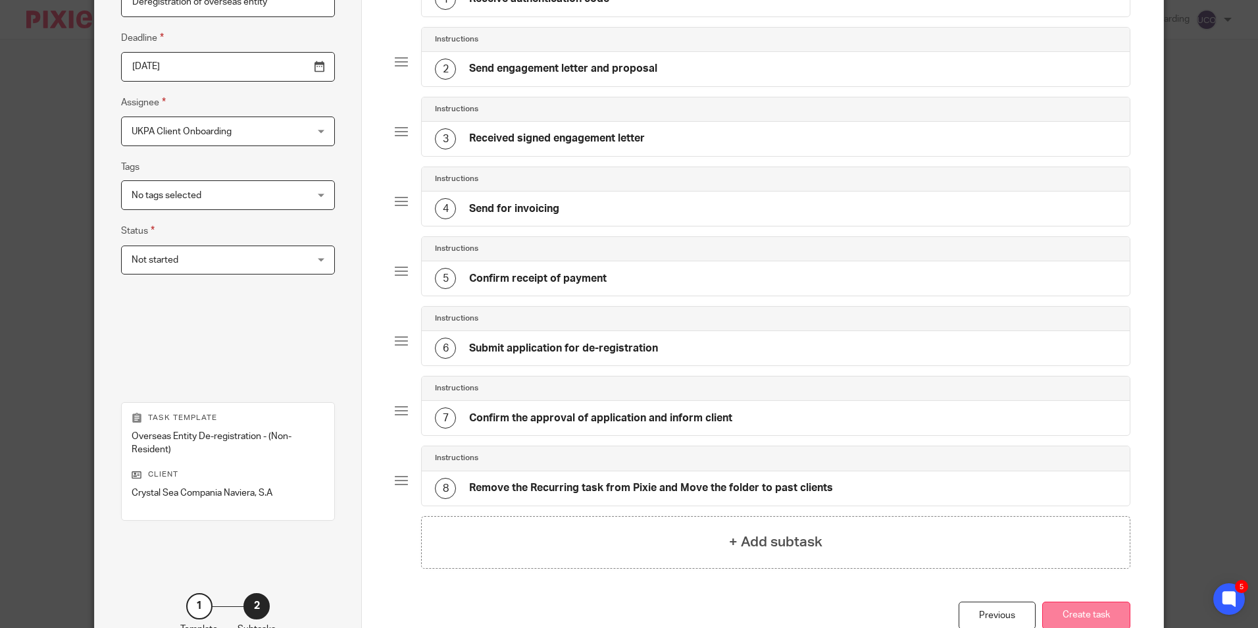
click at [1068, 610] on button "Create task" at bounding box center [1086, 615] width 88 height 28
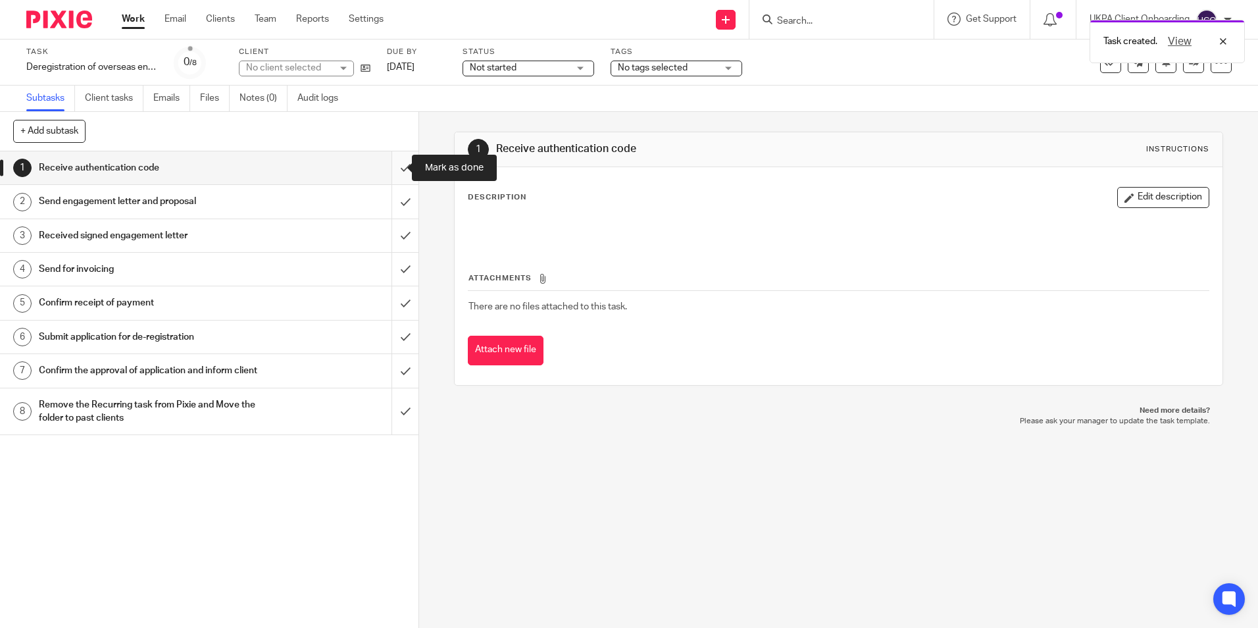
click at [392, 168] on input "submit" at bounding box center [209, 167] width 418 height 33
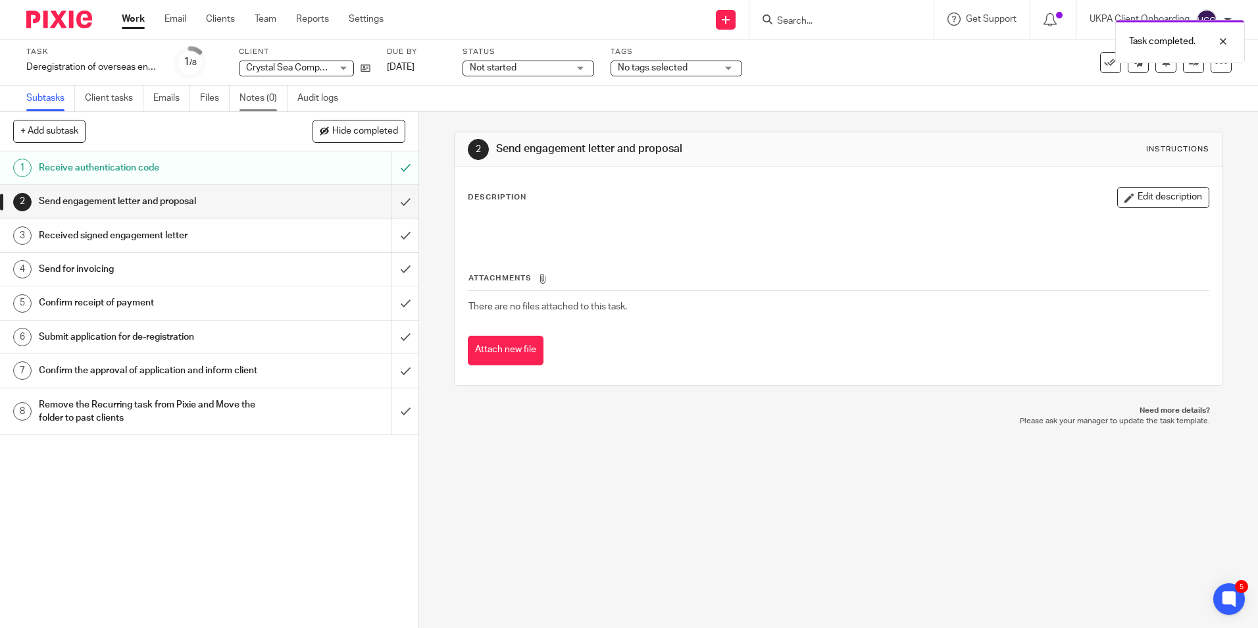
click at [272, 106] on link "Notes (0)" at bounding box center [263, 99] width 48 height 26
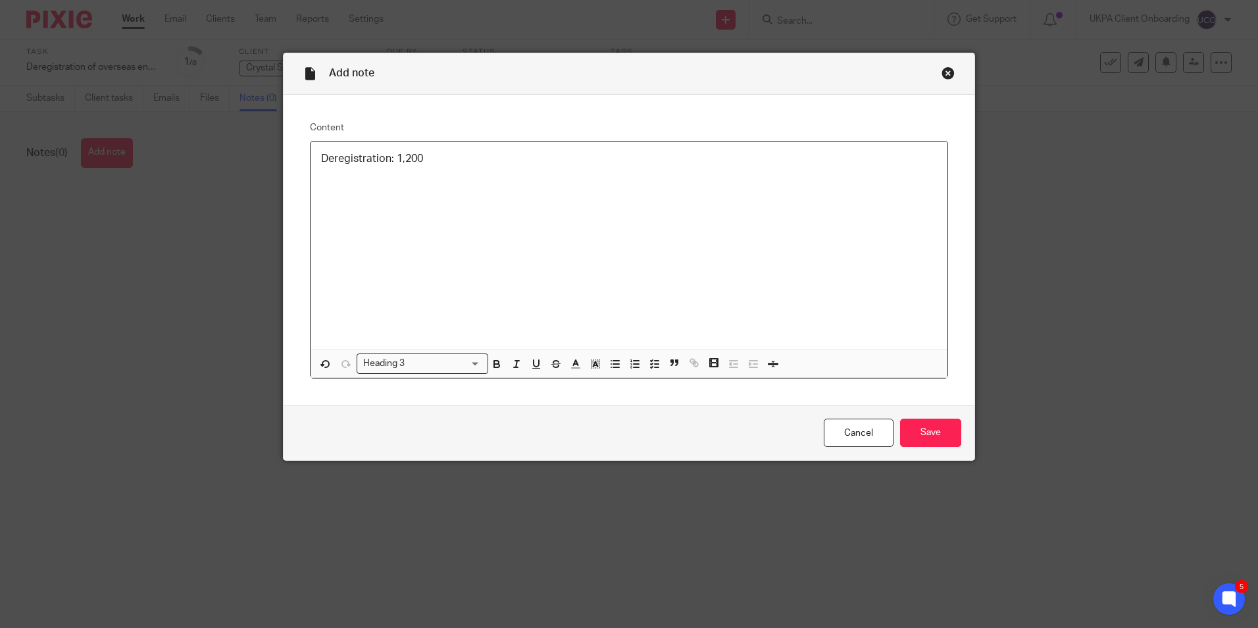
click at [392, 155] on h3 "Deregistration: 1,200" at bounding box center [629, 159] width 616 height 14
click at [924, 433] on input "Save" at bounding box center [930, 432] width 61 height 28
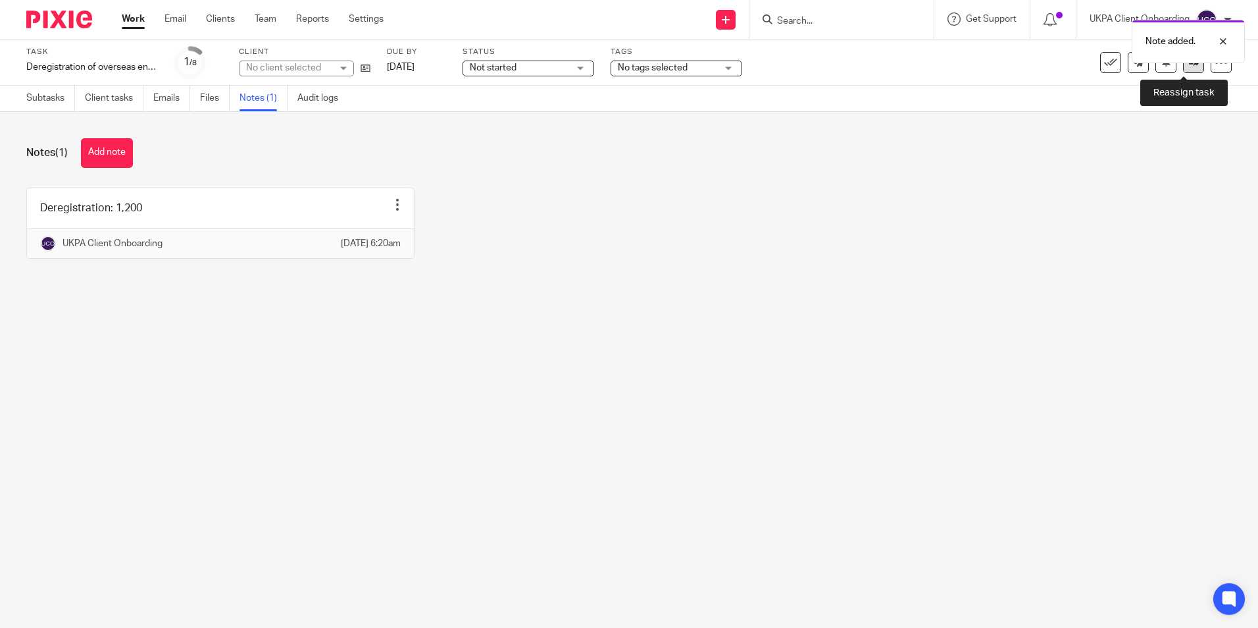
click at [1183, 66] on link at bounding box center [1193, 62] width 21 height 21
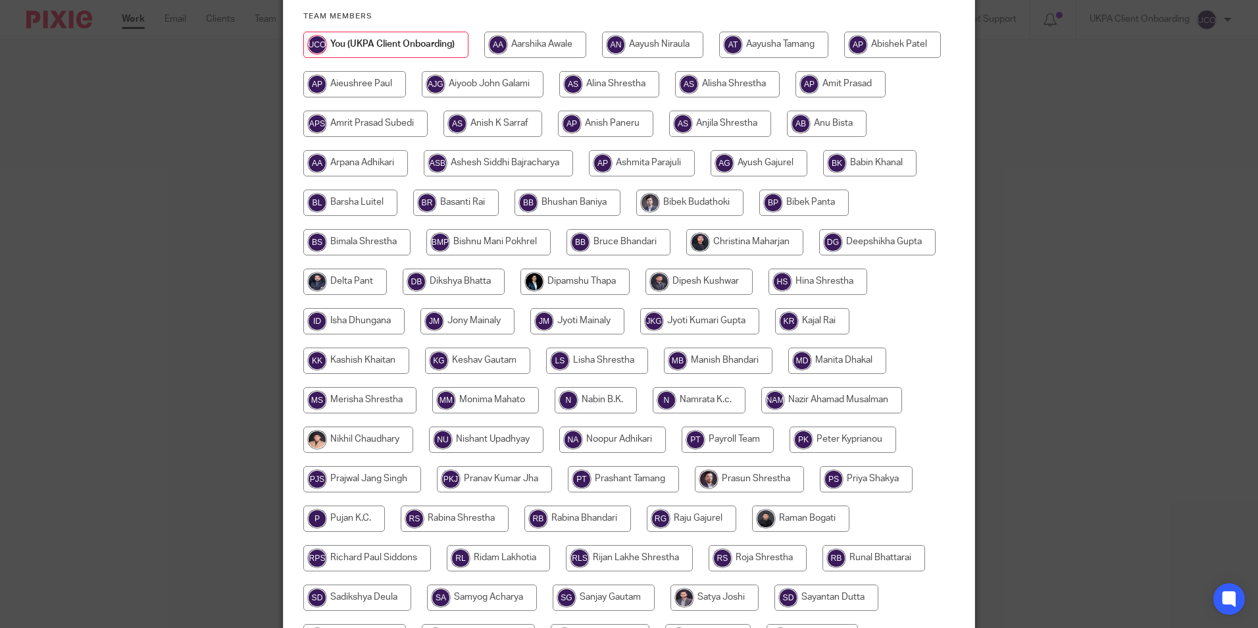
scroll to position [167, 0]
click at [505, 286] on input "radio" at bounding box center [454, 282] width 102 height 26
radio input "true"
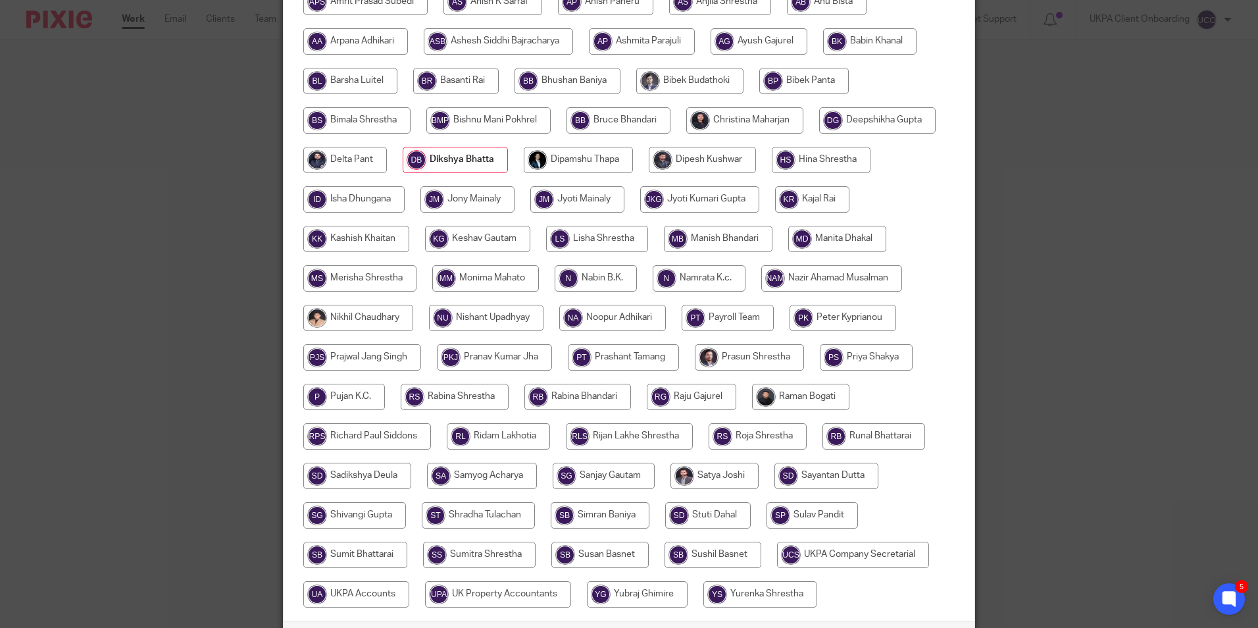
scroll to position [430, 0]
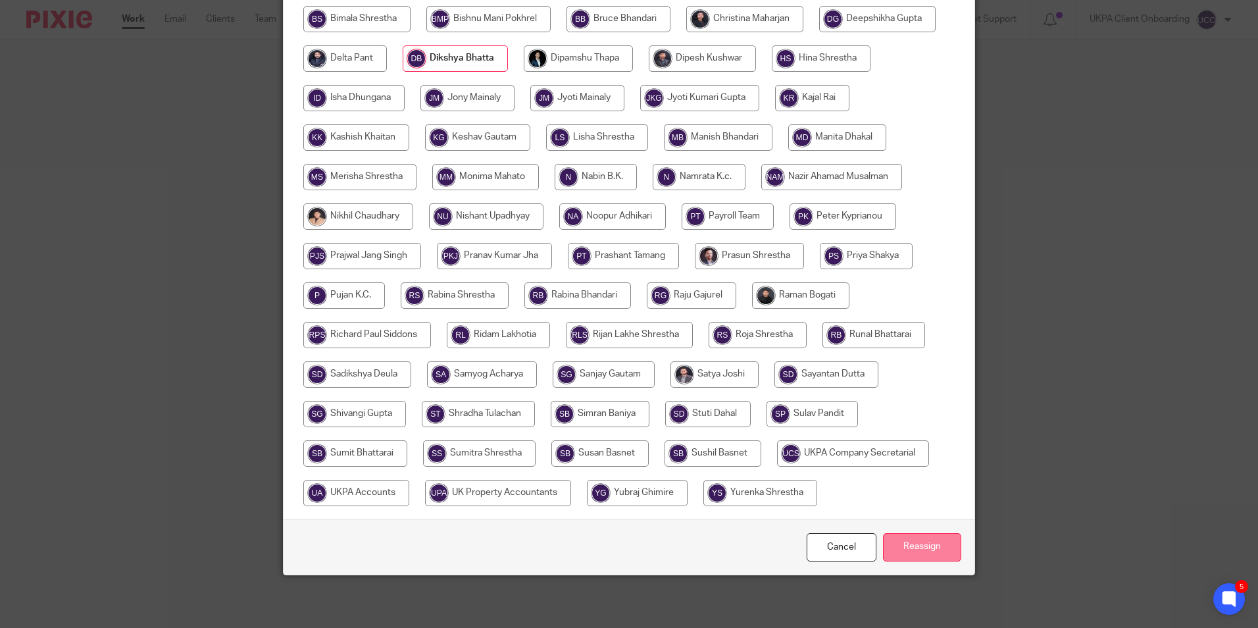
drag, startPoint x: 935, startPoint y: 546, endPoint x: 949, endPoint y: 511, distance: 37.3
click at [936, 546] on input "Reassign" at bounding box center [922, 547] width 78 height 28
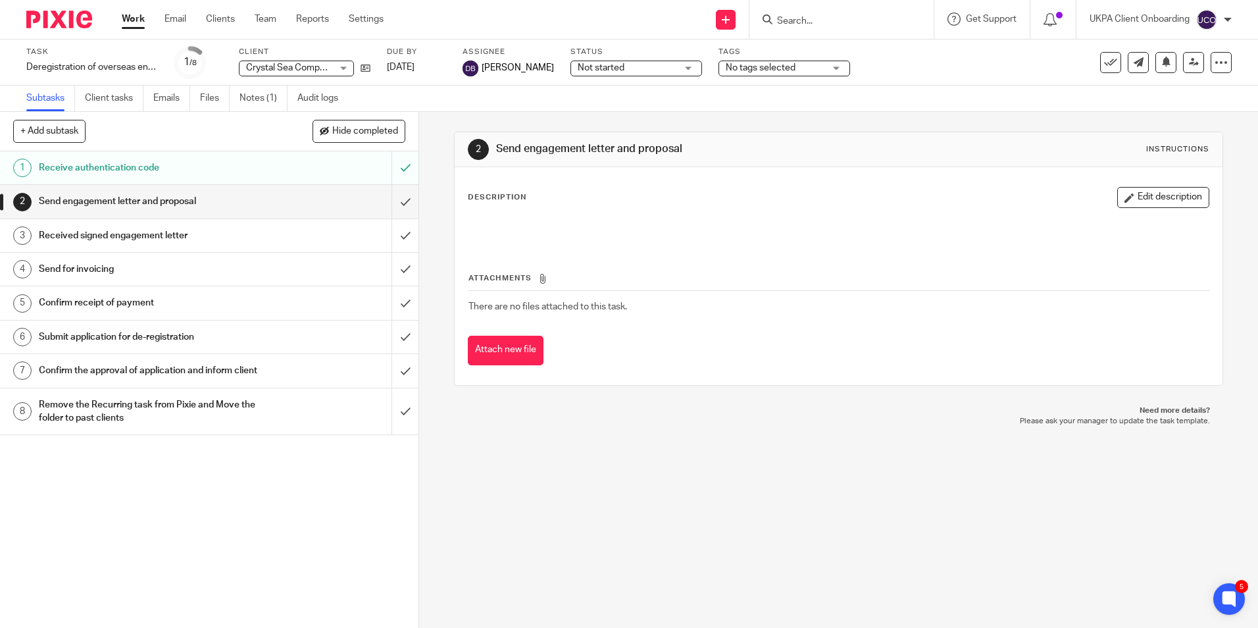
click at [805, 23] on input "Search" at bounding box center [835, 22] width 118 height 12
type input "vernal"
click at [824, 49] on link at bounding box center [854, 51] width 163 height 20
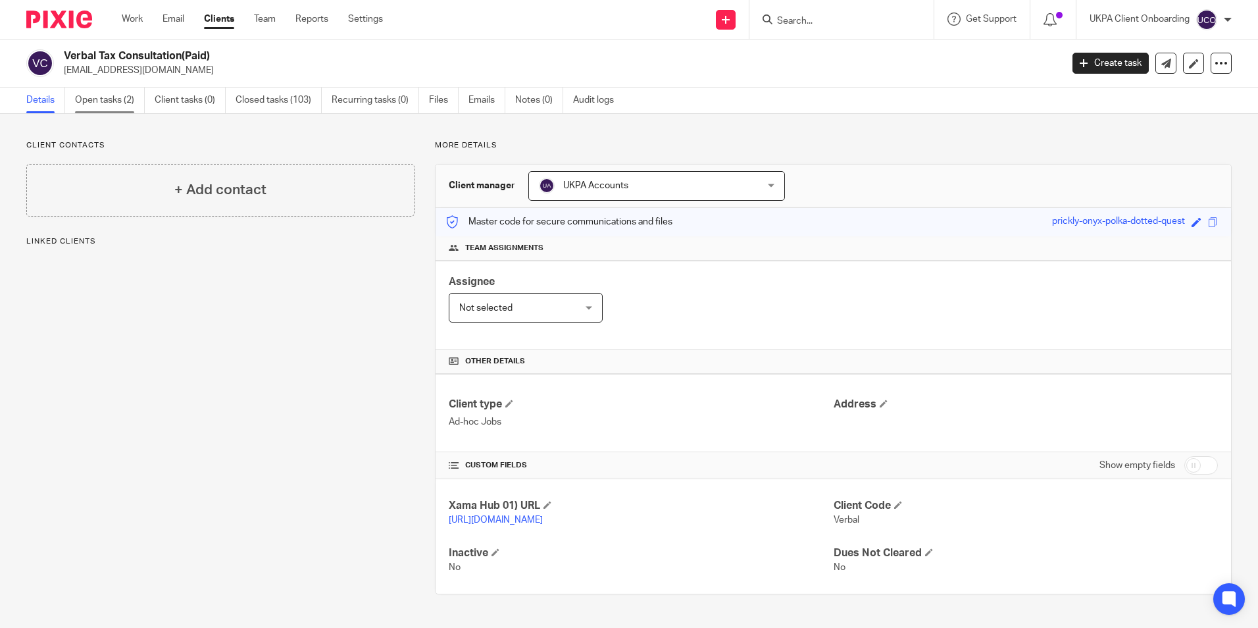
click at [134, 102] on link "Open tasks (2)" at bounding box center [110, 100] width 70 height 26
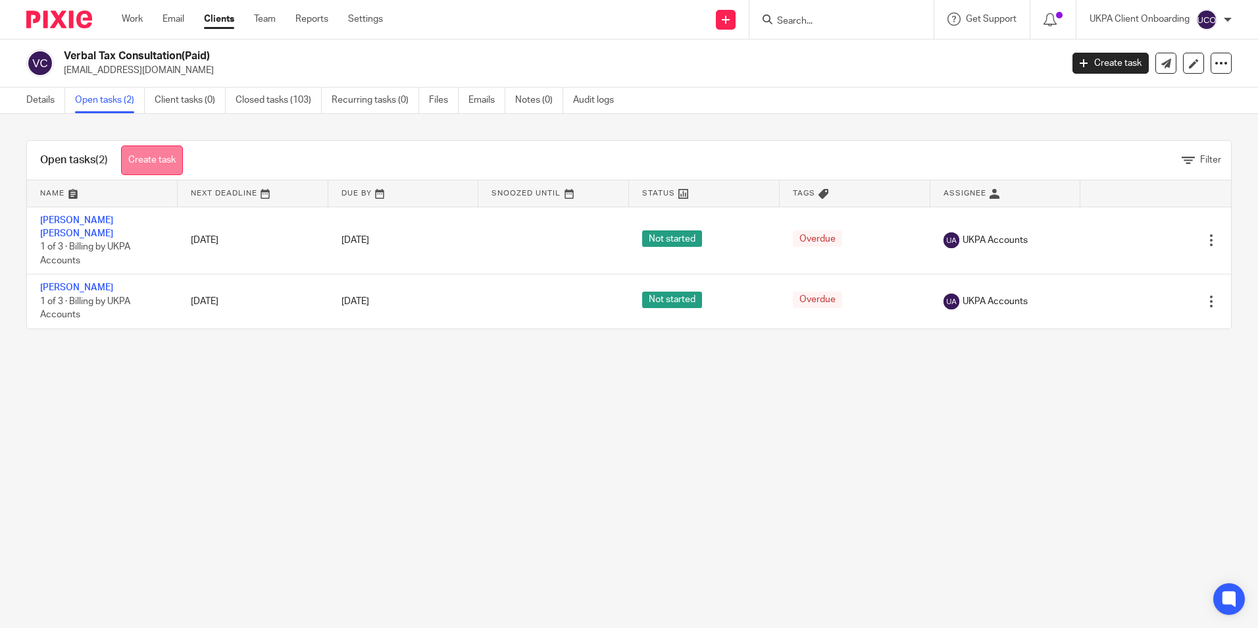
click at [164, 150] on link "Create task" at bounding box center [152, 160] width 62 height 30
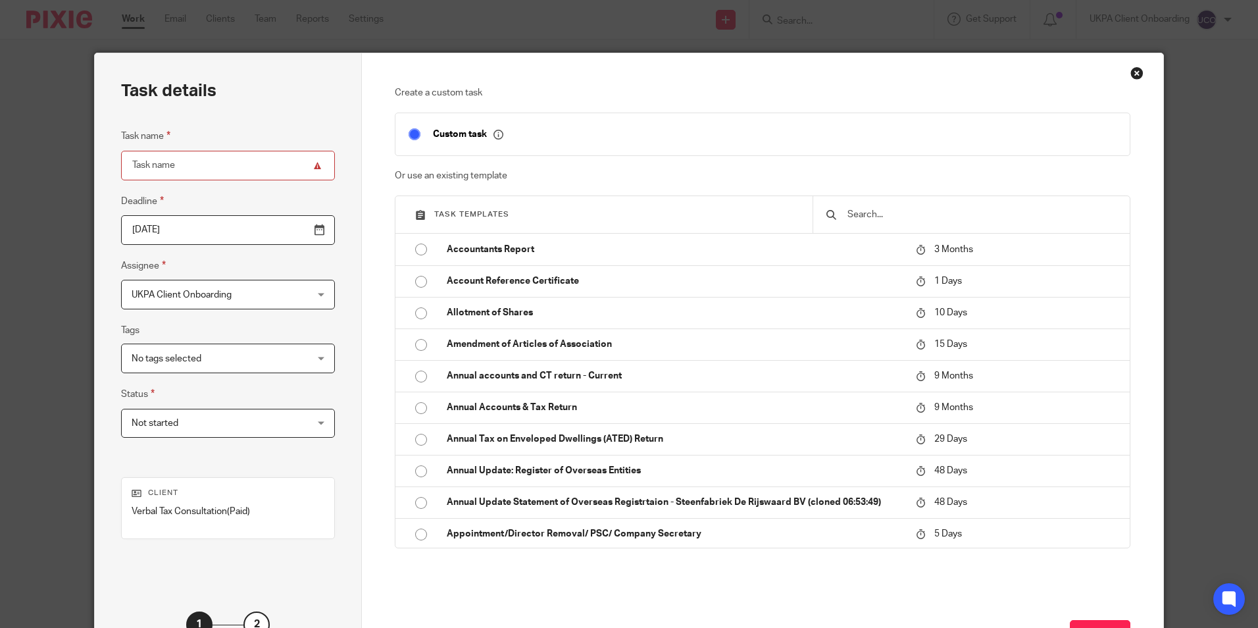
click at [888, 215] on input "text" at bounding box center [981, 214] width 270 height 14
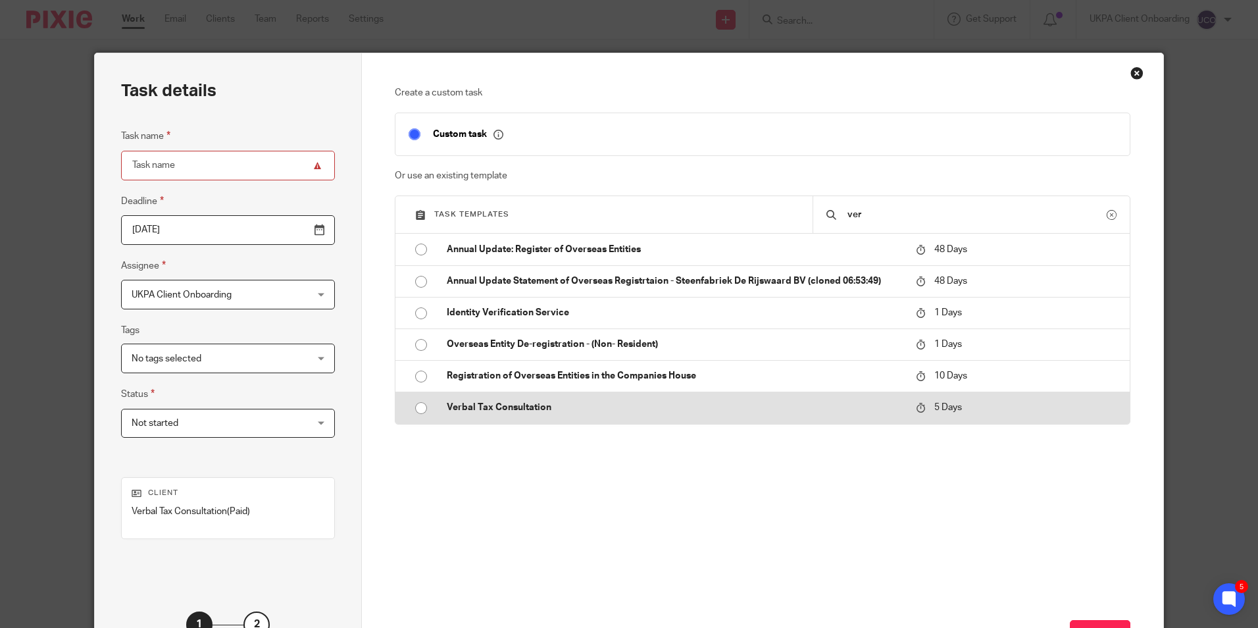
type input "ver"
click at [423, 410] on input "radio" at bounding box center [421, 407] width 25 height 25
type input "2025-10-19"
type input "Verbal Tax Consultation"
checkbox input "false"
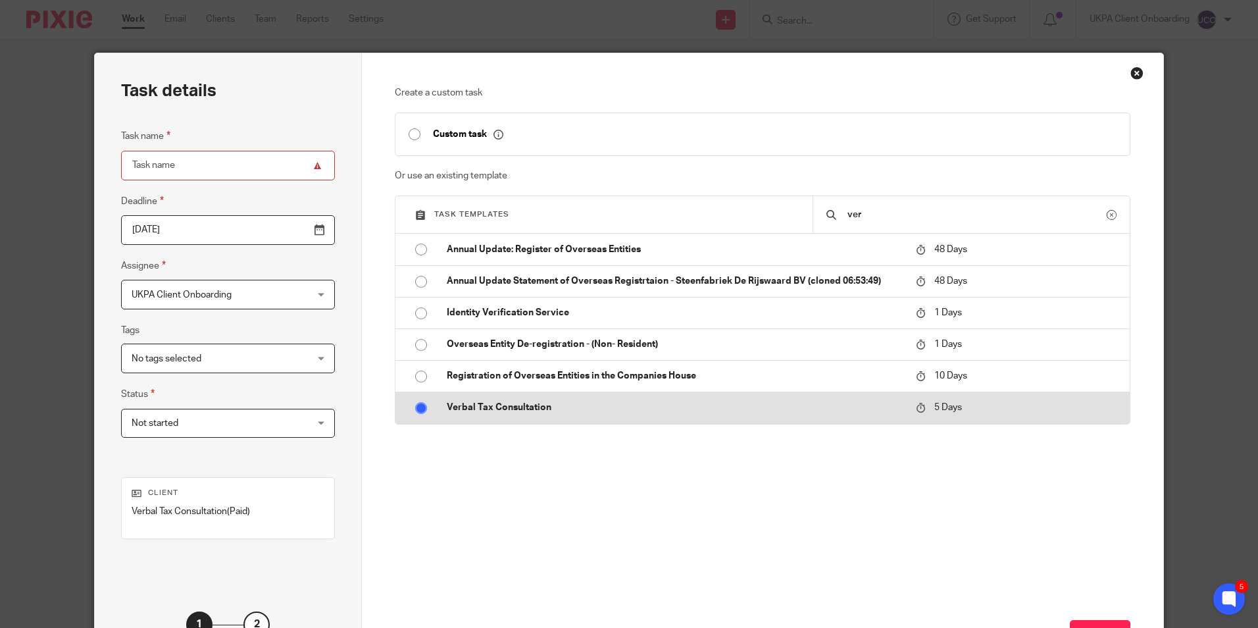
radio input "false"
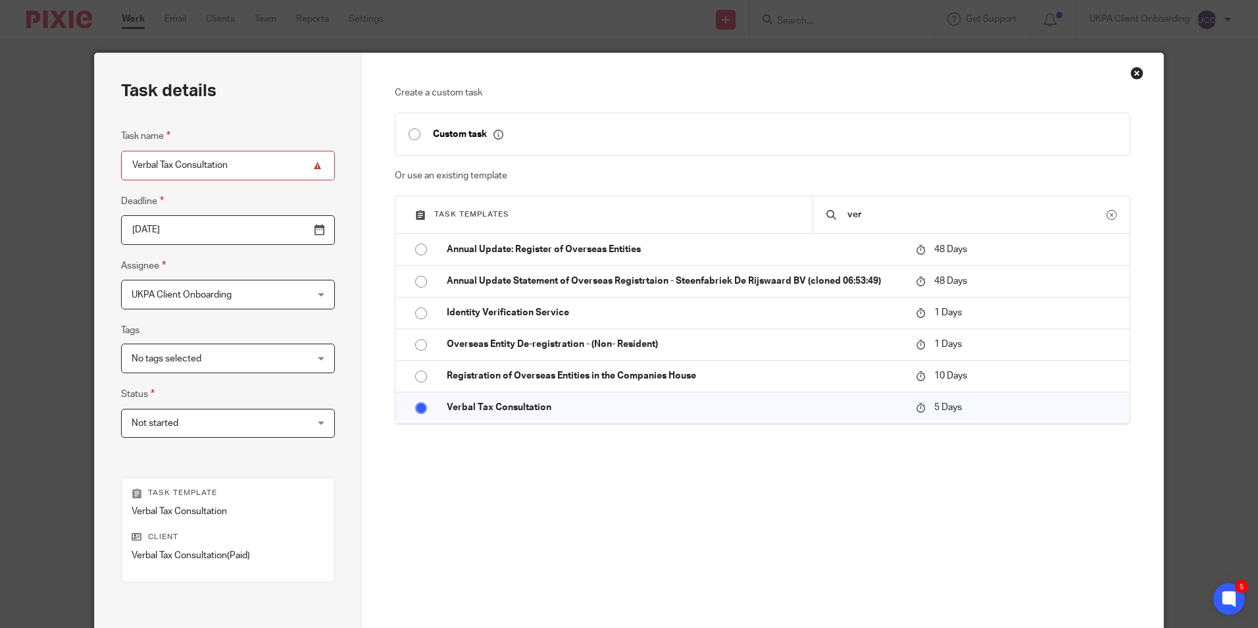
scroll to position [150, 0]
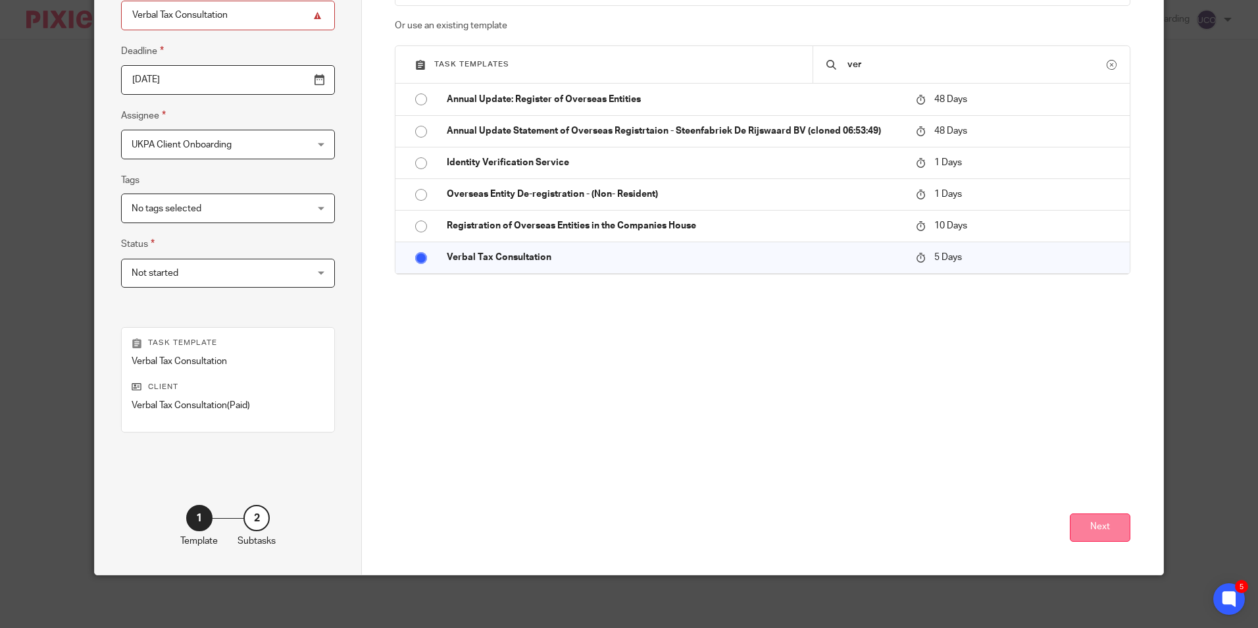
click at [1102, 529] on button "Next" at bounding box center [1100, 527] width 61 height 28
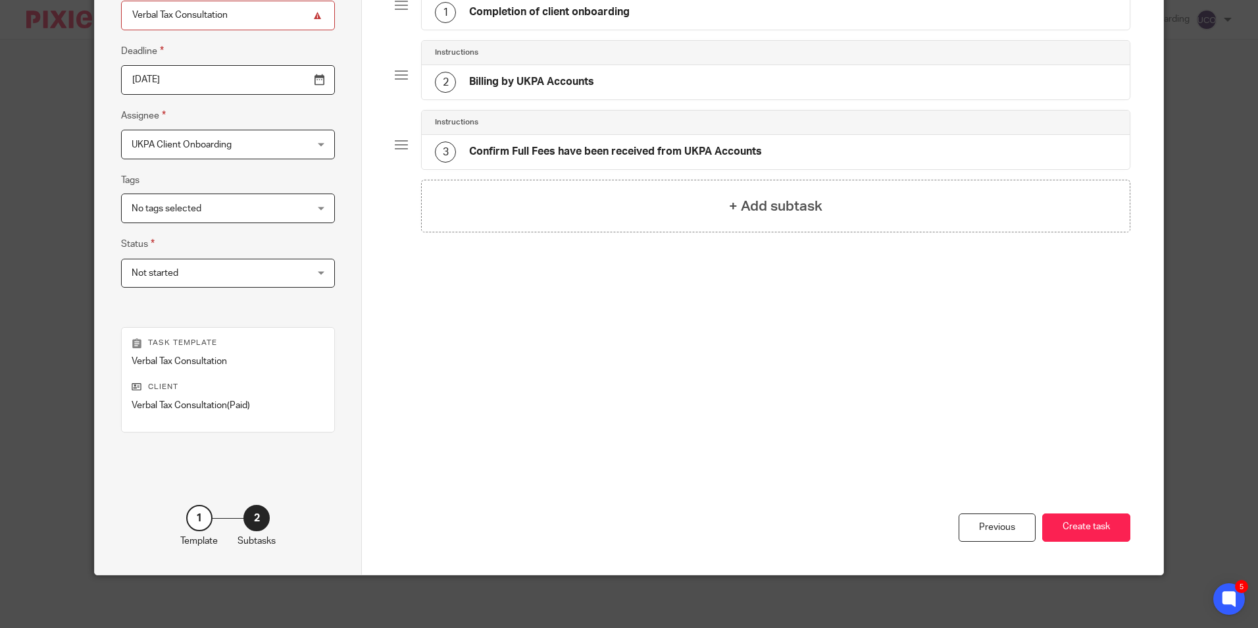
click at [1080, 512] on div "Previous Create task" at bounding box center [762, 481] width 735 height 185
click at [1079, 520] on button "Create task" at bounding box center [1086, 527] width 88 height 28
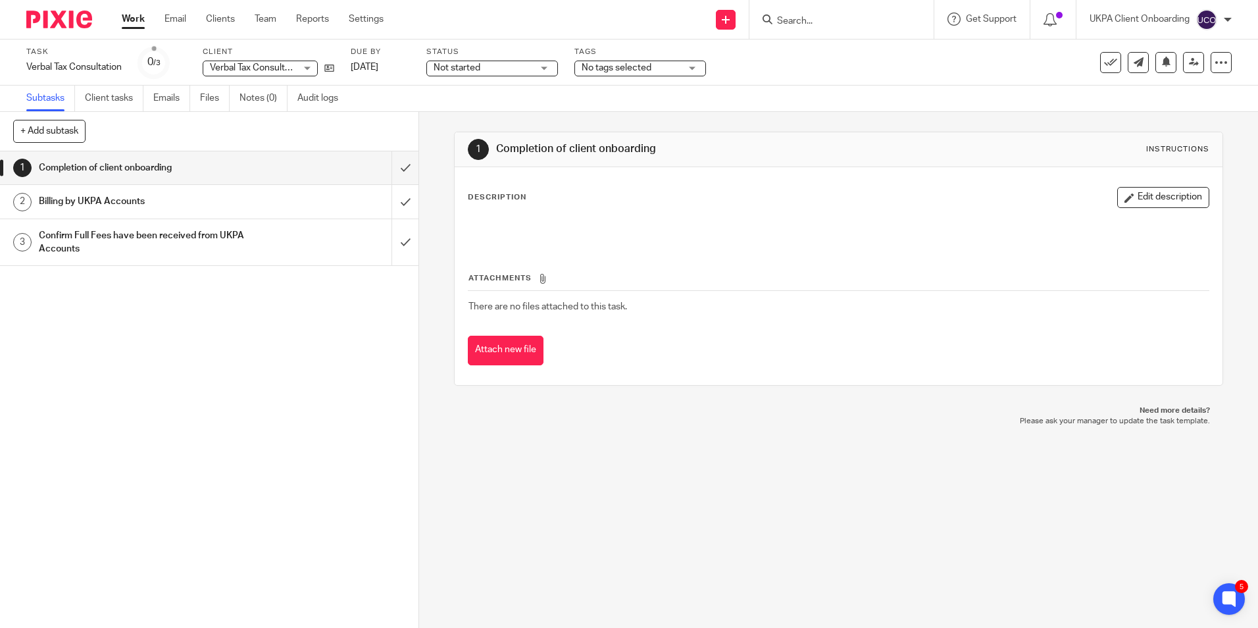
click at [820, 20] on input "Search" at bounding box center [835, 22] width 118 height 12
paste input "Rebecca Kate Wisbey"
type input "Rebecca Kate Wisbey"
click at [824, 49] on link at bounding box center [900, 51] width 254 height 20
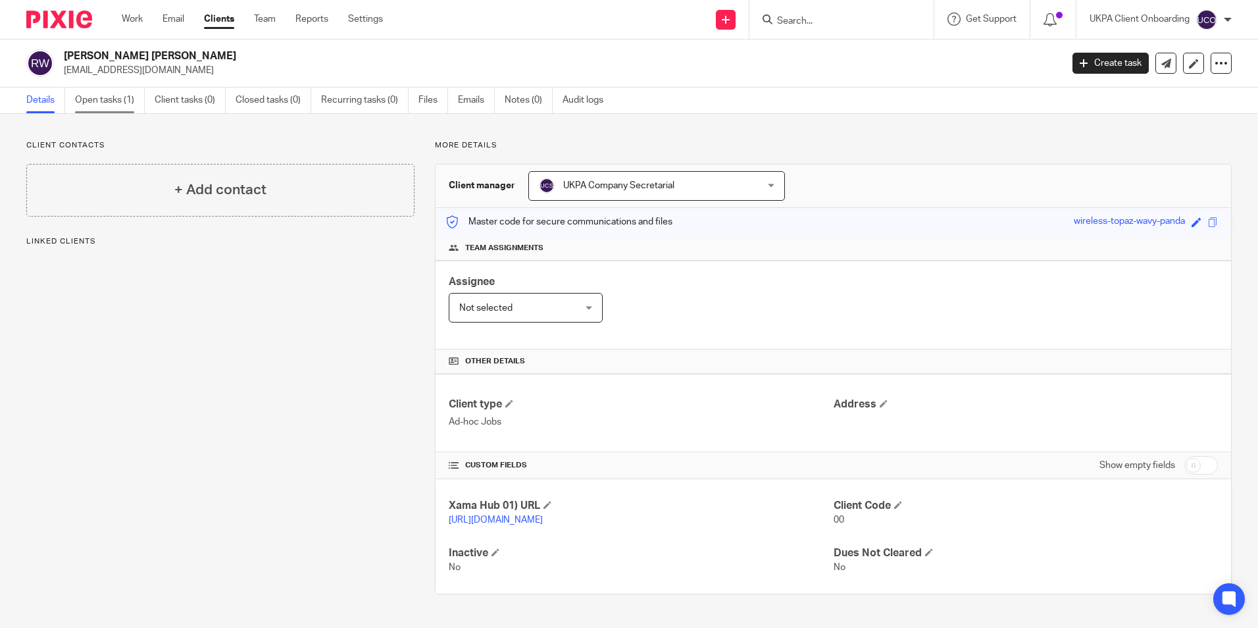
click at [129, 108] on link "Open tasks (1)" at bounding box center [110, 100] width 70 height 26
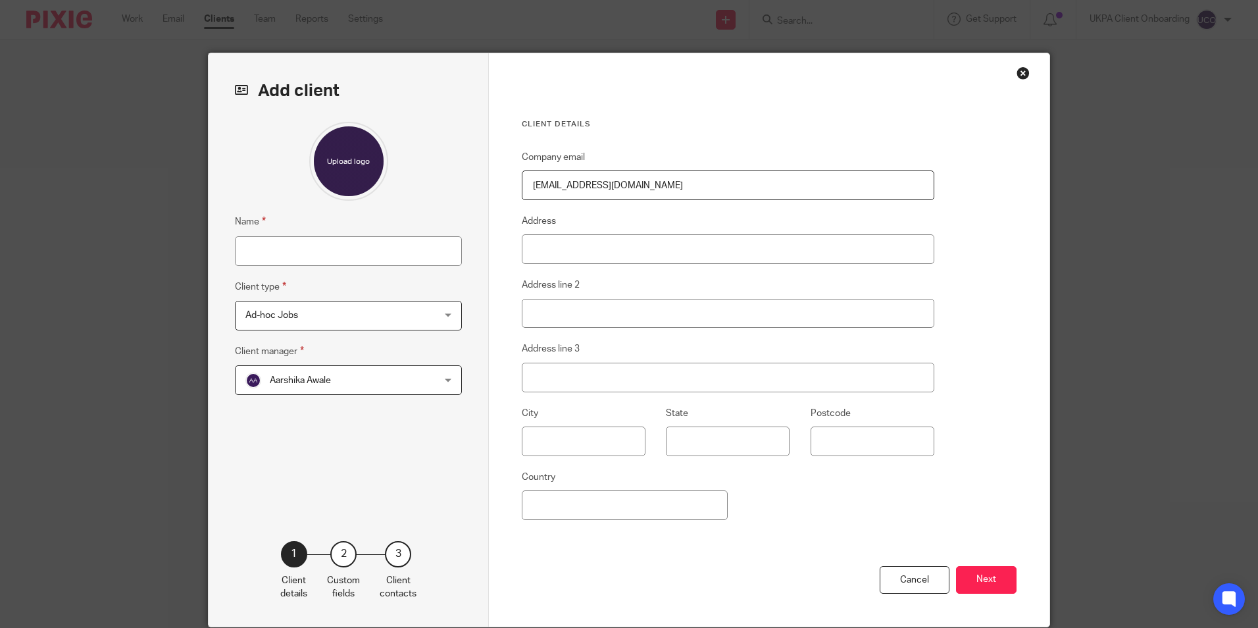
type input "[EMAIL_ADDRESS][DOMAIN_NAME]"
click at [304, 260] on input "Name" at bounding box center [348, 251] width 227 height 30
paste input "Mary Sharman"
type input "Mary Sharman"
click at [421, 378] on div "Aarshika Awale Aarshika Awale" at bounding box center [348, 380] width 227 height 30
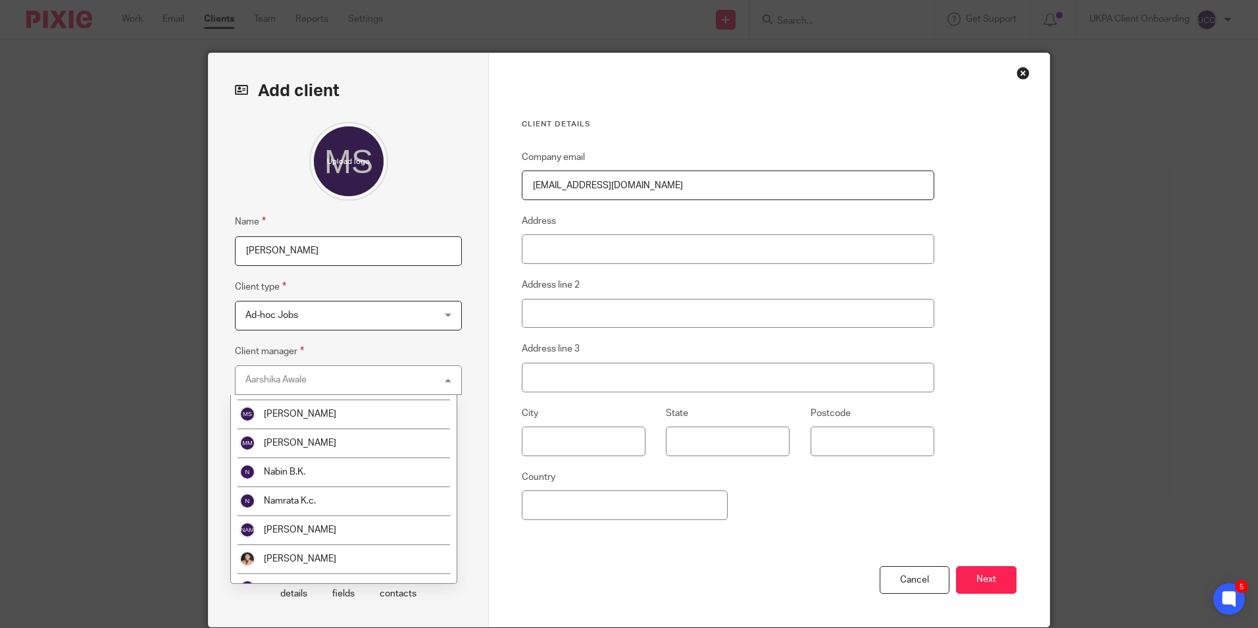
scroll to position [2388, 0]
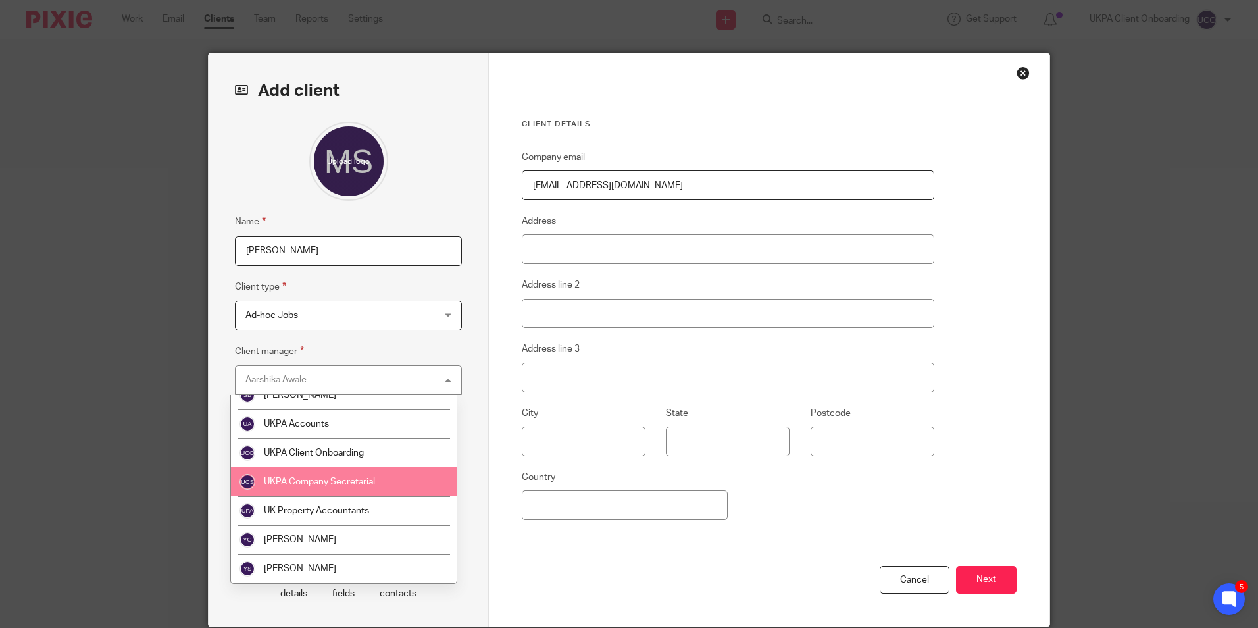
click at [328, 485] on span "UKPA Company Secretarial" at bounding box center [319, 481] width 111 height 9
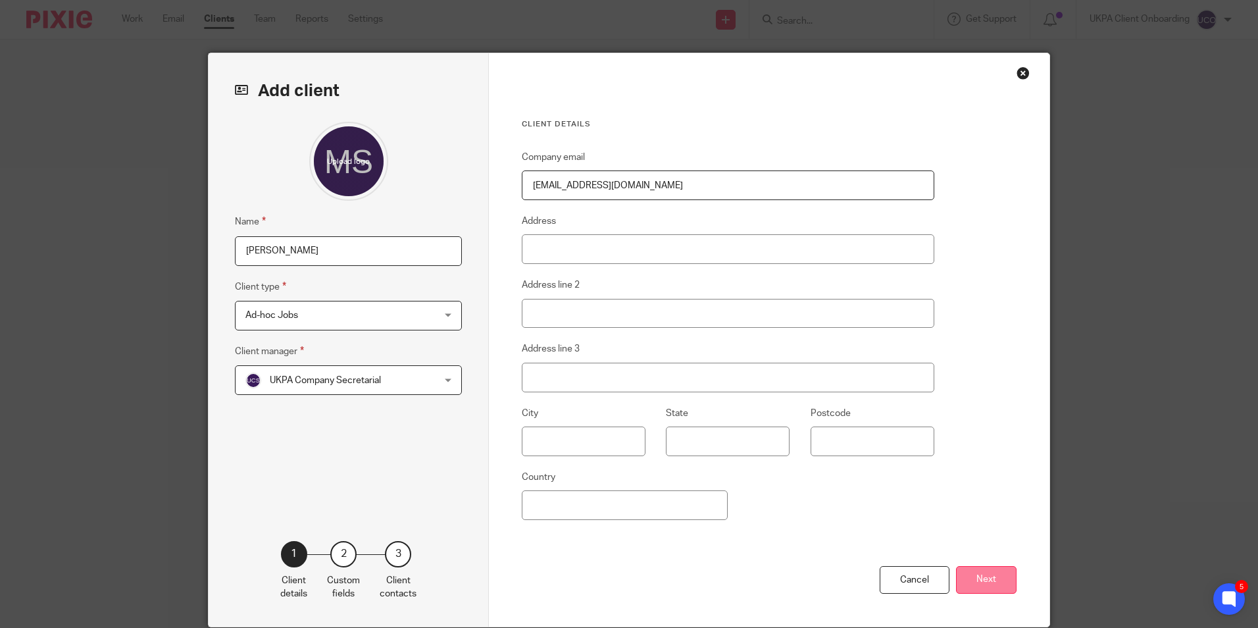
click at [968, 583] on button "Next" at bounding box center [986, 580] width 61 height 28
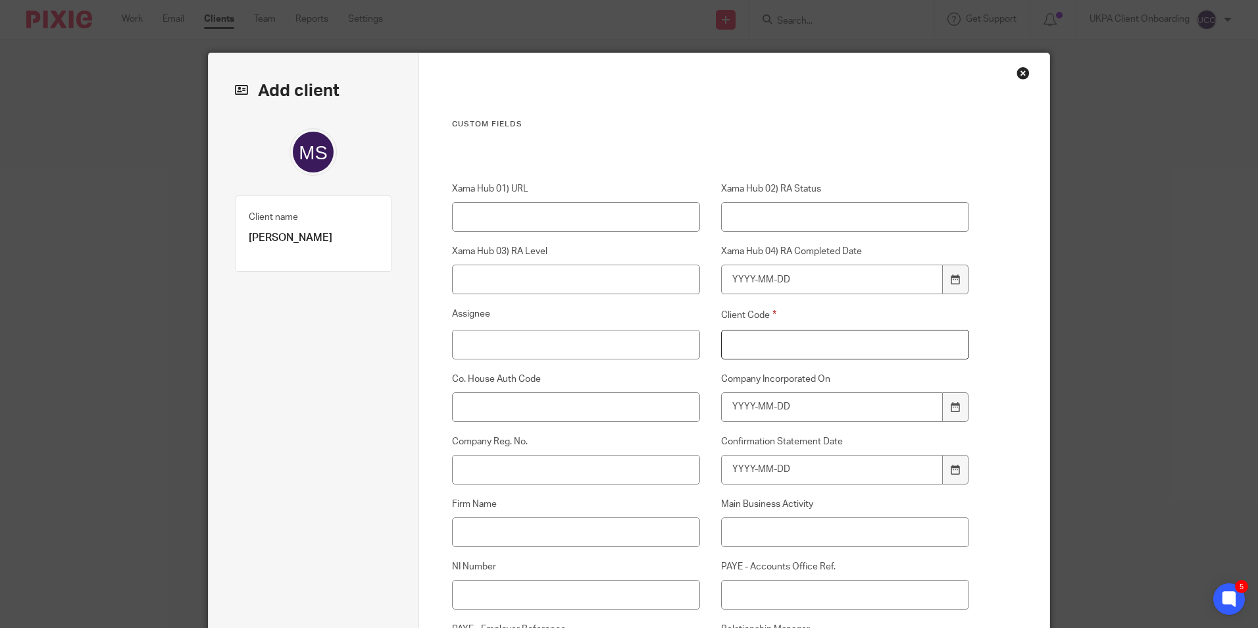
click at [807, 351] on input "Client Code" at bounding box center [845, 345] width 249 height 30
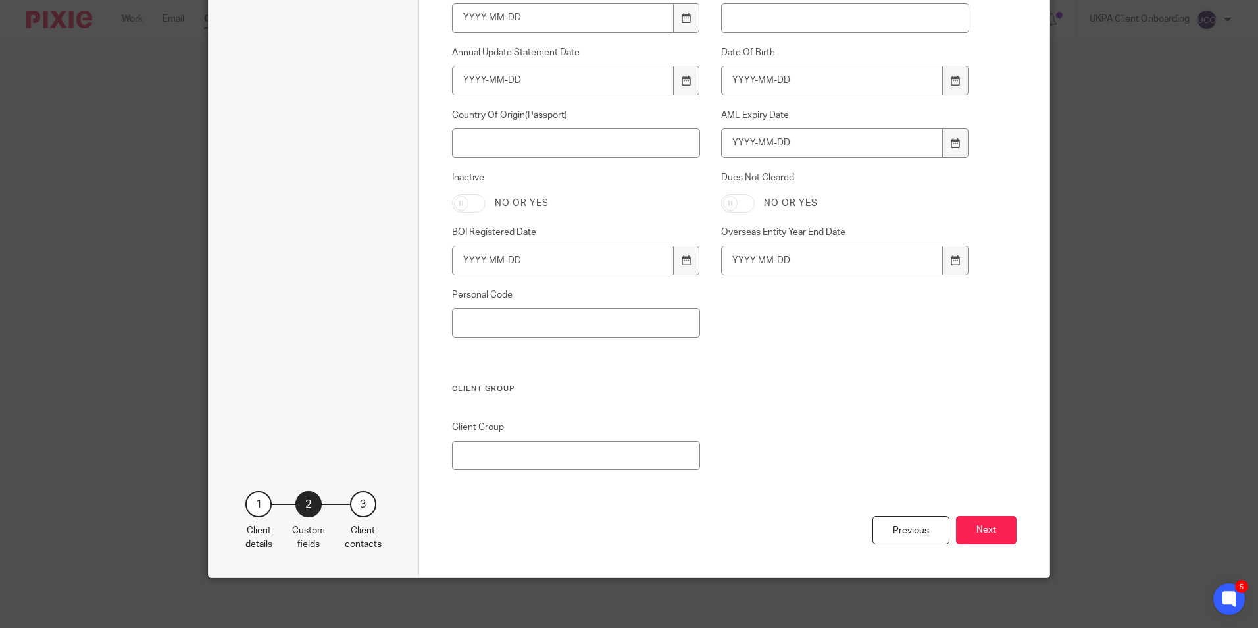
scroll to position [892, 0]
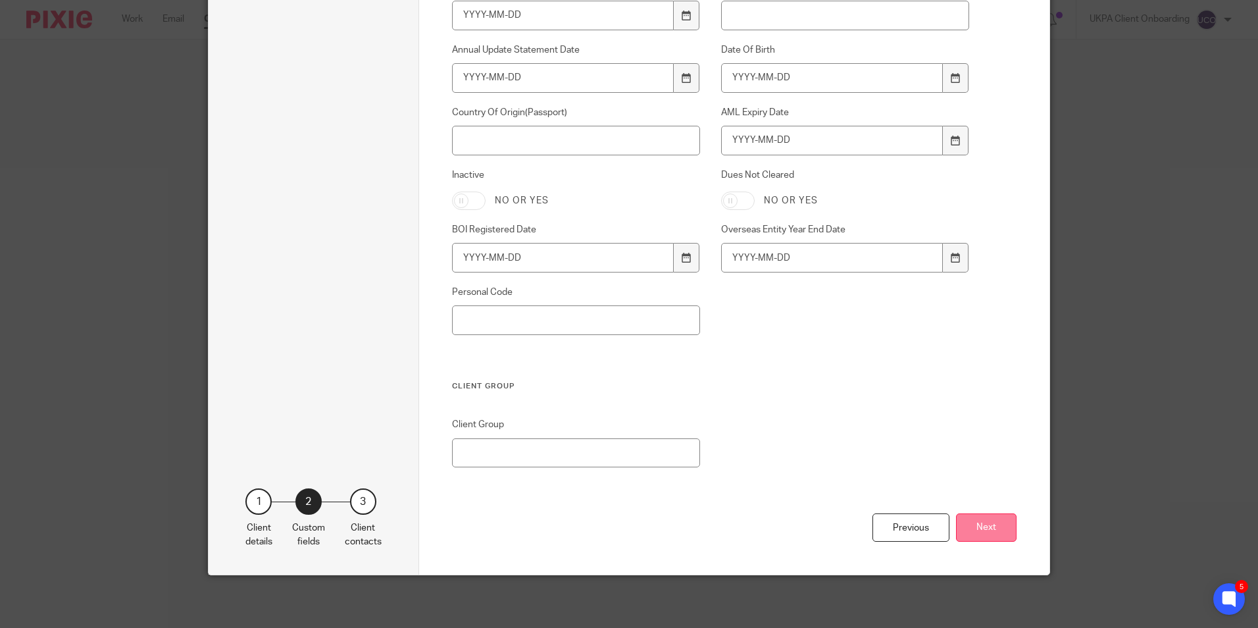
type input "00"
click at [968, 524] on button "Next" at bounding box center [986, 527] width 61 height 28
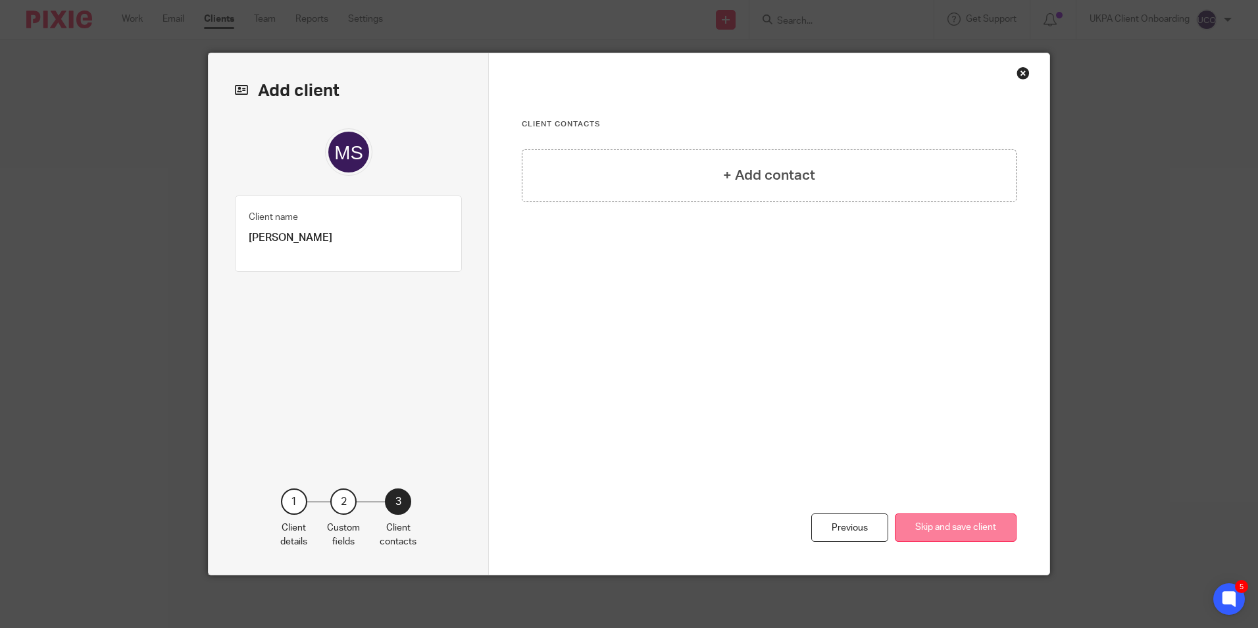
click at [957, 515] on button "Skip and save client" at bounding box center [956, 527] width 122 height 28
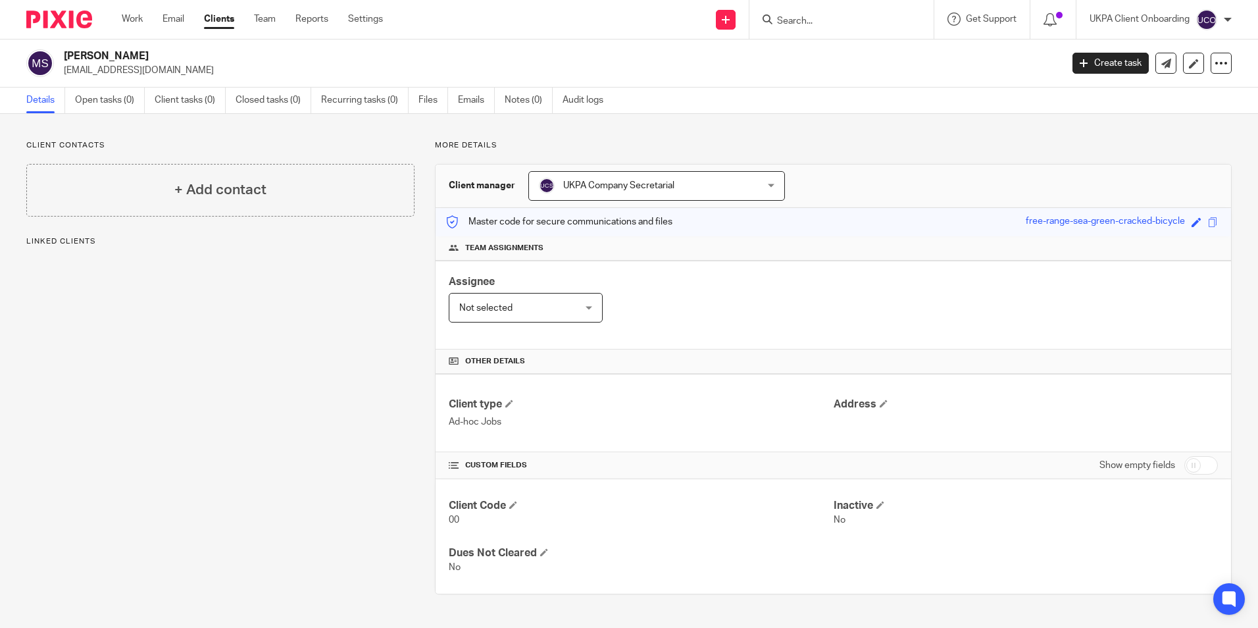
click at [98, 105] on link "Open tasks (0)" at bounding box center [110, 100] width 70 height 26
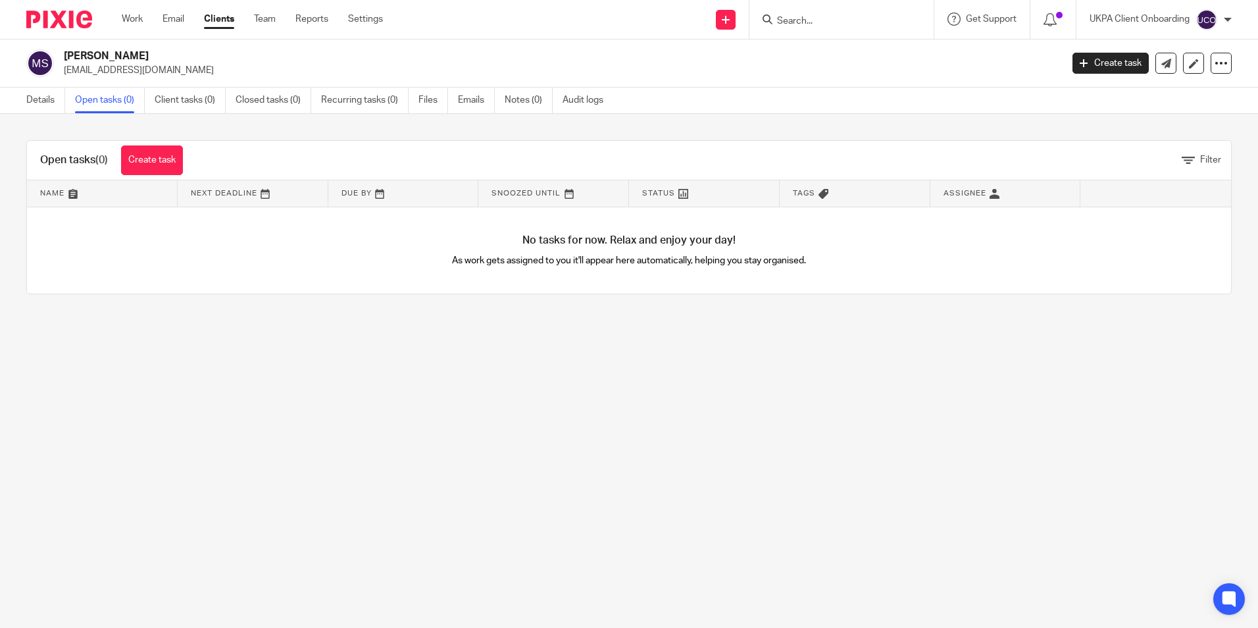
click at [181, 172] on link "Create task" at bounding box center [152, 160] width 62 height 30
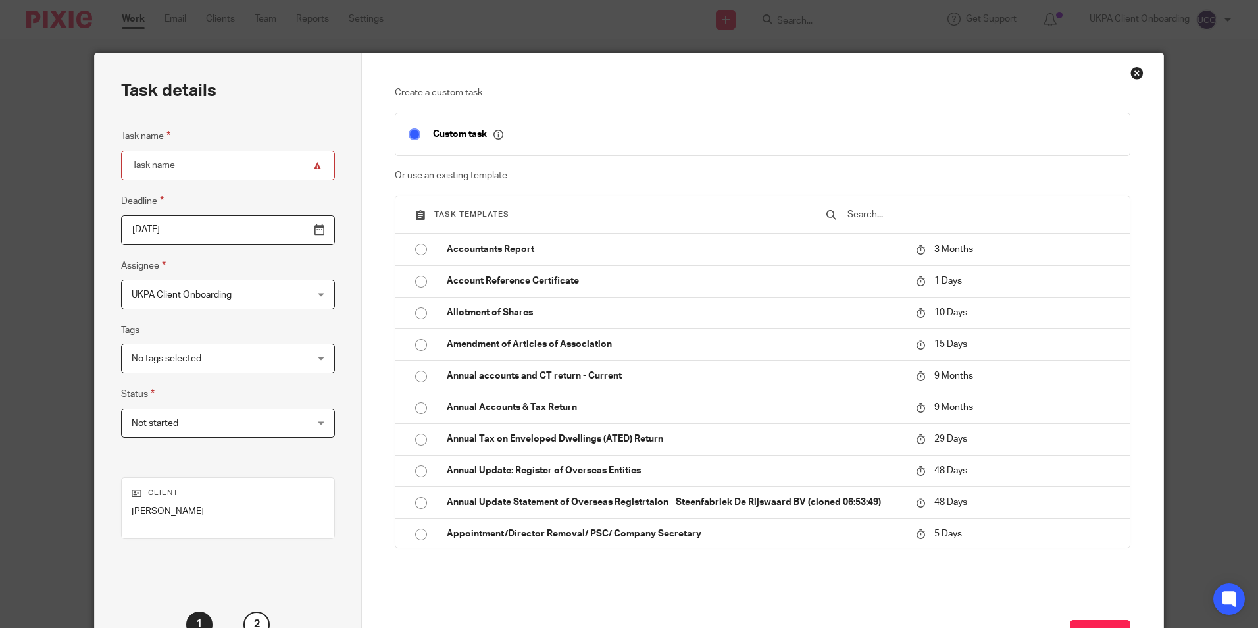
click at [908, 214] on input "text" at bounding box center [981, 214] width 270 height 14
click at [872, 216] on input "text" at bounding box center [981, 214] width 270 height 14
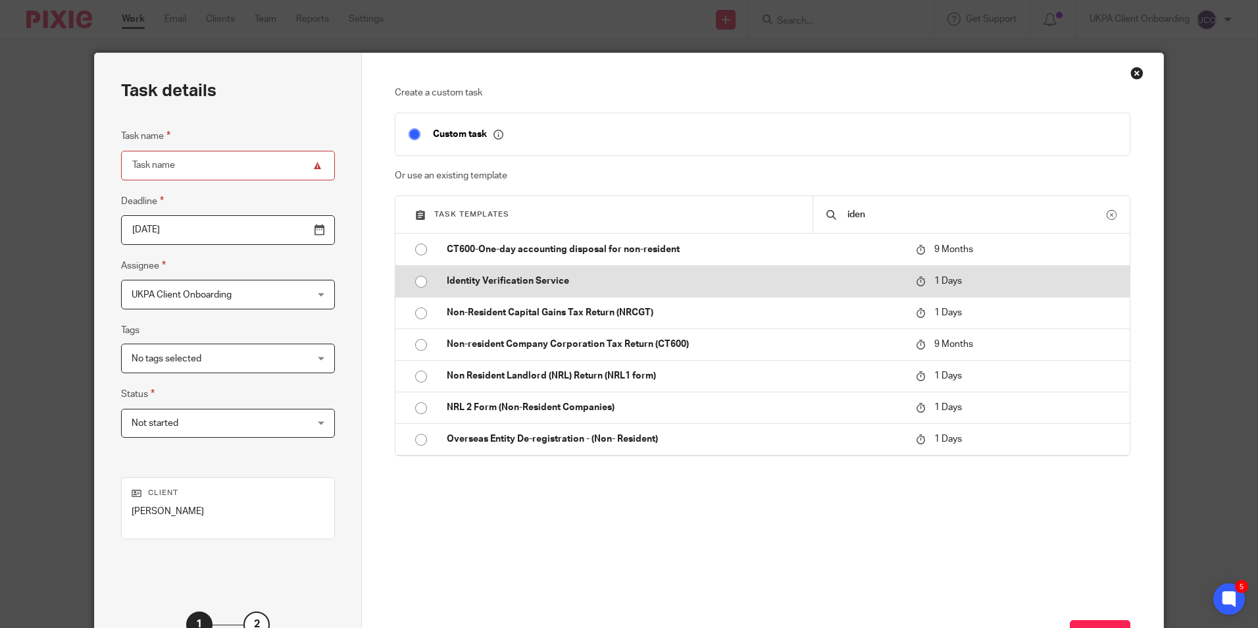
type input "iden"
click at [514, 283] on p "Identity Verification Service" at bounding box center [675, 280] width 456 height 13
type input "2025-10-15"
type input "Identity Verification Service"
checkbox input "false"
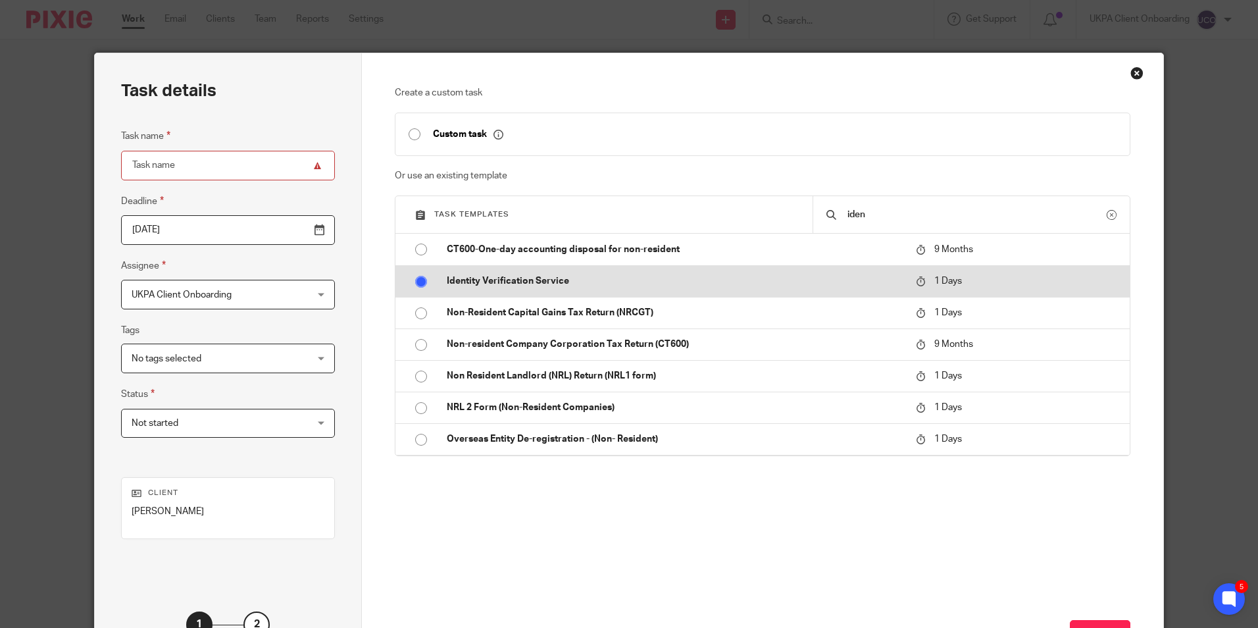
radio input "true"
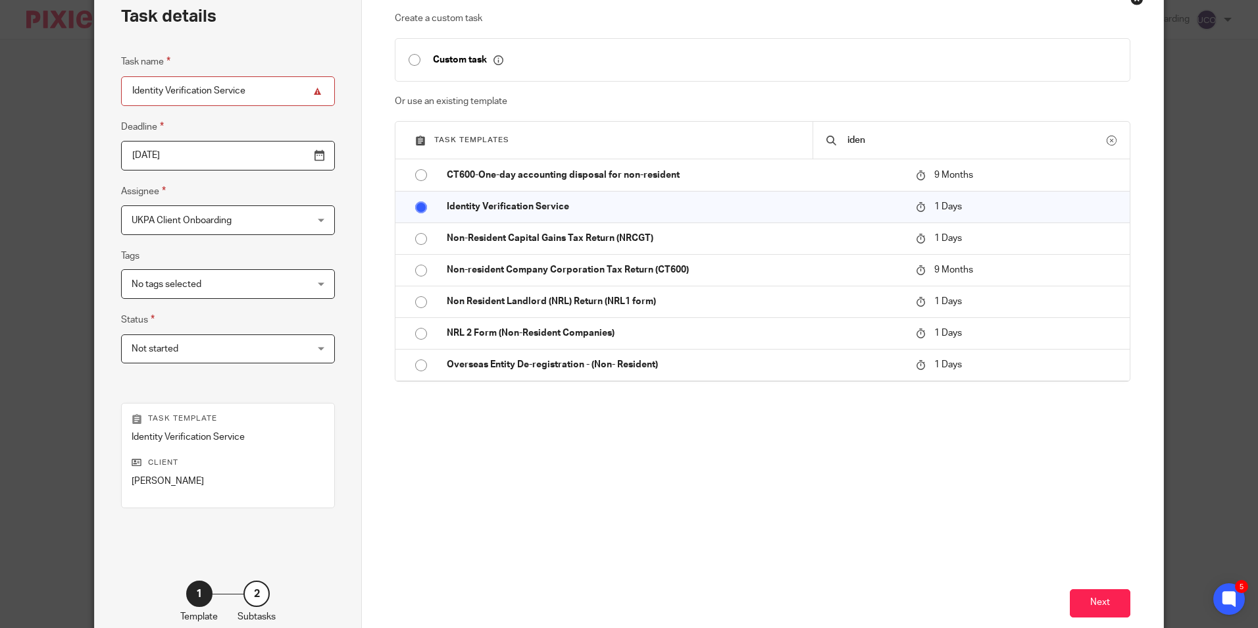
scroll to position [150, 0]
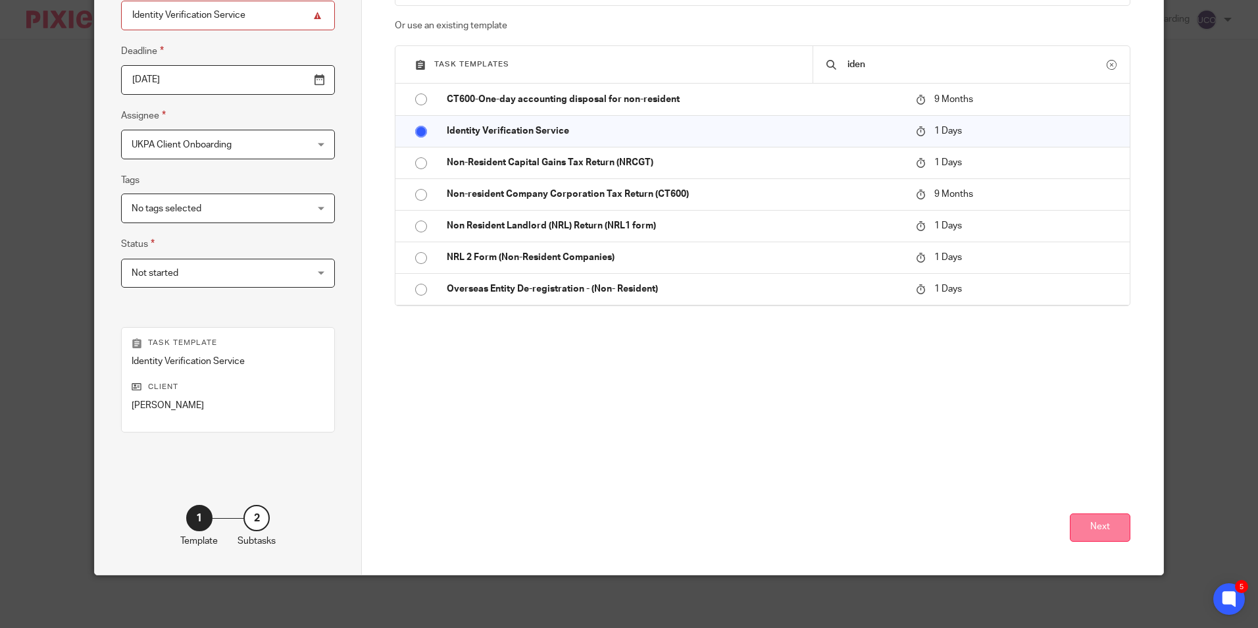
click at [1074, 530] on button "Next" at bounding box center [1100, 527] width 61 height 28
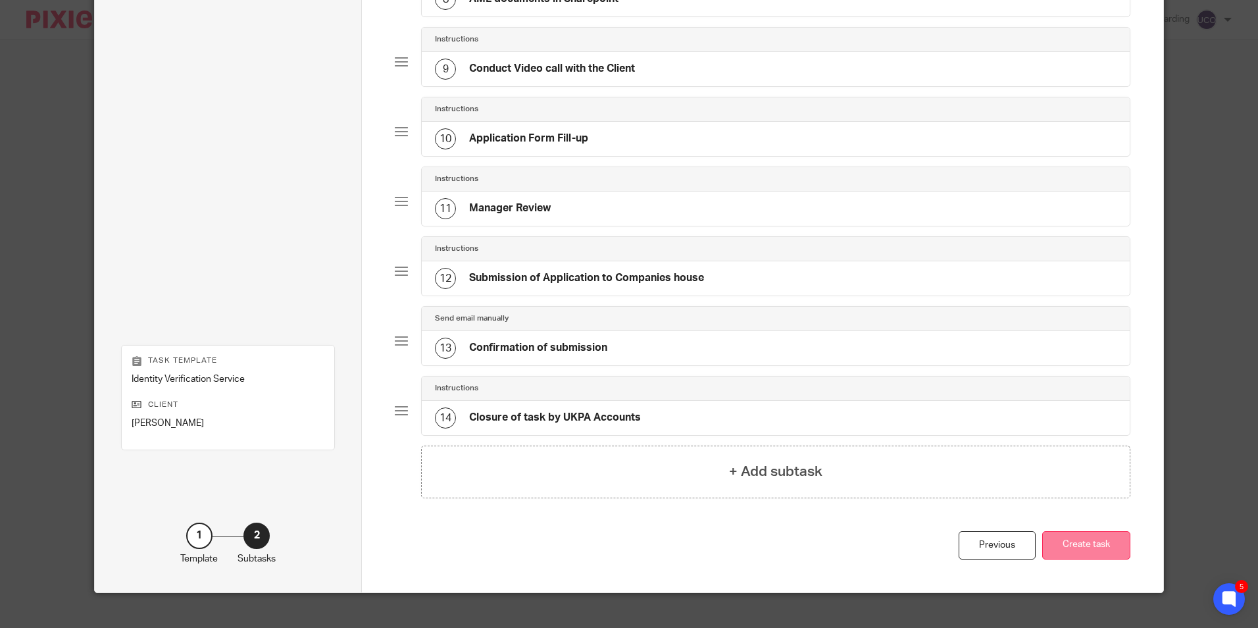
scroll to position [670, 0]
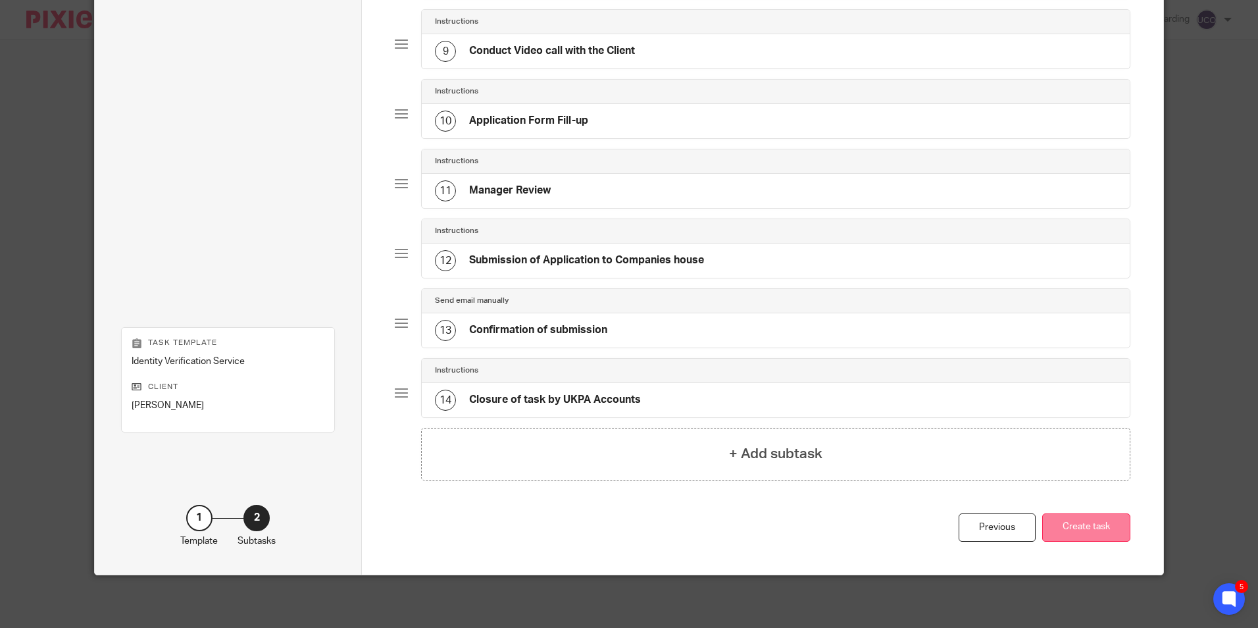
click at [1108, 524] on button "Create task" at bounding box center [1086, 527] width 88 height 28
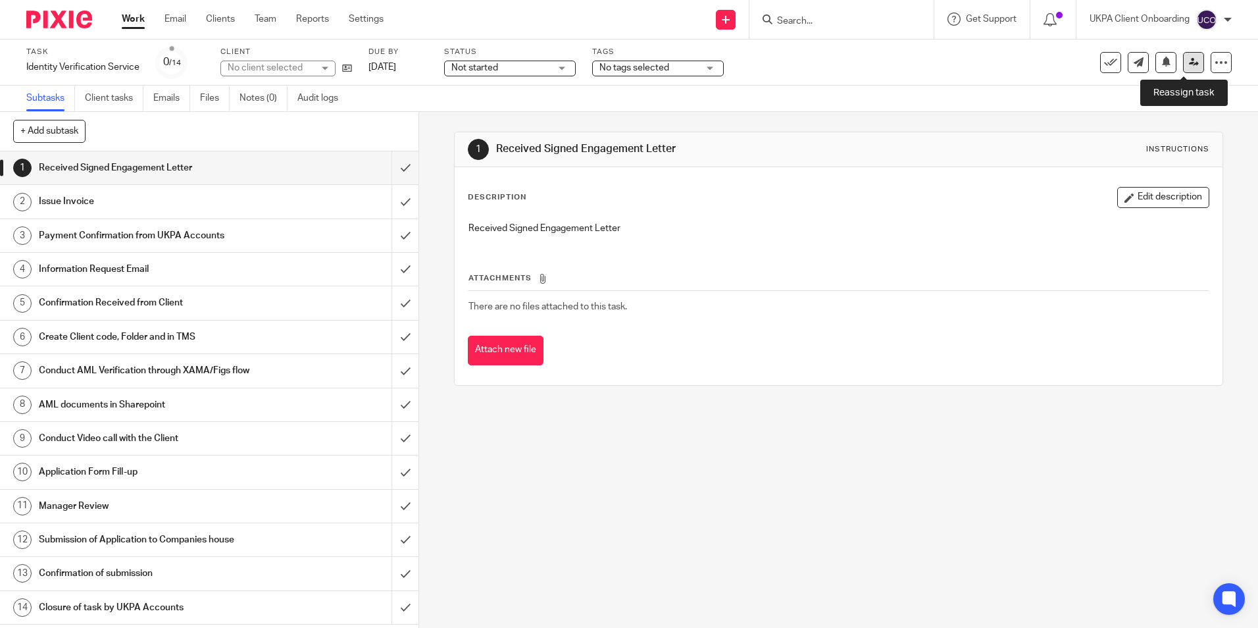
click at [1189, 59] on link at bounding box center [1193, 62] width 21 height 21
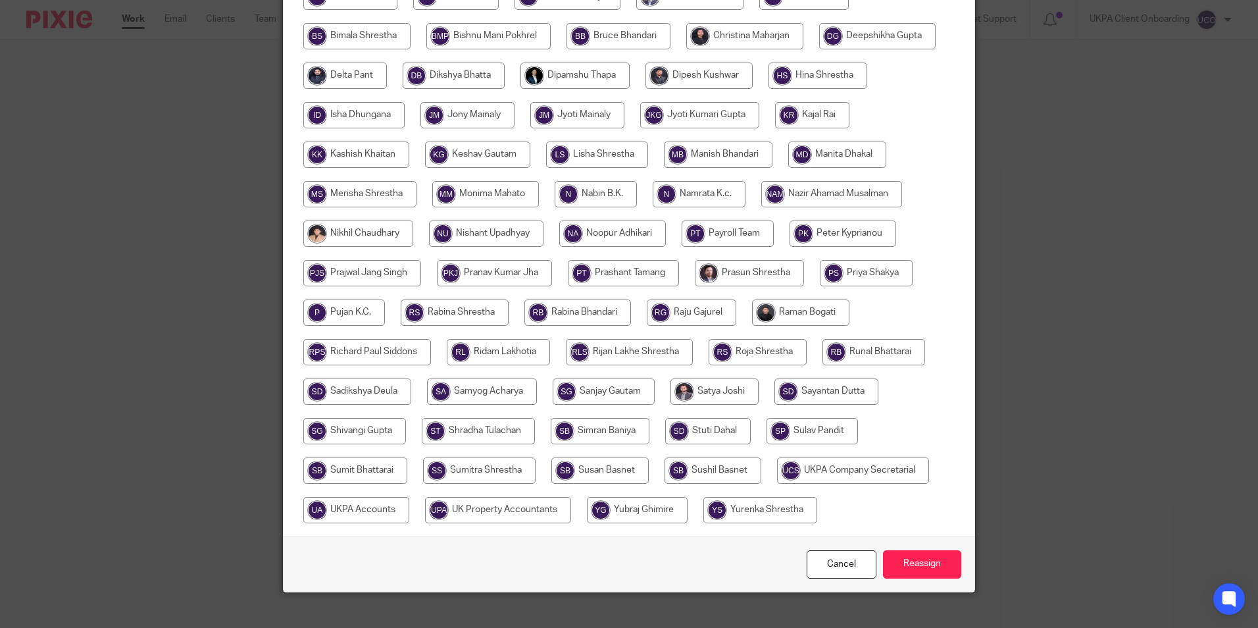
scroll to position [430, 0]
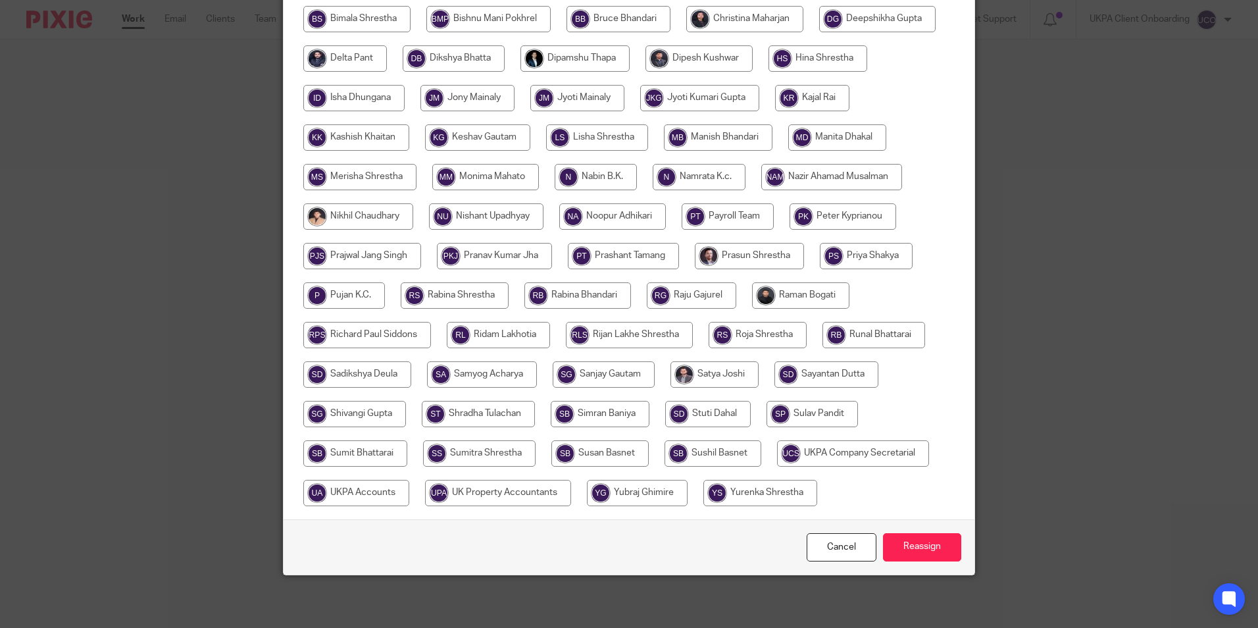
click at [777, 453] on input "radio" at bounding box center [853, 453] width 152 height 26
radio input "true"
click at [935, 544] on input "Reassign" at bounding box center [922, 547] width 78 height 28
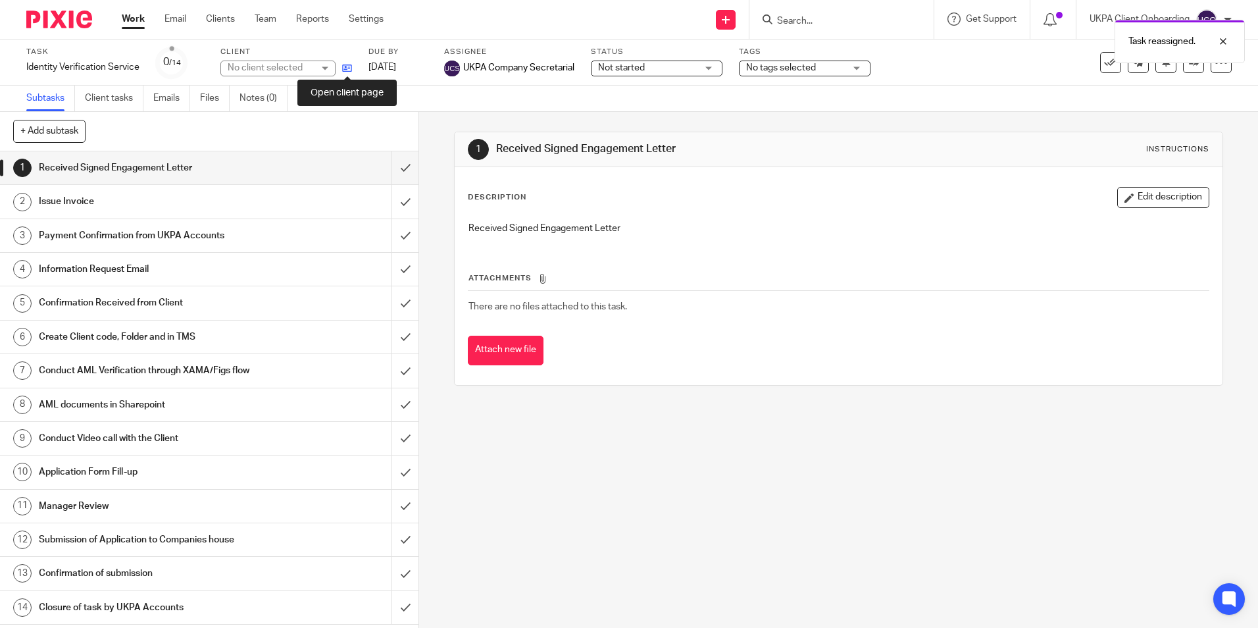
click at [350, 69] on icon at bounding box center [347, 68] width 10 height 10
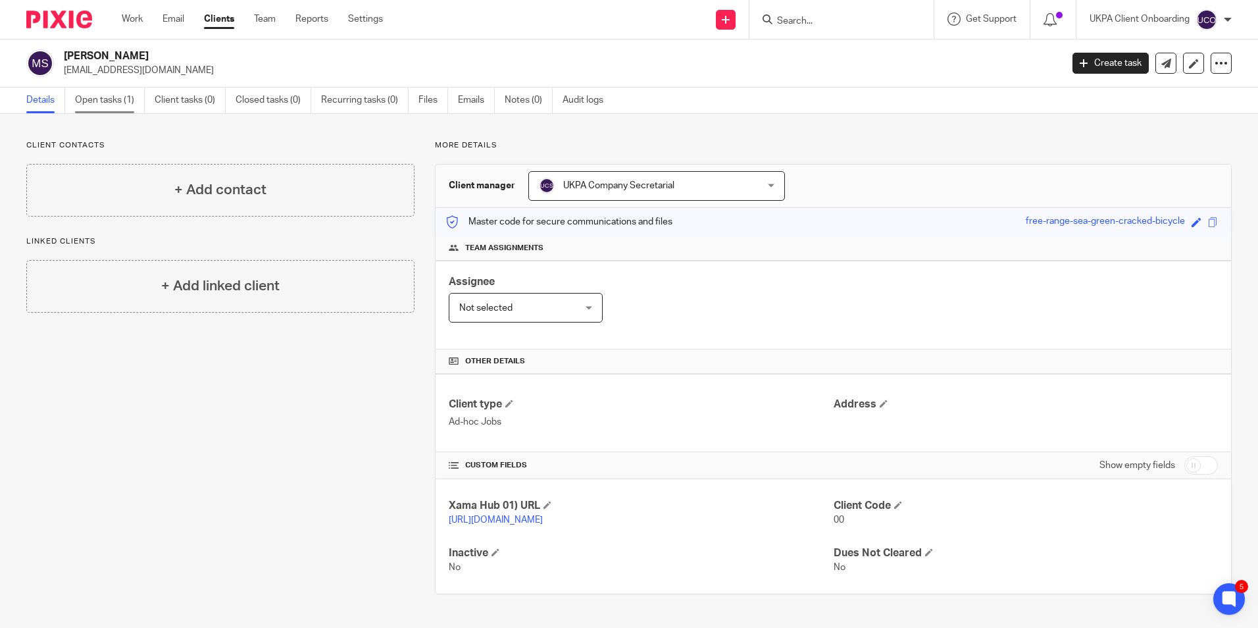
click at [124, 104] on link "Open tasks (1)" at bounding box center [110, 100] width 70 height 26
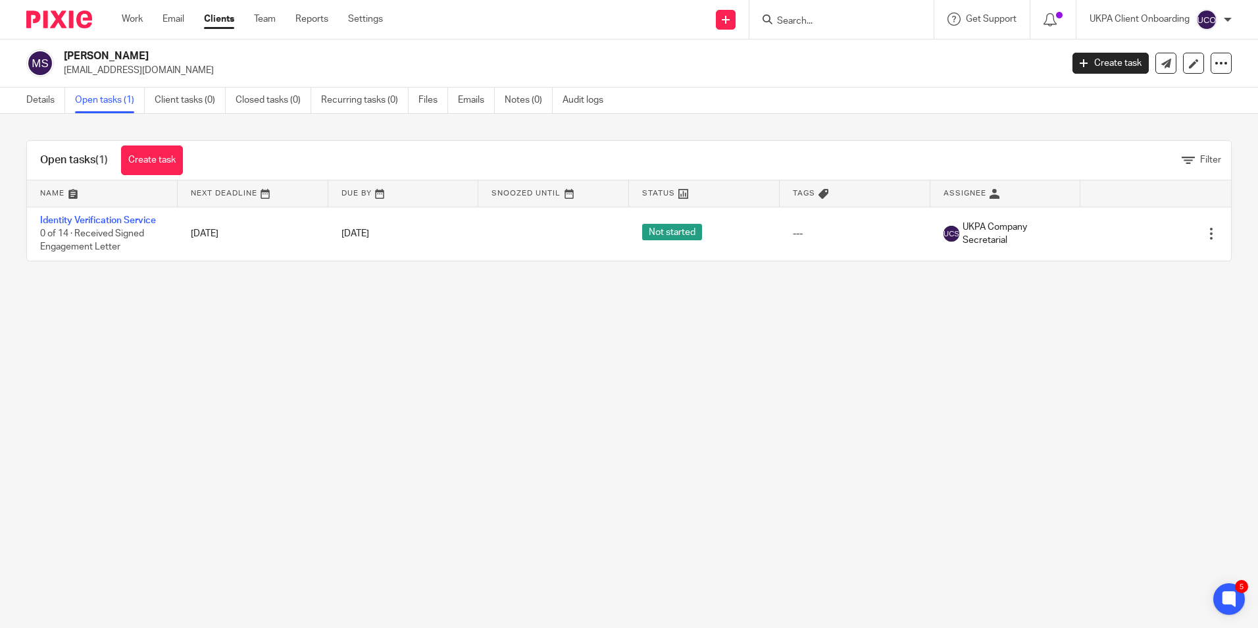
click at [808, 20] on input "Search" at bounding box center [835, 22] width 118 height 12
paste input "[EMAIL_ADDRESS][DOMAIN_NAME])"
type input "[EMAIL_ADDRESS][DOMAIN_NAME]"
click at [724, 24] on link at bounding box center [726, 20] width 20 height 20
click at [718, 104] on link "Add client" at bounding box center [724, 100] width 81 height 19
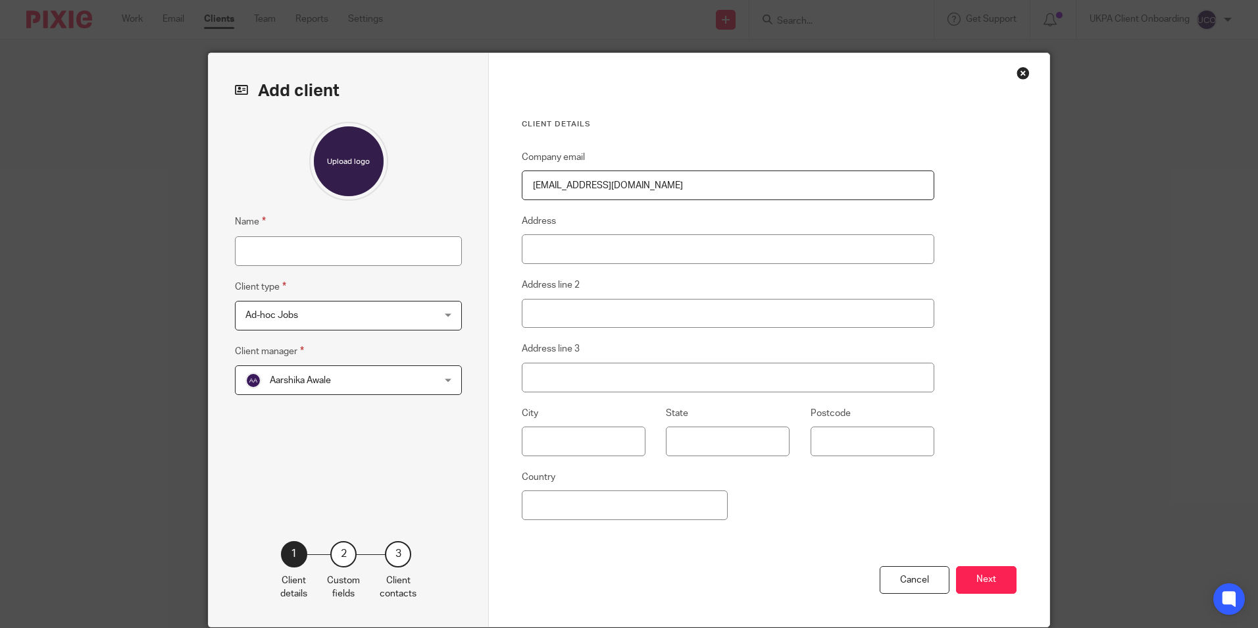
type input "[EMAIL_ADDRESS][DOMAIN_NAME]"
click at [326, 264] on div "Name Client type Ad-hoc Jobs Ad-hoc Jobs Ad-hoc Jobs Charity Internal Overseas …" at bounding box center [348, 311] width 227 height 379
click at [323, 257] on input "Name" at bounding box center [348, 251] width 227 height 30
paste input "Anita Aror"
type input "Anita Arora"
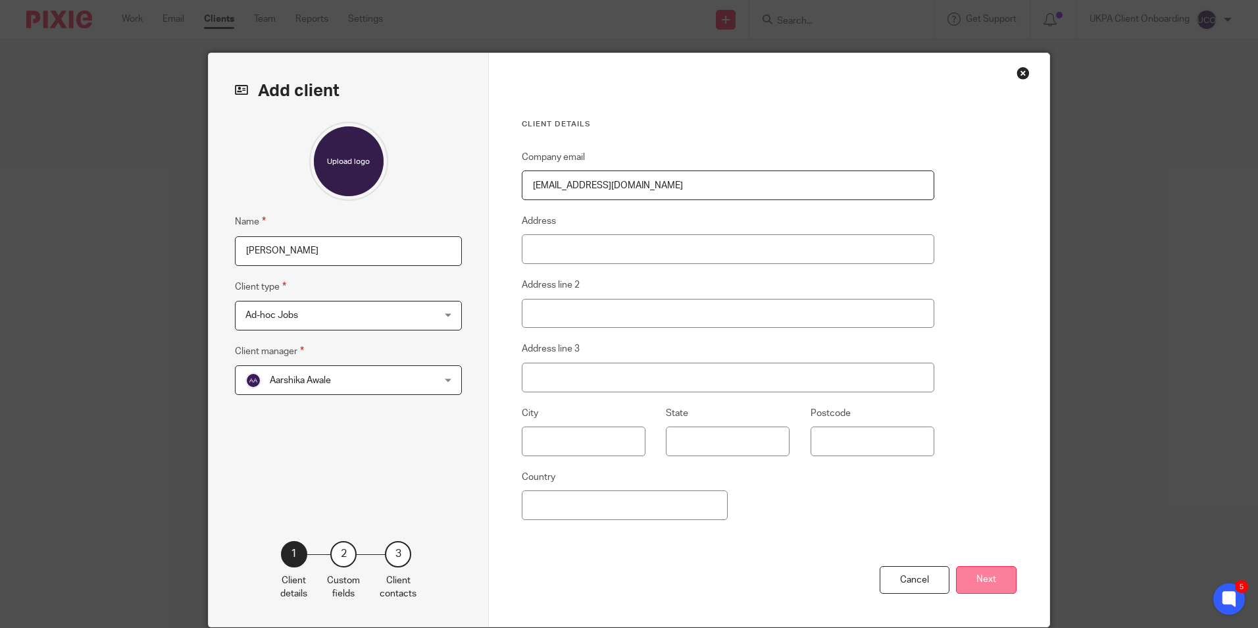
click at [981, 577] on button "Next" at bounding box center [986, 580] width 61 height 28
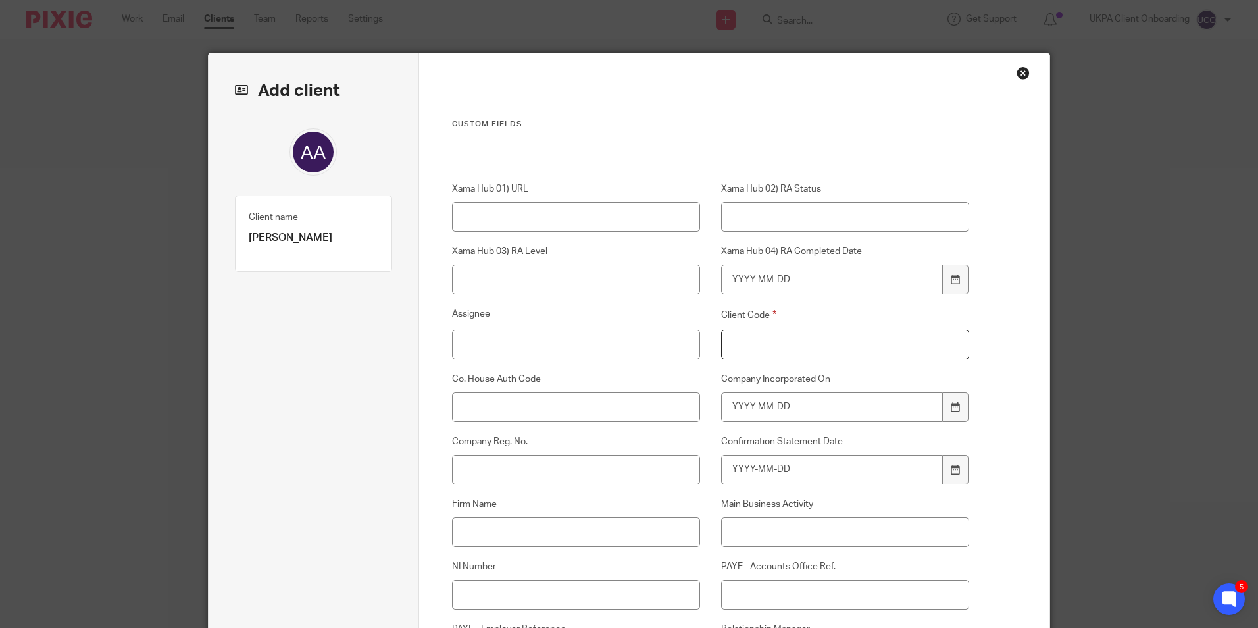
click at [772, 342] on input "Client Code" at bounding box center [845, 345] width 249 height 30
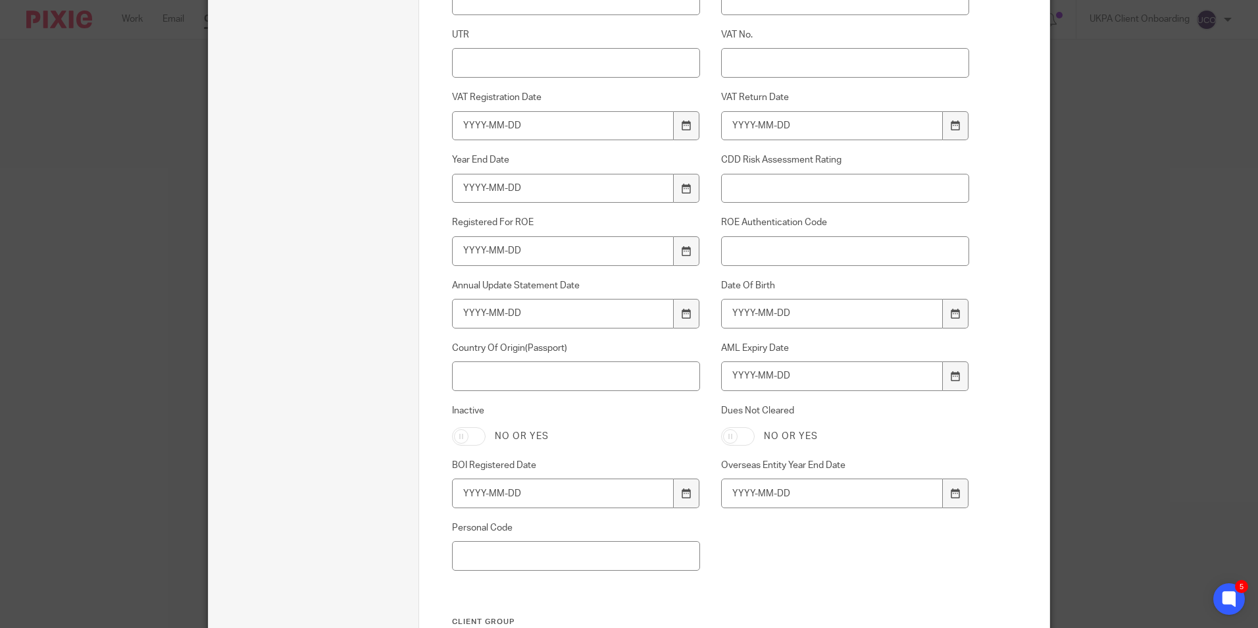
scroll to position [892, 0]
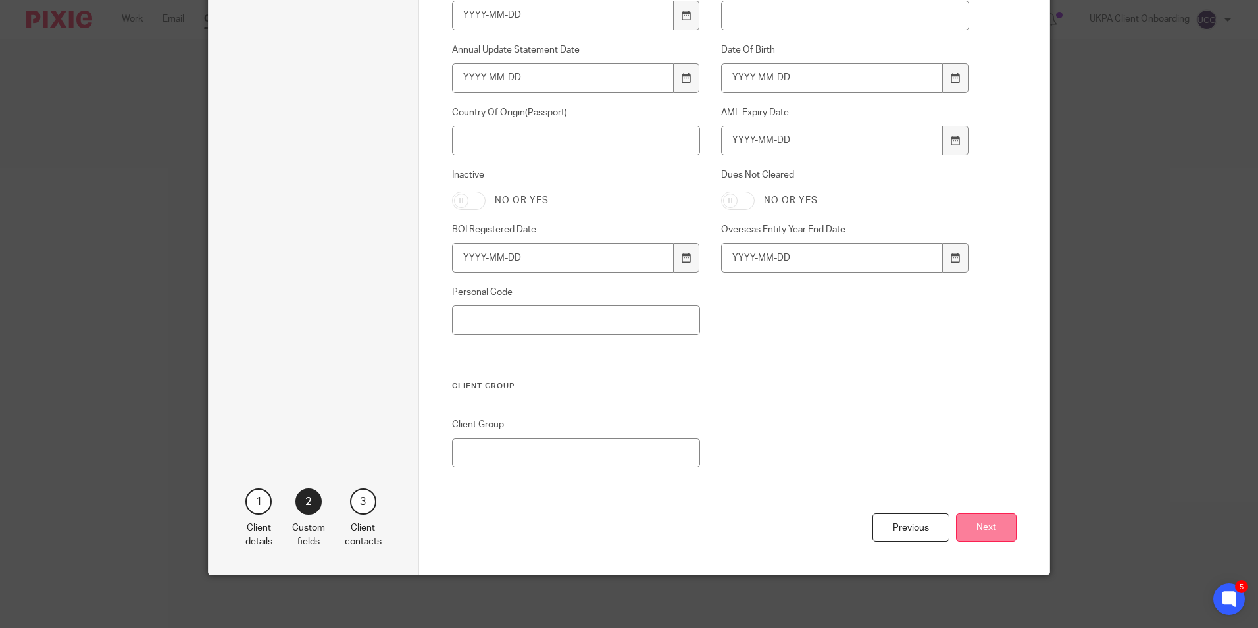
type input "00"
click at [991, 524] on button "Next" at bounding box center [986, 527] width 61 height 28
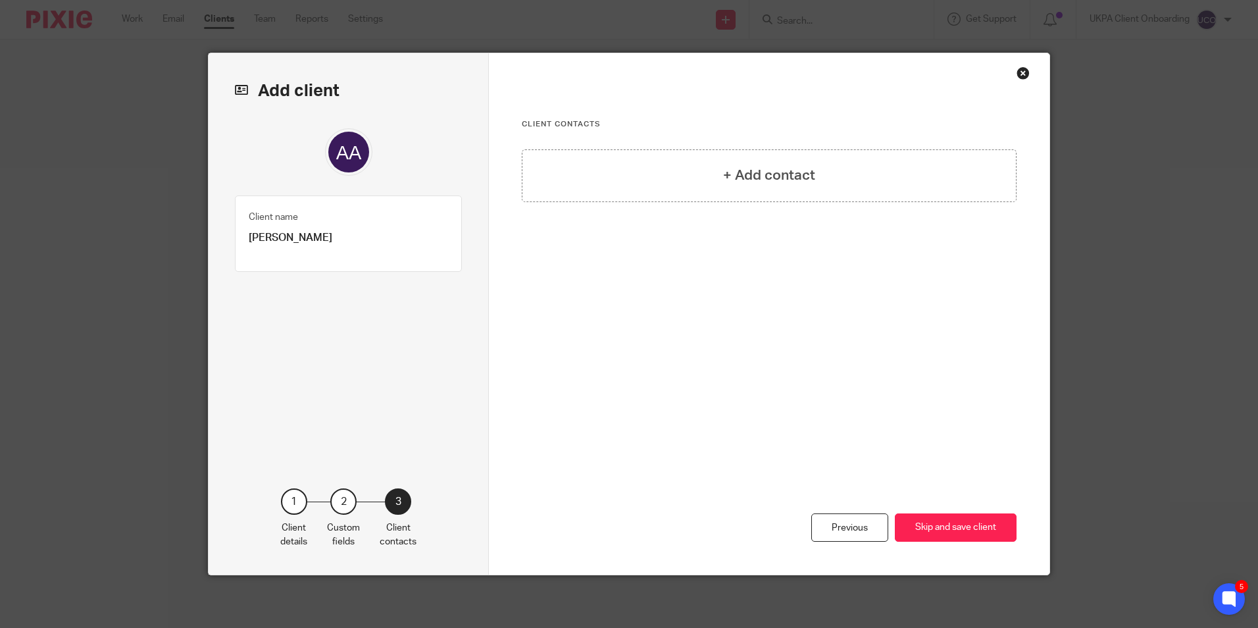
scroll to position [0, 0]
click at [933, 526] on button "Skip and save client" at bounding box center [956, 527] width 122 height 28
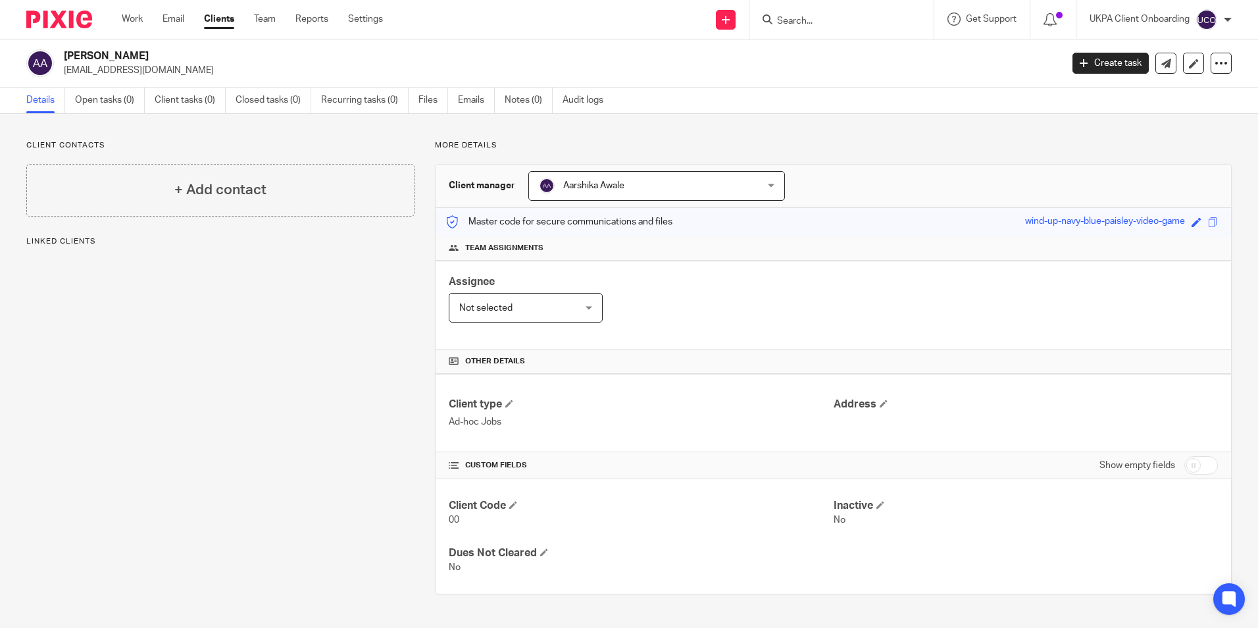
click at [668, 182] on span "Aarshika Awale" at bounding box center [637, 186] width 196 height 28
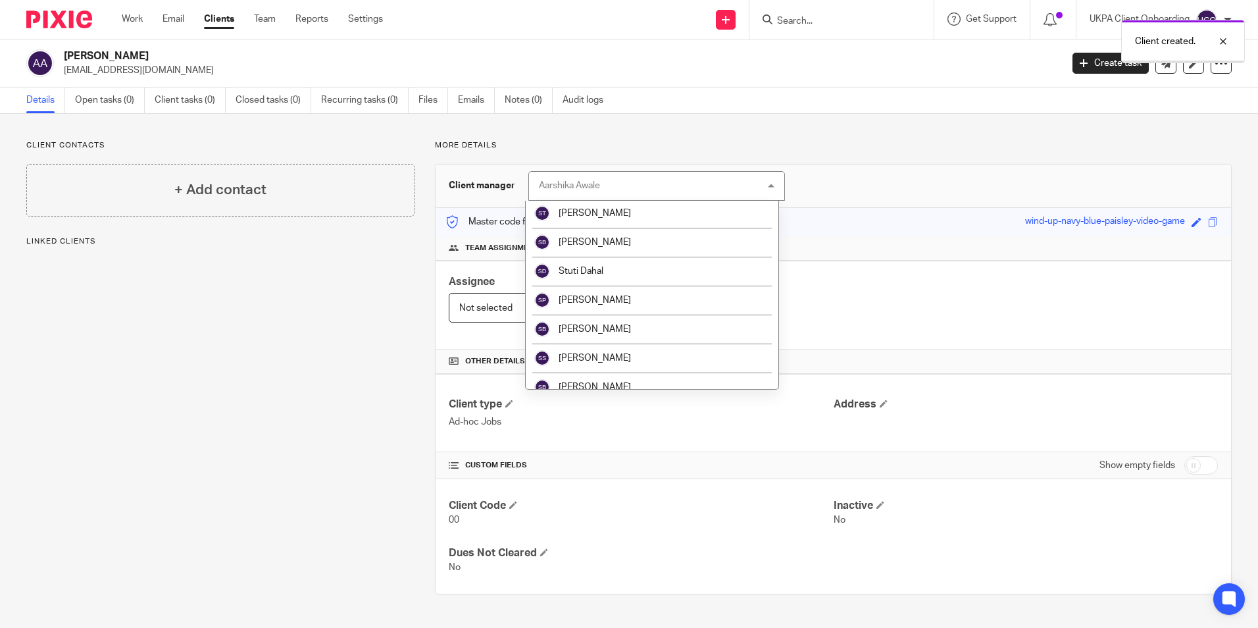
scroll to position [2388, 0]
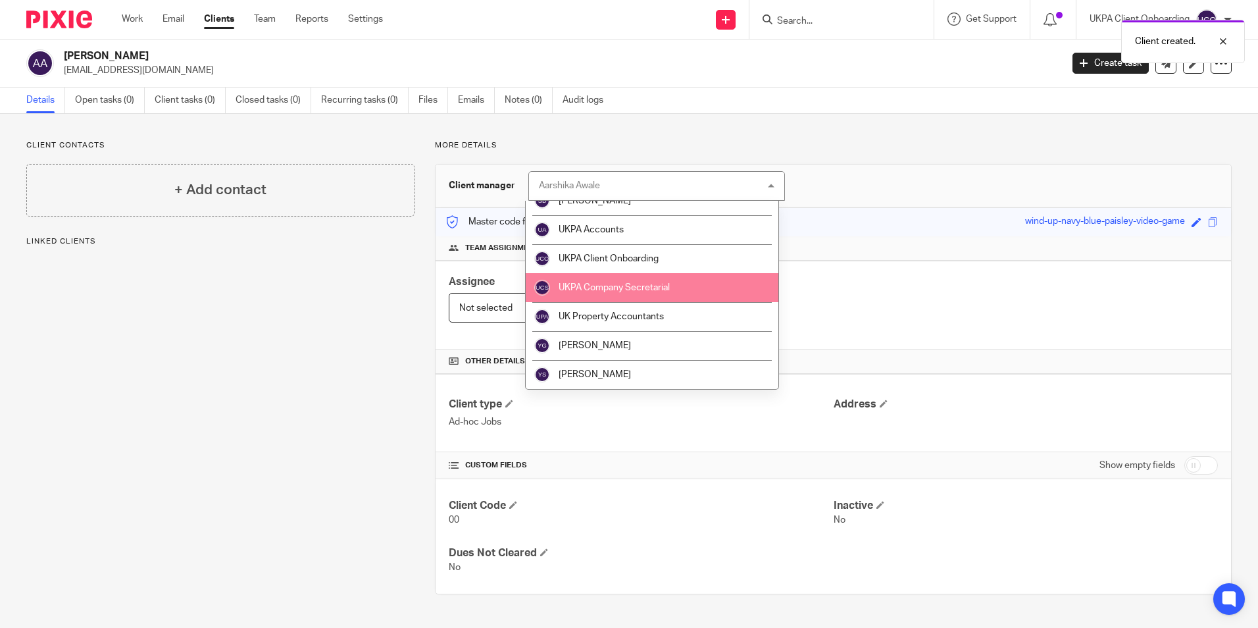
click at [657, 295] on li "UKPA Company Secretarial" at bounding box center [652, 287] width 253 height 29
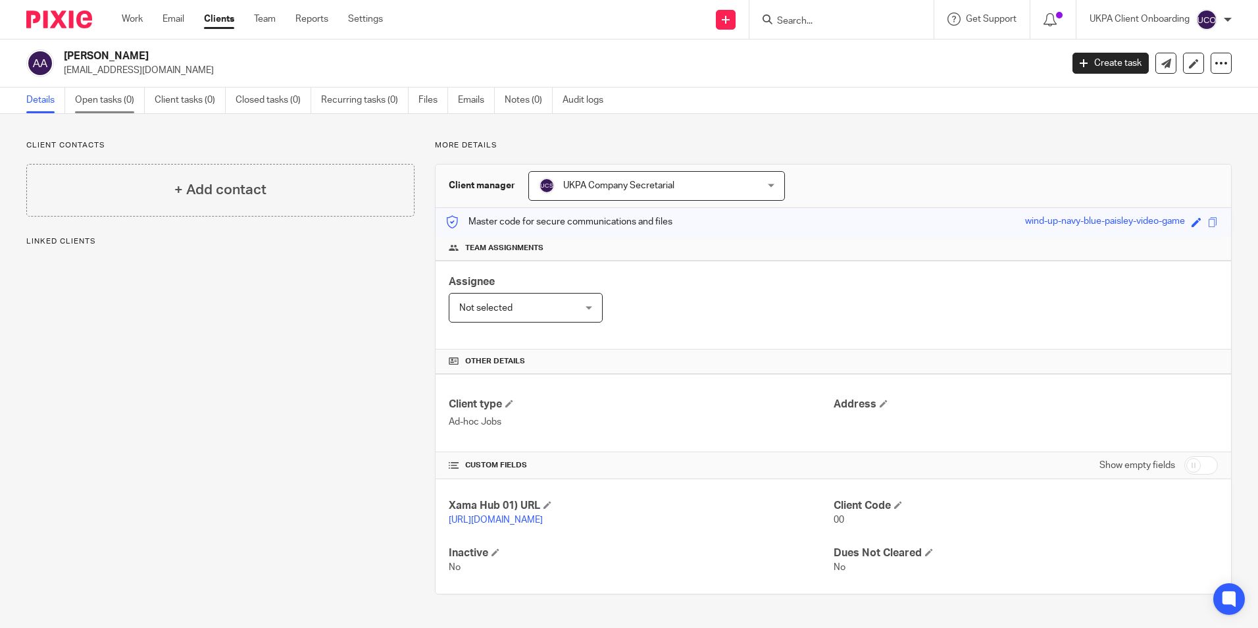
drag, startPoint x: 0, startPoint y: 0, endPoint x: 140, endPoint y: 111, distance: 178.5
click at [140, 111] on link "Open tasks (0)" at bounding box center [110, 100] width 70 height 26
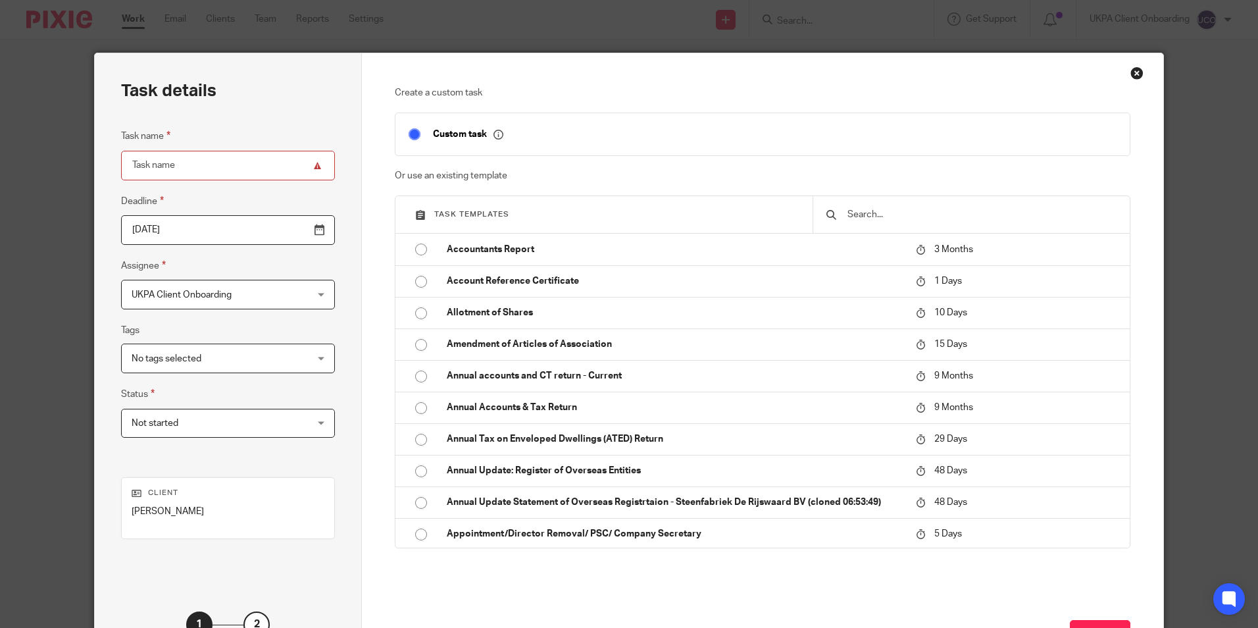
click at [870, 222] on input "text" at bounding box center [981, 214] width 270 height 14
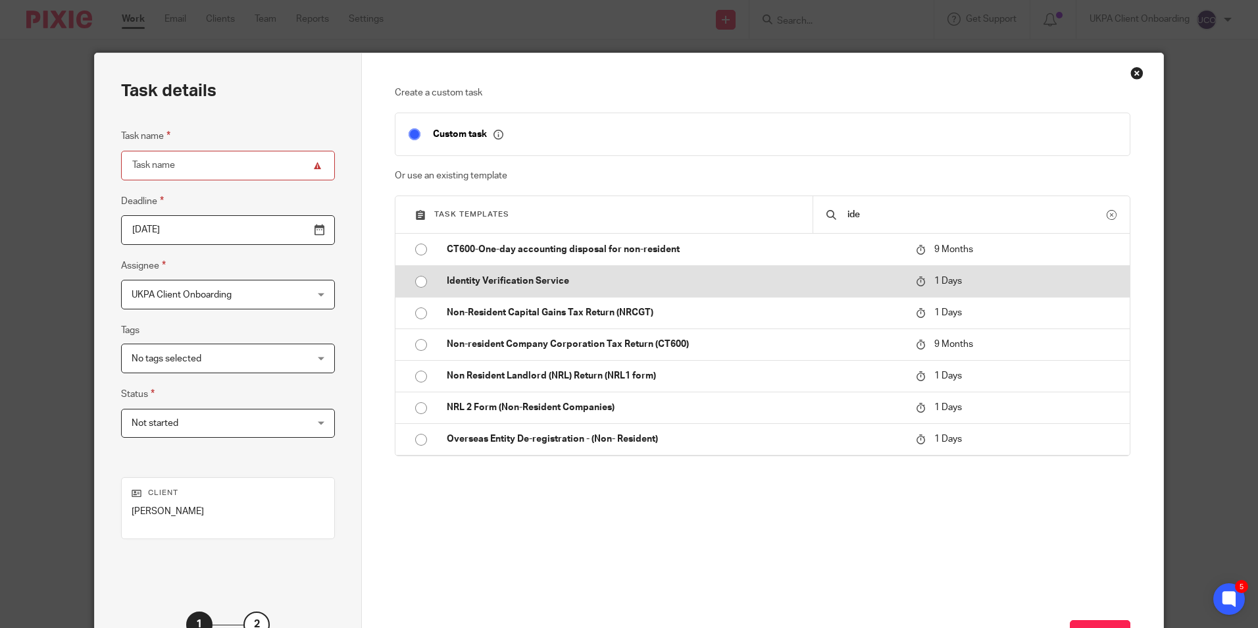
type input "ide"
click at [520, 293] on td "Identity Verification Service" at bounding box center [672, 281] width 476 height 32
type input "2025-10-15"
type input "Identity Verification Service"
checkbox input "false"
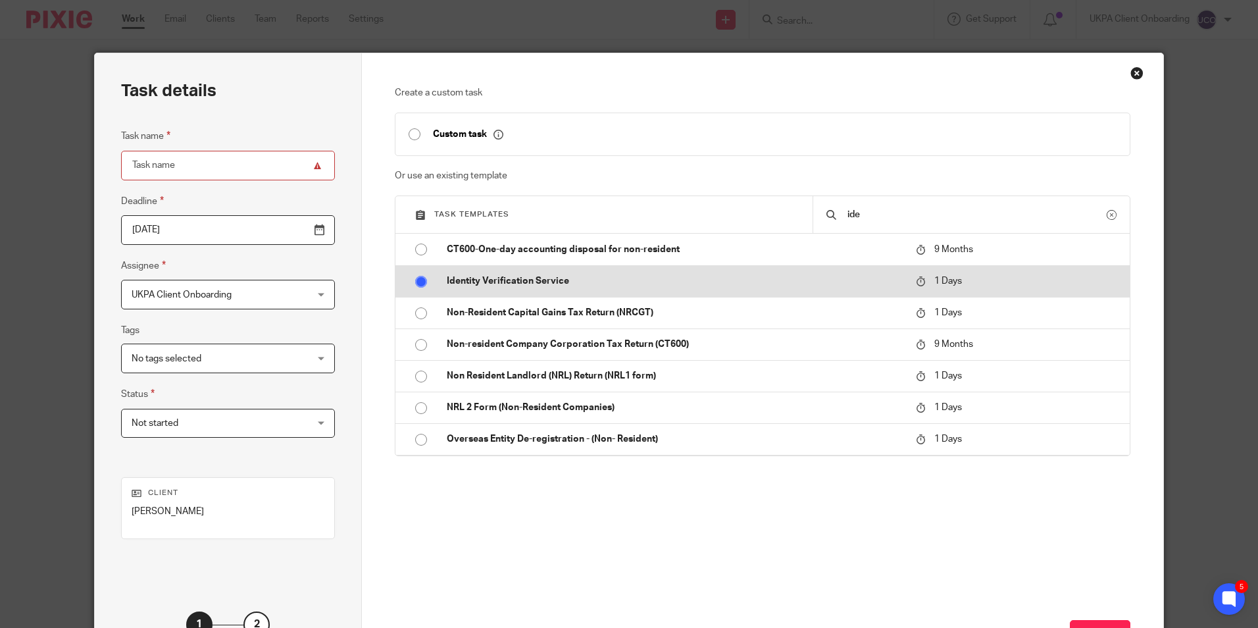
radio input "true"
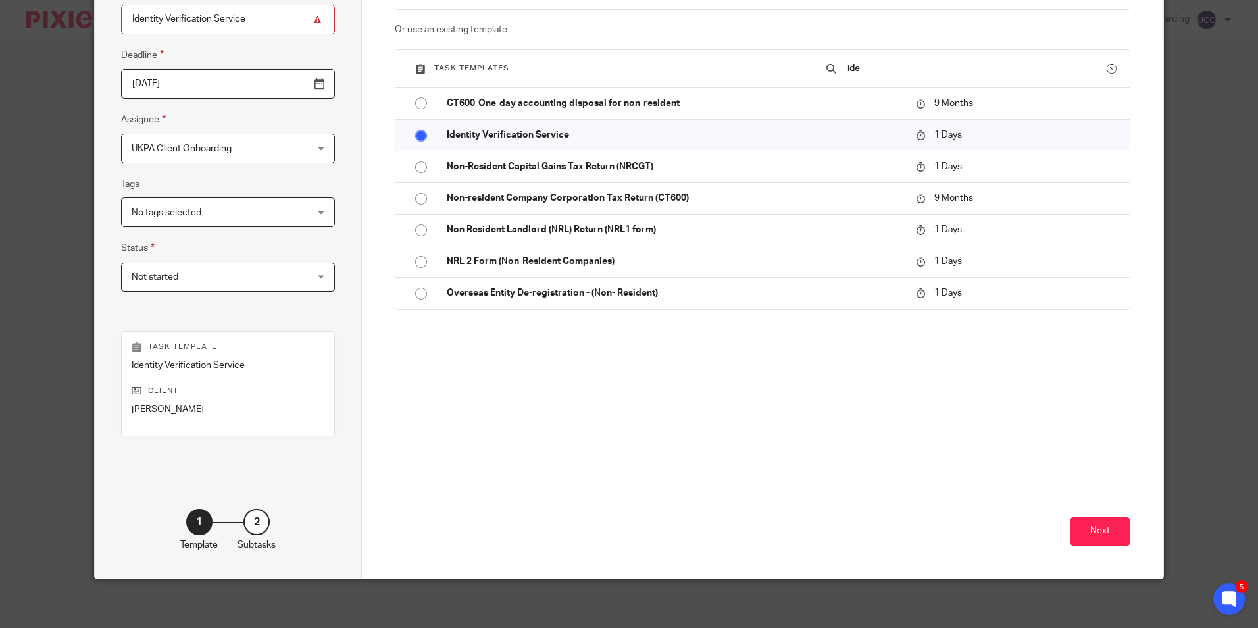
scroll to position [150, 0]
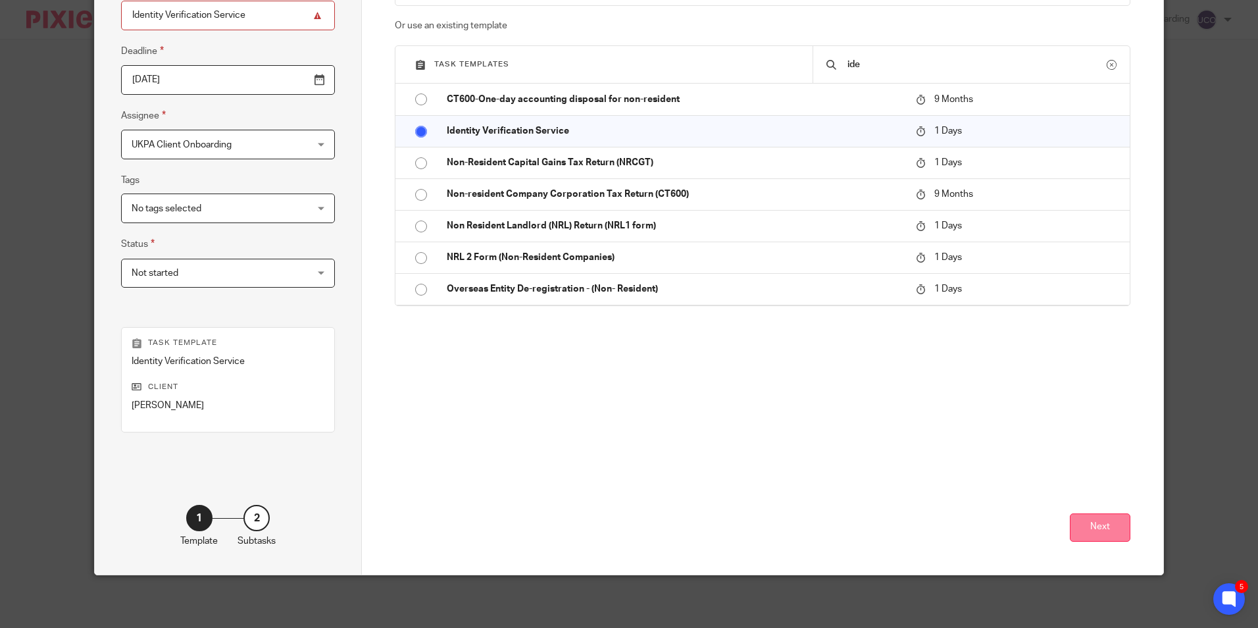
click at [1122, 541] on button "Next" at bounding box center [1100, 527] width 61 height 28
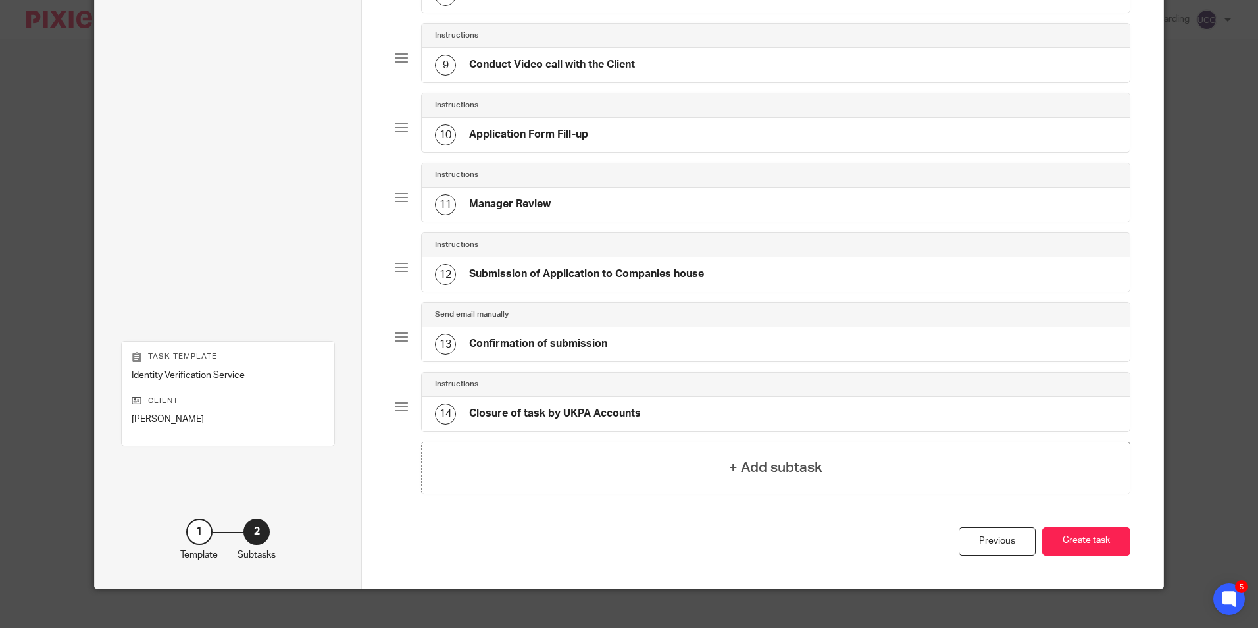
scroll to position [670, 0]
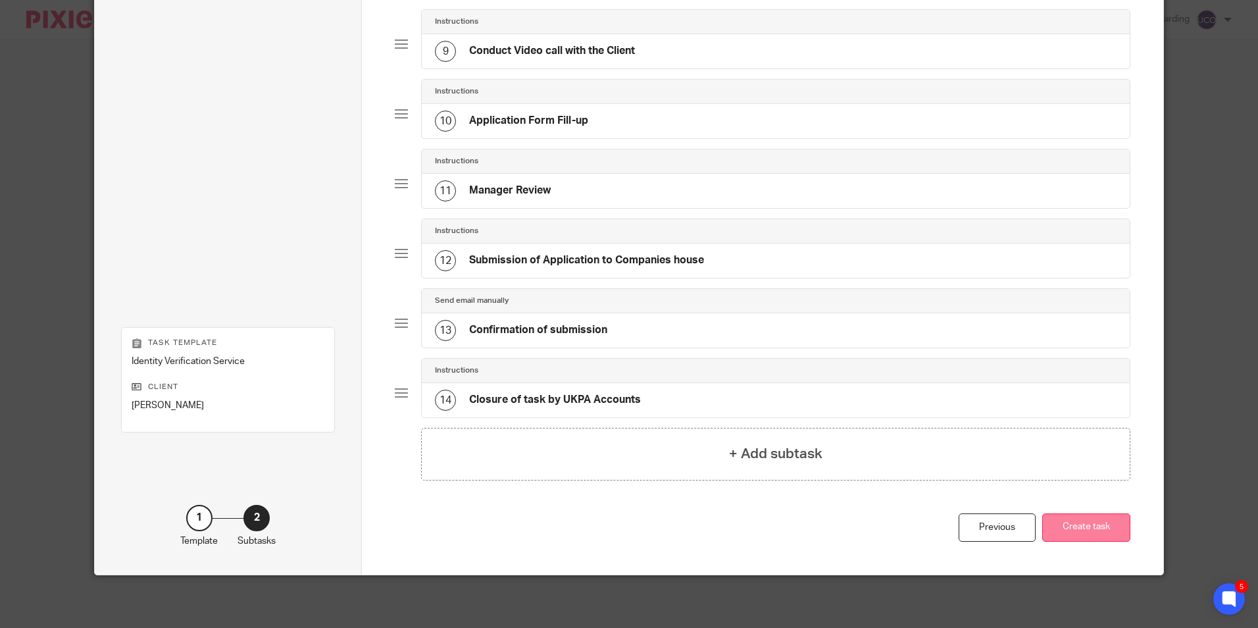
click at [1077, 521] on button "Create task" at bounding box center [1086, 527] width 88 height 28
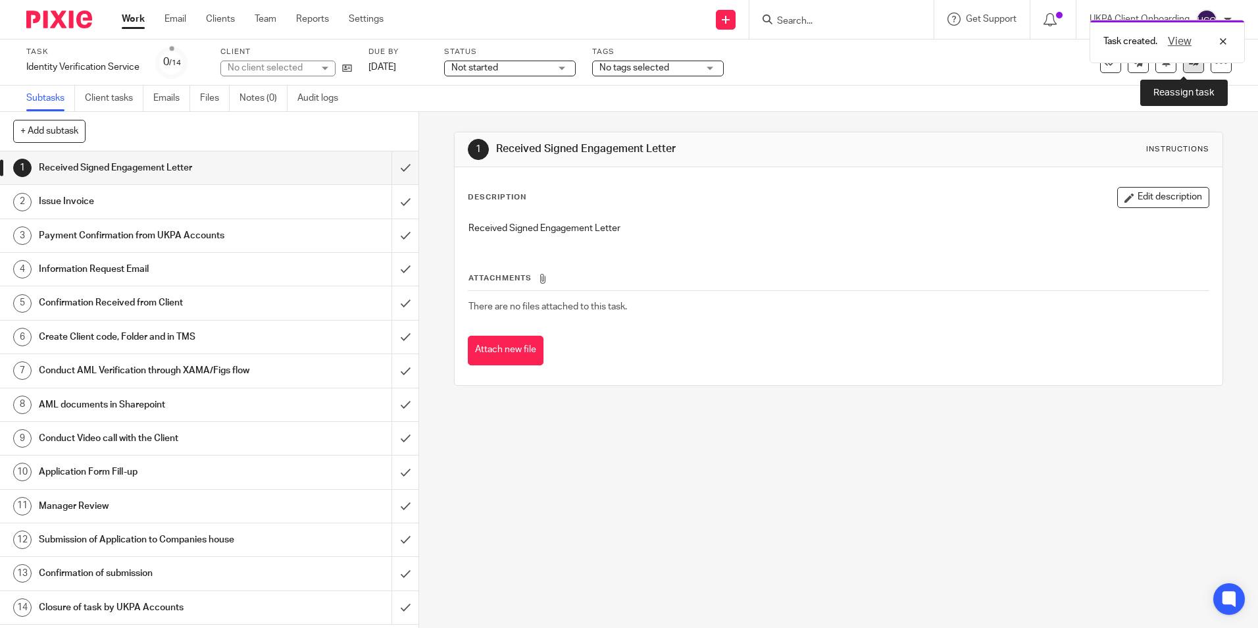
click at [1189, 63] on icon at bounding box center [1194, 62] width 10 height 10
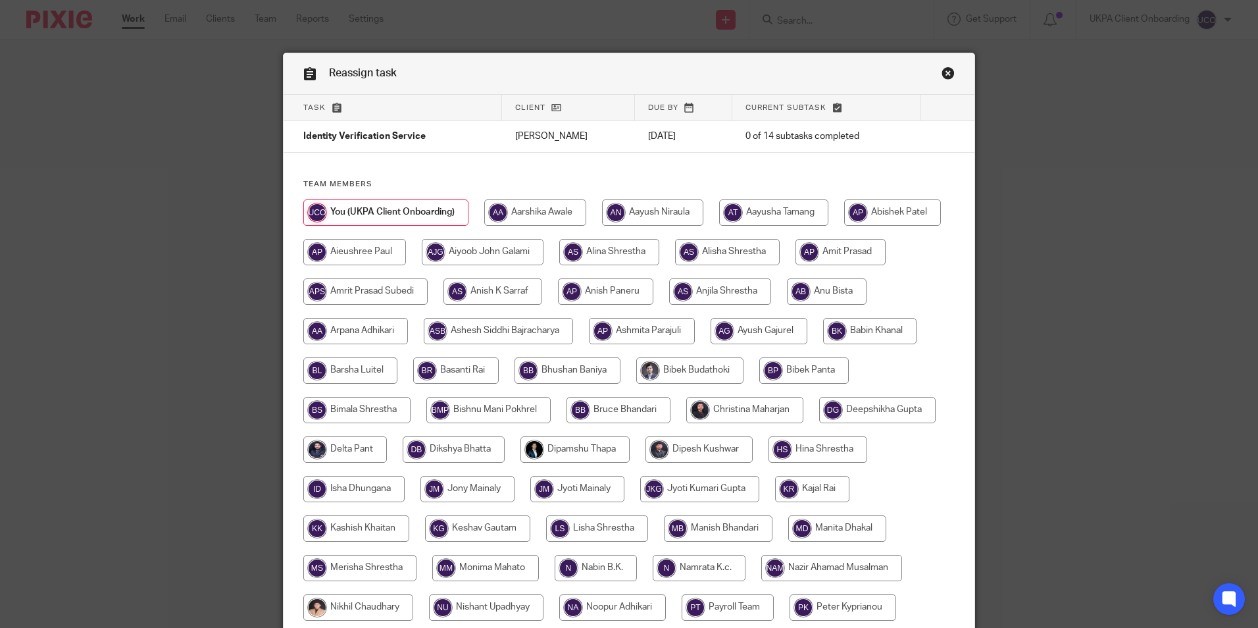
scroll to position [430, 0]
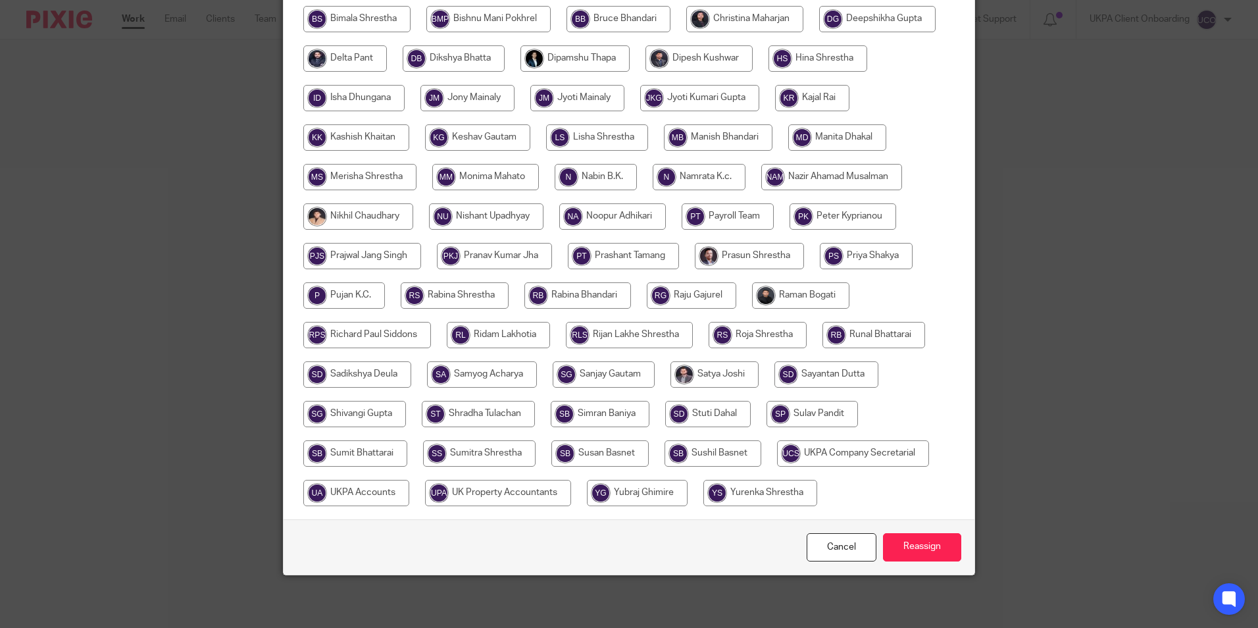
click at [777, 462] on input "radio" at bounding box center [853, 453] width 152 height 26
radio input "true"
click at [908, 543] on input "Reassign" at bounding box center [922, 547] width 78 height 28
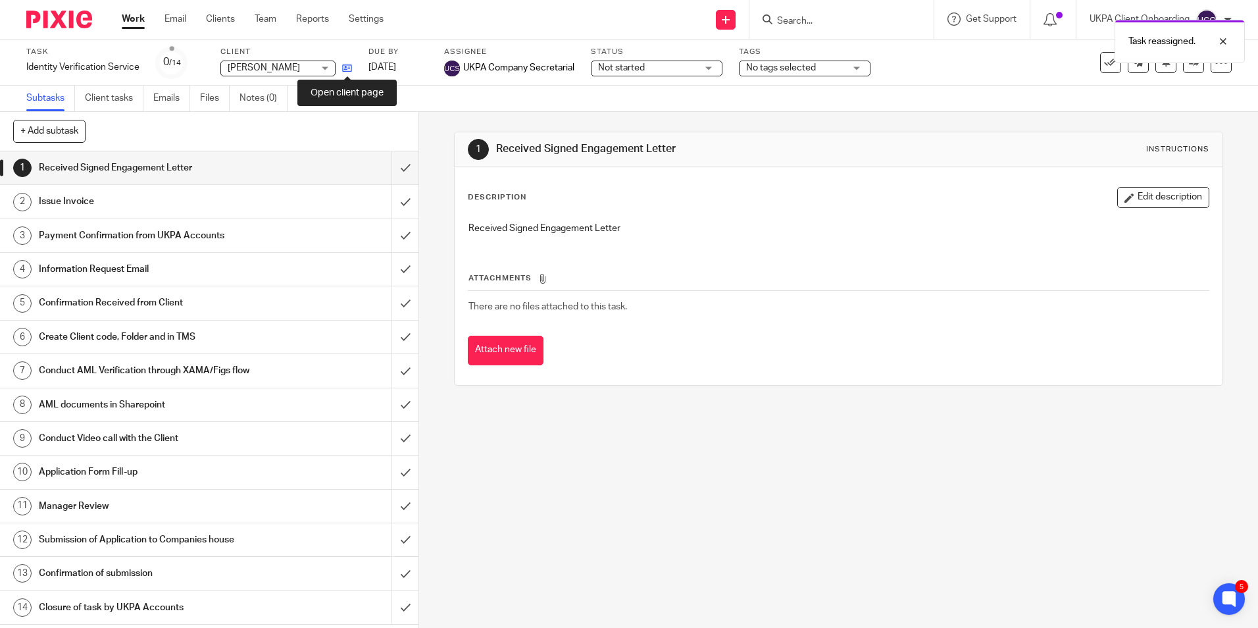
click at [348, 72] on icon at bounding box center [347, 68] width 10 height 10
